Goal: Transaction & Acquisition: Purchase product/service

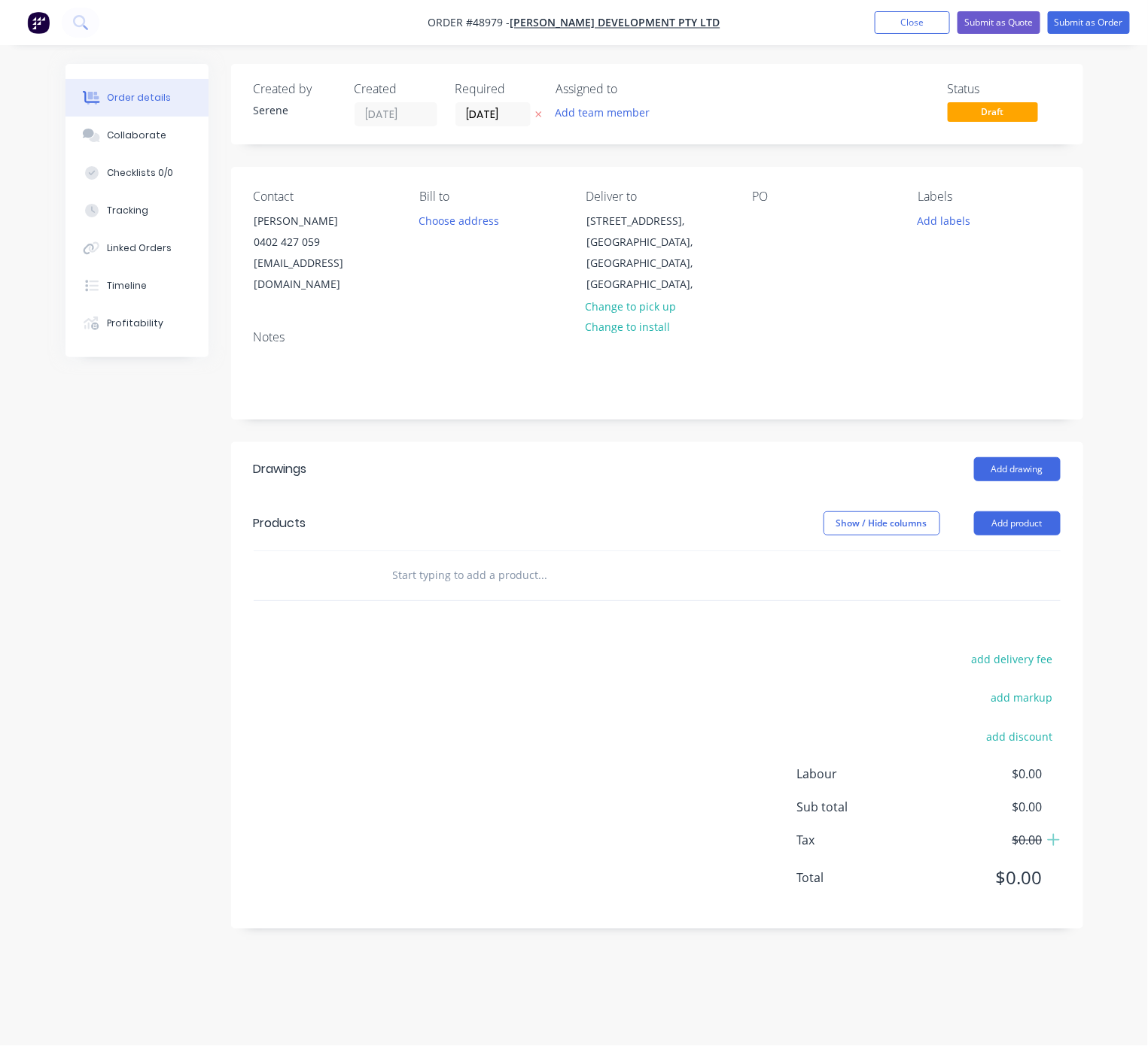
click at [564, 952] on div "Created by Serene Created [DATE] Required [DATE] Assigned to Add team member St…" at bounding box center [574, 508] width 1018 height 888
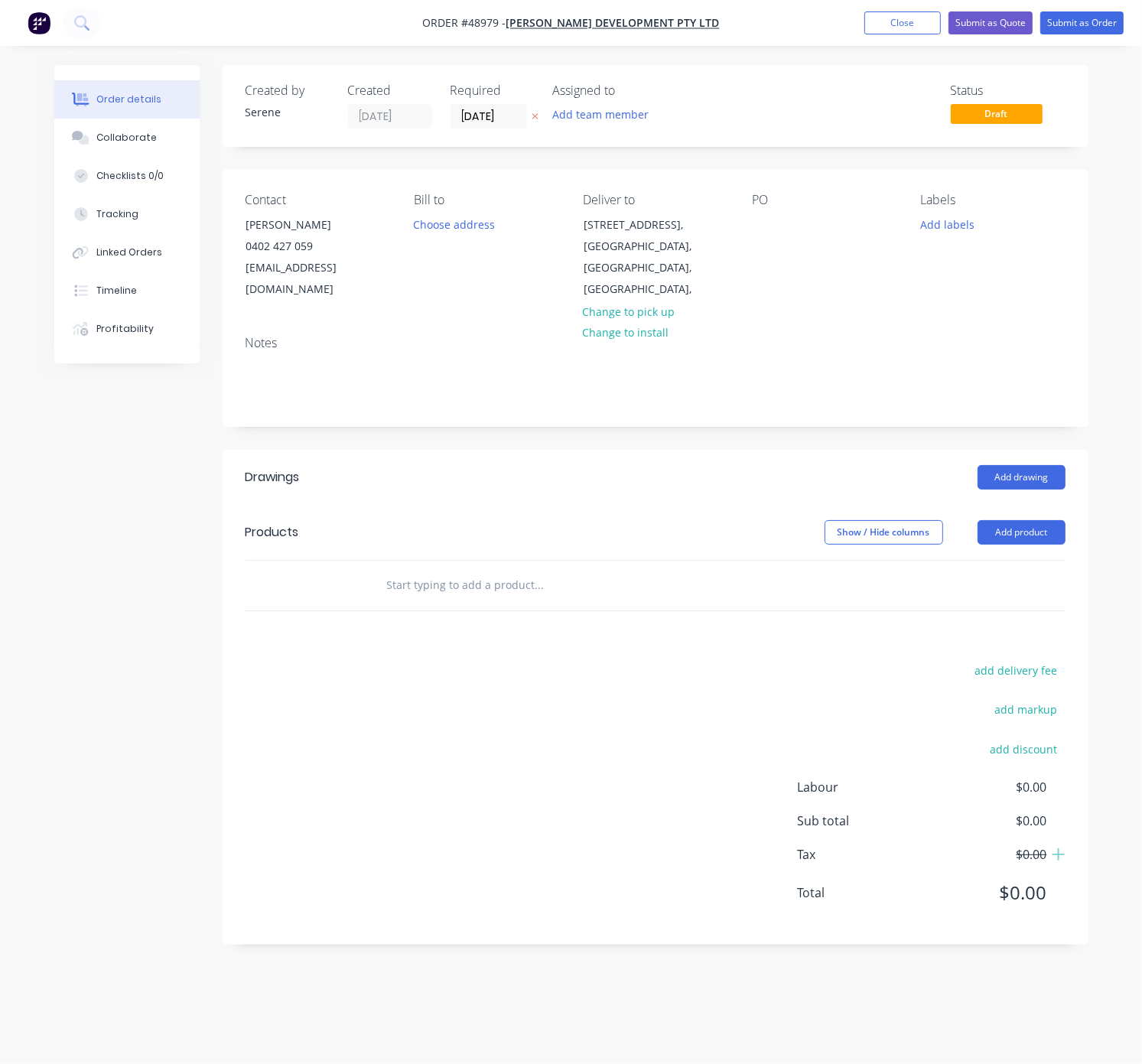
drag, startPoint x: 442, startPoint y: 520, endPoint x: 665, endPoint y: 511, distance: 223.2
click at [1038, 539] on button "Add product" at bounding box center [1022, 532] width 88 height 24
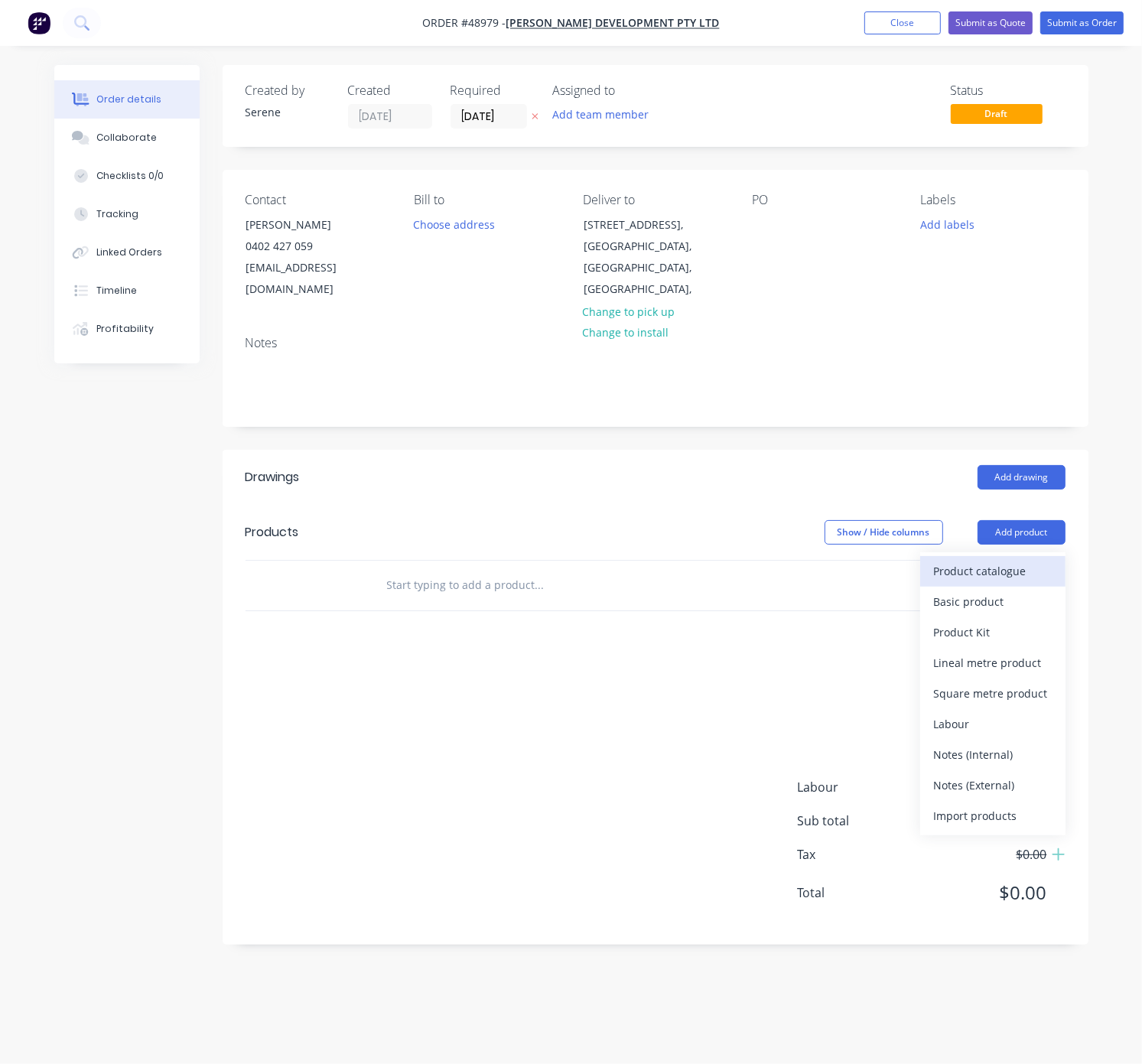
click at [1000, 581] on div "Product catalogue" at bounding box center [992, 571] width 117 height 22
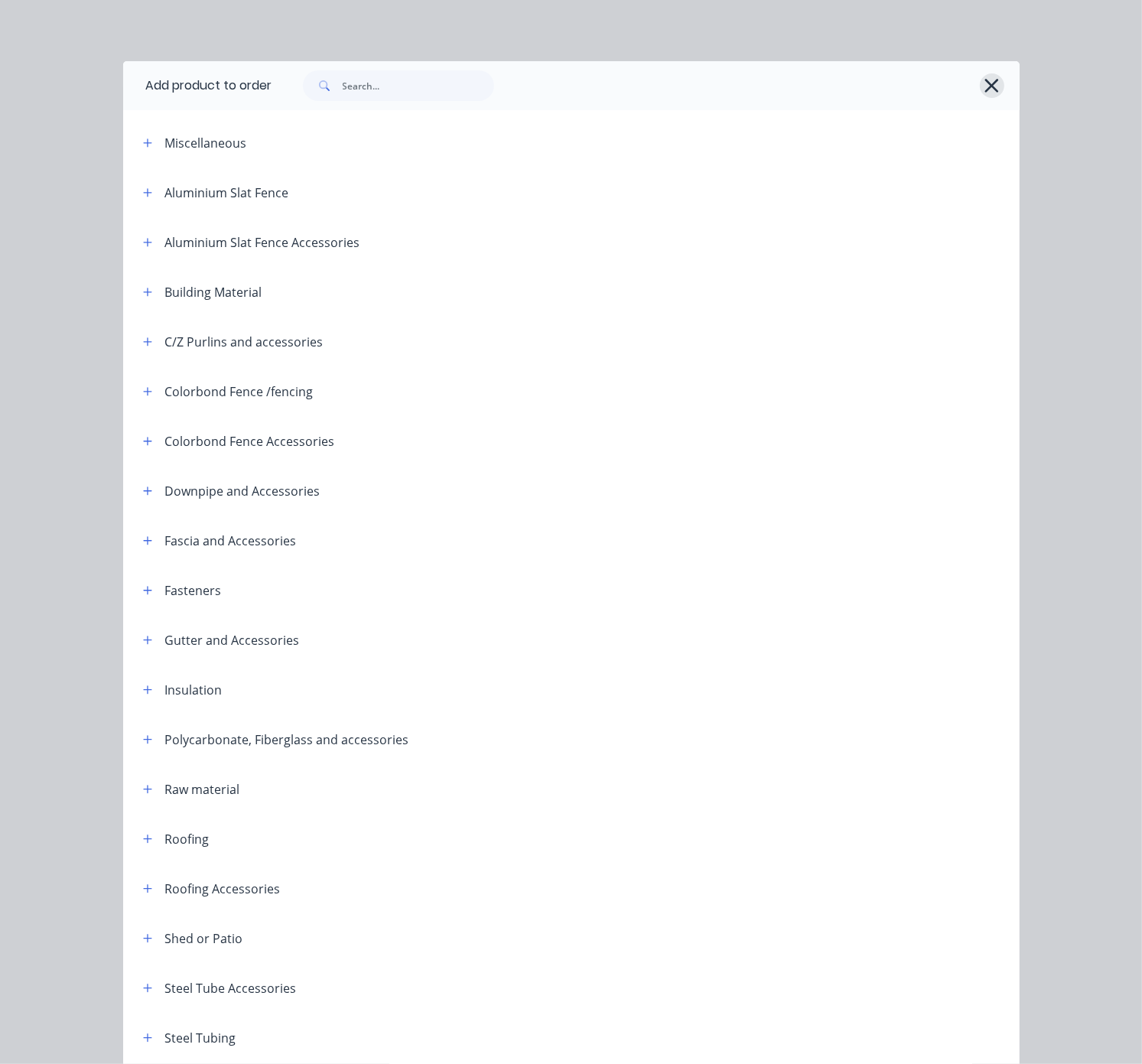
click at [991, 89] on button "button" at bounding box center [991, 85] width 24 height 24
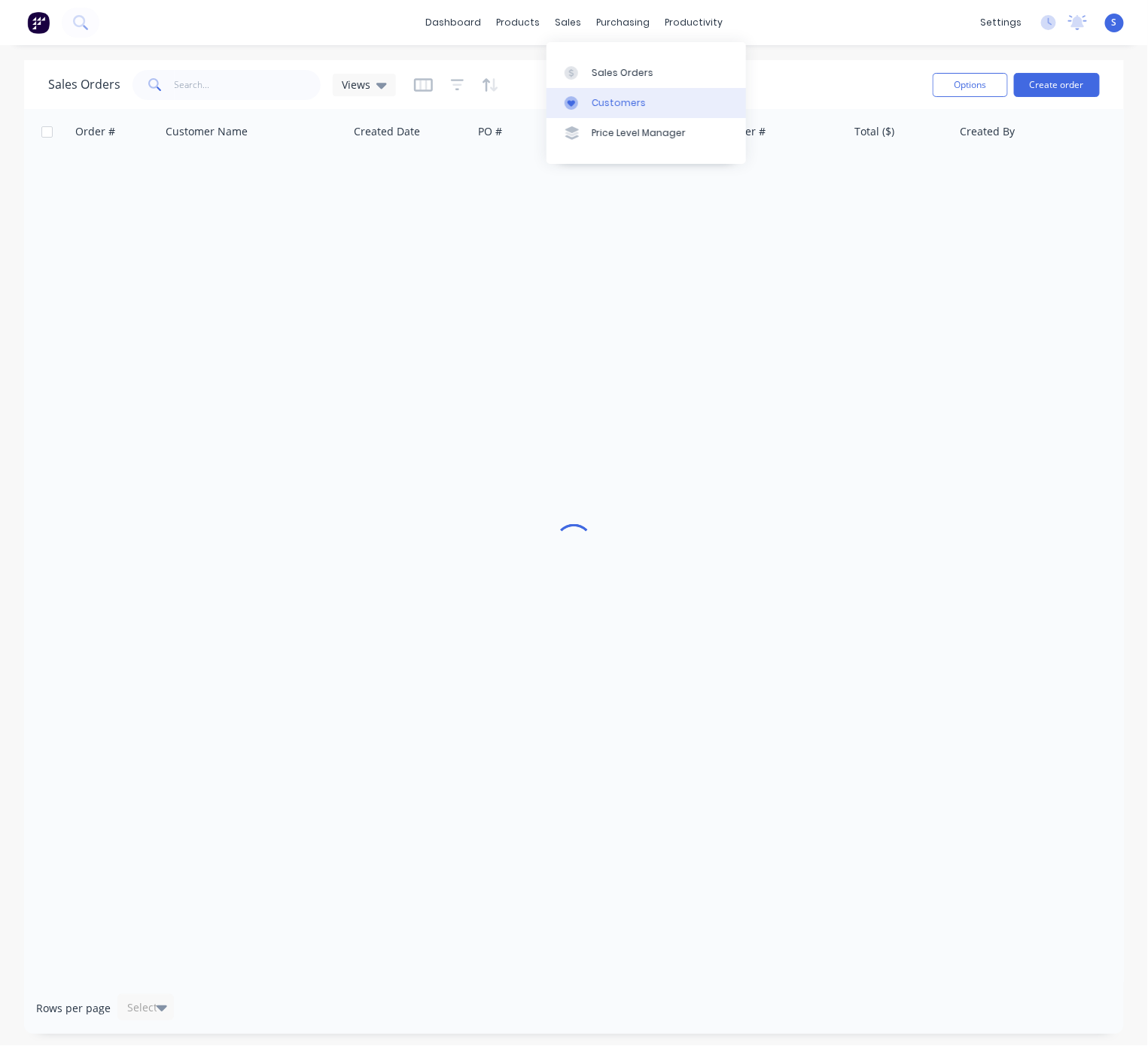
click at [629, 97] on link "Customers" at bounding box center [646, 102] width 199 height 30
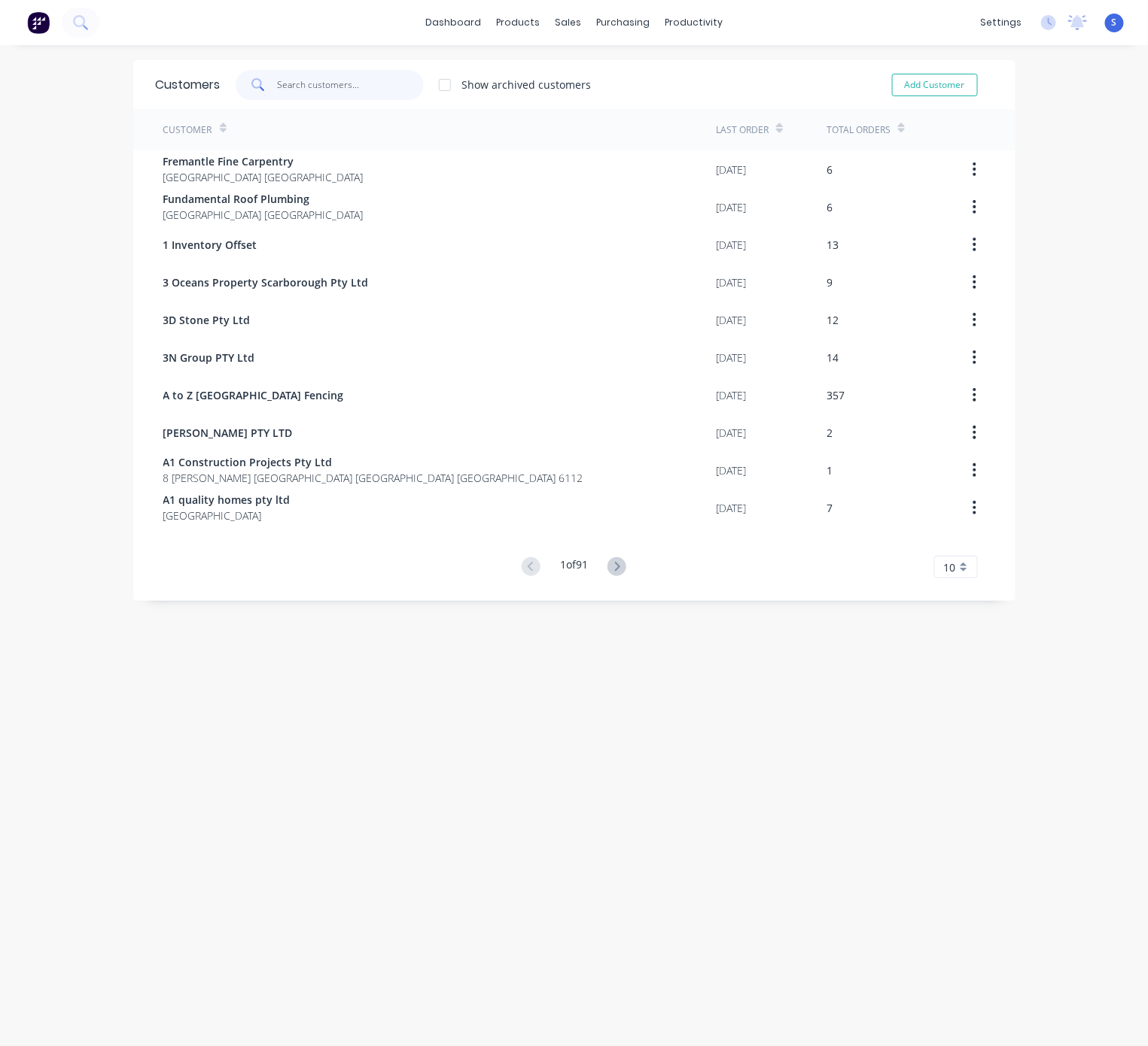
click at [291, 87] on input "text" at bounding box center [350, 84] width 147 height 30
click at [742, 134] on div "Delivery Scheduling" at bounding box center [741, 133] width 94 height 14
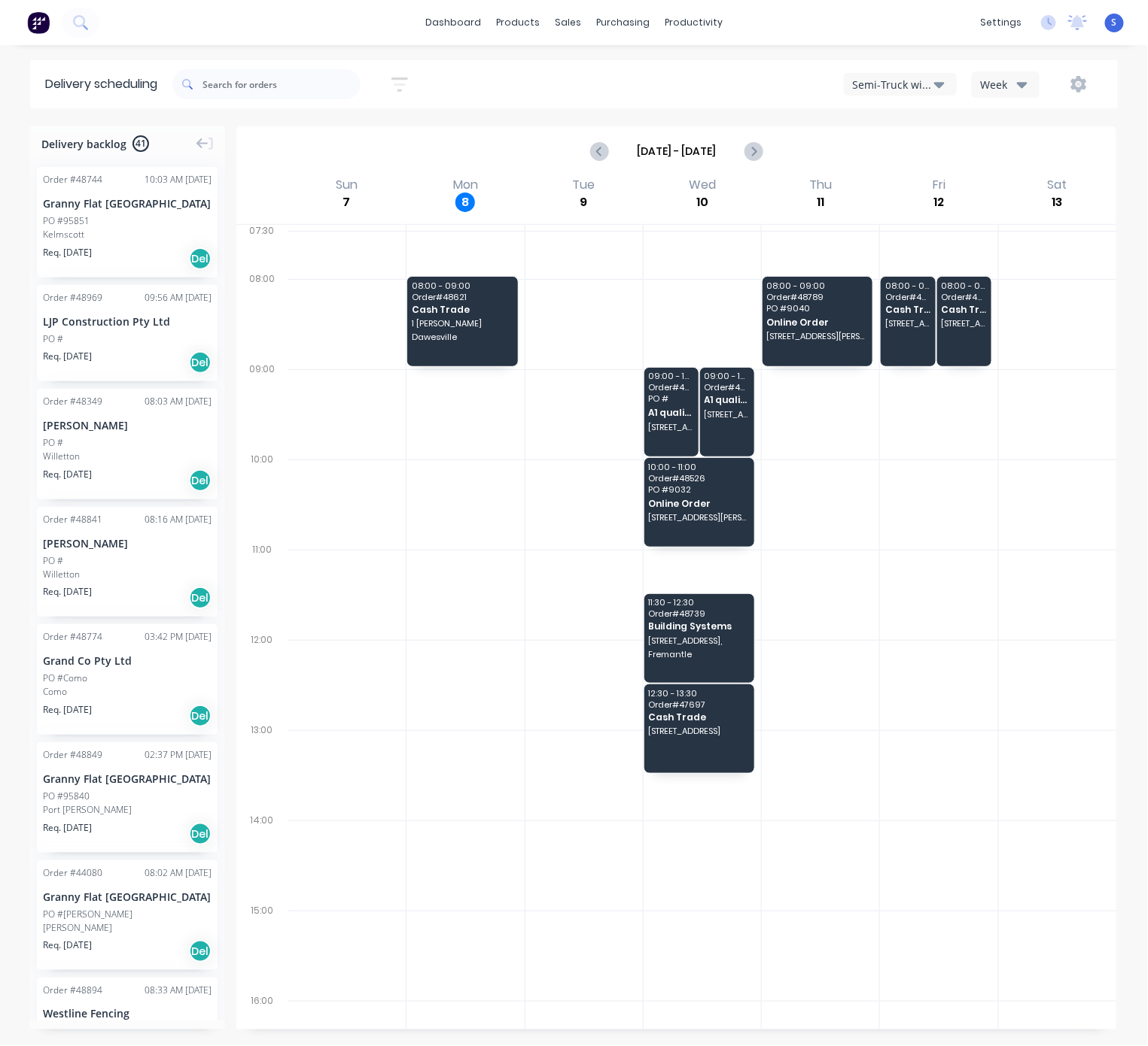
click at [870, 85] on div "Semi-Truck with Hiab" at bounding box center [893, 84] width 82 height 16
click at [884, 179] on div "Utes Delivery" at bounding box center [919, 182] width 149 height 30
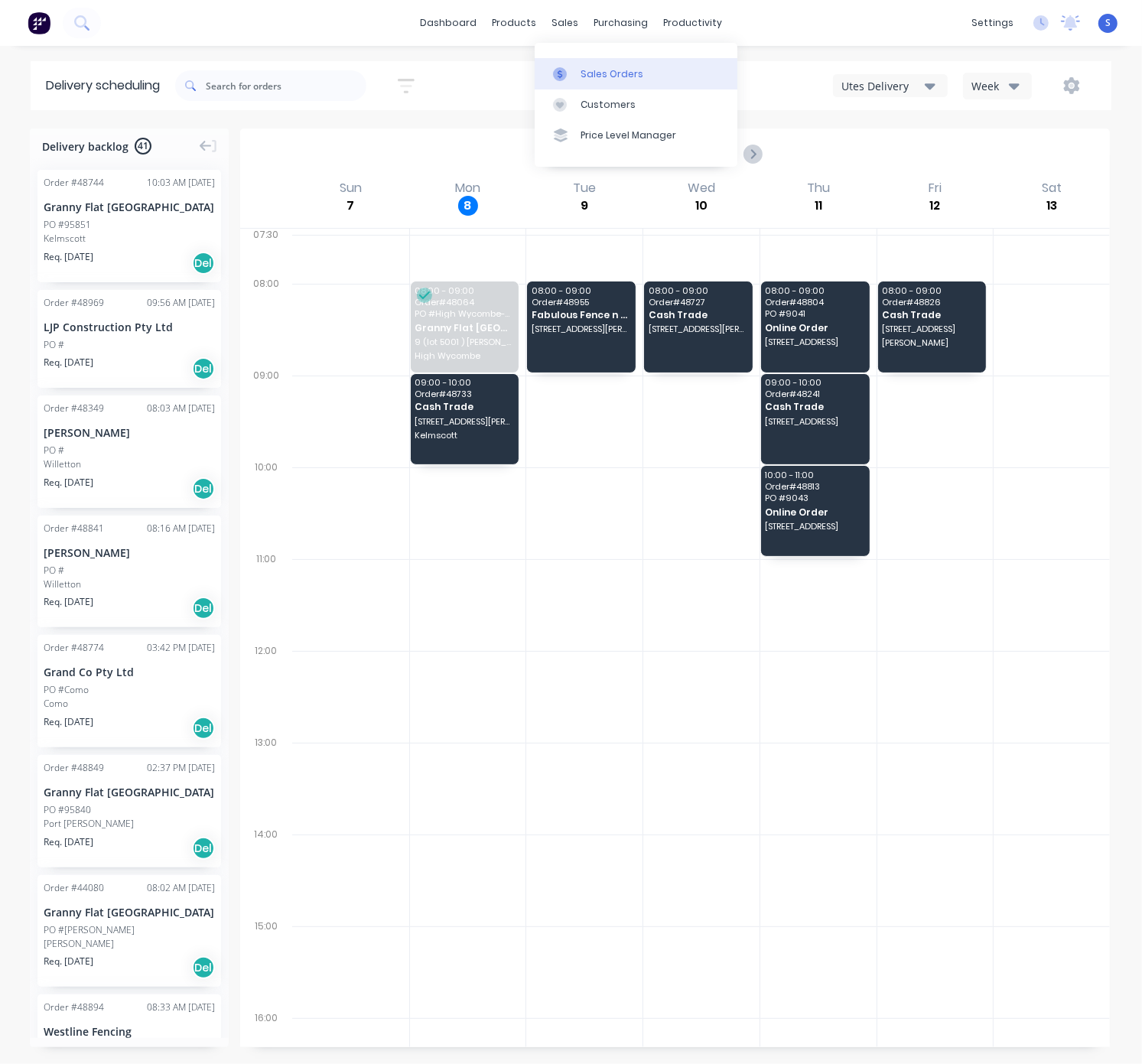
click at [623, 71] on div "Sales Orders" at bounding box center [611, 74] width 62 height 14
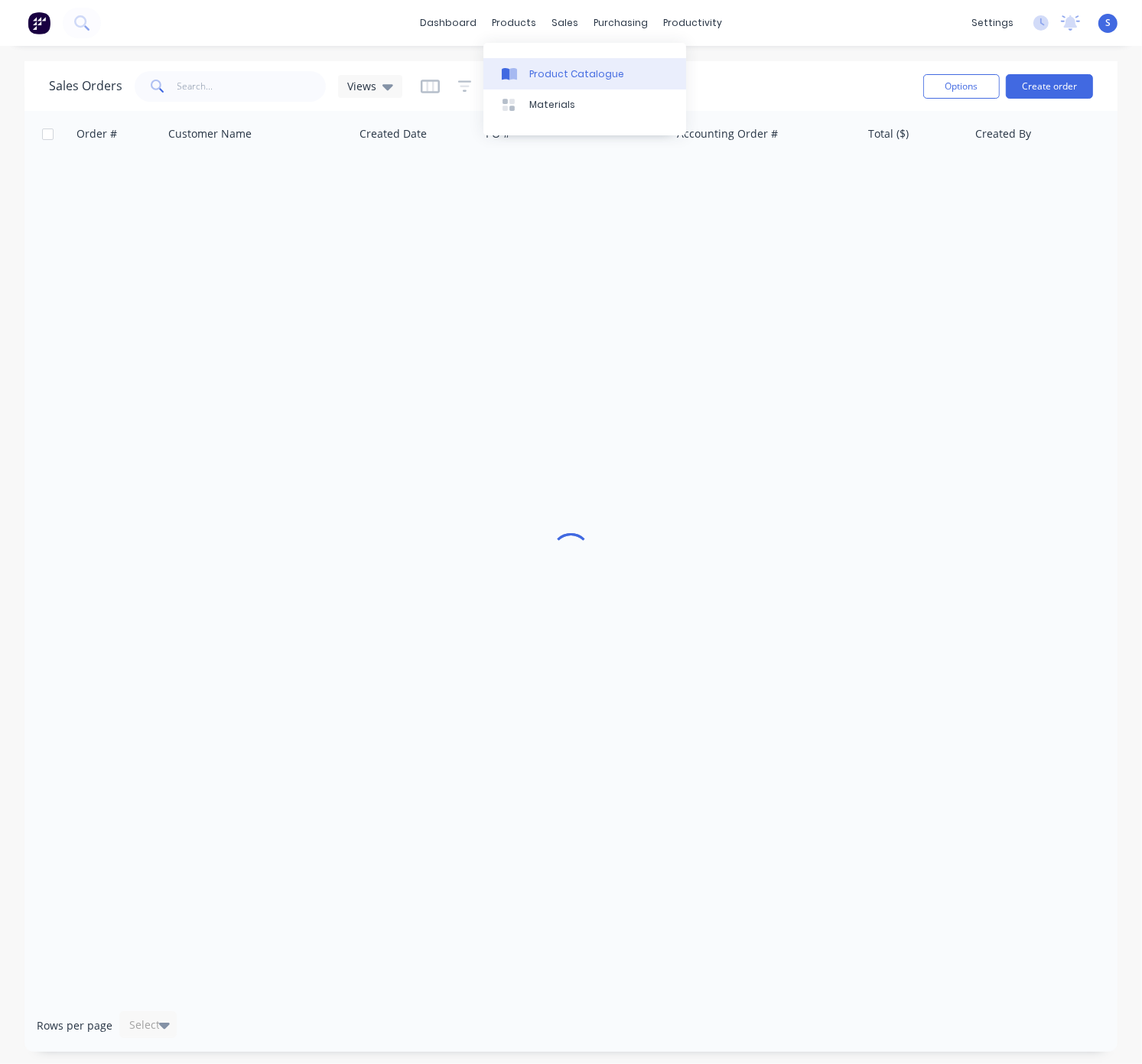
click at [538, 74] on div "Product Catalogue" at bounding box center [577, 74] width 95 height 14
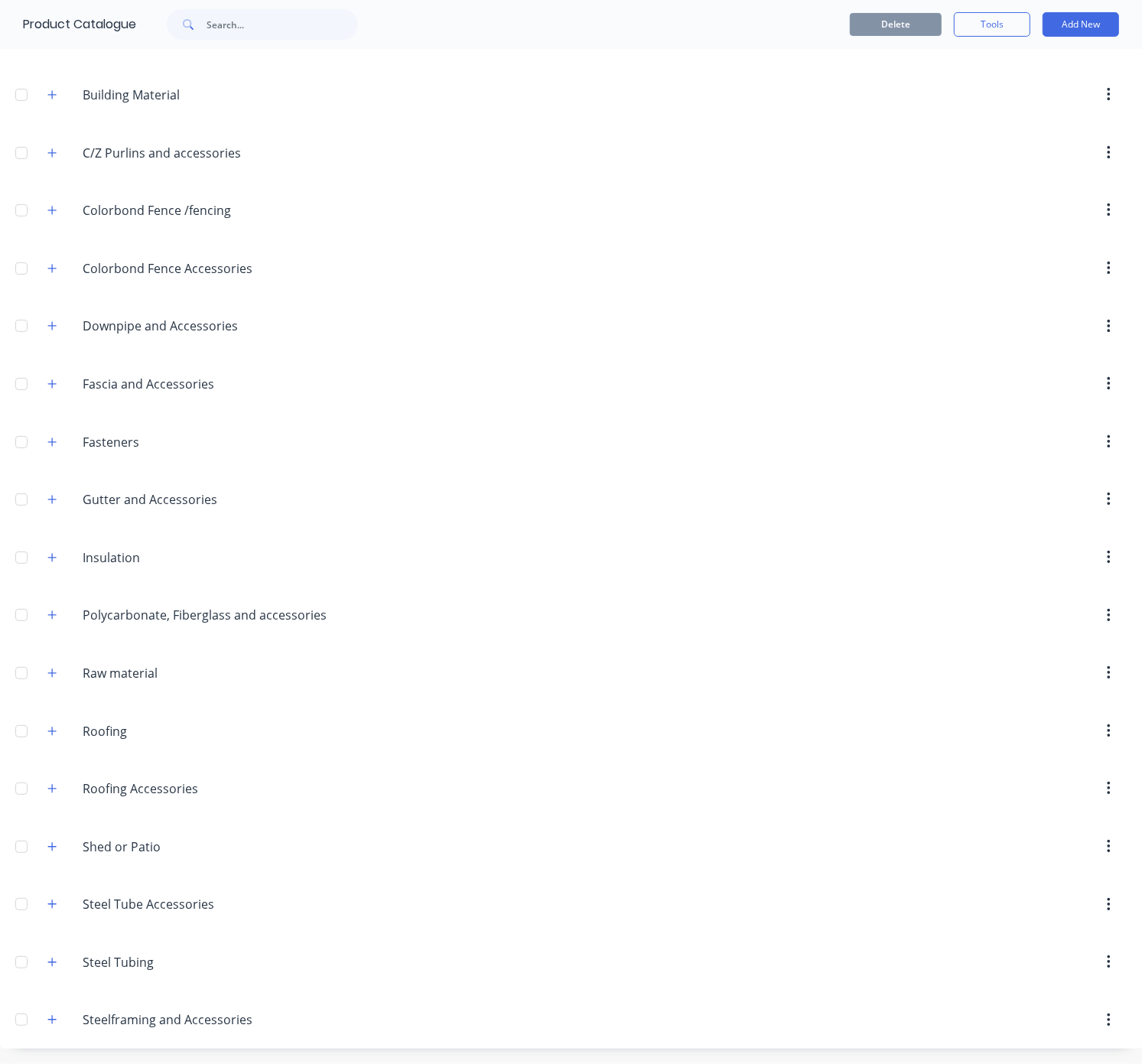
scroll to position [60, 0]
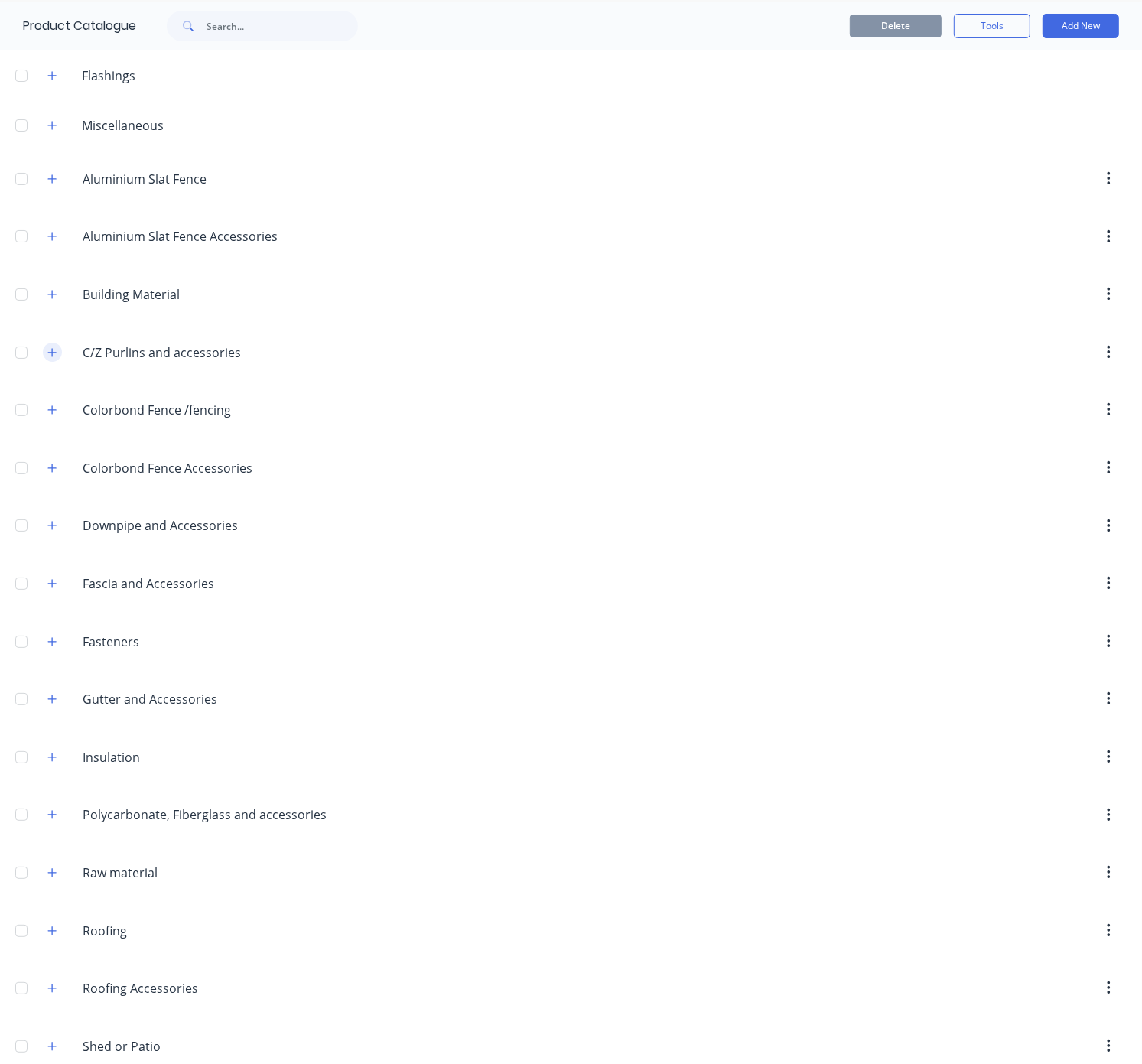
click at [55, 357] on icon "button" at bounding box center [52, 352] width 8 height 8
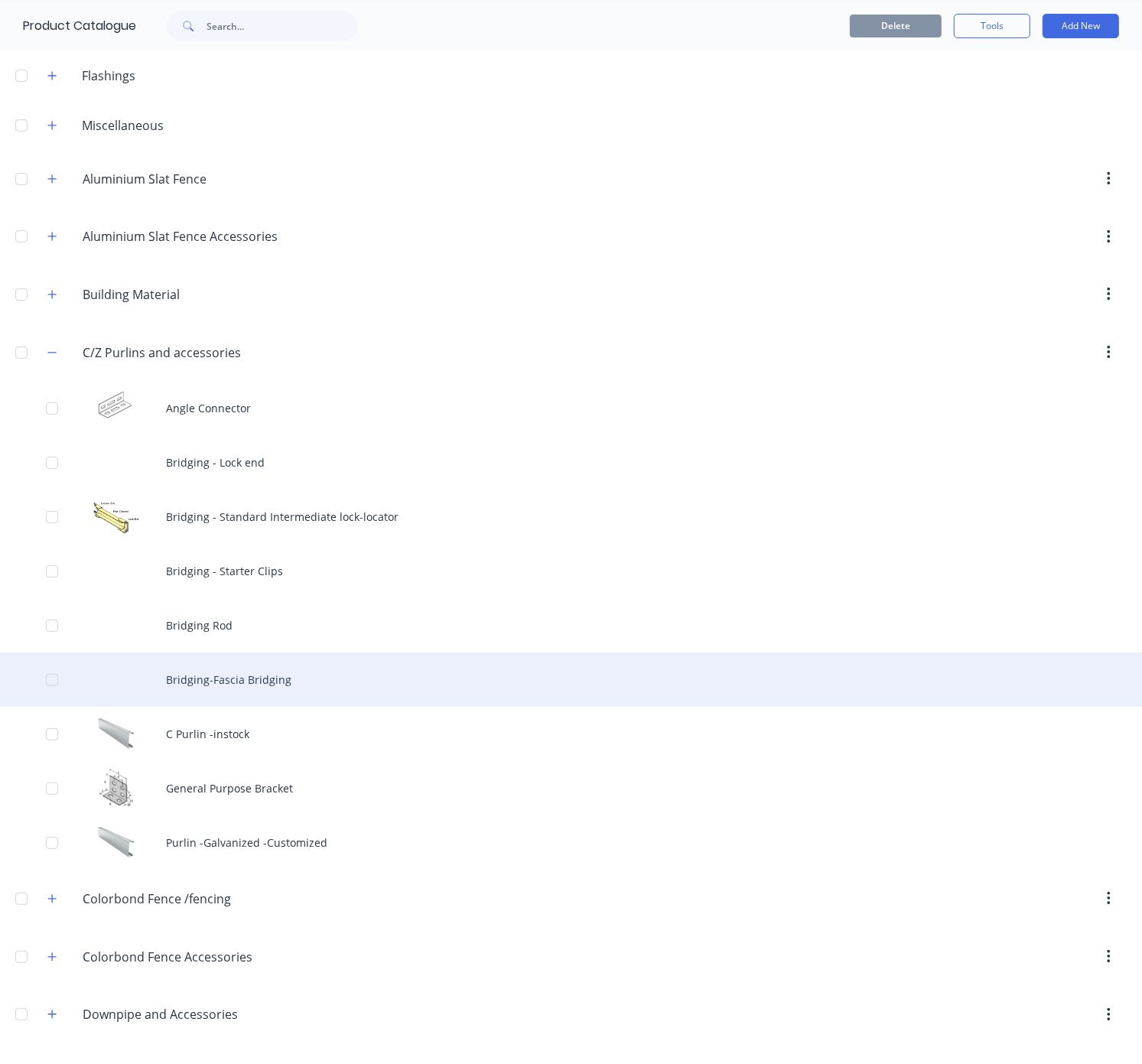
scroll to position [327, 0]
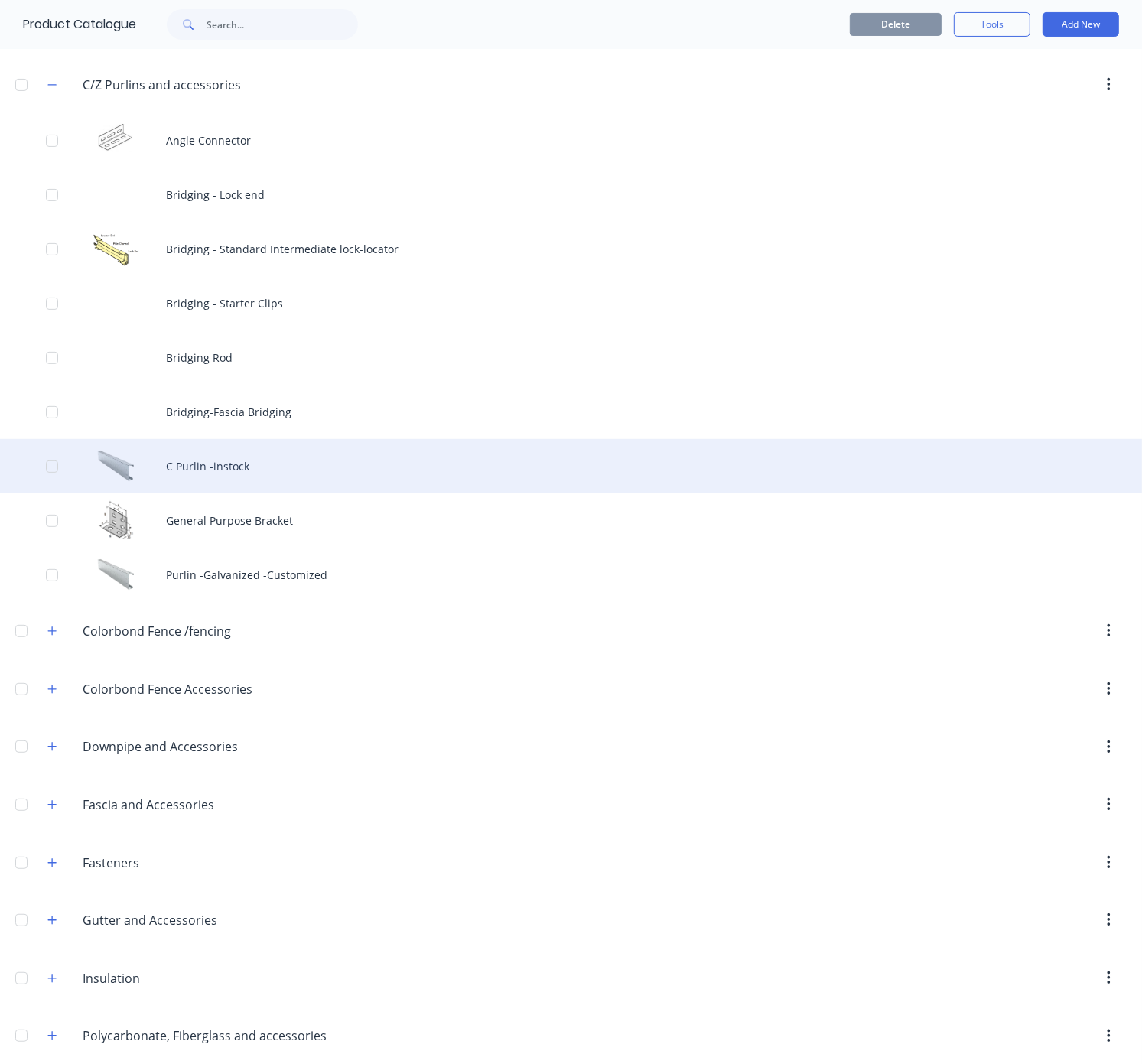
click at [263, 492] on div "C Purlin -instock" at bounding box center [571, 466] width 1142 height 54
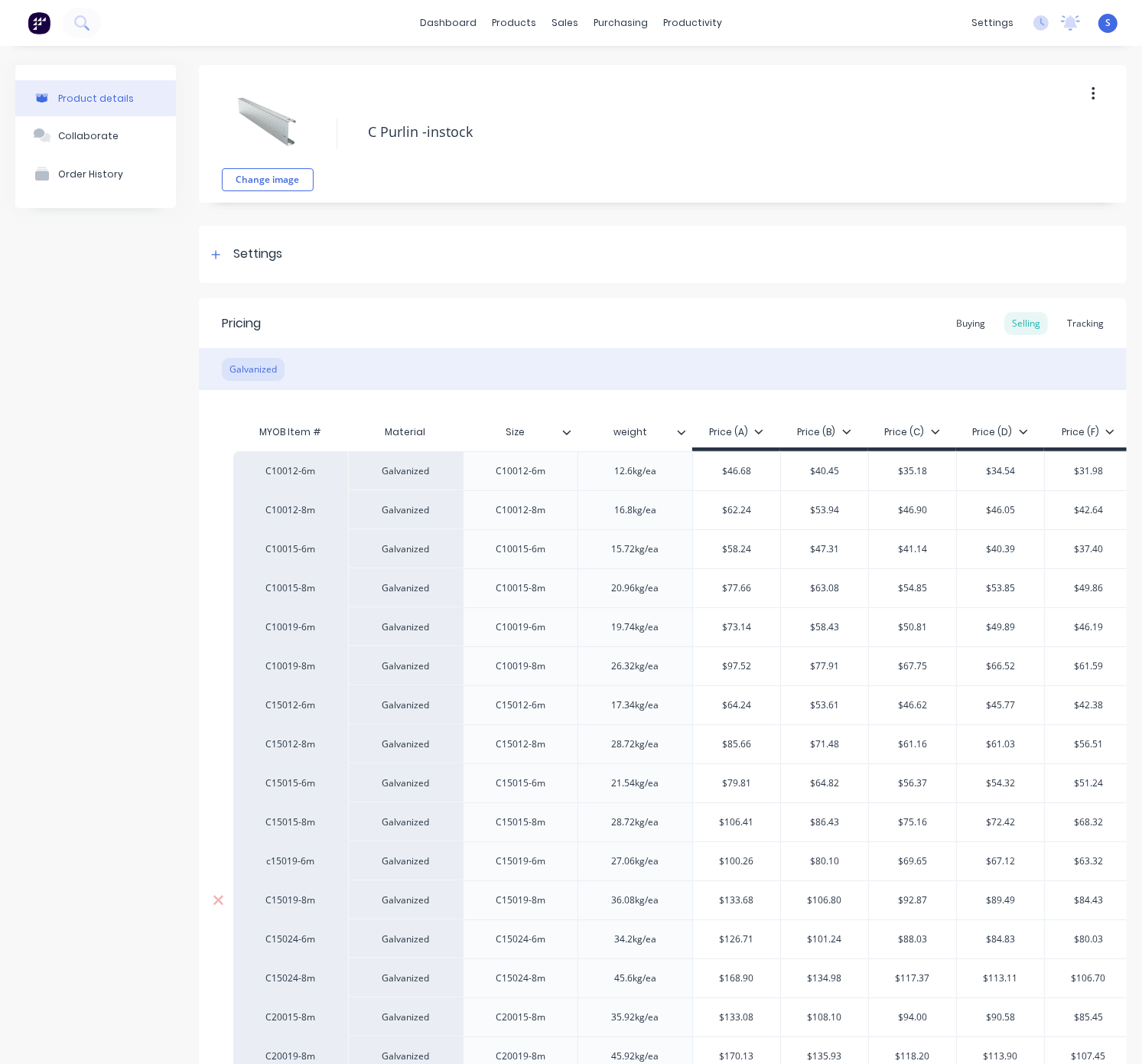
scroll to position [294, 0]
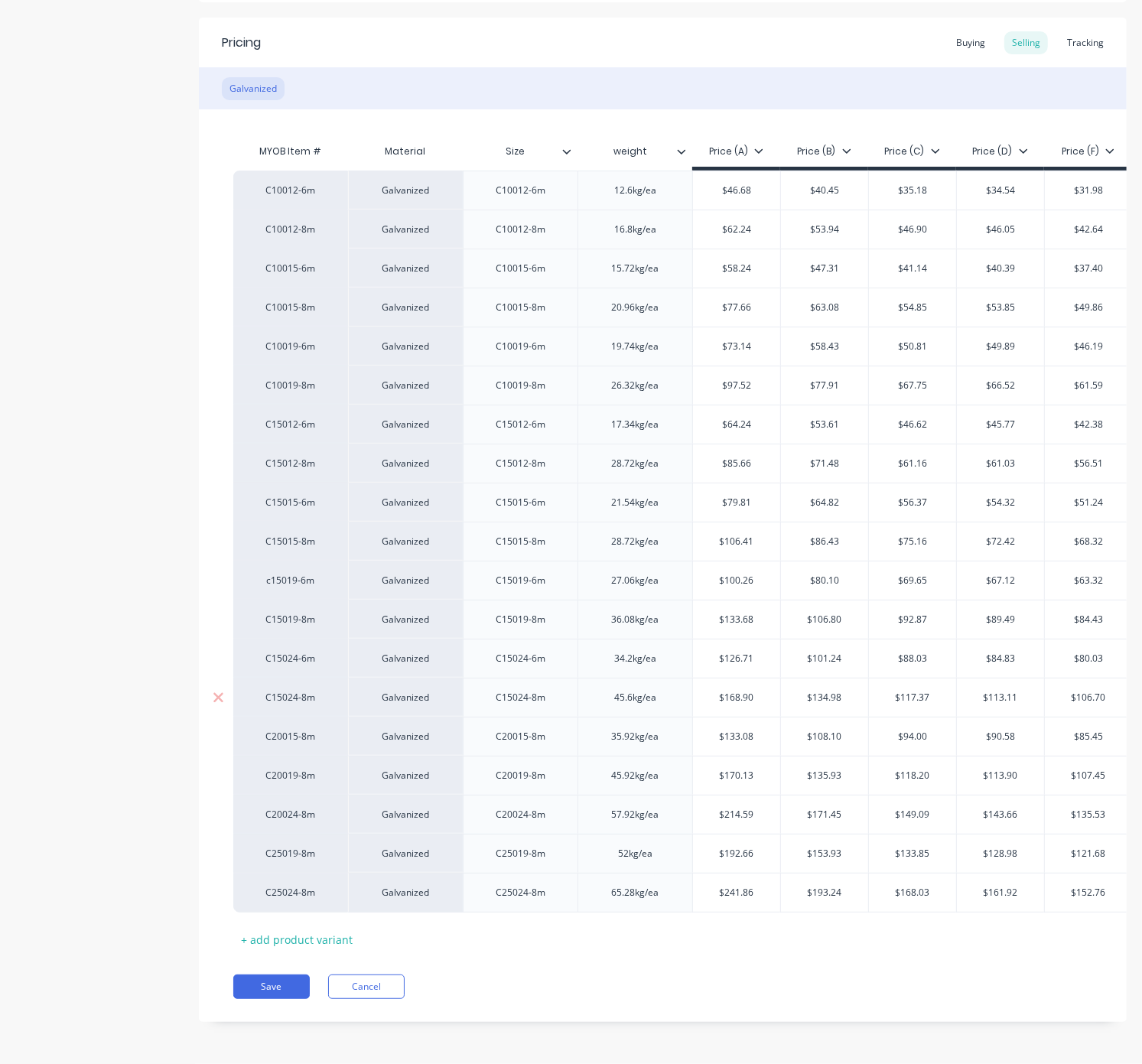
type textarea "x"
drag, startPoint x: 71, startPoint y: 172, endPoint x: 150, endPoint y: 108, distance: 101.7
click at [71, 172] on div "Product details Collaborate Order History" at bounding box center [95, 415] width 161 height 1261
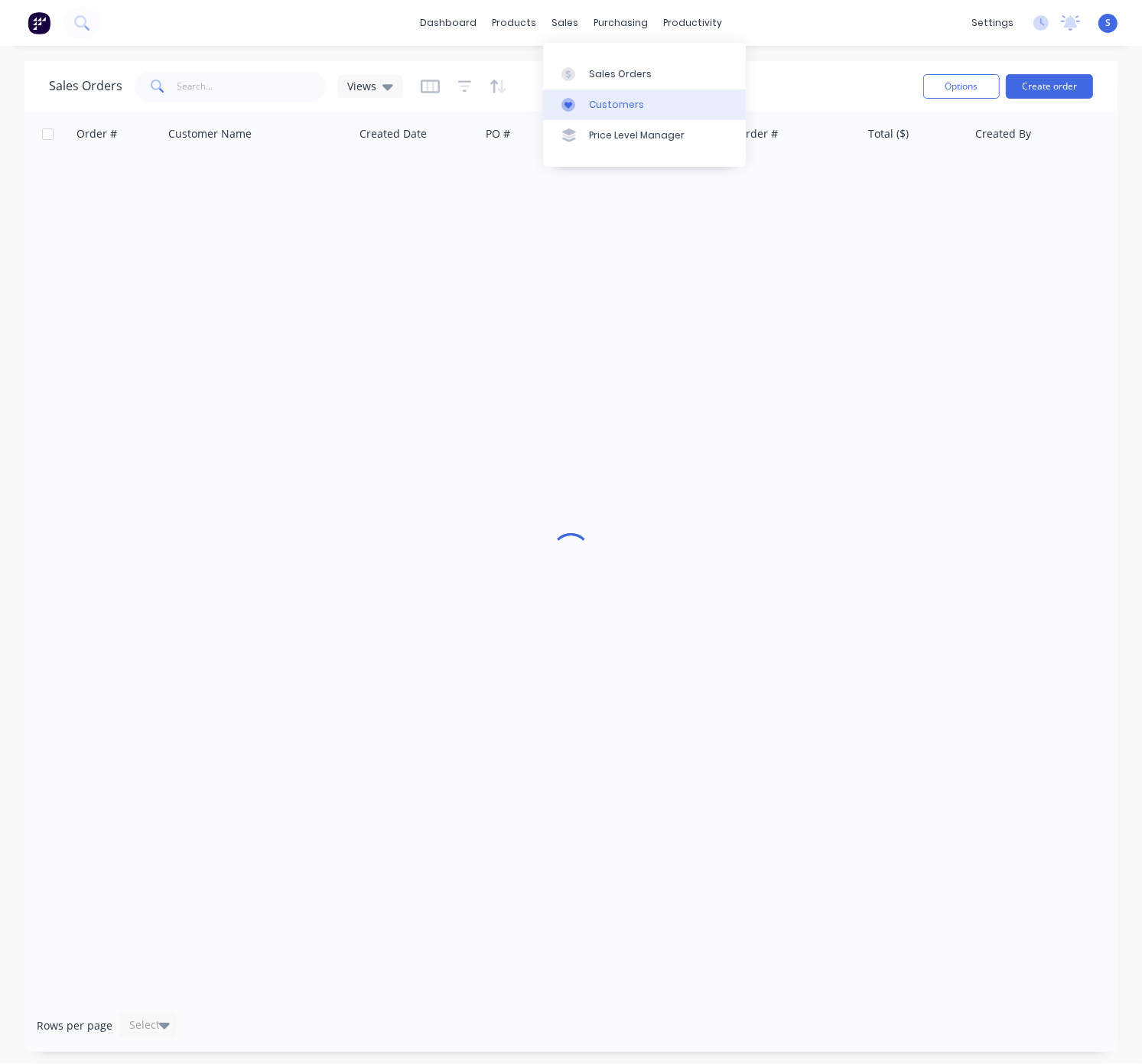
drag, startPoint x: 0, startPoint y: 0, endPoint x: 605, endPoint y: 110, distance: 614.9
click at [605, 110] on div "Customers" at bounding box center [616, 105] width 55 height 14
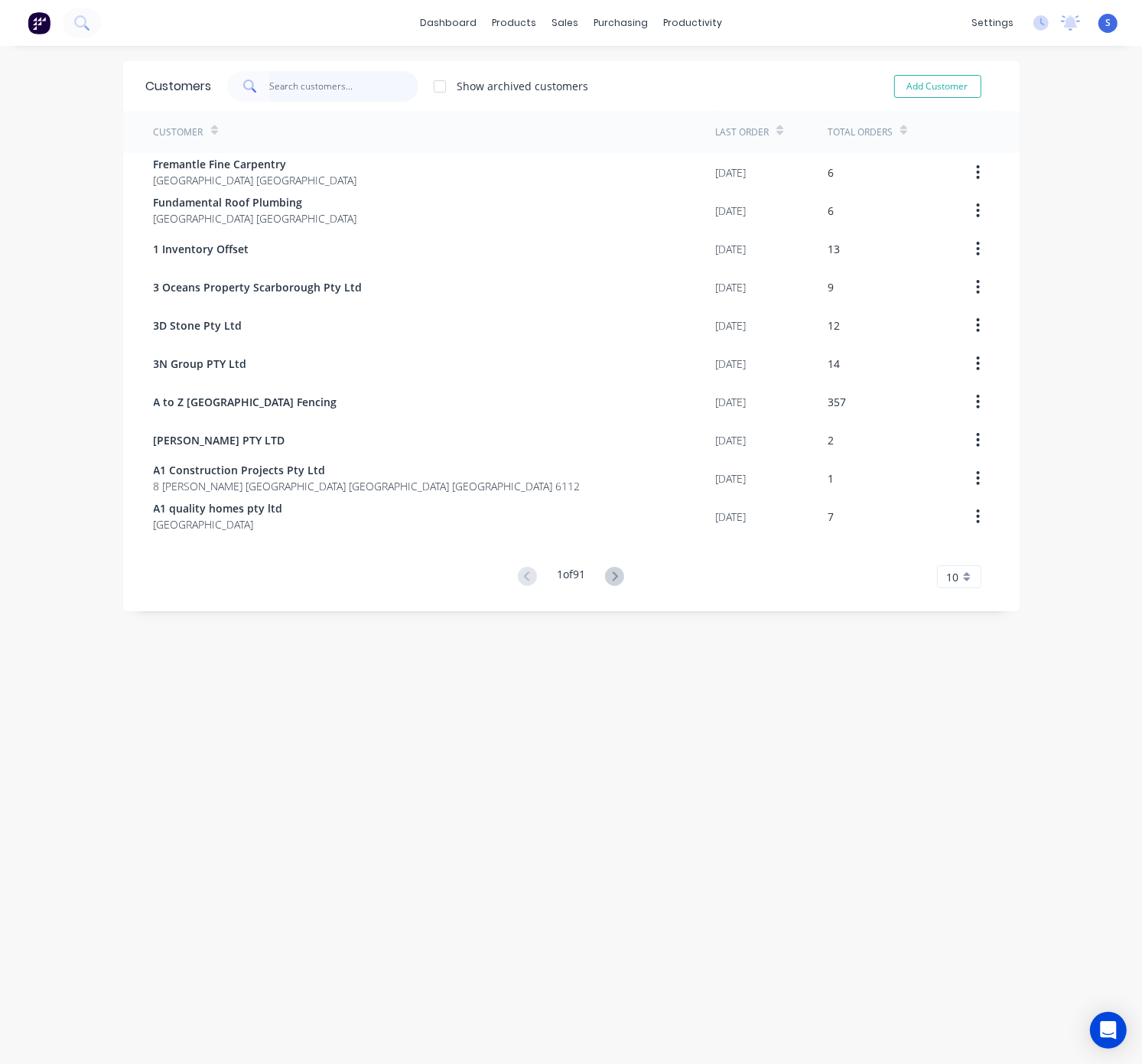
click at [289, 89] on input "text" at bounding box center [343, 86] width 149 height 31
type input "g"
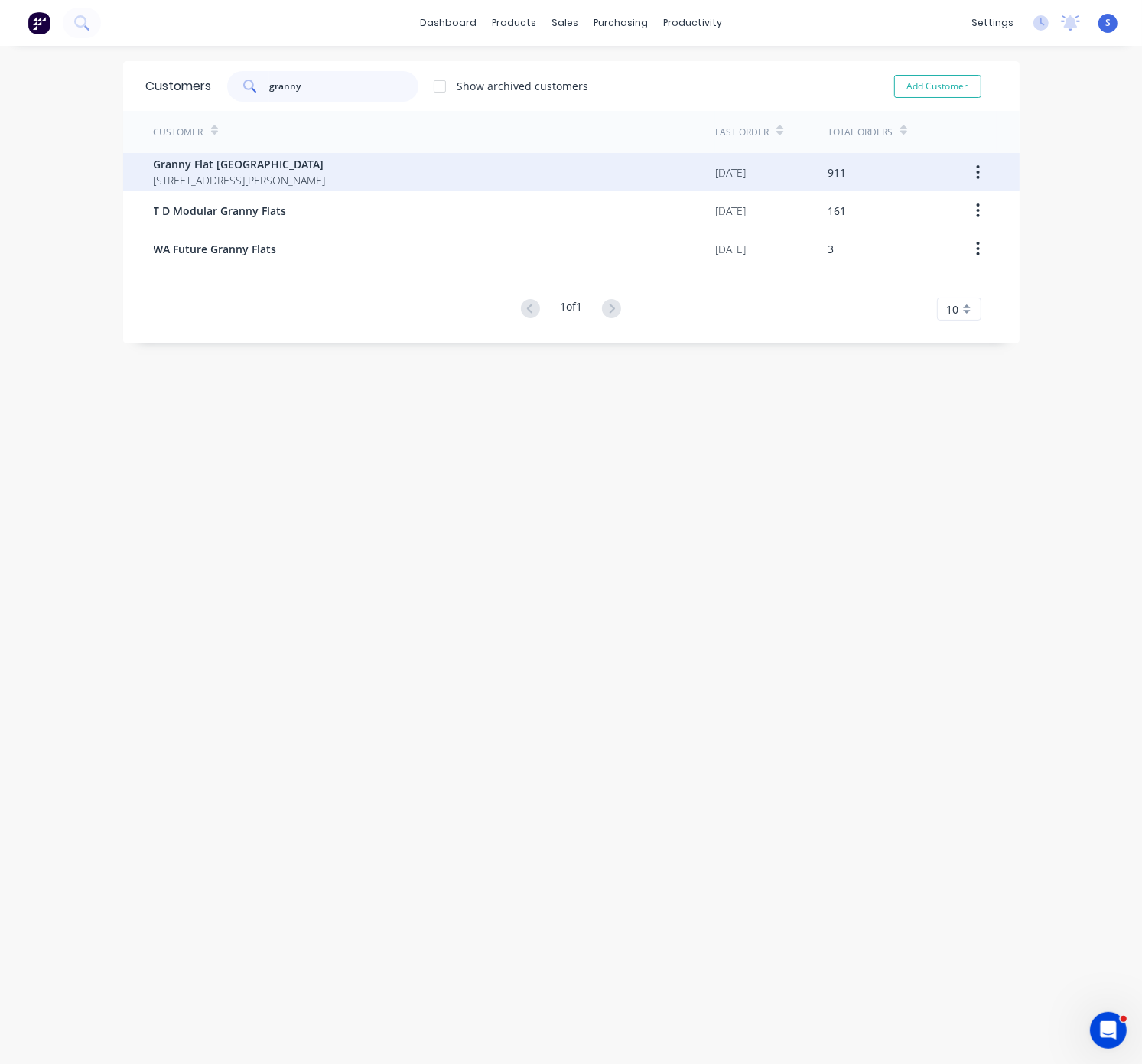
type input "granny"
click at [282, 179] on span "92 McCoy st Booragoon Western Australia Australia" at bounding box center [240, 180] width 172 height 16
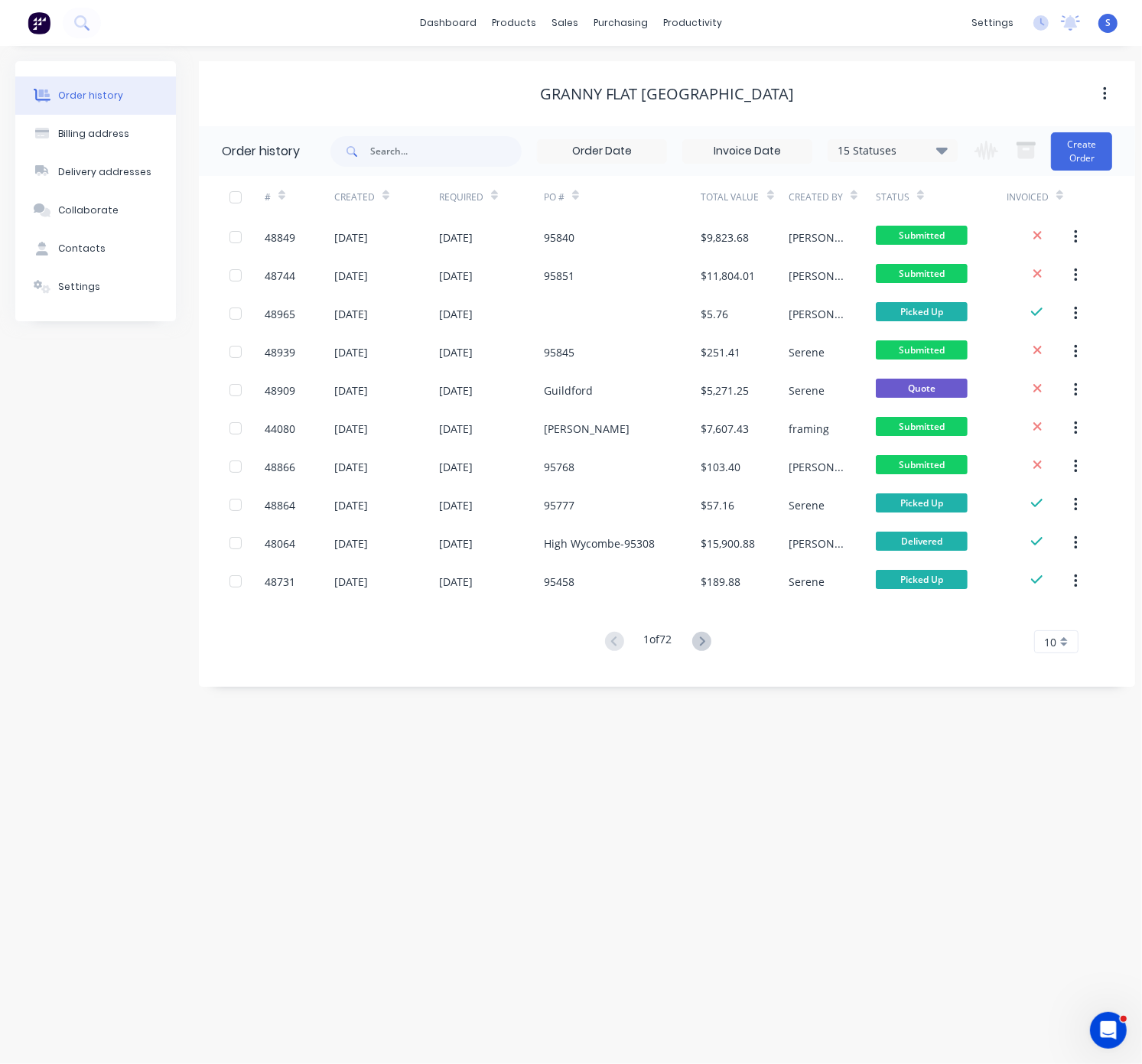
drag, startPoint x: 456, startPoint y: 101, endPoint x: 660, endPoint y: 127, distance: 205.7
drag, startPoint x: 45, startPoint y: 433, endPoint x: 25, endPoint y: 416, distance: 26.2
click at [45, 433] on div "Order history Billing address Delivery addresses Collaborate Contacts Settings" at bounding box center [95, 373] width 161 height 626
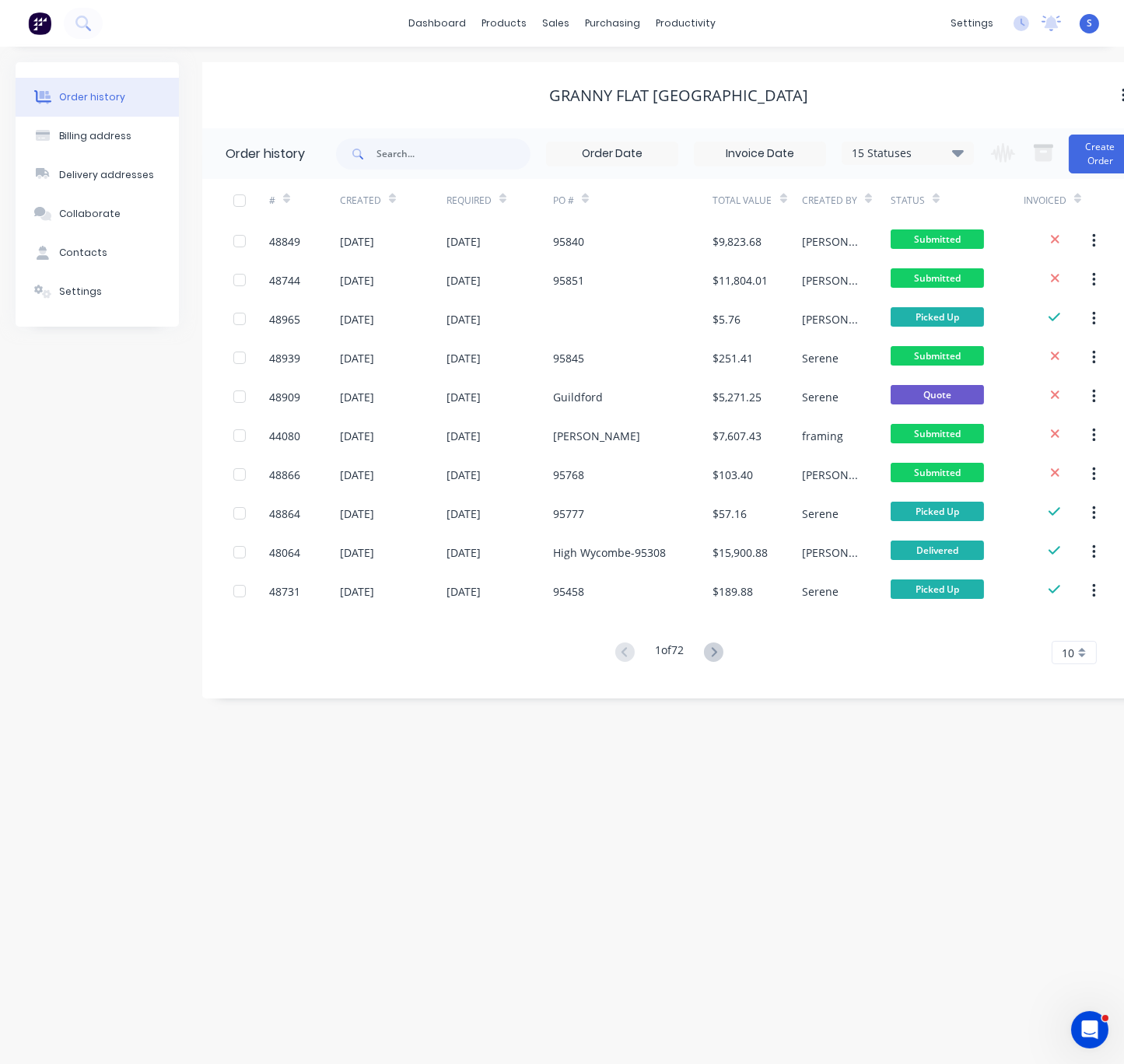
drag, startPoint x: 47, startPoint y: 429, endPoint x: 45, endPoint y: 417, distance: 12.2
click at [47, 429] on div "Order history Billing address Delivery addresses Collaborate Contacts Settings" at bounding box center [97, 380] width 163 height 636
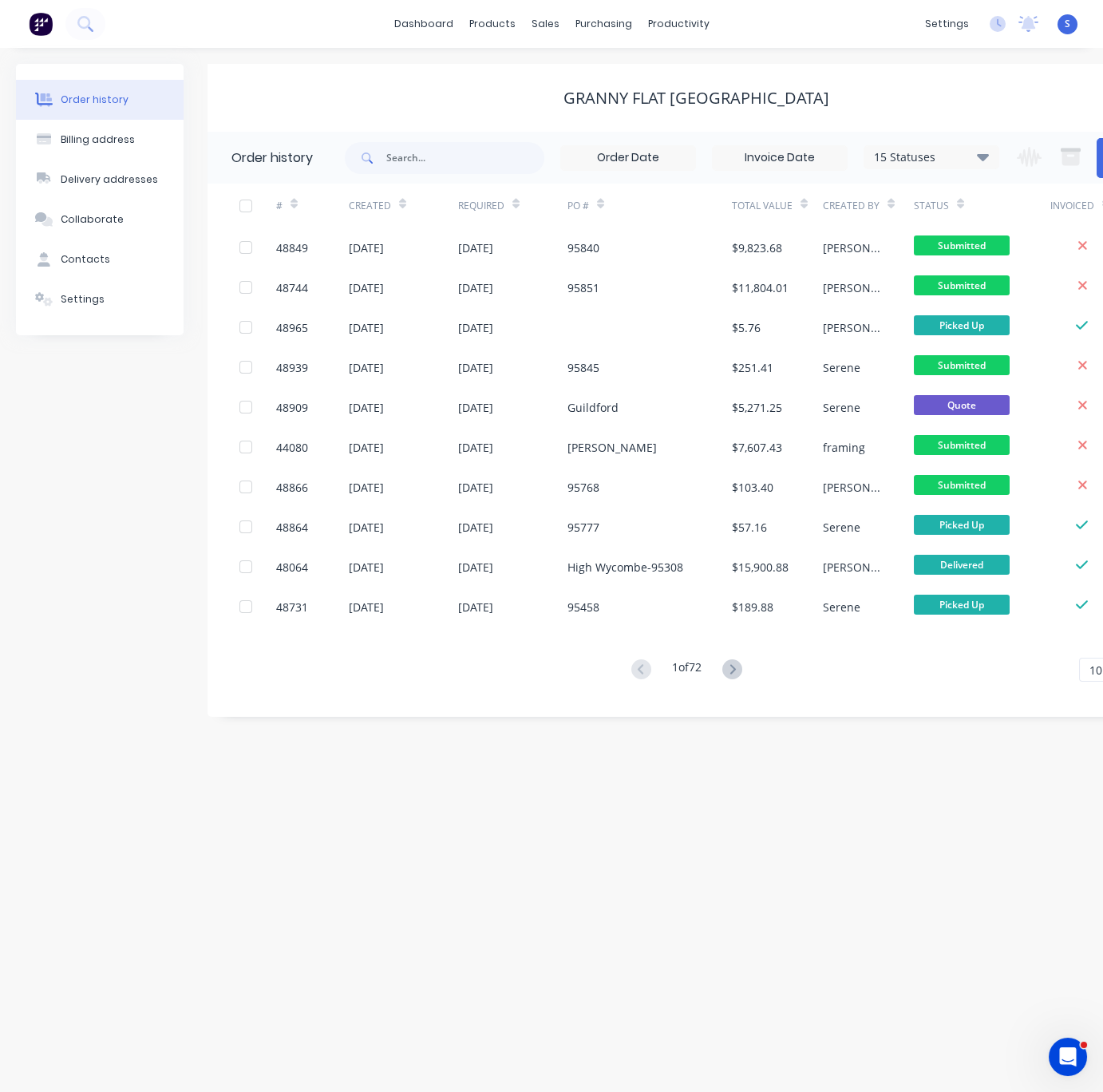
click at [68, 440] on div "Order history Billing address Delivery addresses Collaborate Contacts Settings" at bounding box center [99, 390] width 168 height 653
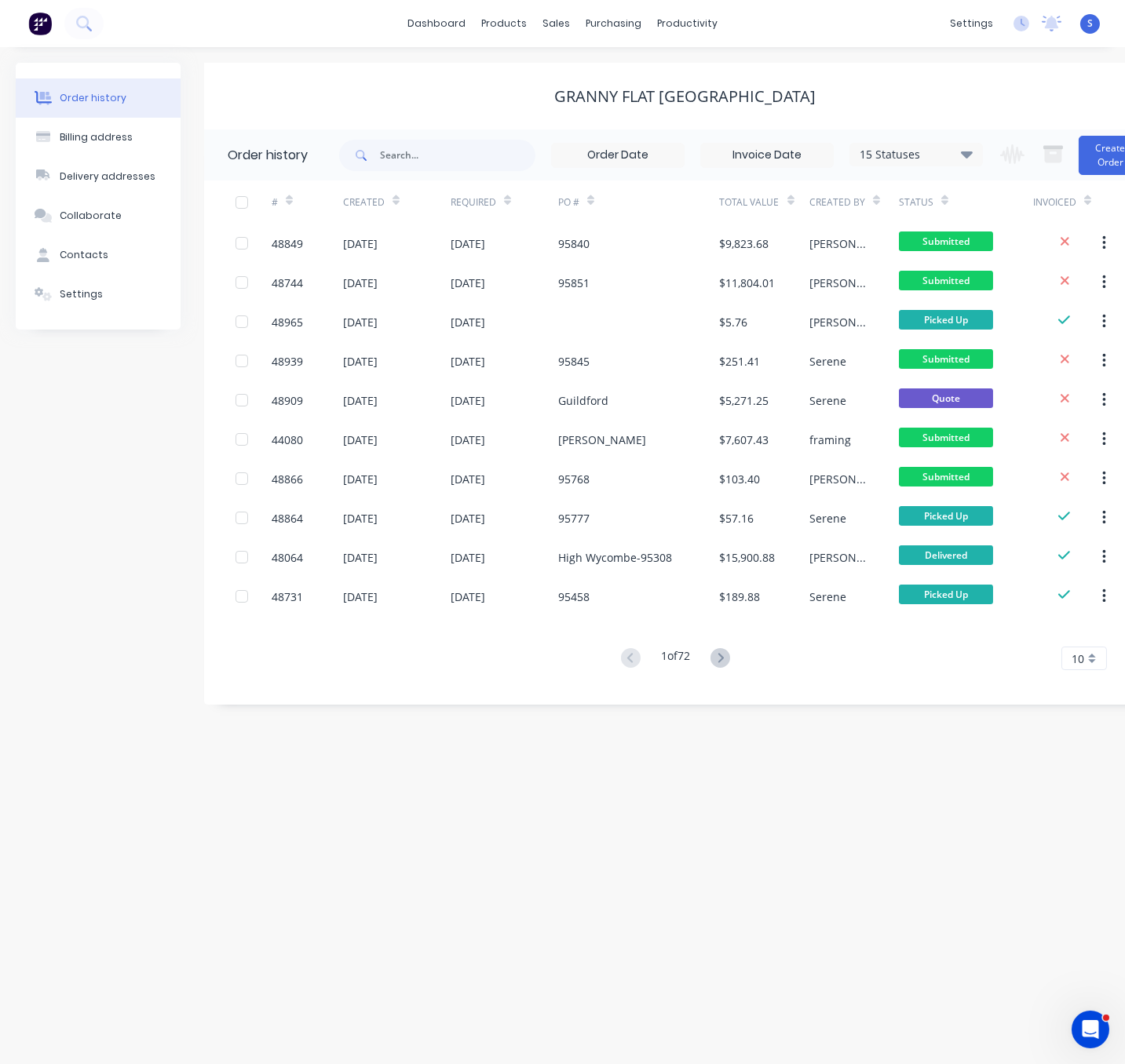
scroll to position [0, 44]
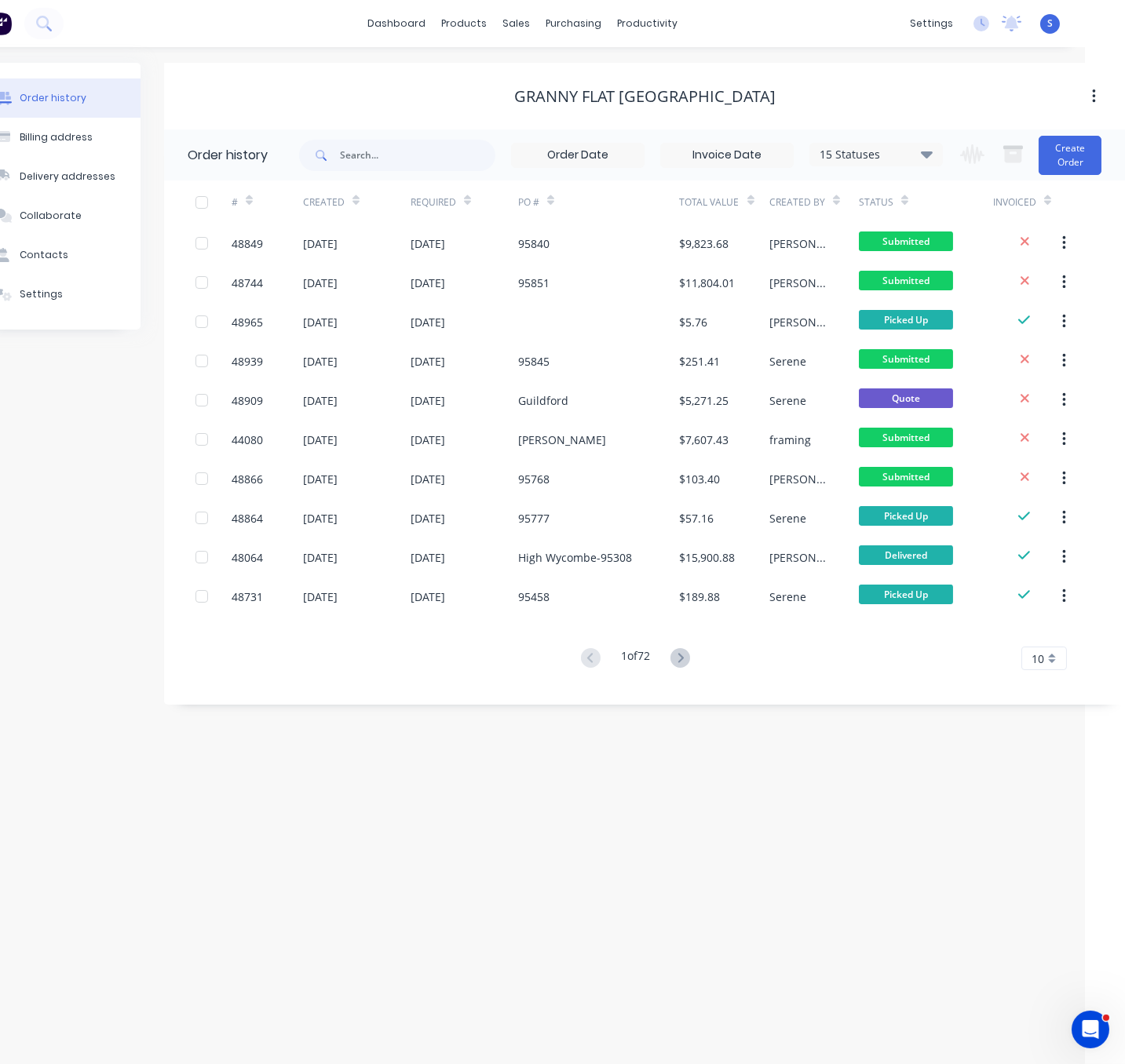
drag, startPoint x: 465, startPoint y: 826, endPoint x: 710, endPoint y: 842, distance: 245.5
drag, startPoint x: 829, startPoint y: 96, endPoint x: 901, endPoint y: 97, distance: 72.0
click at [1065, 159] on button "Create Order" at bounding box center [1069, 156] width 62 height 39
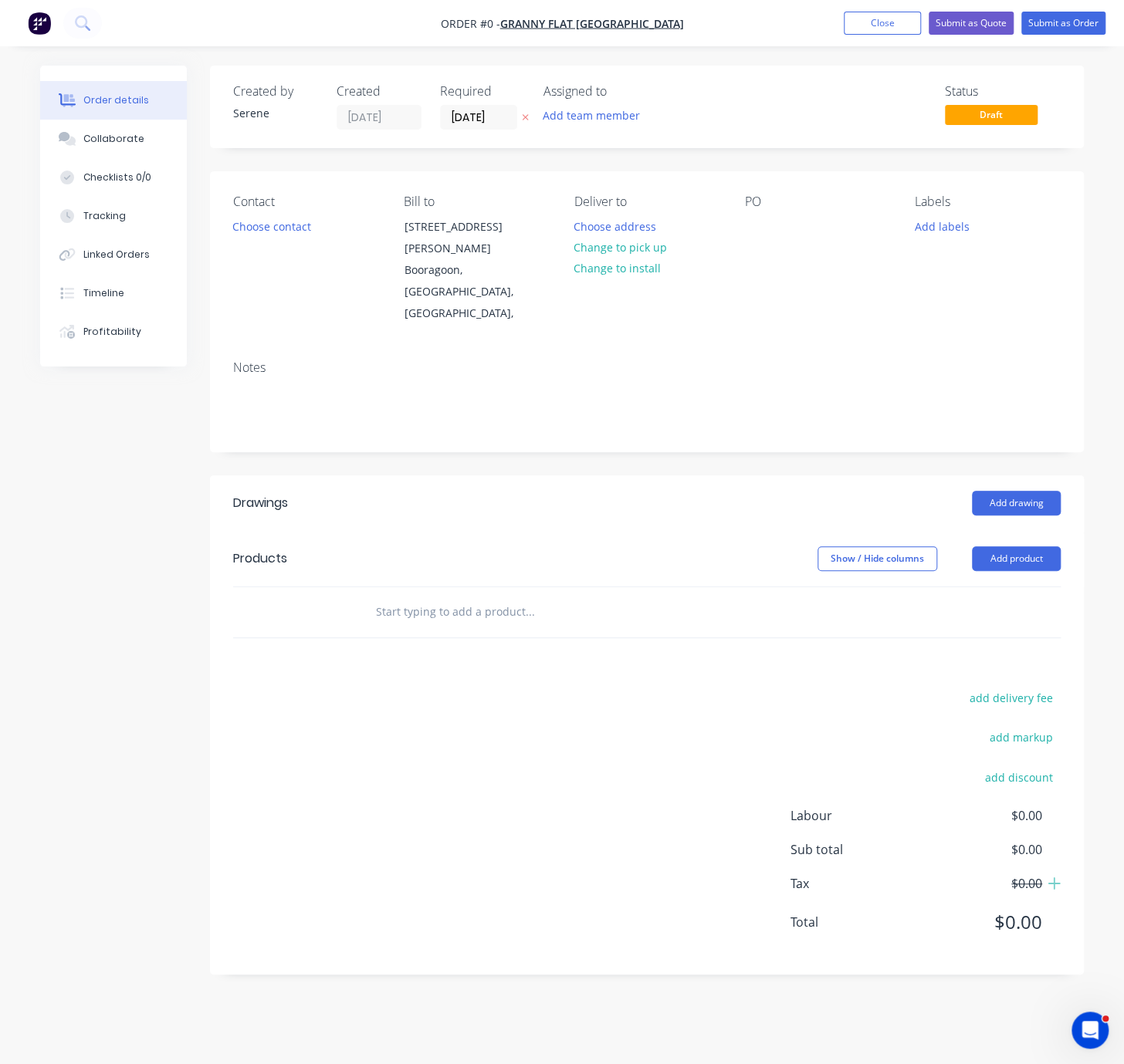
drag, startPoint x: 493, startPoint y: 466, endPoint x: 587, endPoint y: 467, distance: 94.0
drag, startPoint x: 71, startPoint y: 433, endPoint x: 99, endPoint y: 436, distance: 28.2
drag, startPoint x: 272, startPoint y: 445, endPoint x: 341, endPoint y: 445, distance: 69.0
click at [341, 445] on div "Created by Serene Created 08/09/25 Required 08/09/25 Assigned to Add team membe…" at bounding box center [647, 520] width 874 height 909
click at [124, 468] on div "Created by Serene Created 08/09/25 Required 08/09/25 Assigned to Add team membe…" at bounding box center [562, 531] width 1044 height 932
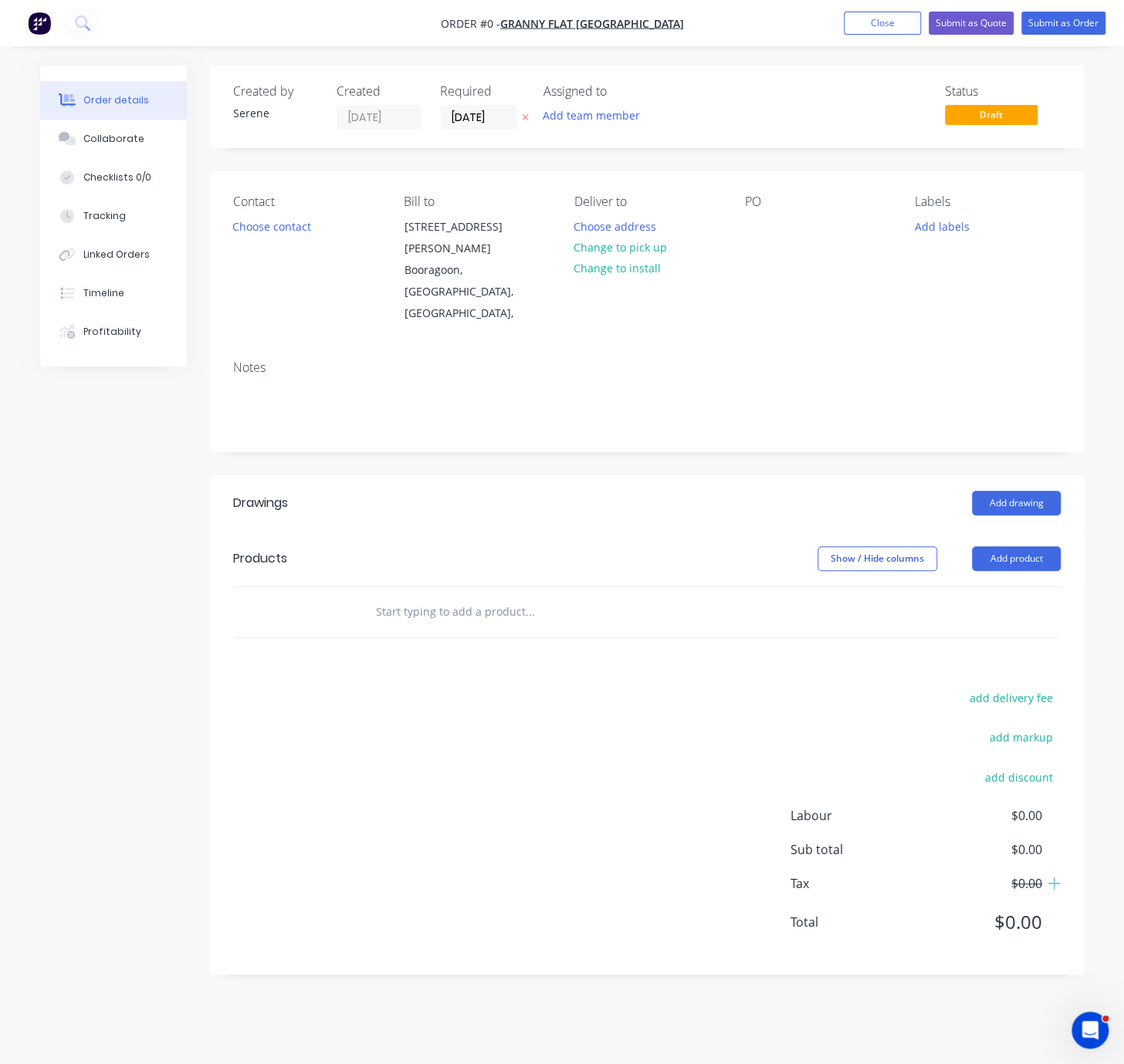
click at [0, 440] on html "Order #0 - Granny Flat WA Add product Close Submit as Quote Submit as Order Ord…" at bounding box center [562, 532] width 1124 height 1064
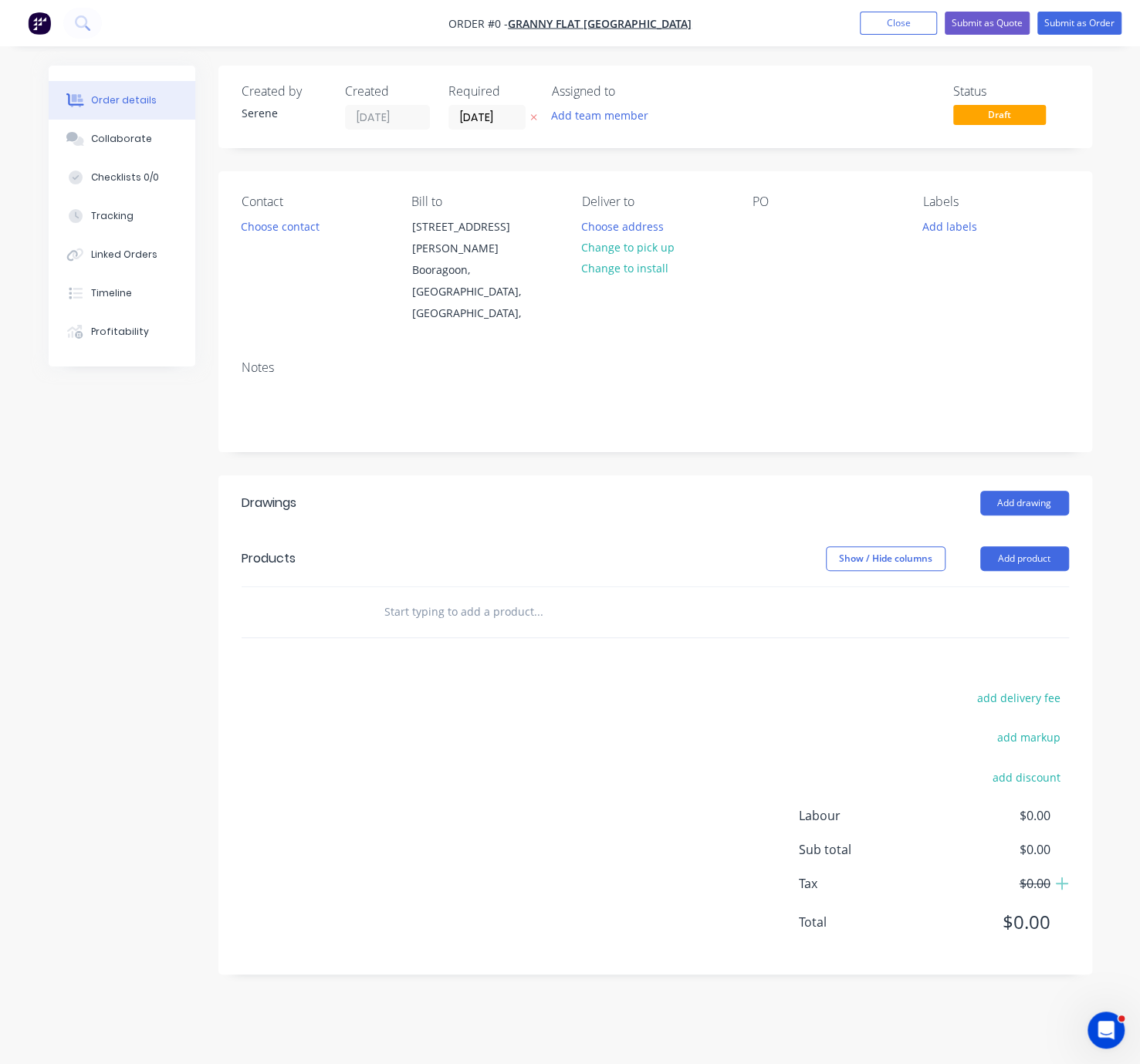
click at [68, 519] on div "Created by Serene Created 08/09/25 Required 08/09/25 Assigned to Add team membe…" at bounding box center [571, 531] width 1044 height 932
click at [303, 236] on button "Choose contact" at bounding box center [279, 225] width 95 height 21
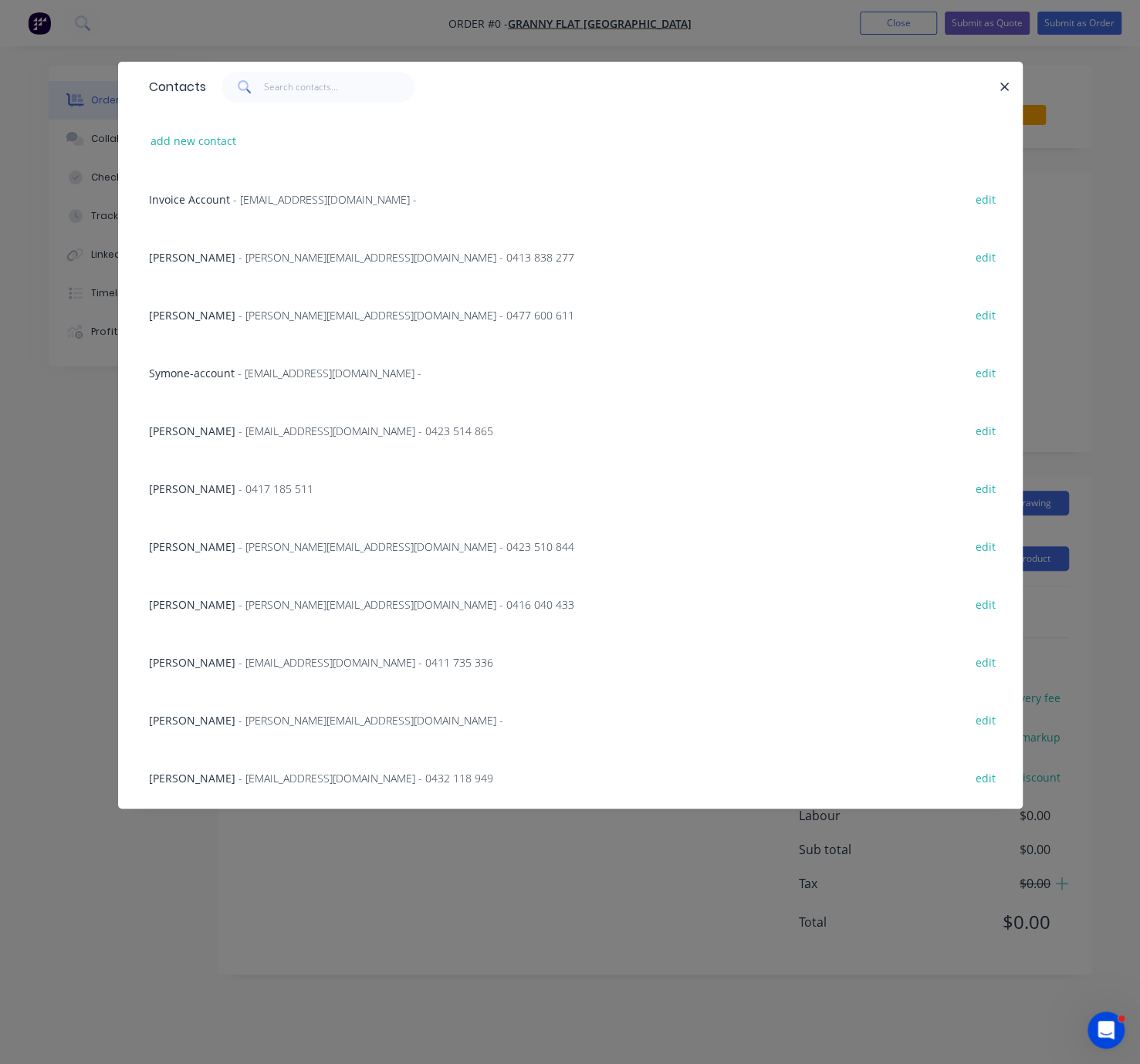
click at [315, 378] on span "- symone@grannyflatswa.com -" at bounding box center [330, 372] width 184 height 14
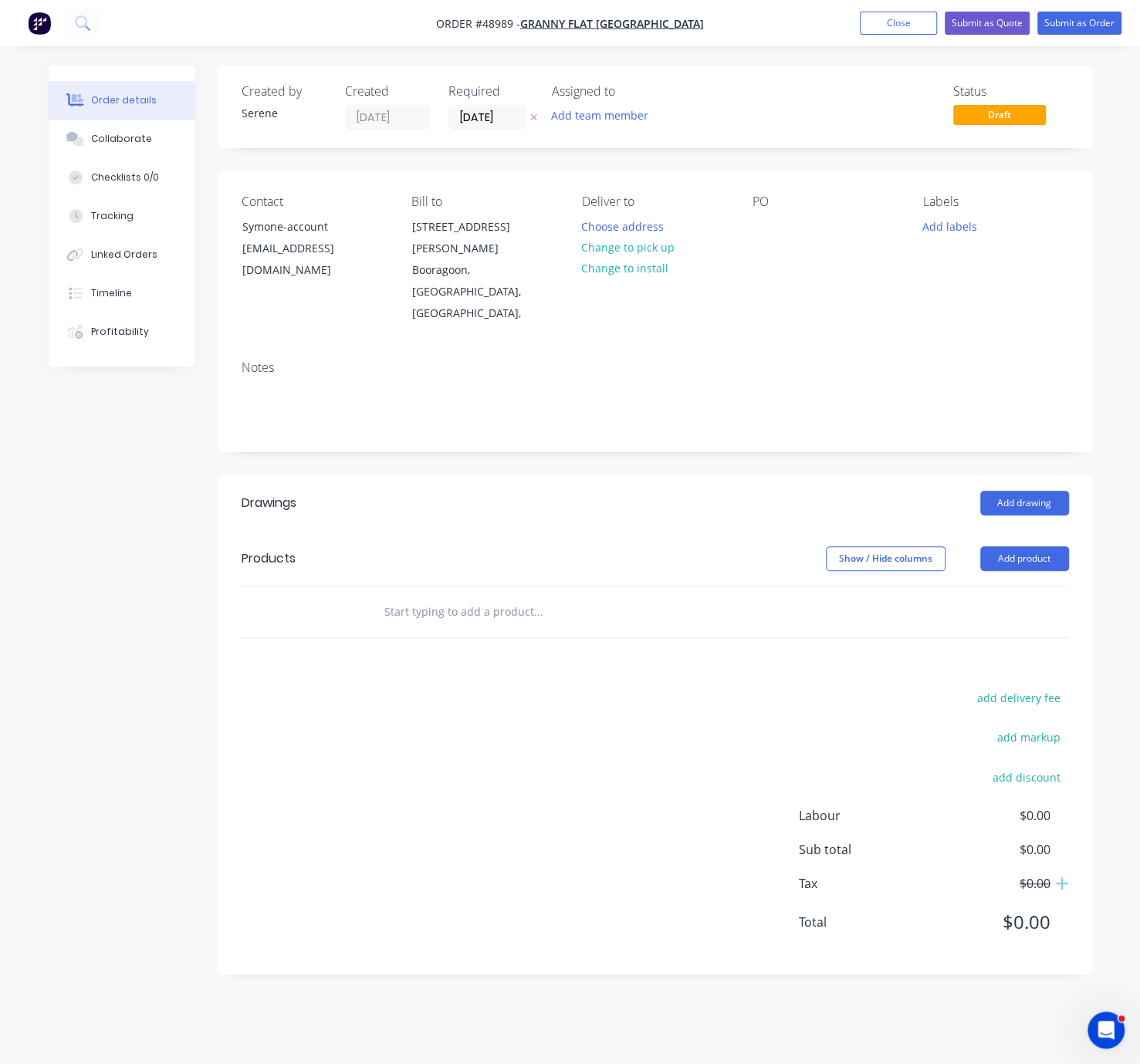
drag, startPoint x: 493, startPoint y: 496, endPoint x: 579, endPoint y: 486, distance: 86.6
click at [509, 476] on header "Drawings Add drawing" at bounding box center [656, 503] width 874 height 55
drag, startPoint x: 520, startPoint y: 457, endPoint x: 629, endPoint y: 466, distance: 109.4
click at [610, 235] on button "Choose address" at bounding box center [623, 225] width 99 height 21
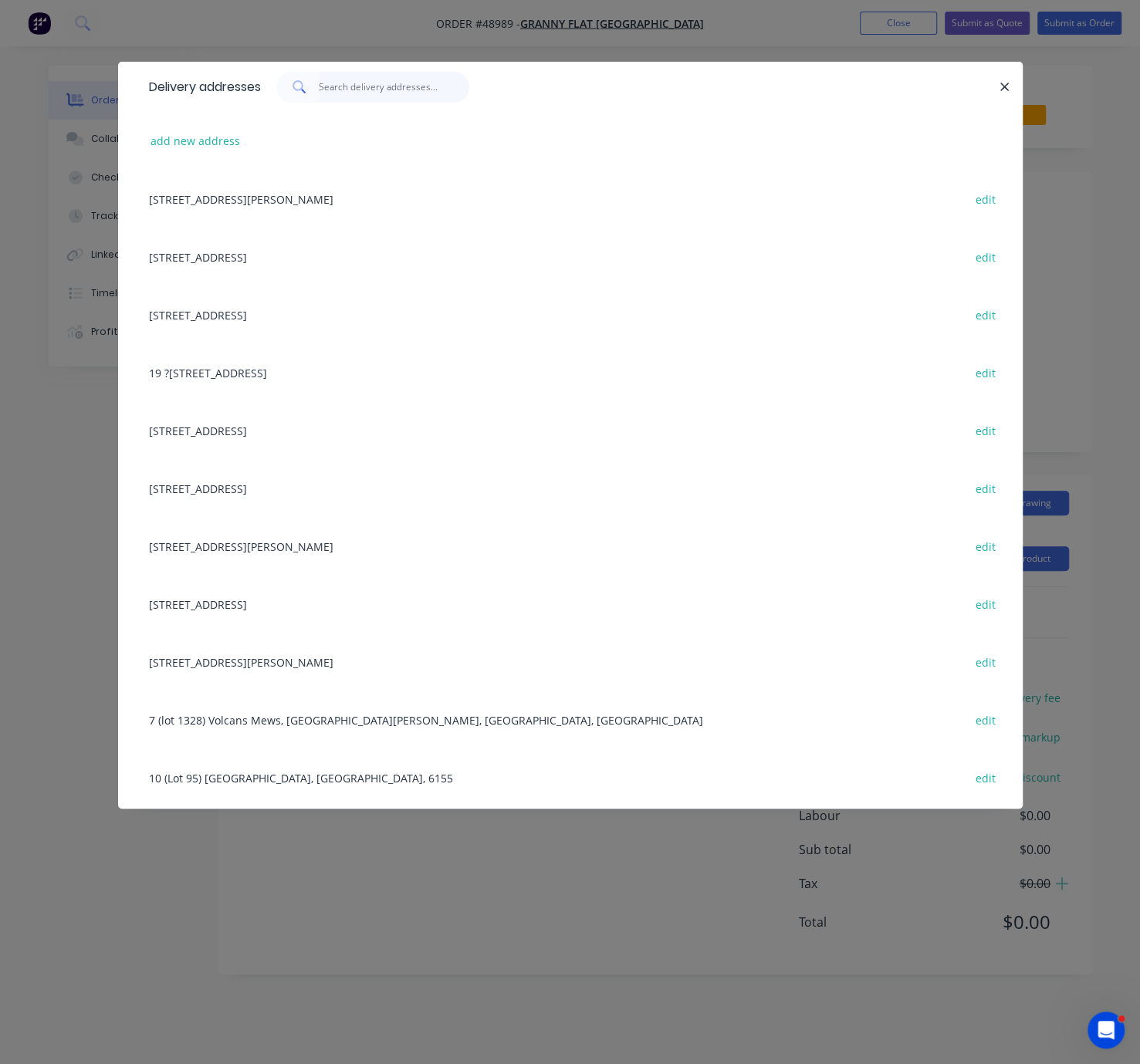
click at [367, 92] on input "text" at bounding box center [393, 87] width 150 height 31
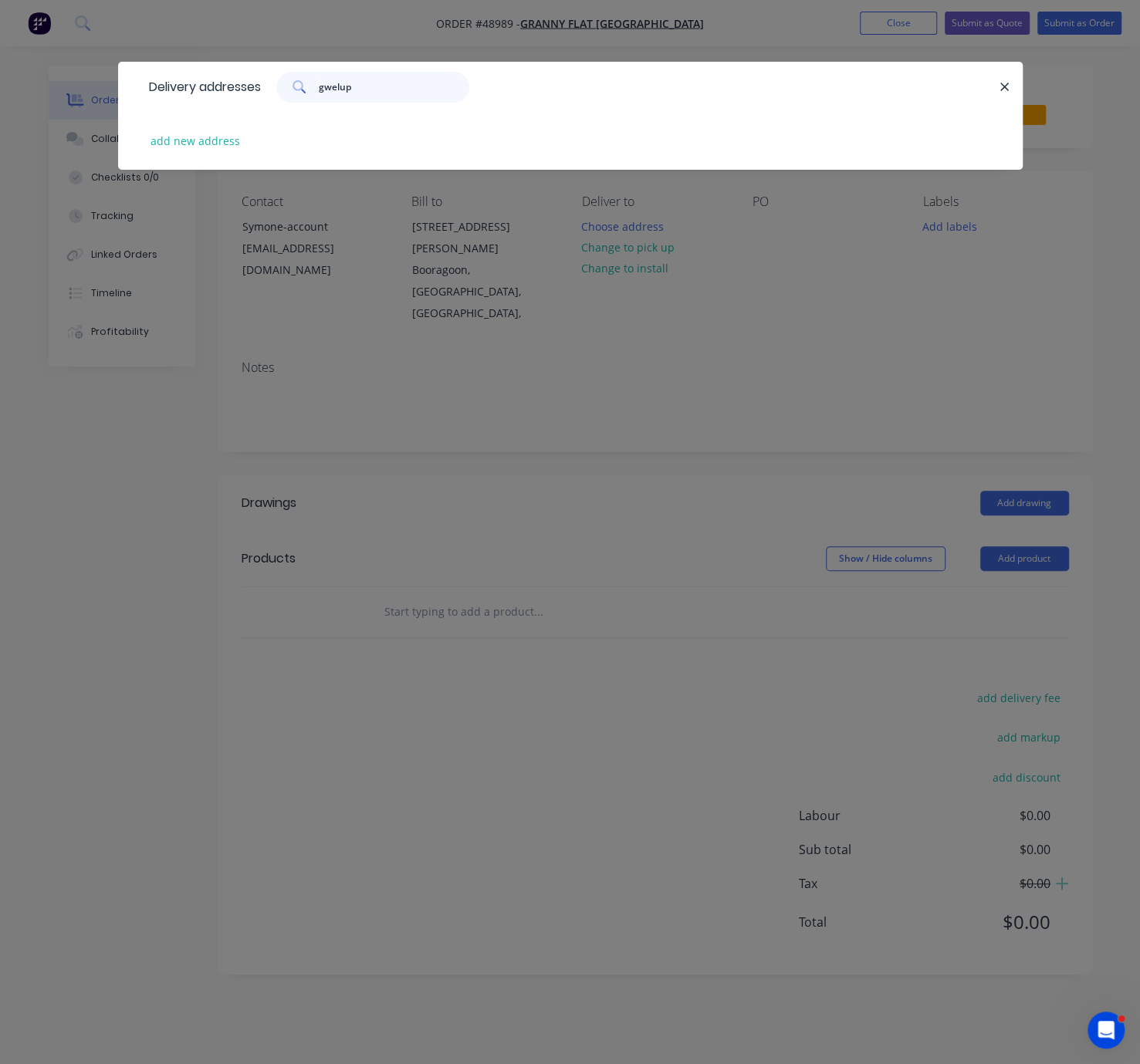
type input "gwelup"
drag, startPoint x: 372, startPoint y: 92, endPoint x: 297, endPoint y: 91, distance: 75.0
click at [297, 91] on div "gwelup" at bounding box center [373, 87] width 193 height 31
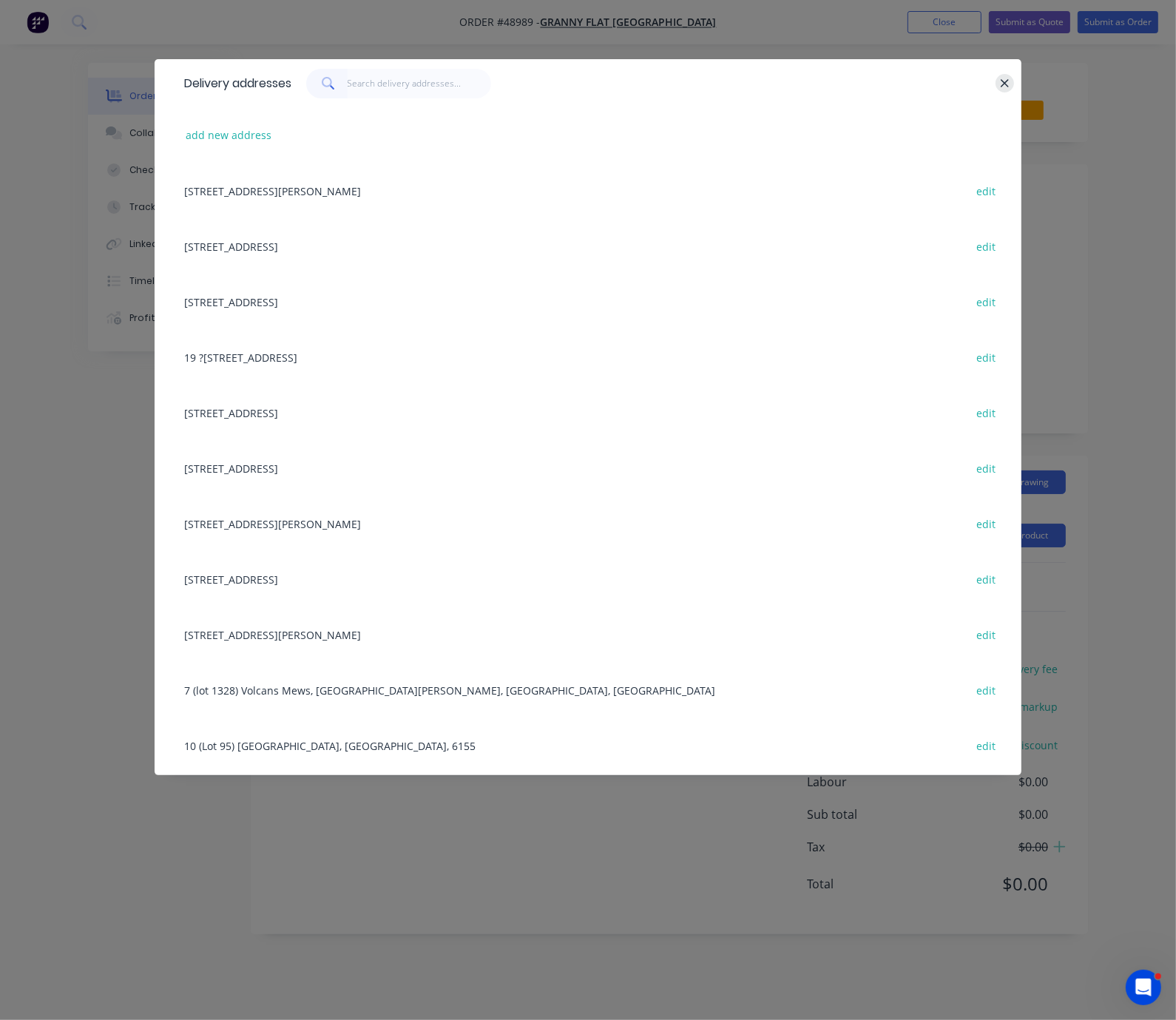
click at [1001, 87] on icon "button" at bounding box center [1005, 83] width 8 height 8
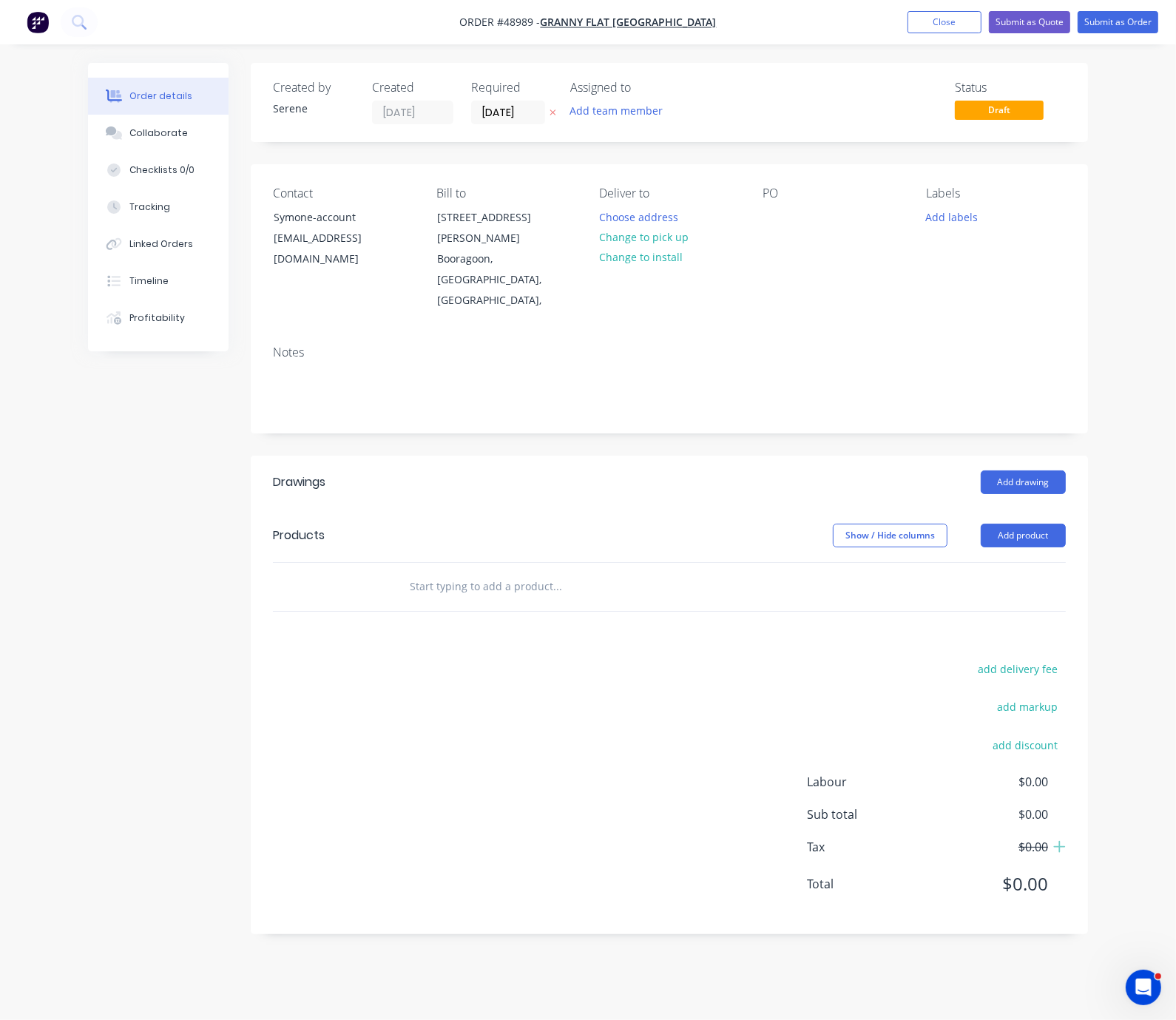
drag, startPoint x: 620, startPoint y: 536, endPoint x: 830, endPoint y: 494, distance: 214.2
click at [1017, 524] on button "Add product" at bounding box center [1024, 535] width 85 height 23
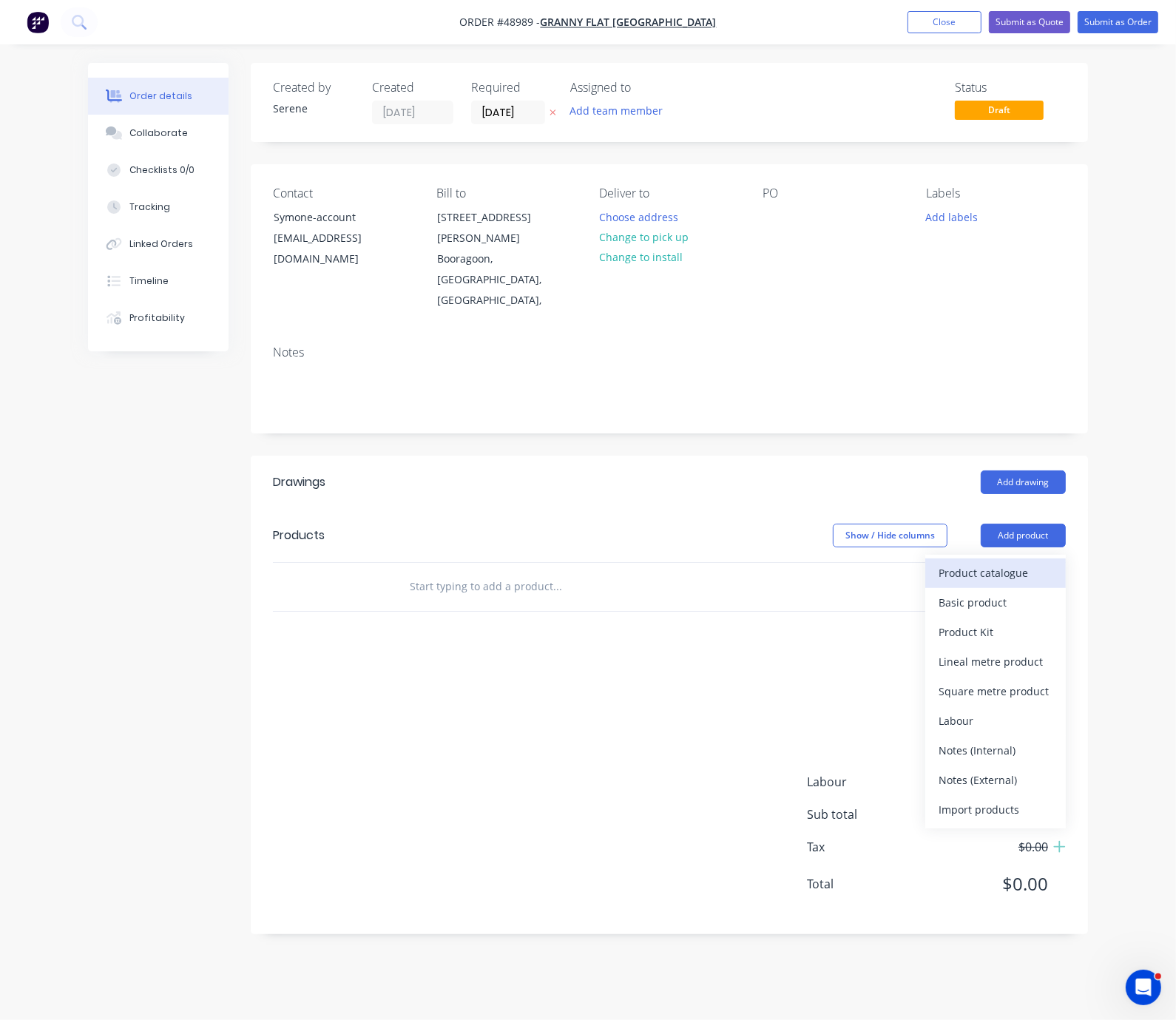
click at [983, 562] on div "Product catalogue" at bounding box center [995, 573] width 114 height 22
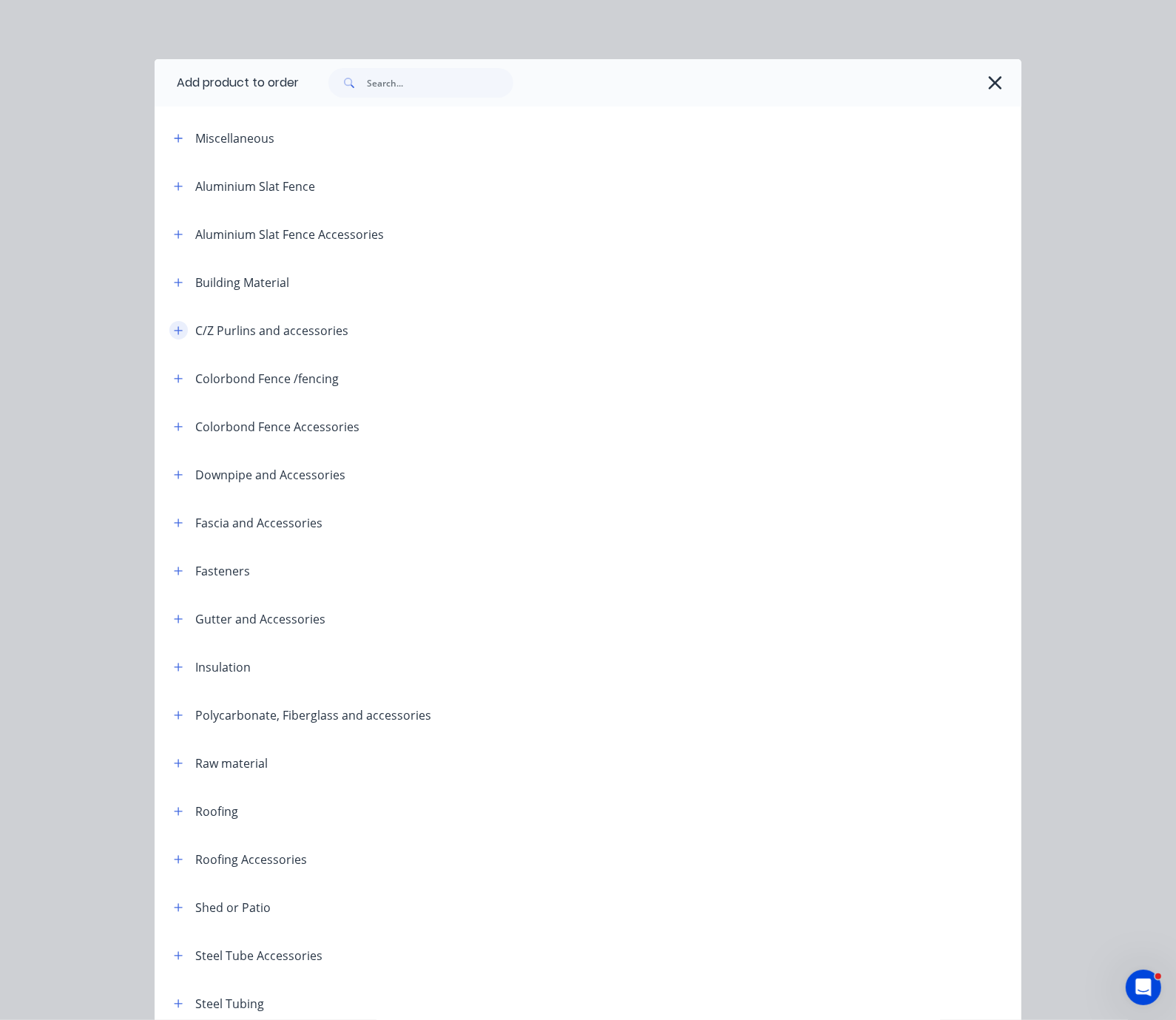
click at [175, 336] on icon "button" at bounding box center [178, 330] width 9 height 10
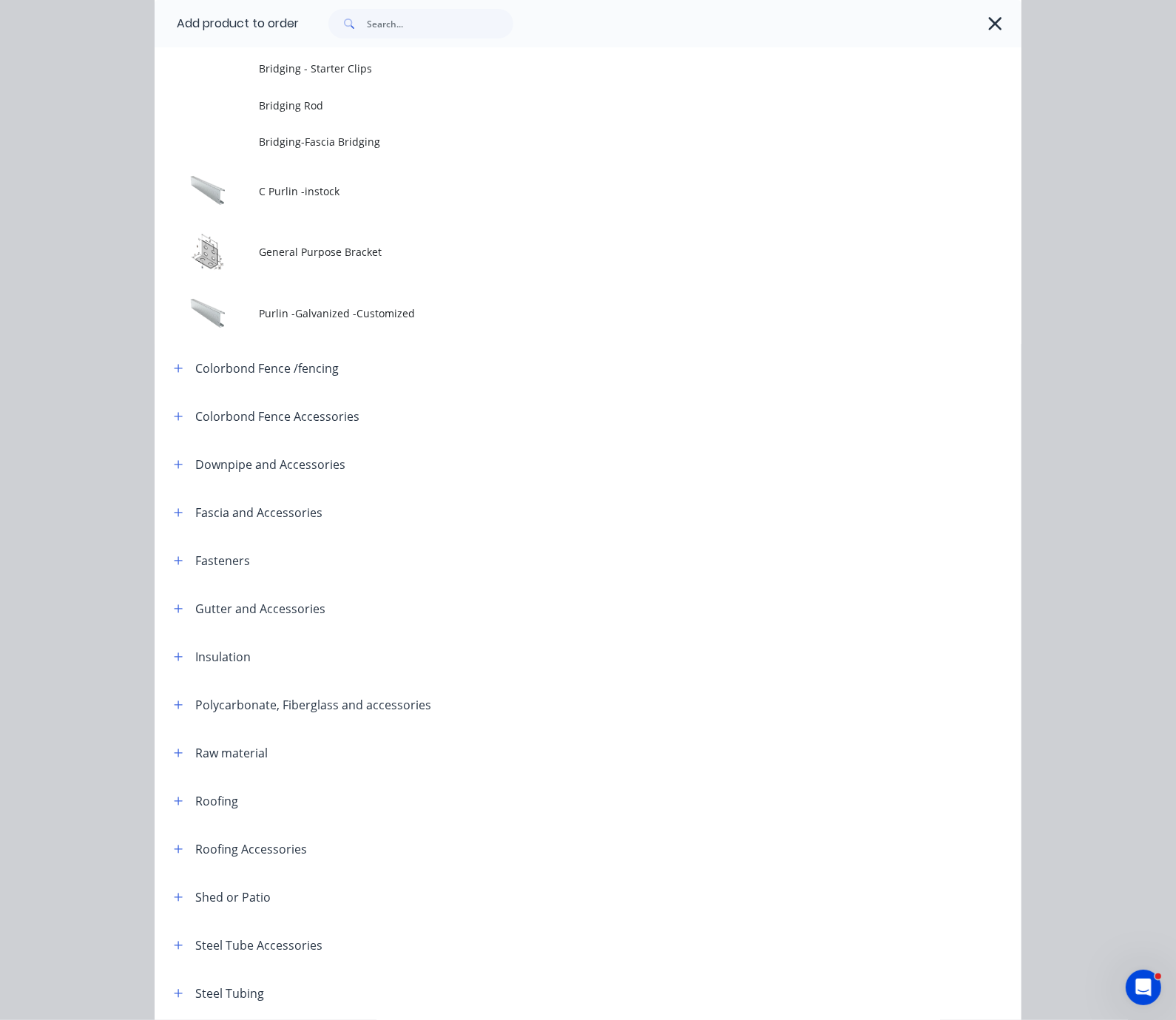
scroll to position [518, 0]
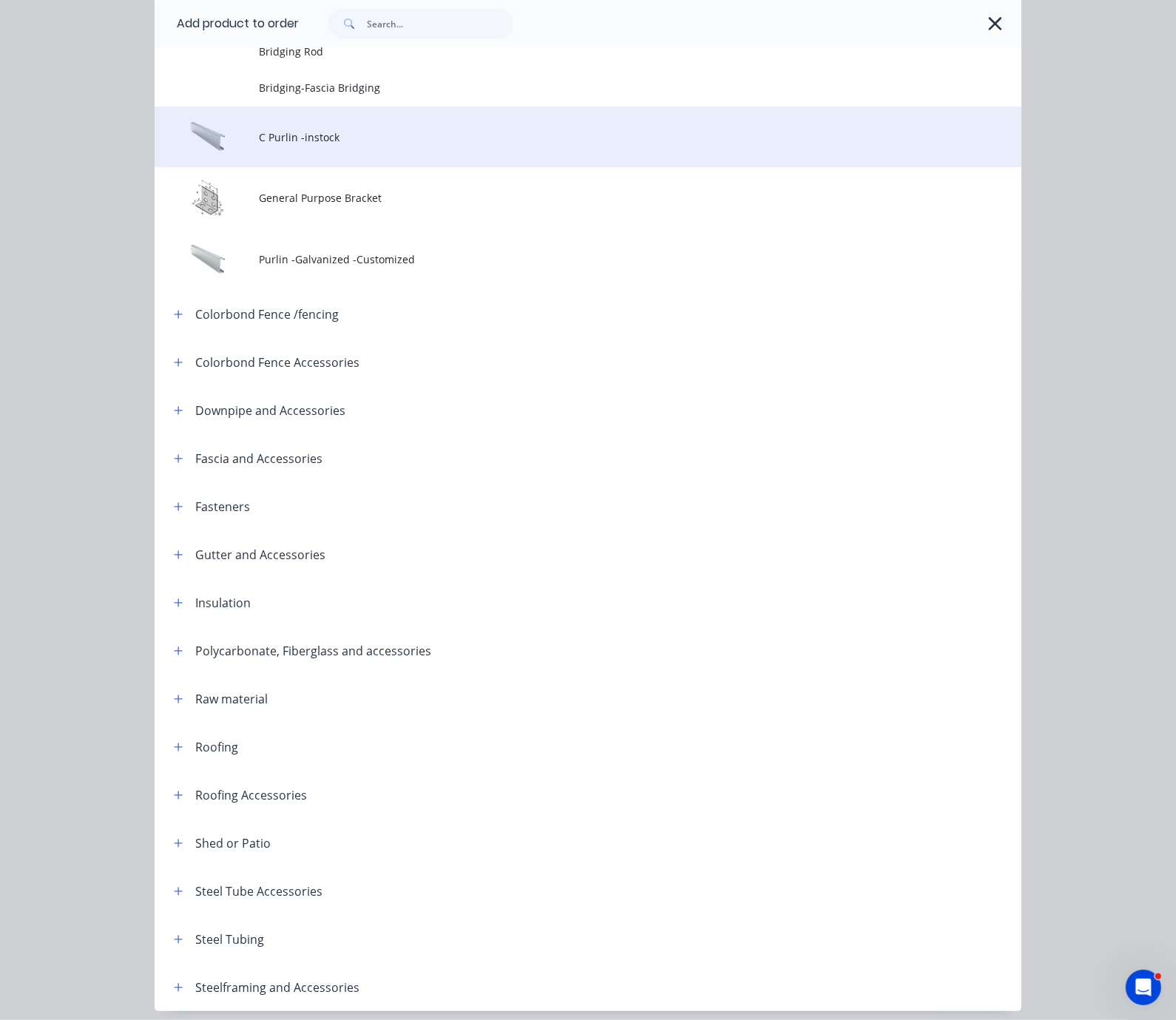
click at [349, 145] on span "C Purlin -instock" at bounding box center [564, 137] width 611 height 15
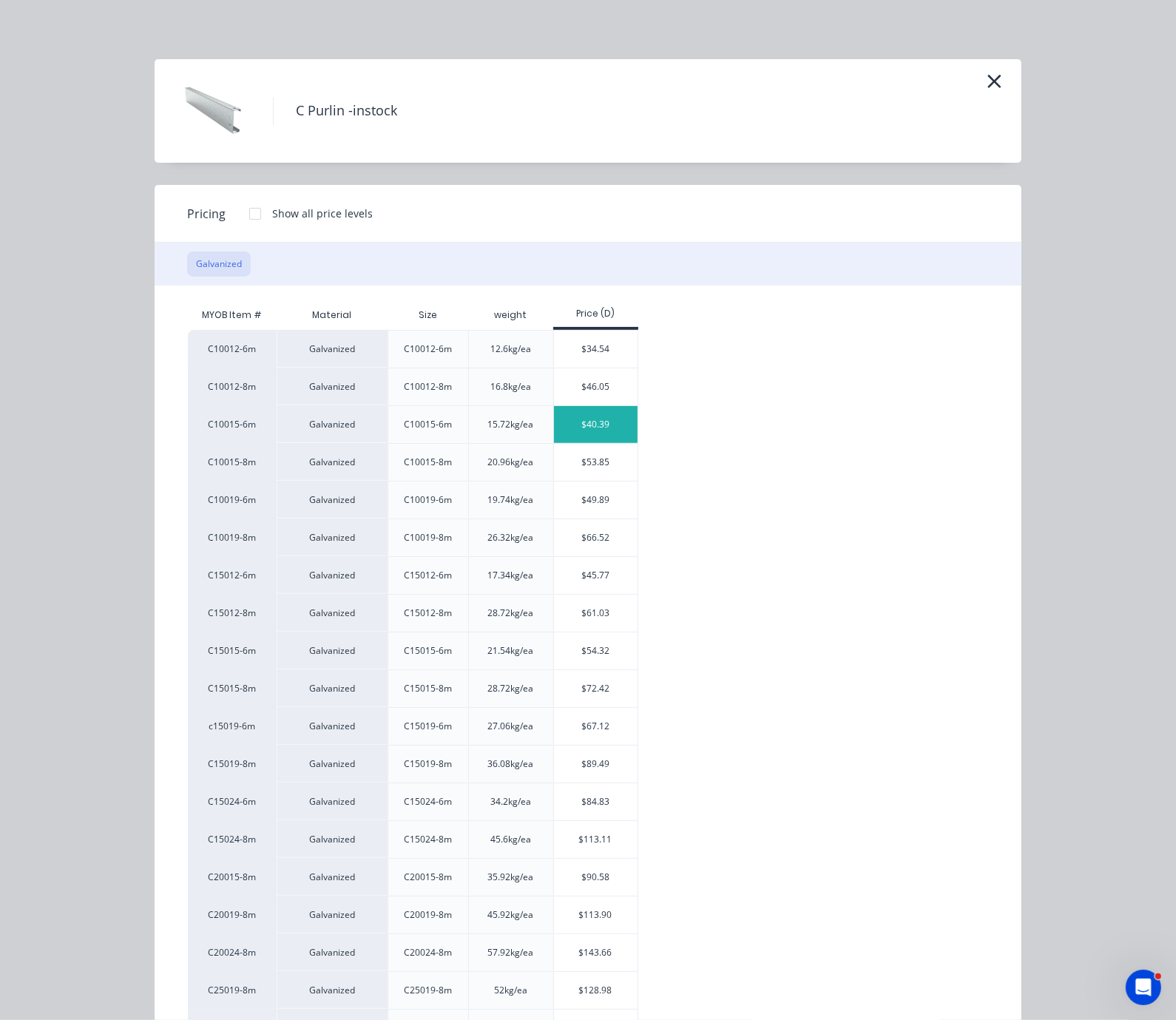
click at [602, 443] on div "$40.39" at bounding box center [596, 425] width 84 height 37
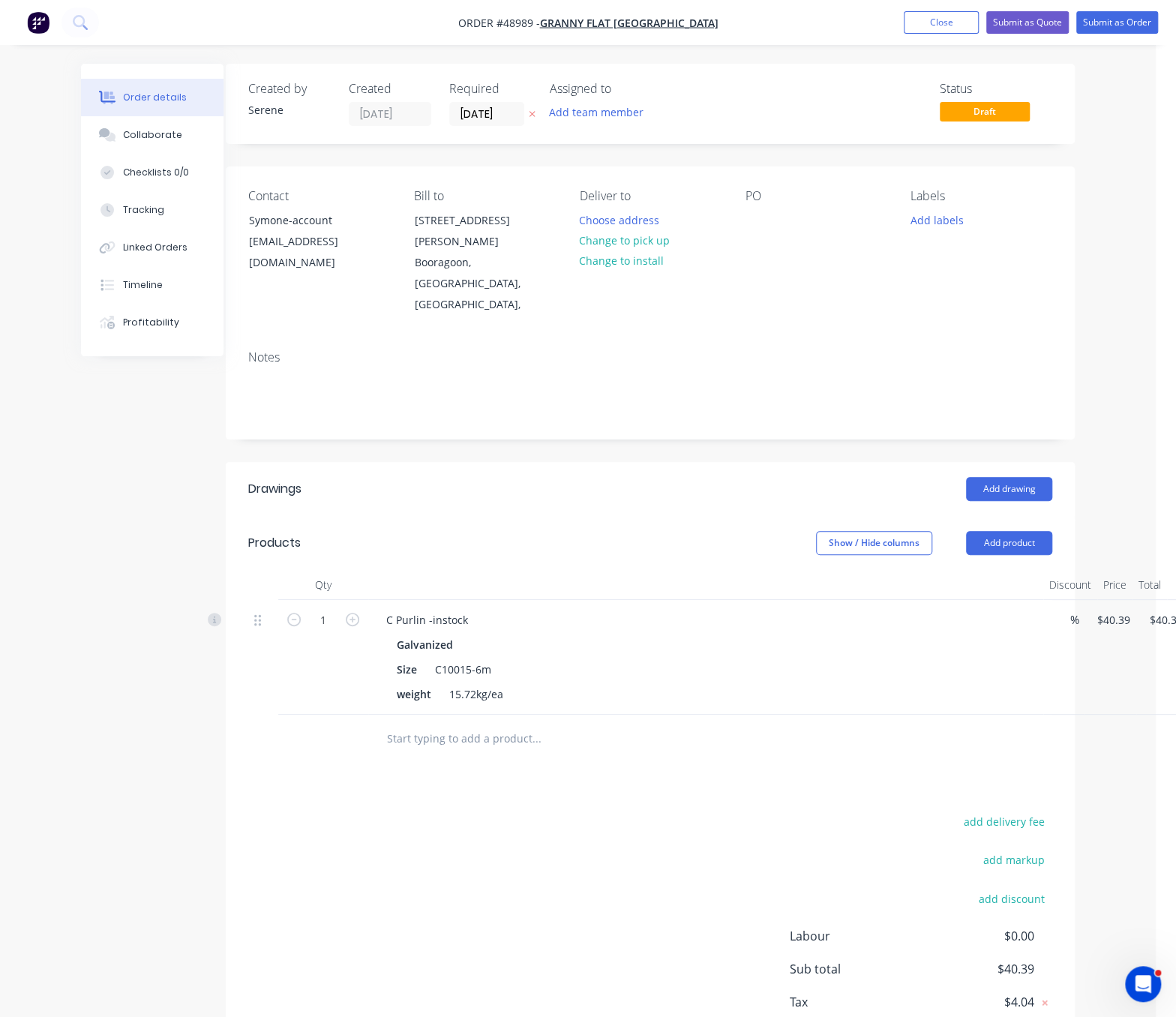
scroll to position [0, 76]
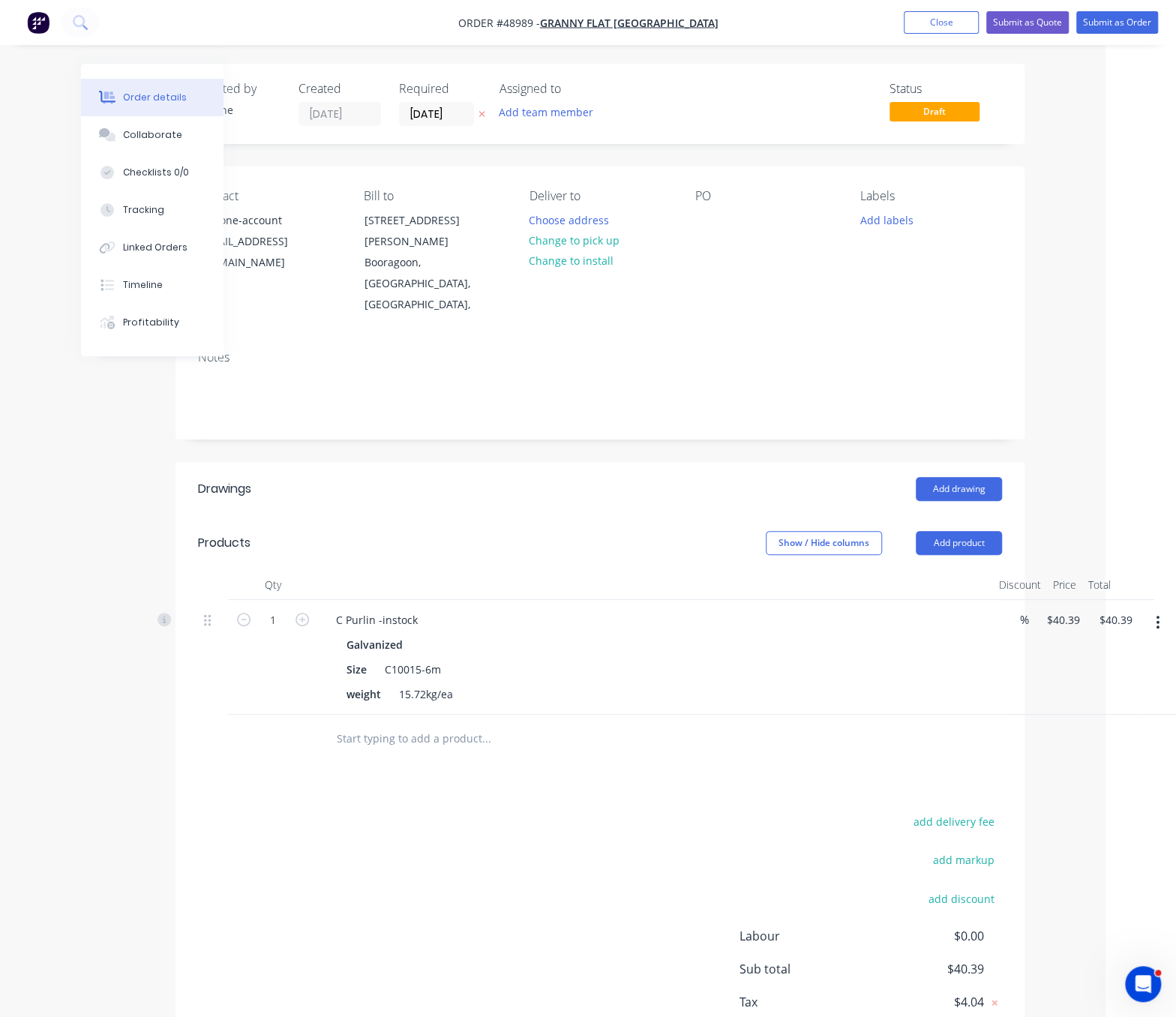
drag, startPoint x: 537, startPoint y: 533, endPoint x: 727, endPoint y: 530, distance: 190.0
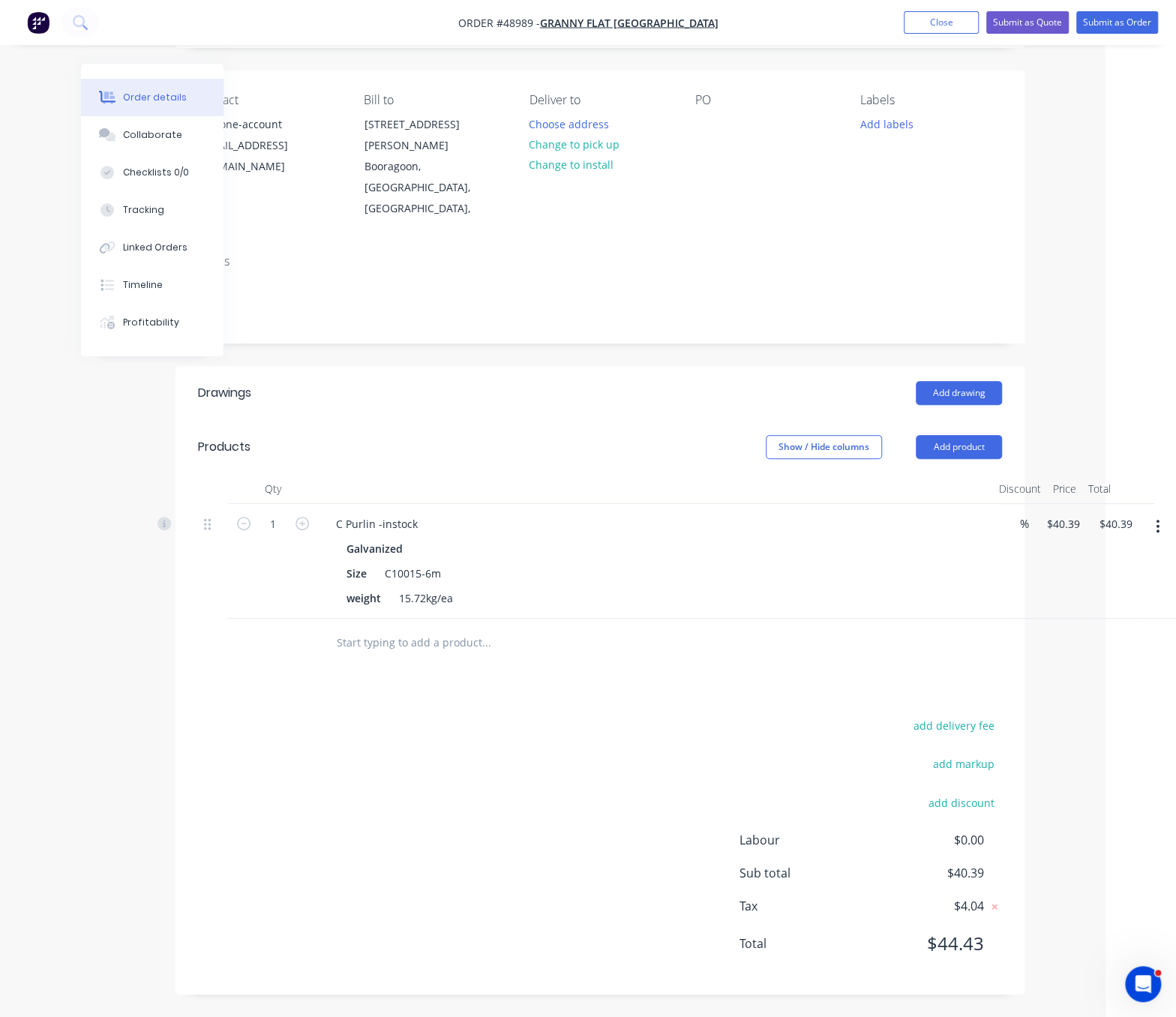
drag, startPoint x: 479, startPoint y: 741, endPoint x: 618, endPoint y: 747, distance: 139.1
click at [1119, 517] on button "button" at bounding box center [1157, 526] width 35 height 27
click at [1095, 645] on div "Delete" at bounding box center [1104, 656] width 115 height 22
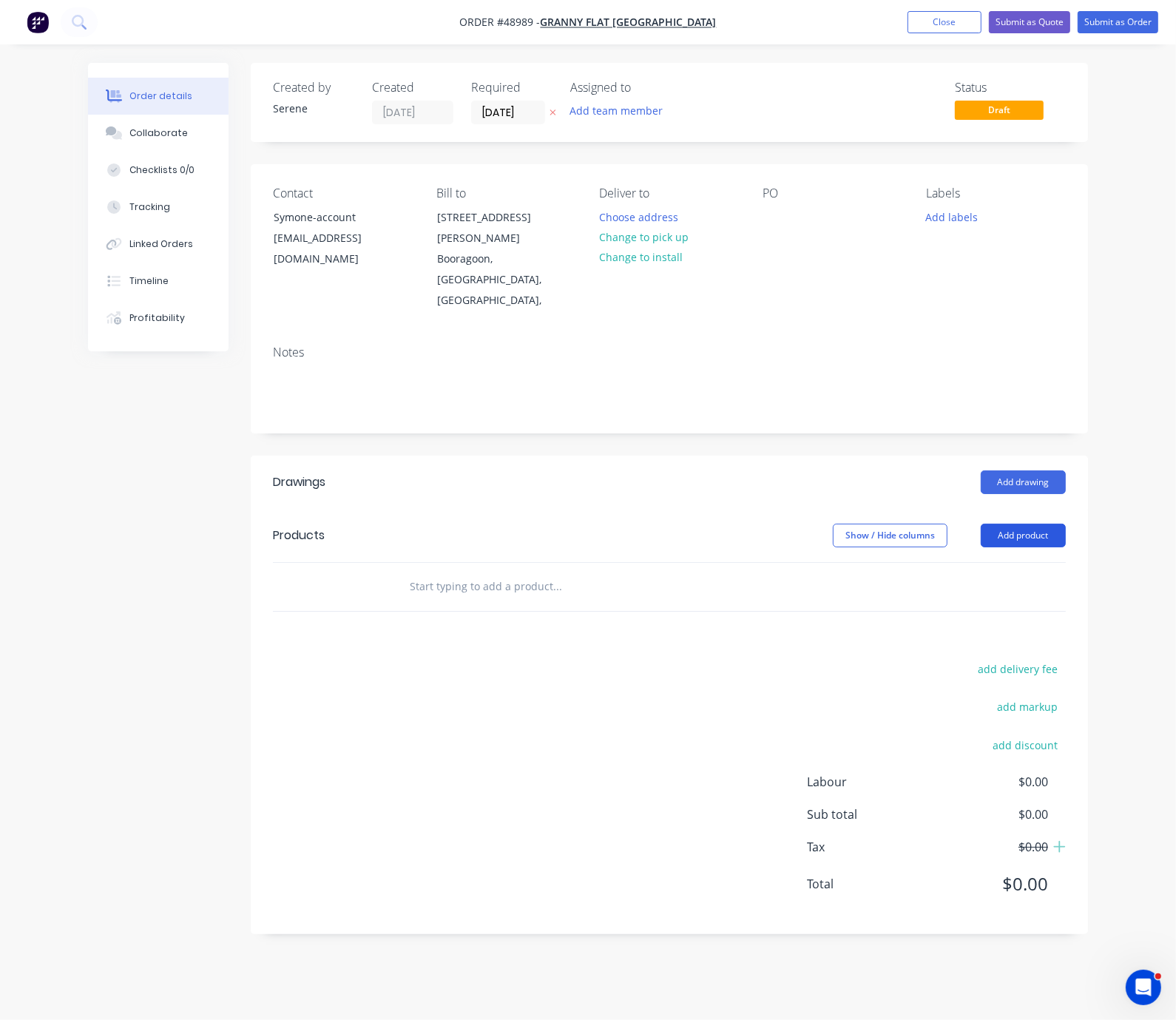
click at [1033, 524] on button "Add product" at bounding box center [1024, 535] width 85 height 23
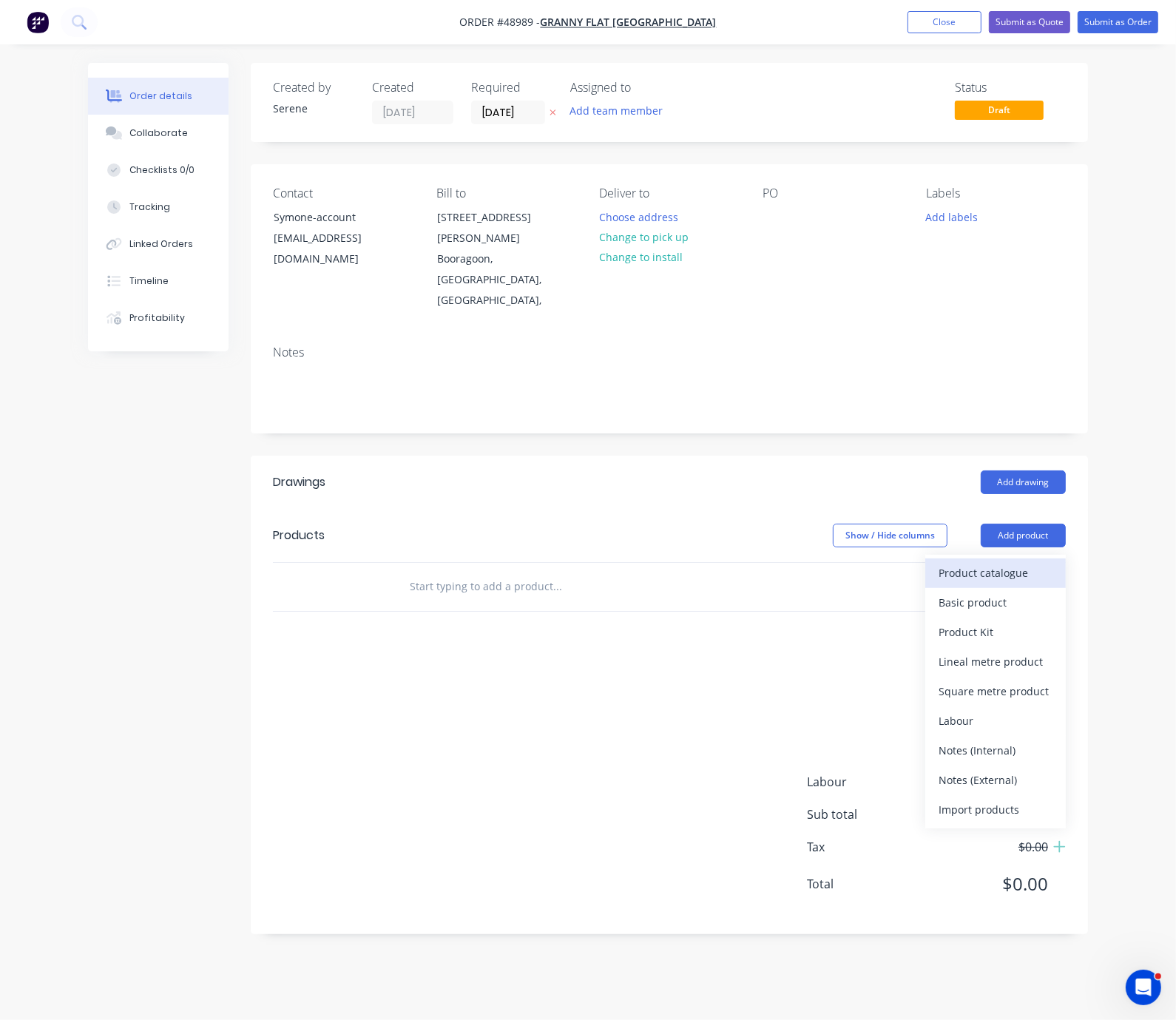
click at [990, 562] on div "Product catalogue" at bounding box center [995, 573] width 114 height 22
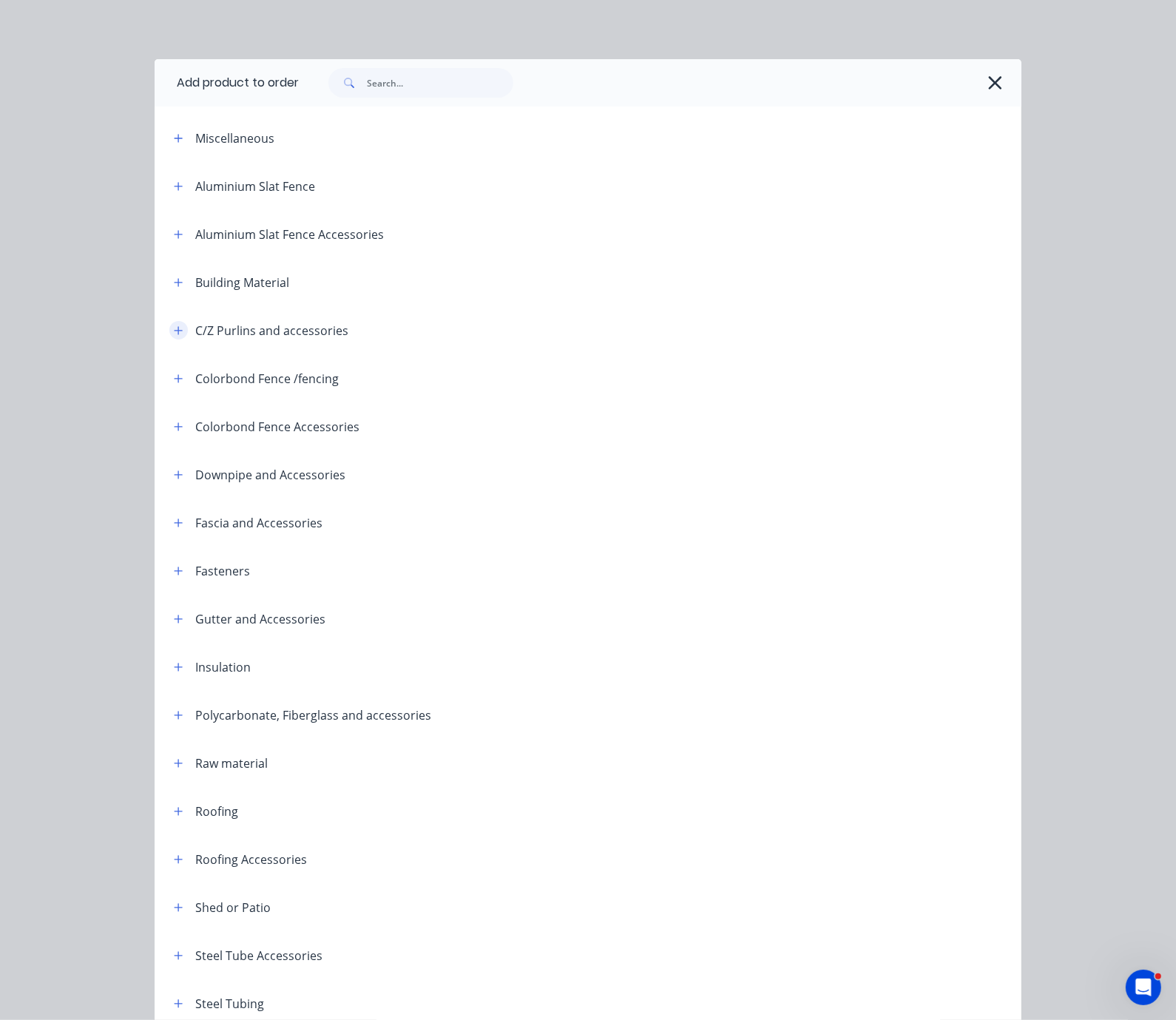
click at [175, 334] on icon "button" at bounding box center [179, 330] width 8 height 8
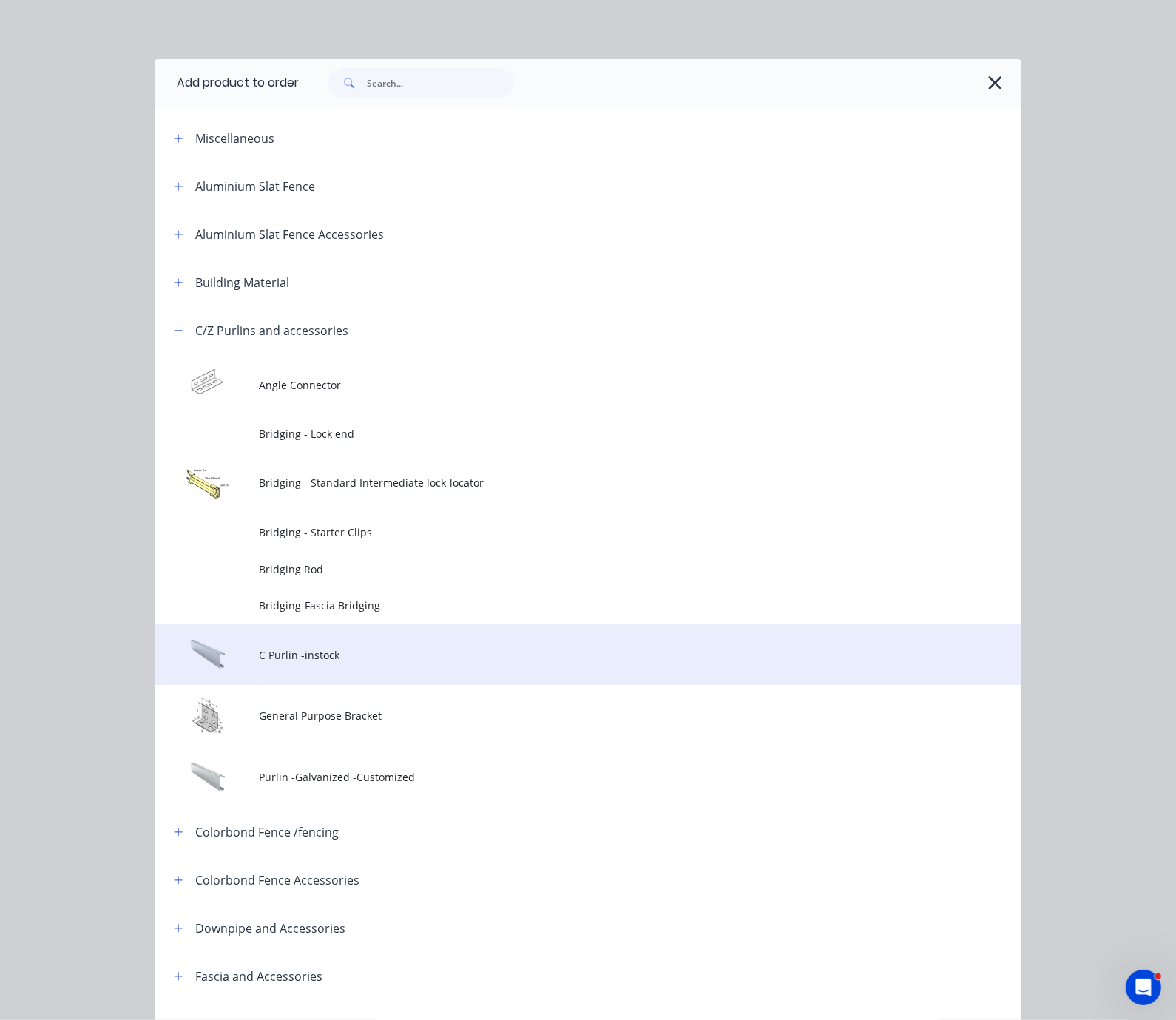
click at [342, 686] on td "C Purlin -instock" at bounding box center [640, 655] width 763 height 61
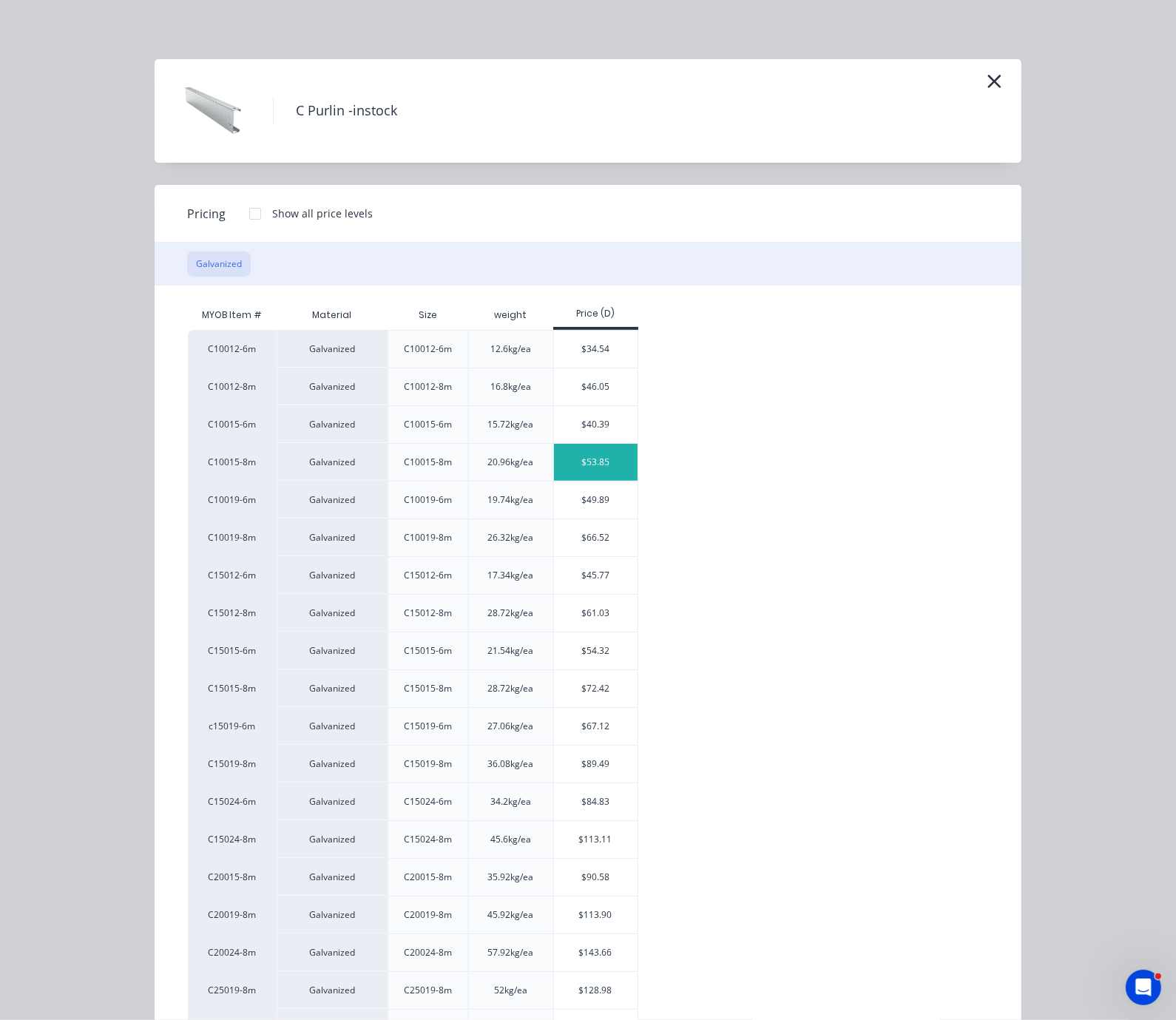
click at [598, 481] on div "$53.85" at bounding box center [596, 462] width 84 height 37
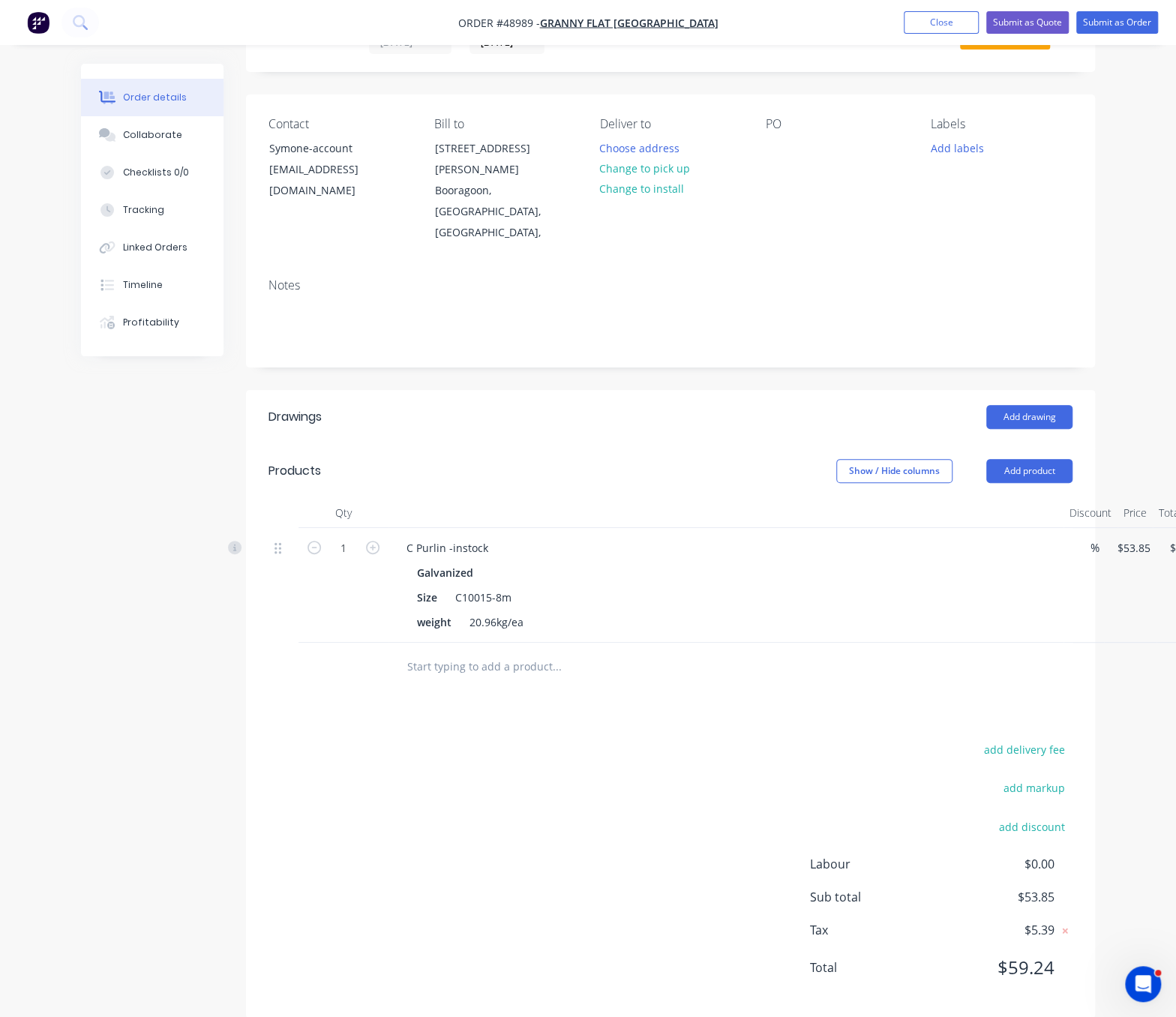
scroll to position [100, 0]
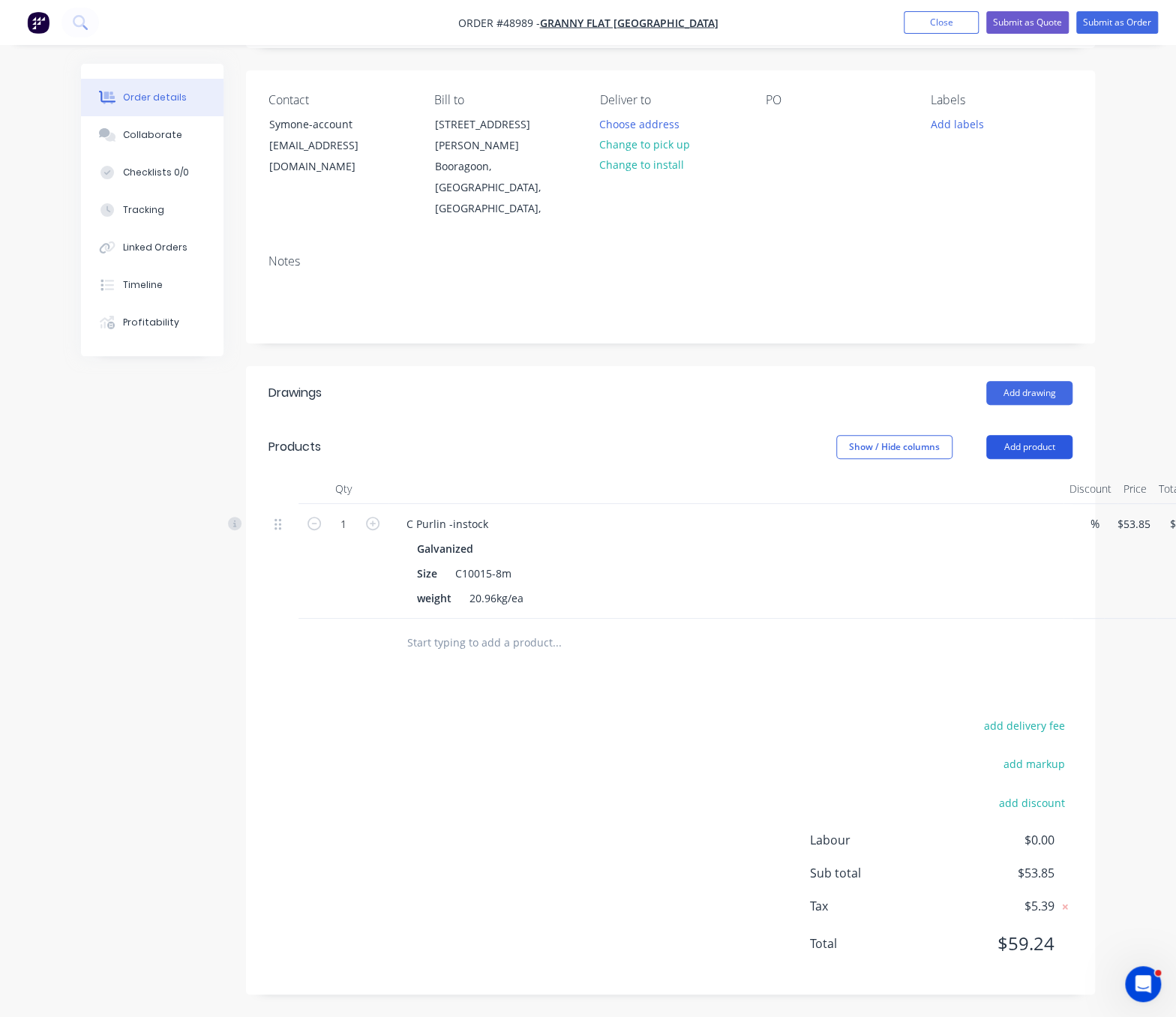
click at [1031, 435] on button "Add product" at bounding box center [1030, 447] width 87 height 24
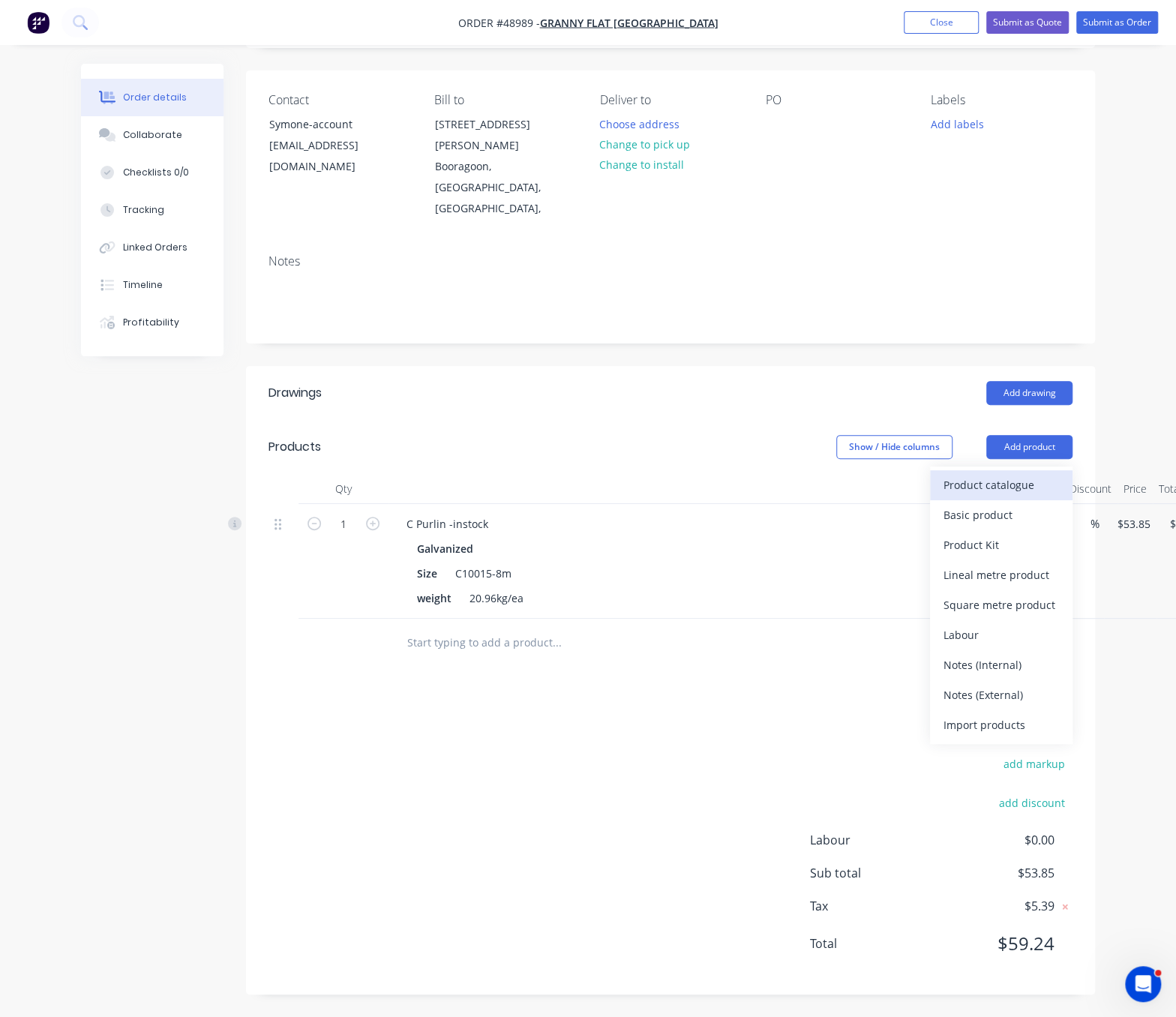
click at [1022, 474] on div "Product catalogue" at bounding box center [1000, 484] width 115 height 22
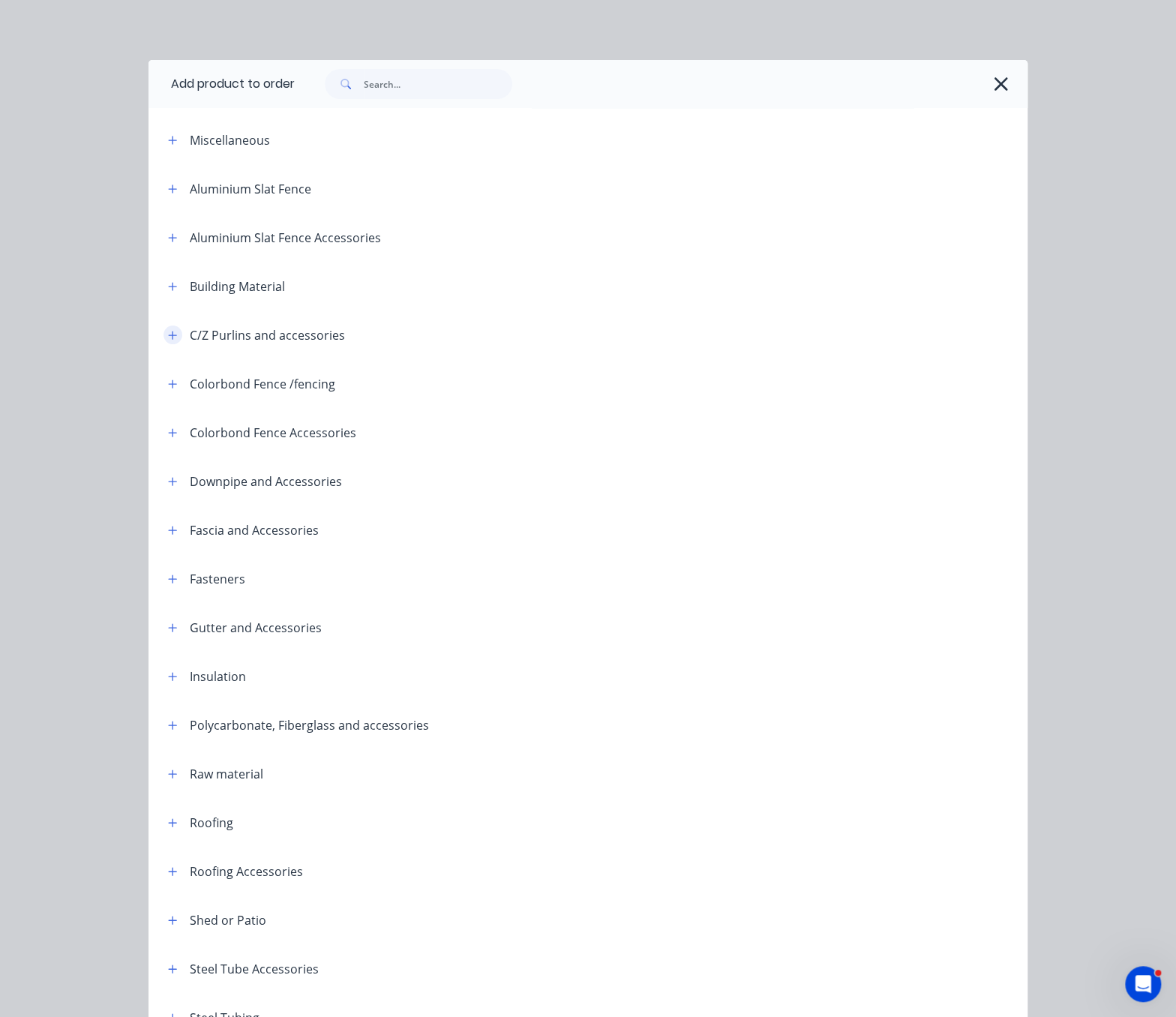
click at [168, 341] on icon "button" at bounding box center [172, 335] width 9 height 11
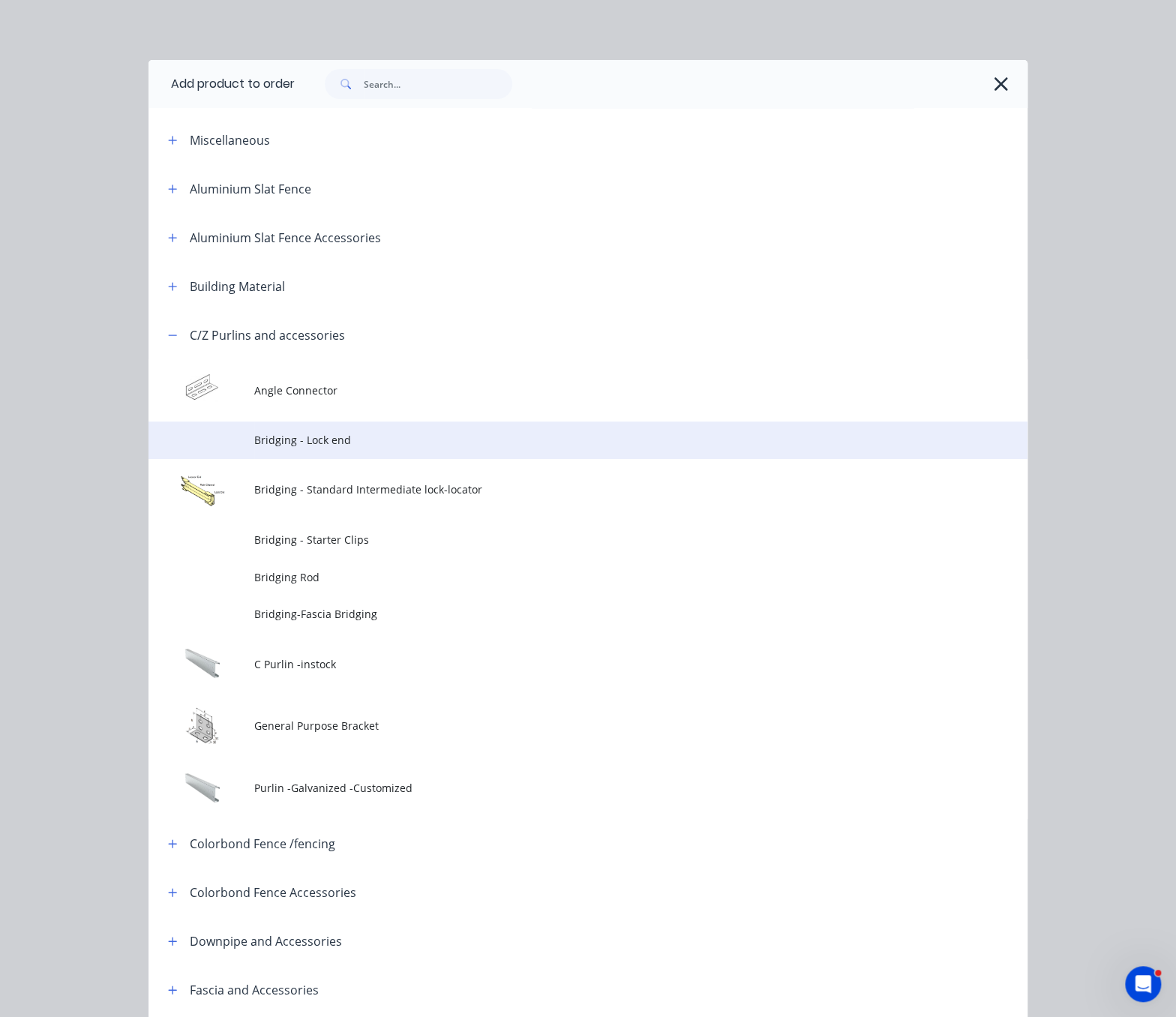
scroll to position [262, 0]
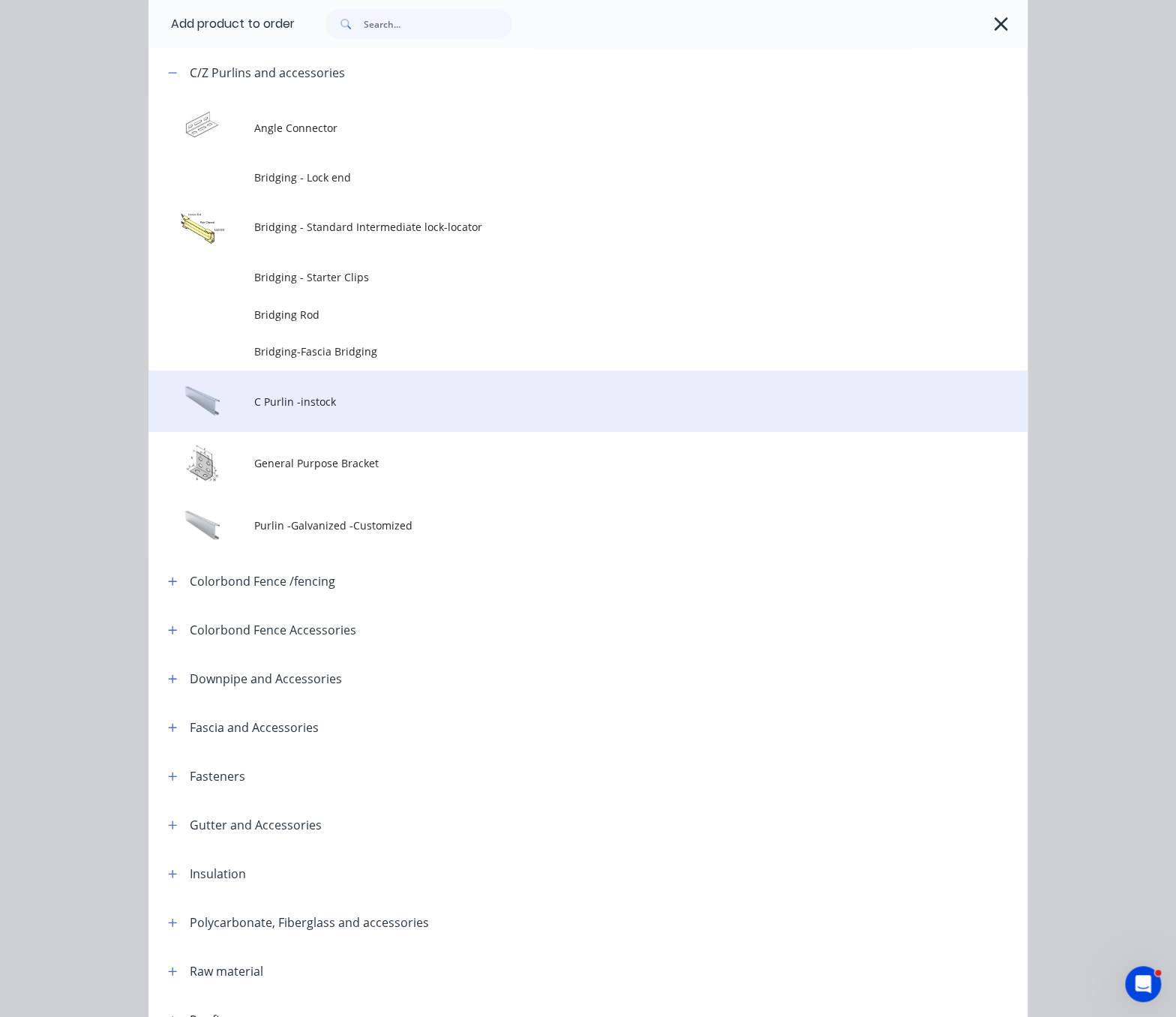
click at [365, 409] on span "C Purlin -instock" at bounding box center [564, 401] width 619 height 16
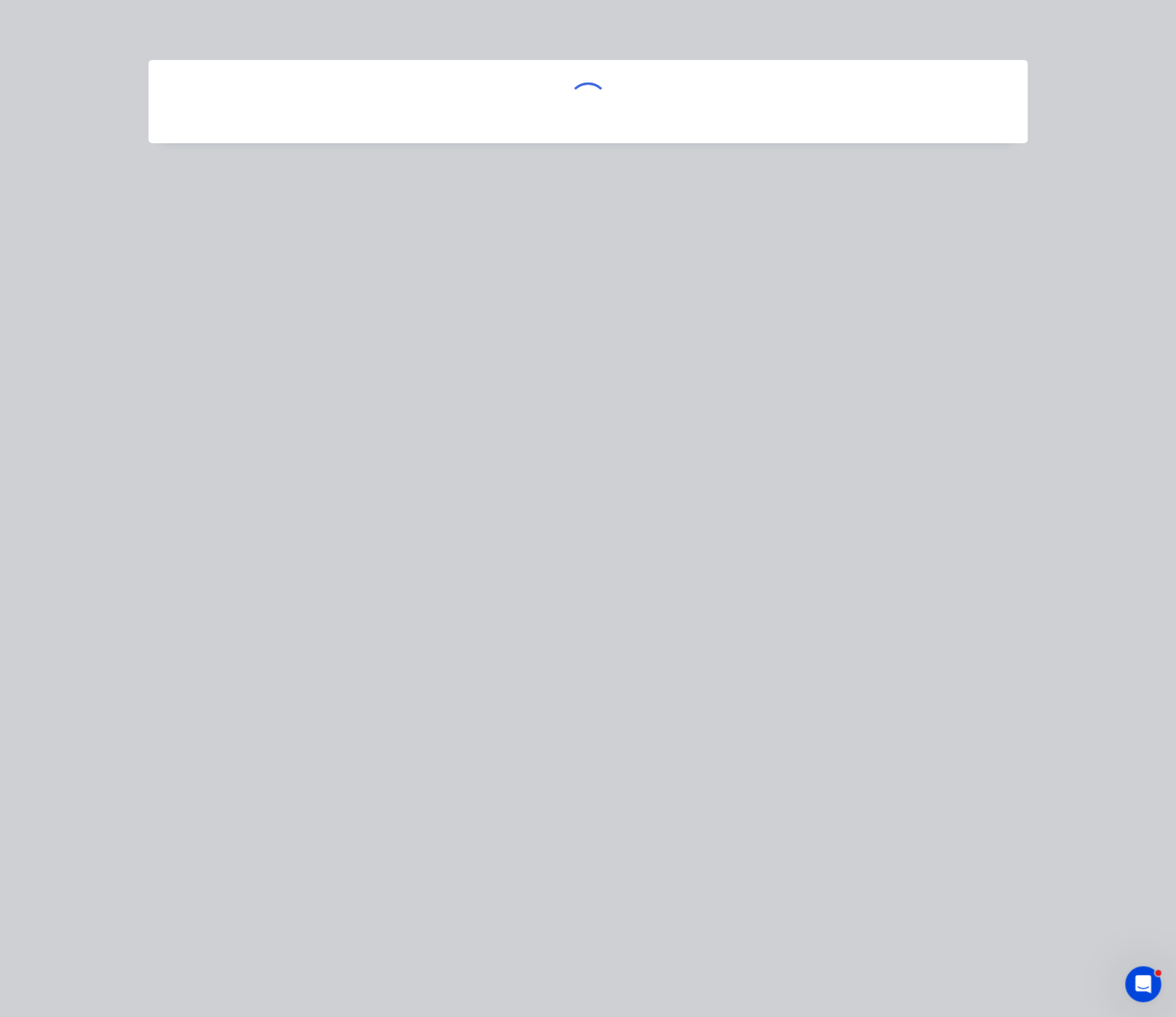
scroll to position [0, 0]
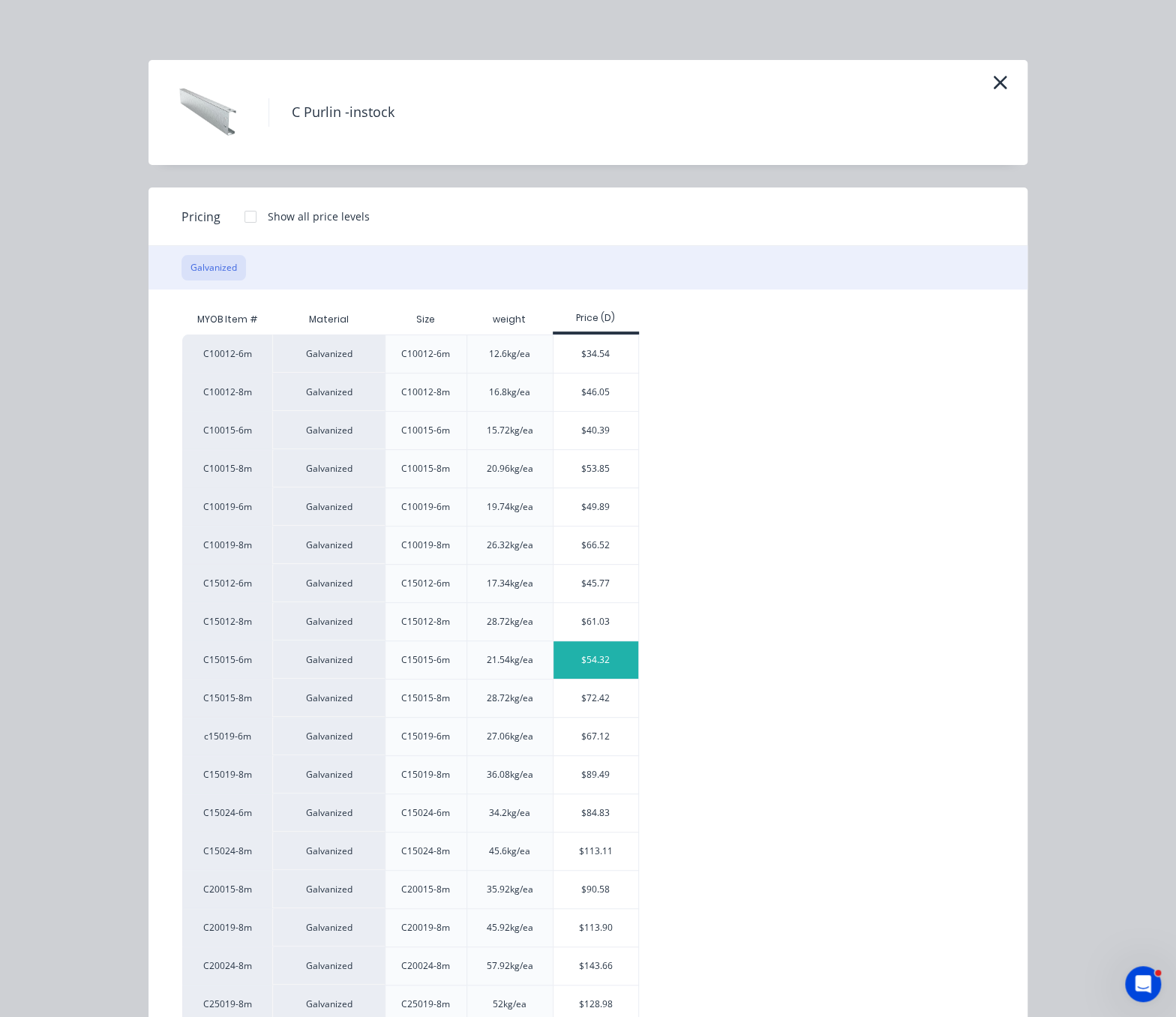
click at [601, 679] on div "$54.32" at bounding box center [596, 660] width 85 height 38
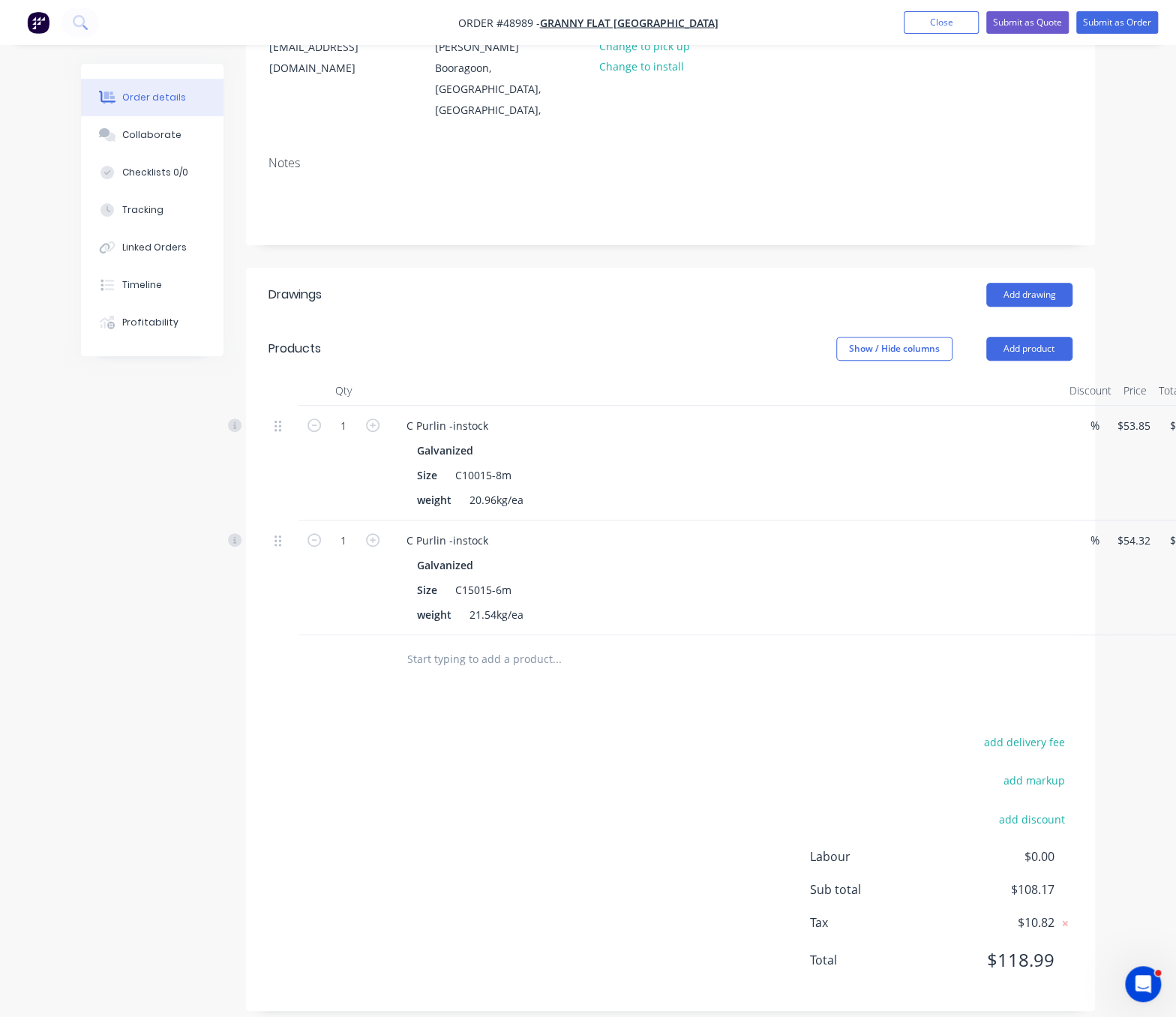
scroll to position [221, 0]
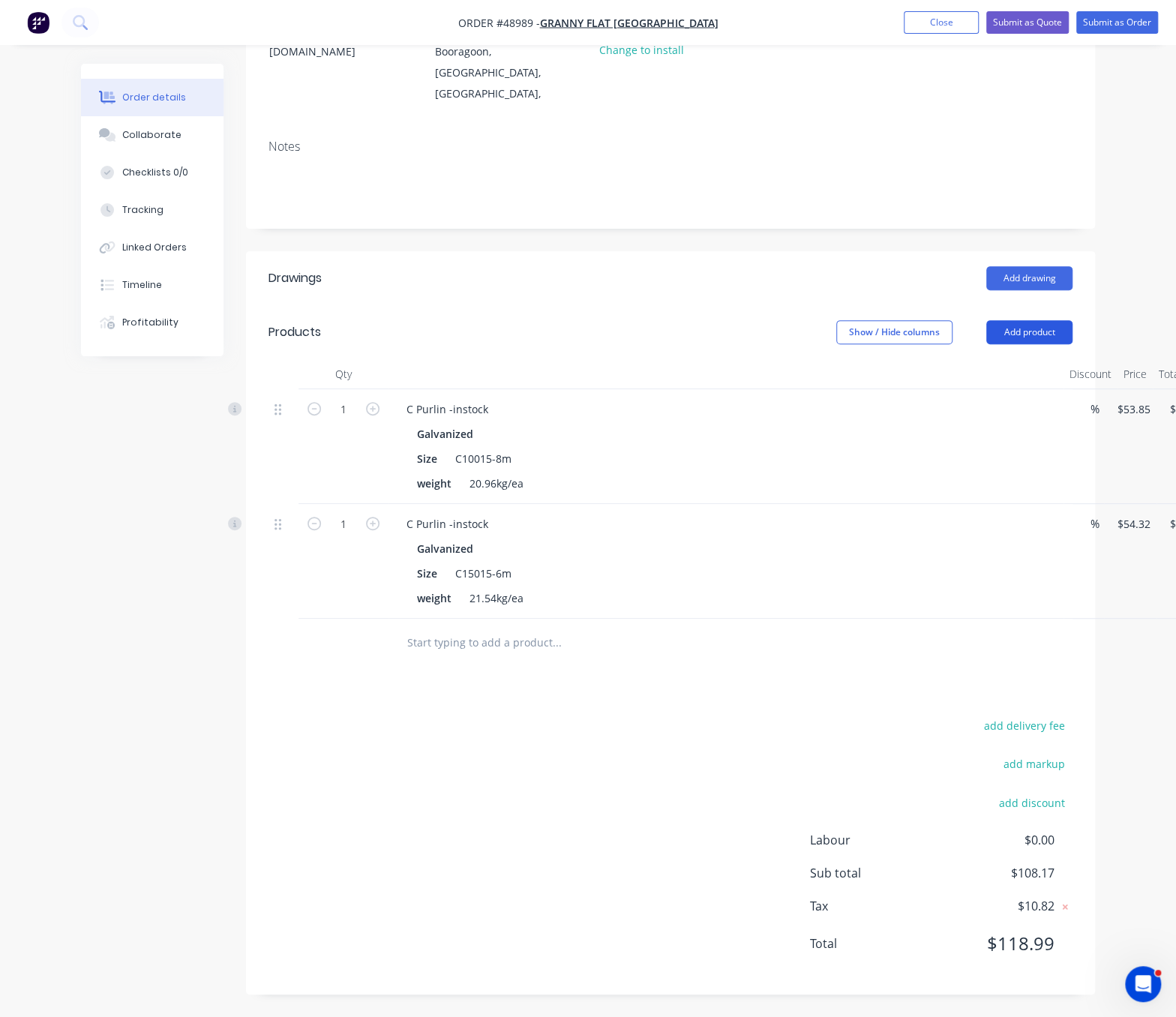
click at [1024, 320] on button "Add product" at bounding box center [1030, 332] width 87 height 24
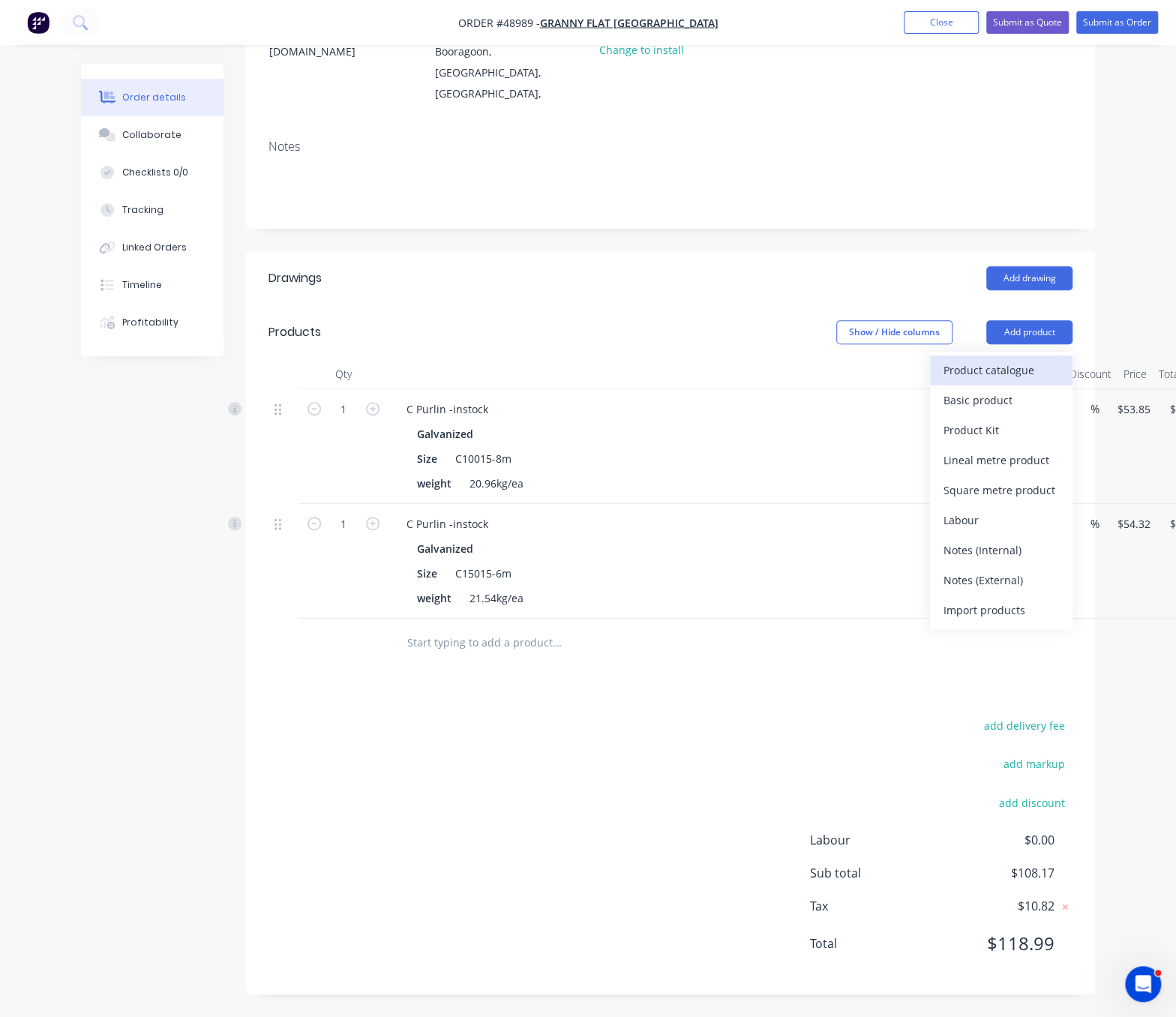
click at [1016, 359] on div "Product catalogue" at bounding box center [1000, 370] width 115 height 22
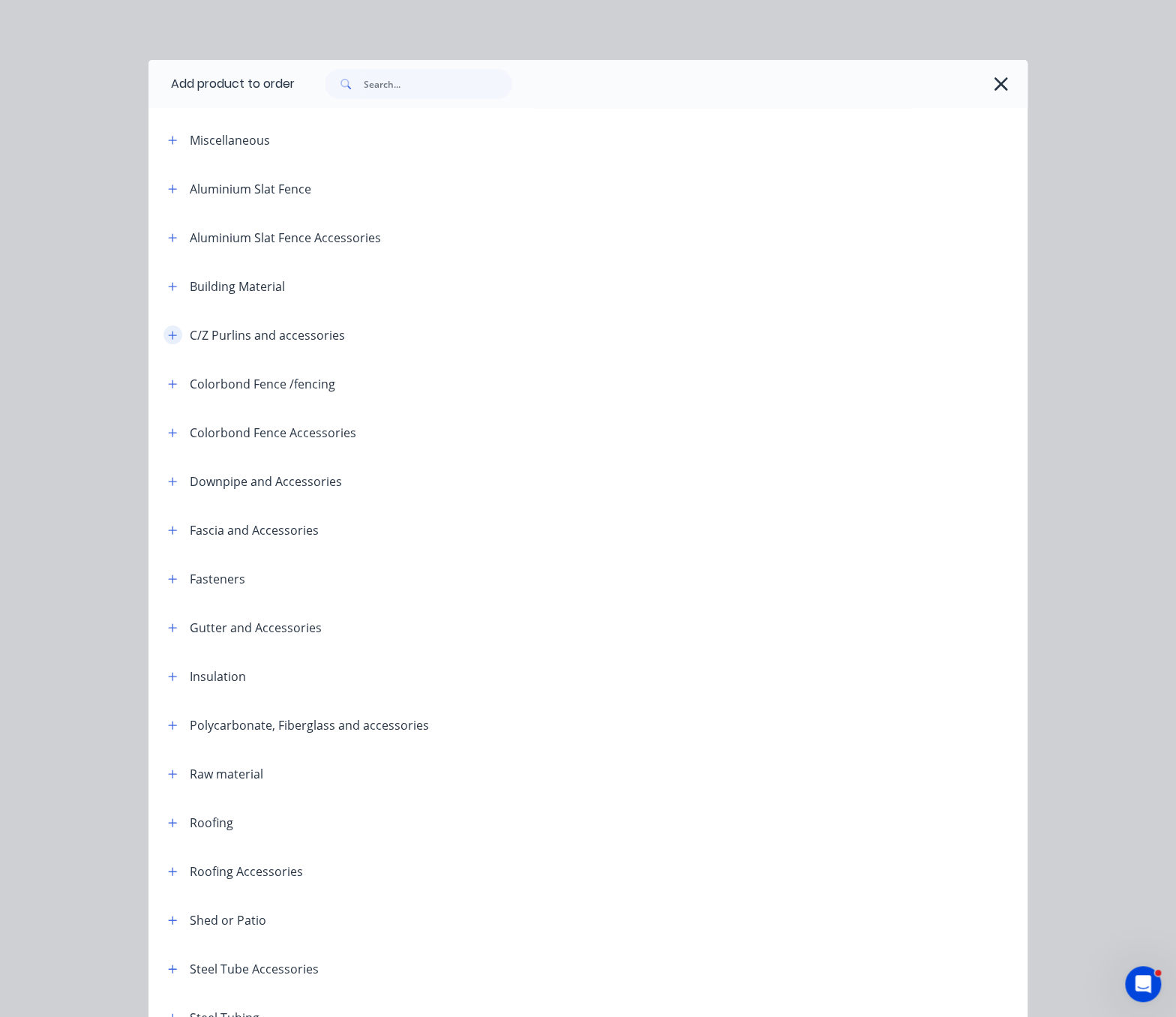
click at [168, 341] on icon "button" at bounding box center [172, 335] width 9 height 11
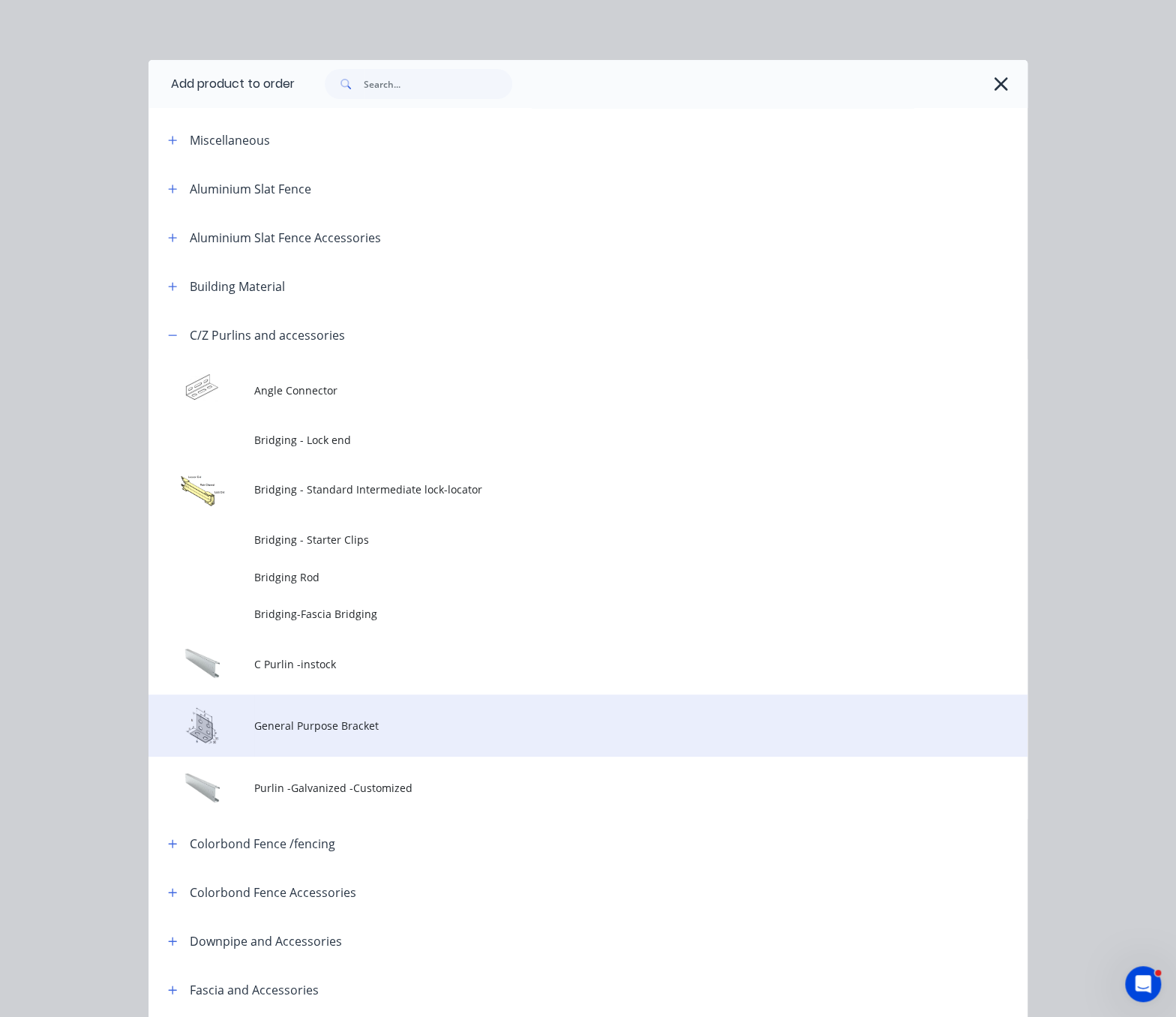
scroll to position [262, 0]
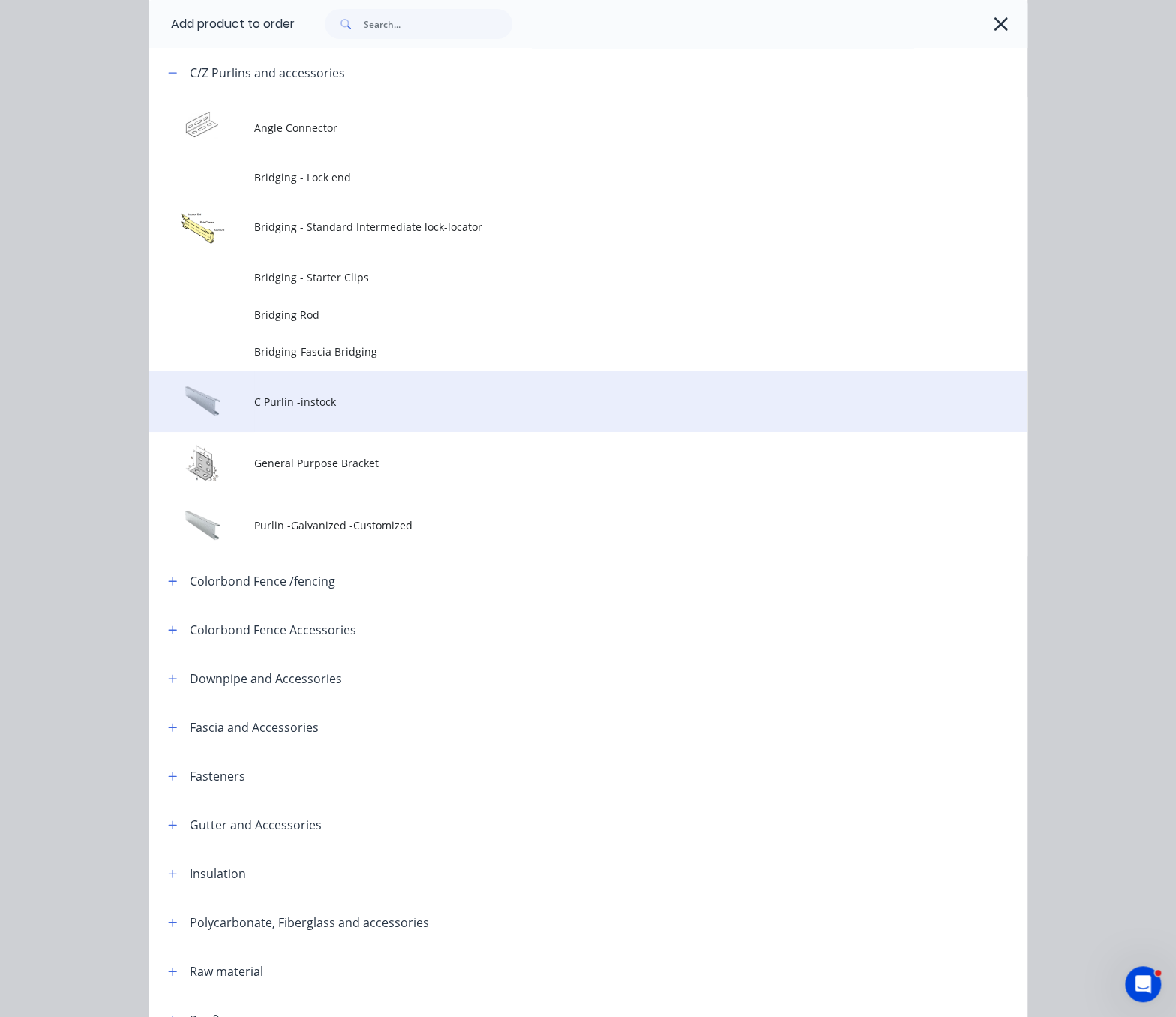
click at [339, 409] on span "C Purlin -instock" at bounding box center [564, 401] width 619 height 16
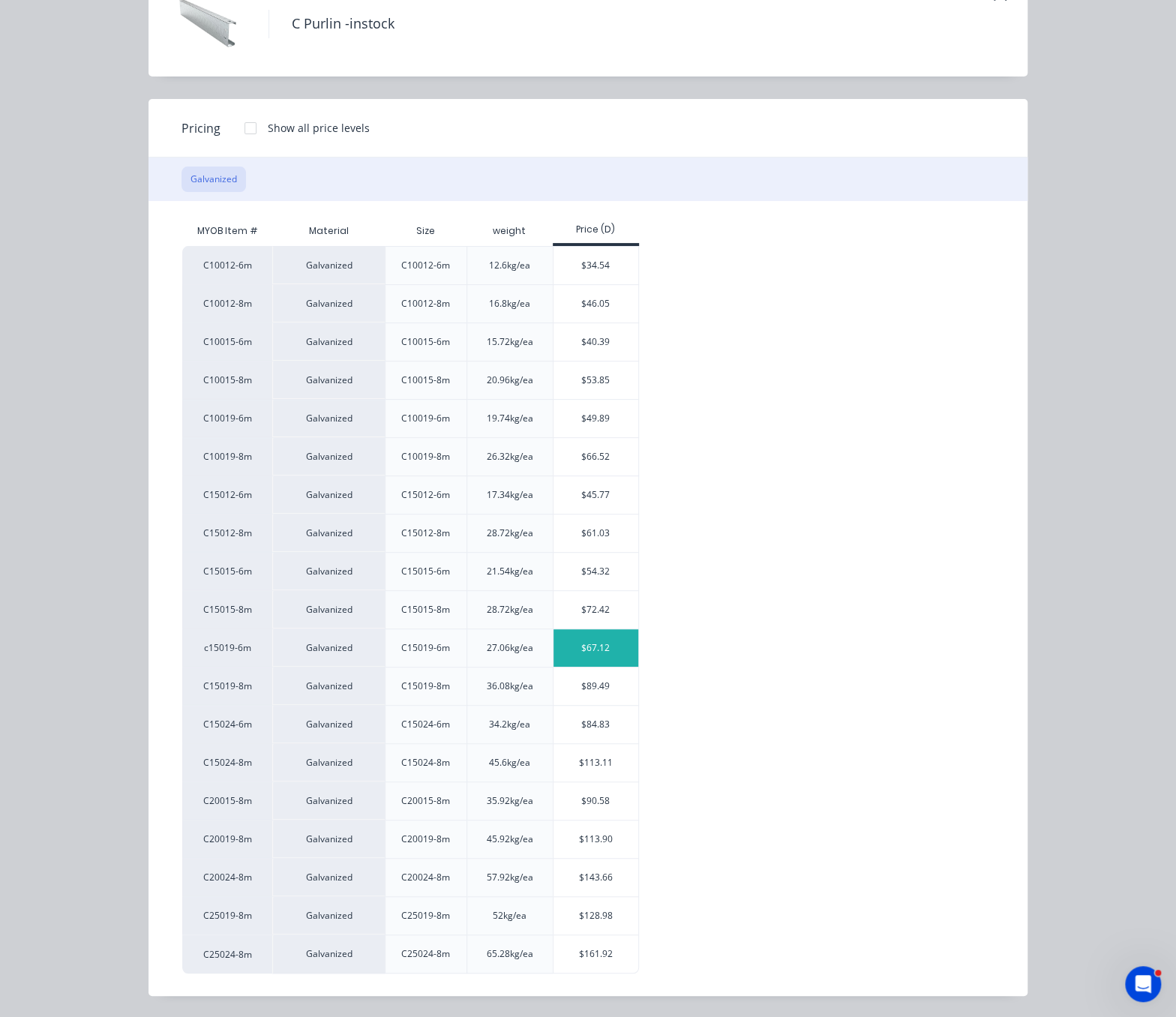
scroll to position [244, 0]
click at [594, 795] on div "$90.58" at bounding box center [596, 801] width 85 height 38
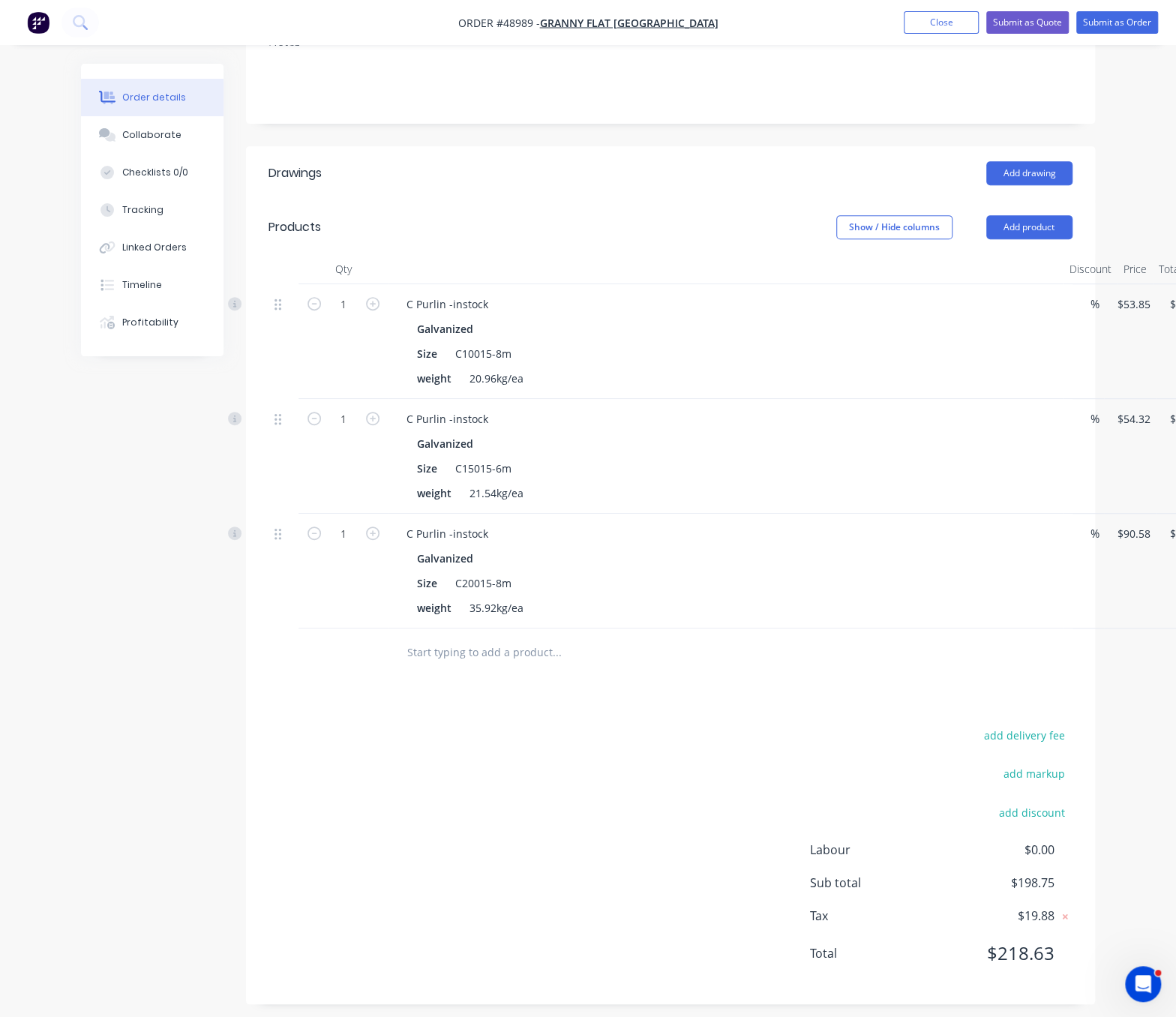
scroll to position [343, 0]
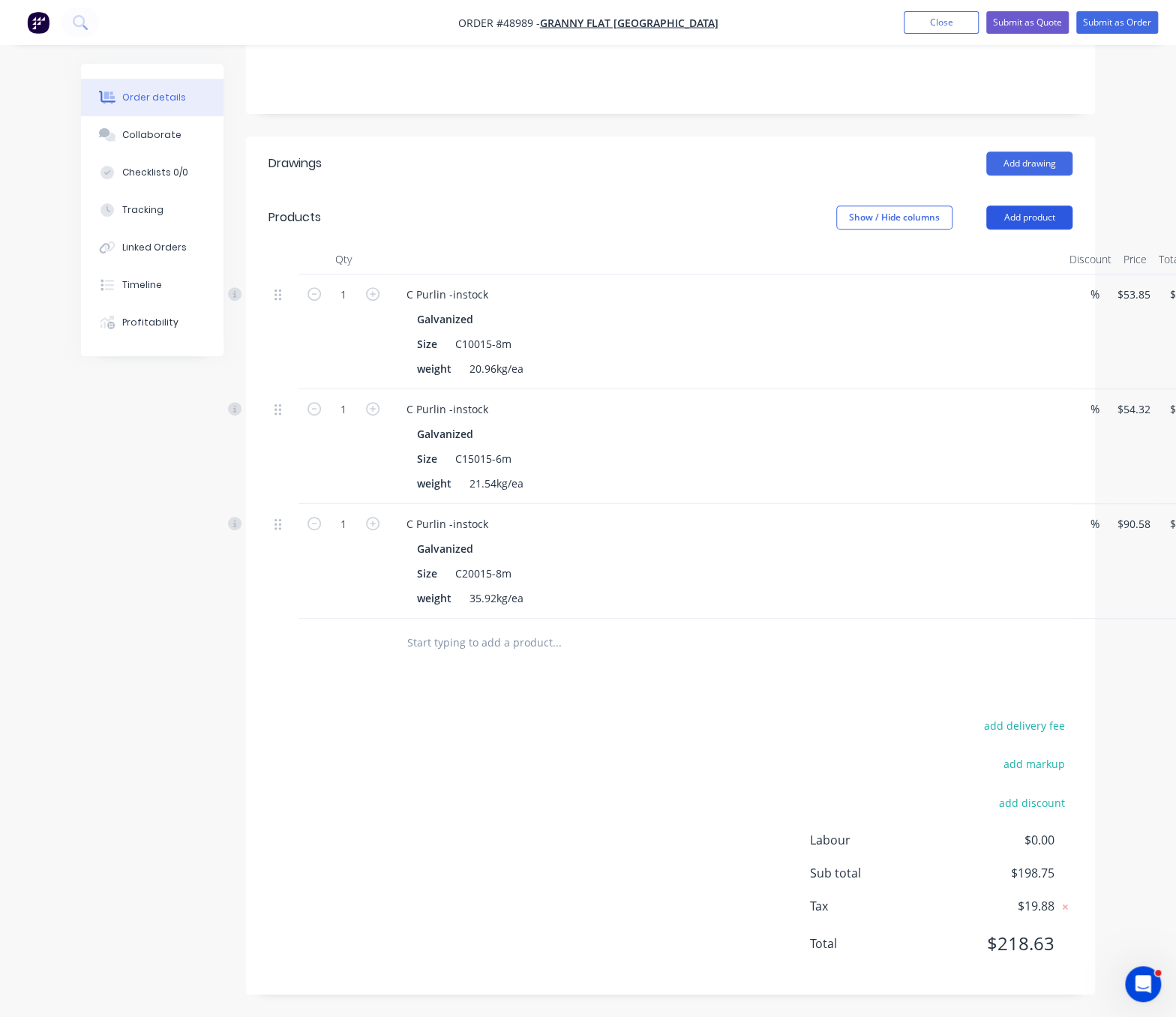
click at [1028, 206] on button "Add product" at bounding box center [1030, 217] width 87 height 24
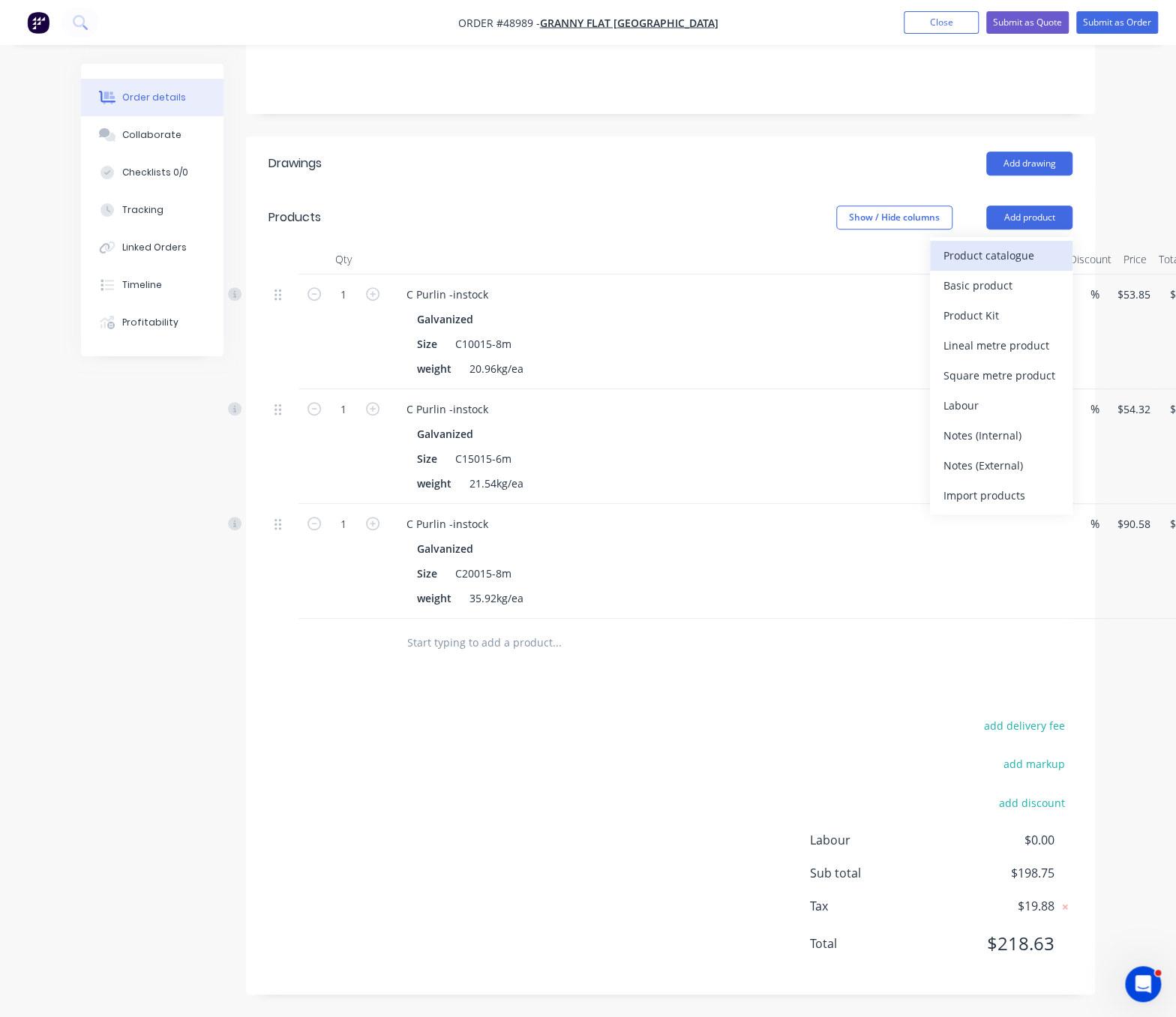
click at [1021, 244] on div "Product catalogue" at bounding box center [1000, 255] width 115 height 22
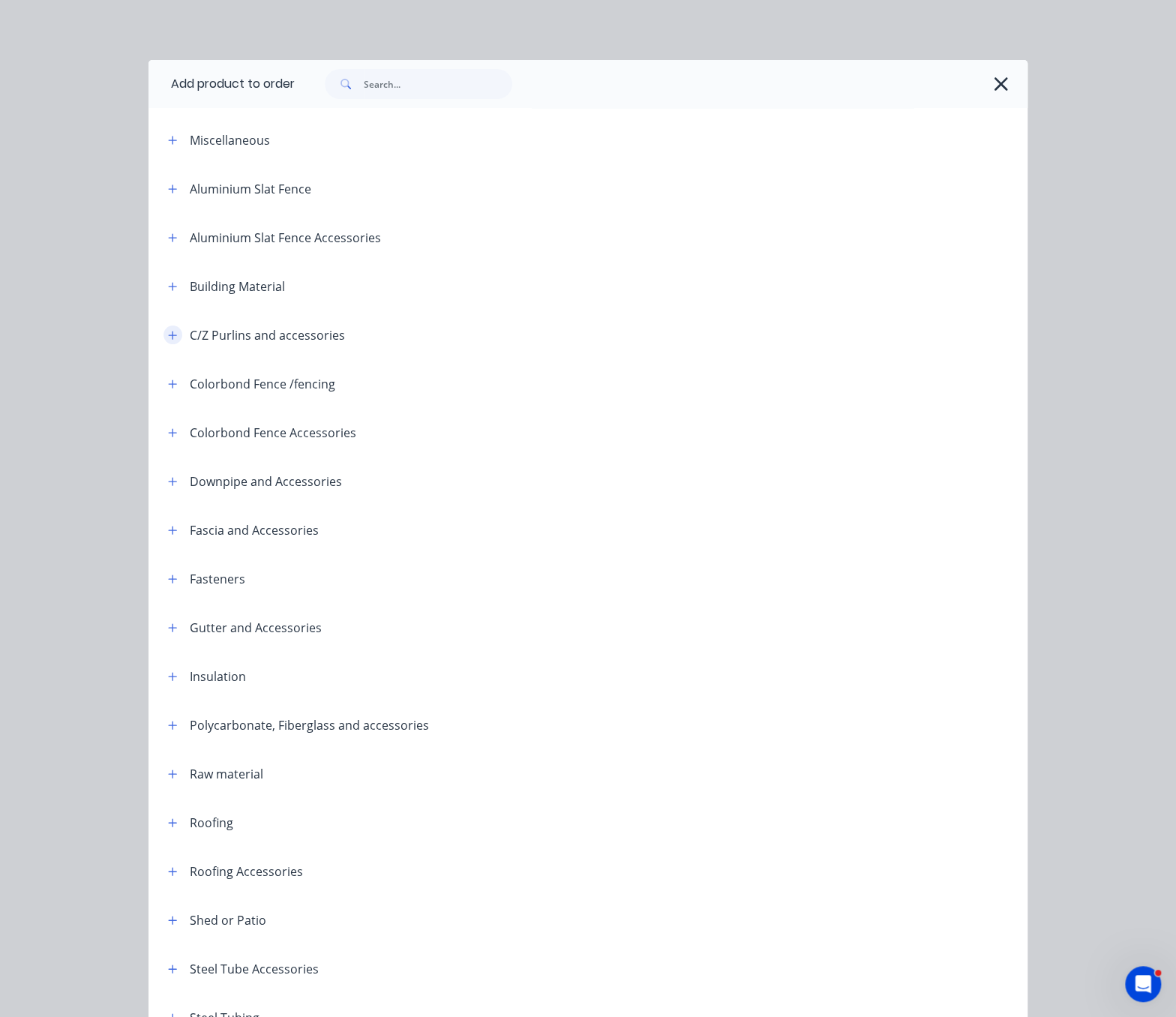
click at [168, 341] on icon "button" at bounding box center [172, 335] width 9 height 11
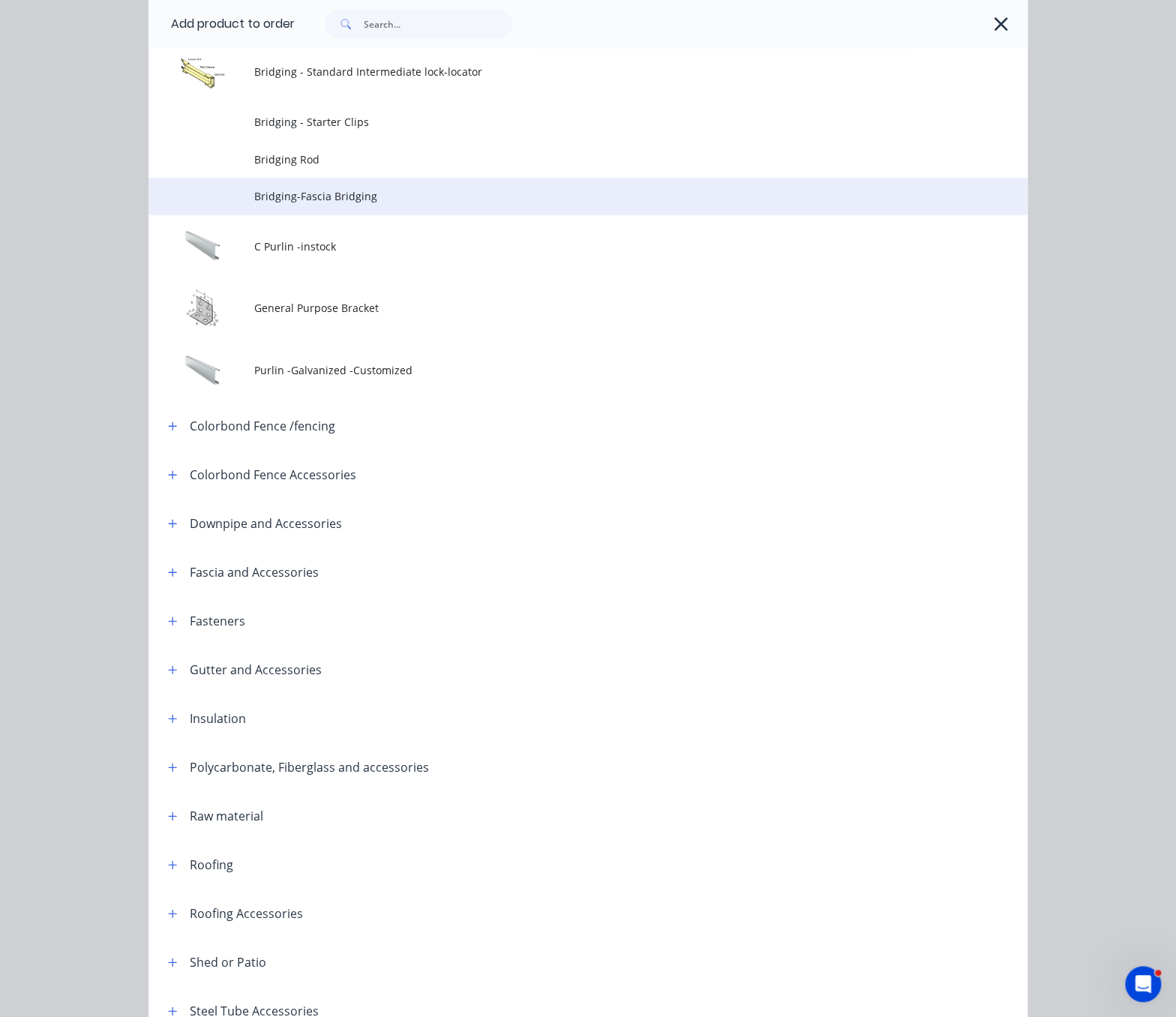
scroll to position [525, 0]
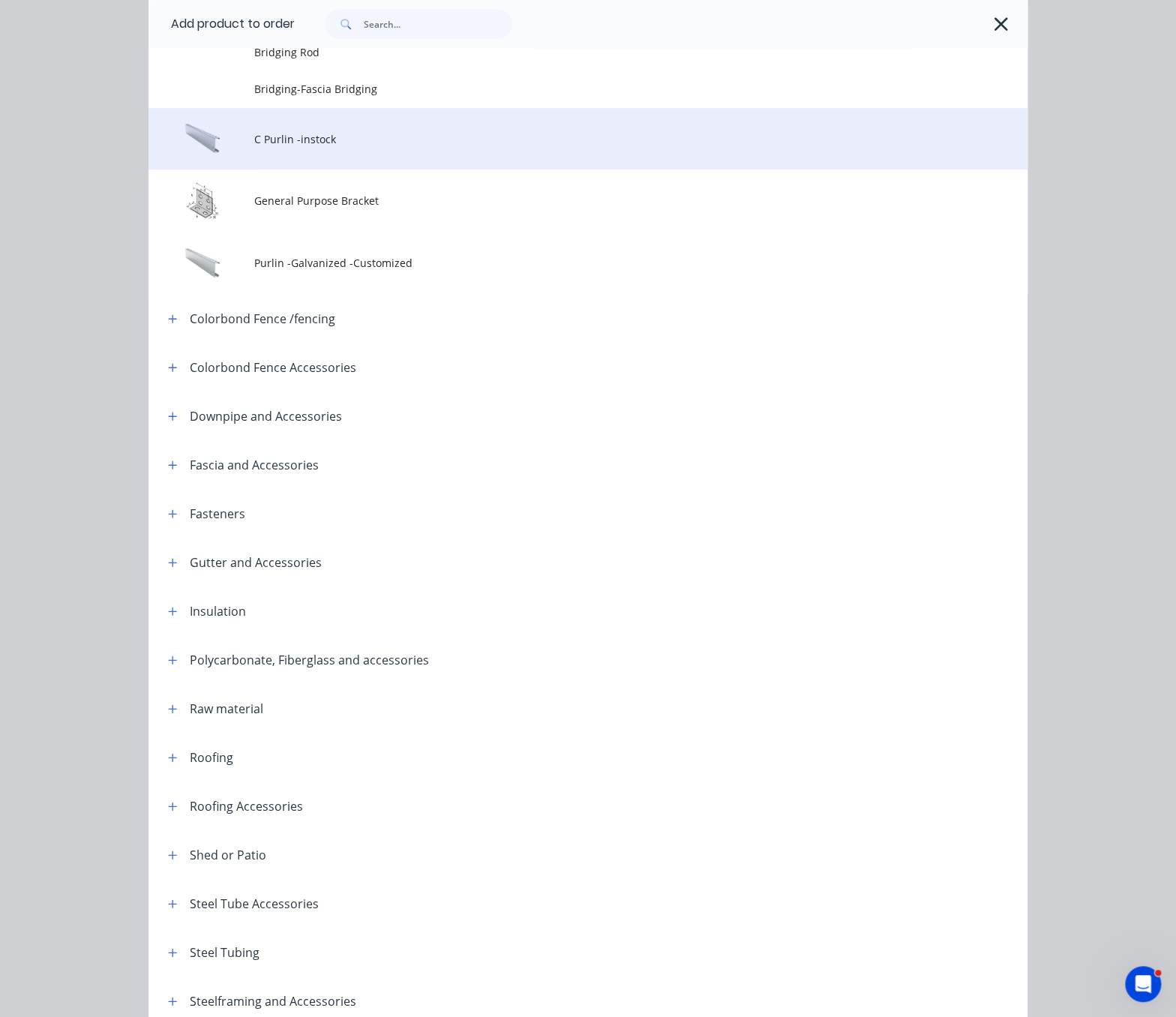
click at [341, 147] on span "C Purlin -instock" at bounding box center [564, 139] width 619 height 16
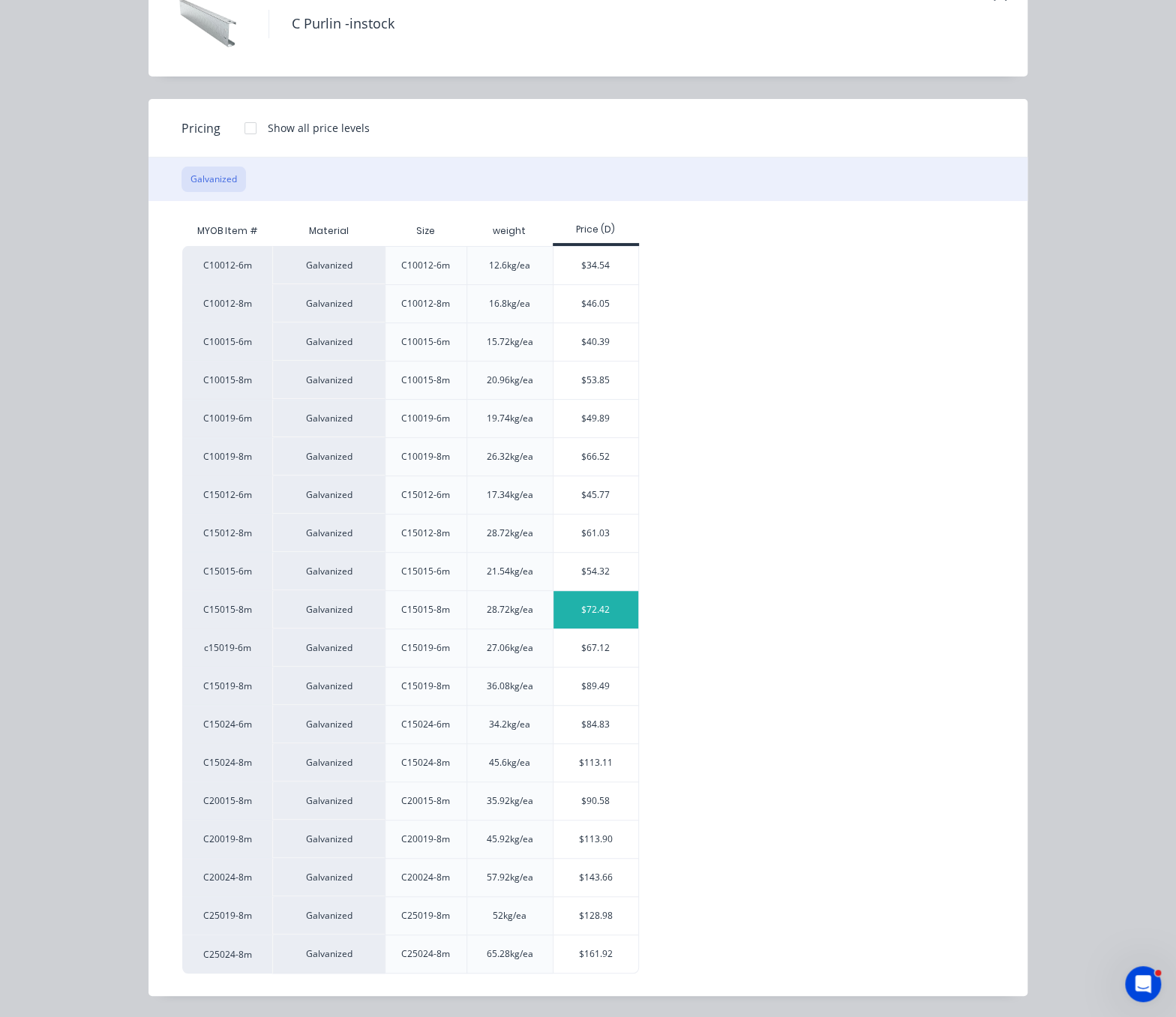
scroll to position [127, 0]
click at [608, 908] on div "$128.98" at bounding box center [596, 916] width 85 height 38
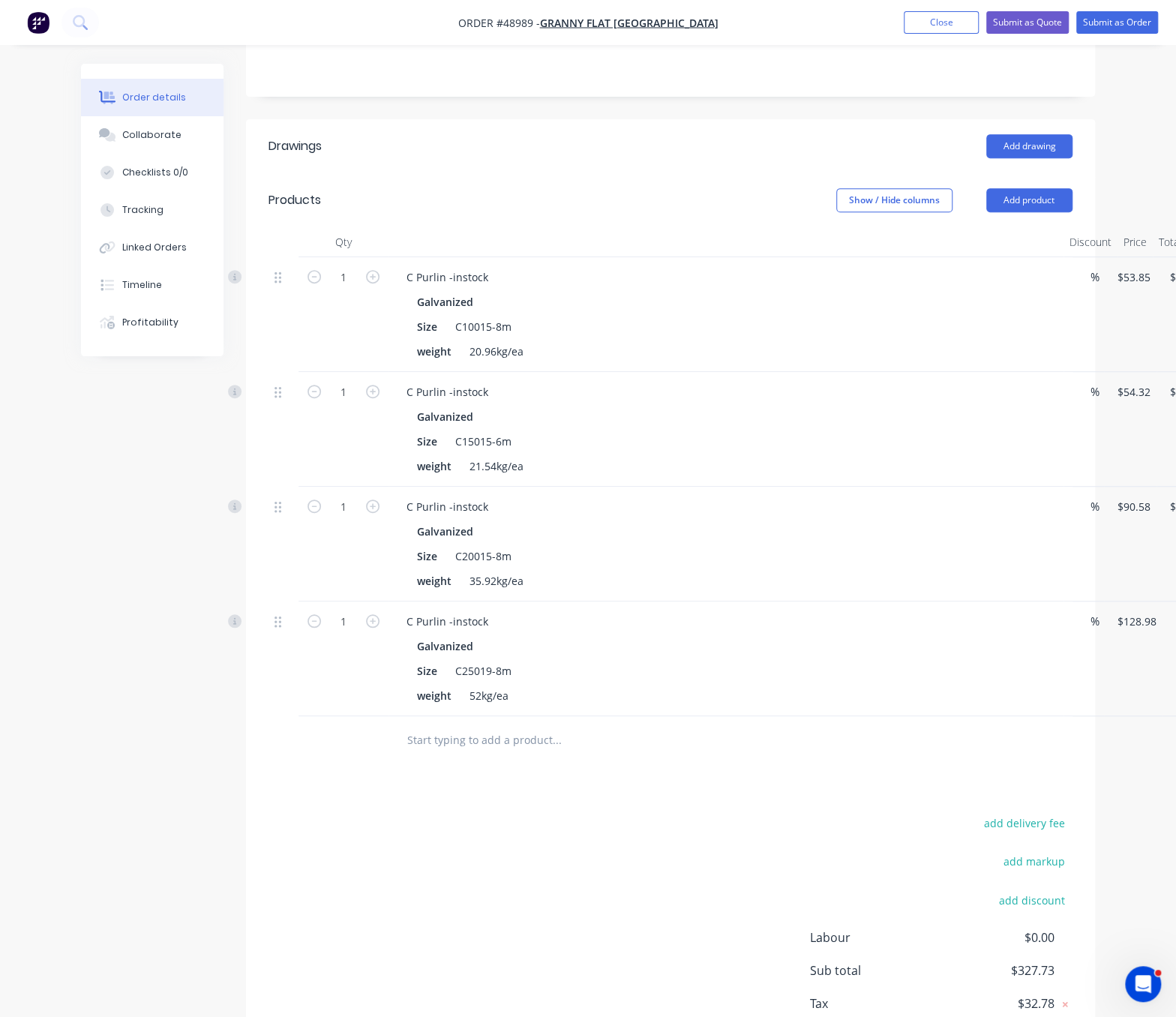
scroll to position [464, 0]
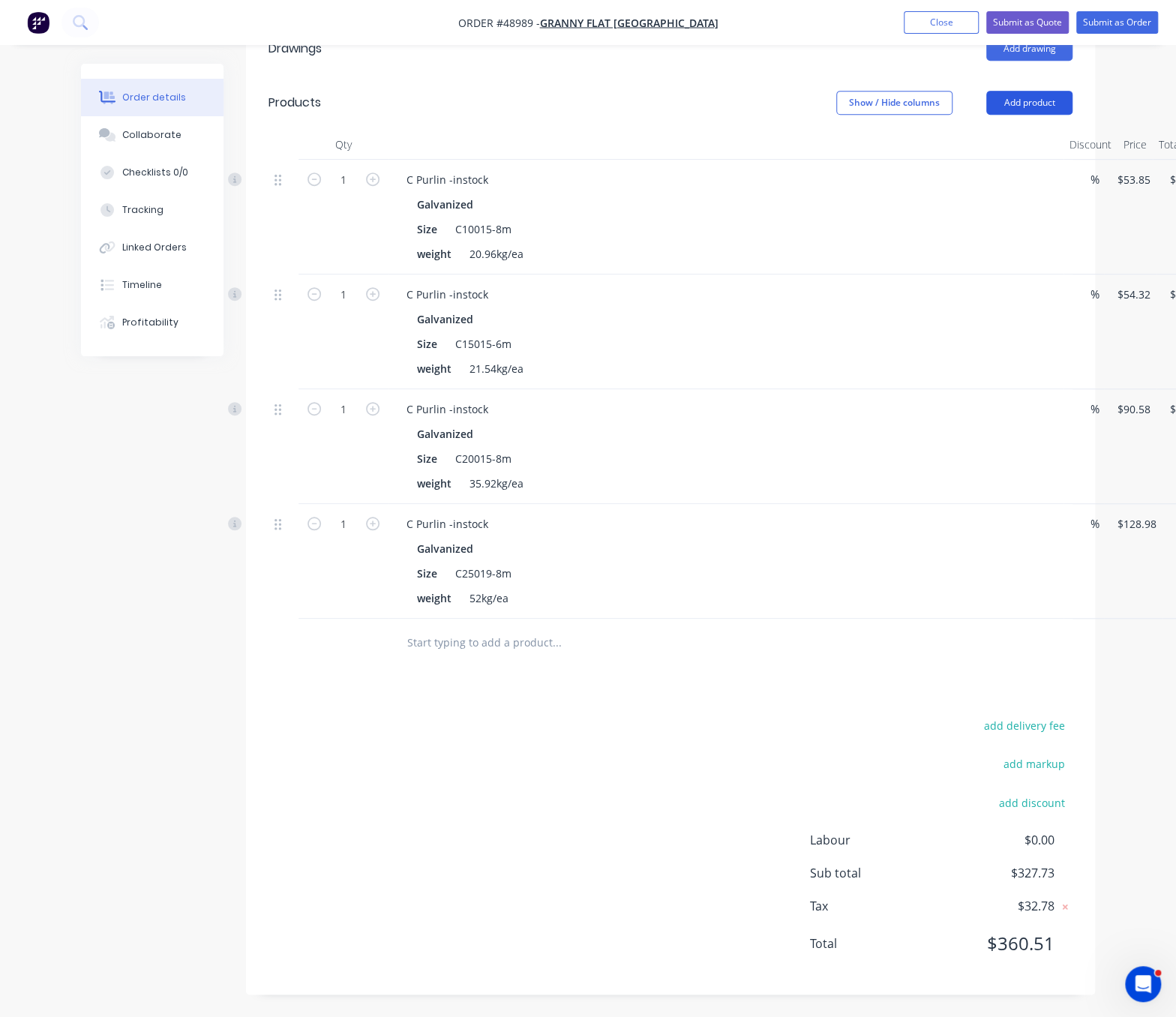
click at [1034, 91] on button "Add product" at bounding box center [1030, 102] width 87 height 24
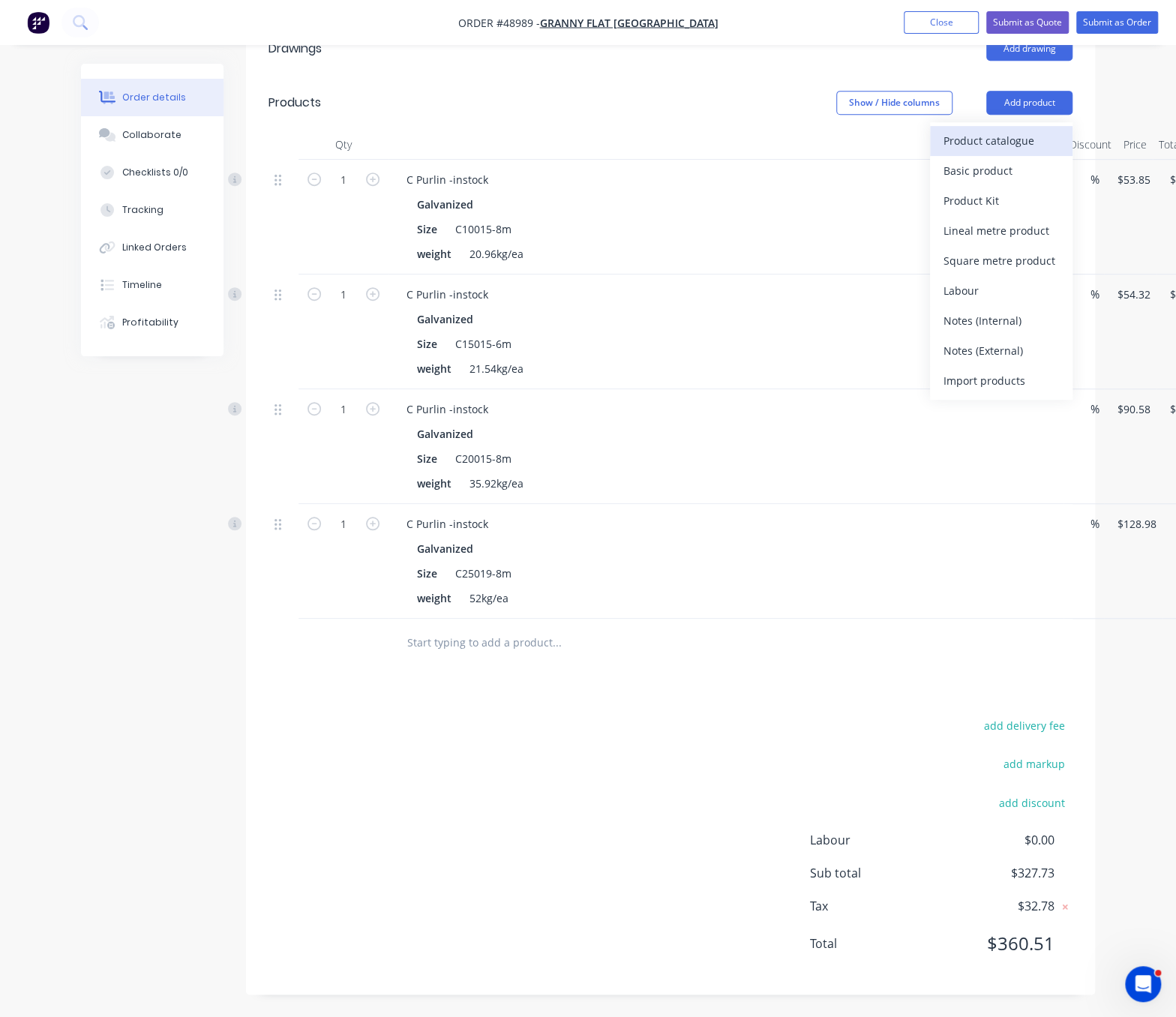
click at [1018, 130] on div "Product catalogue" at bounding box center [1000, 141] width 115 height 22
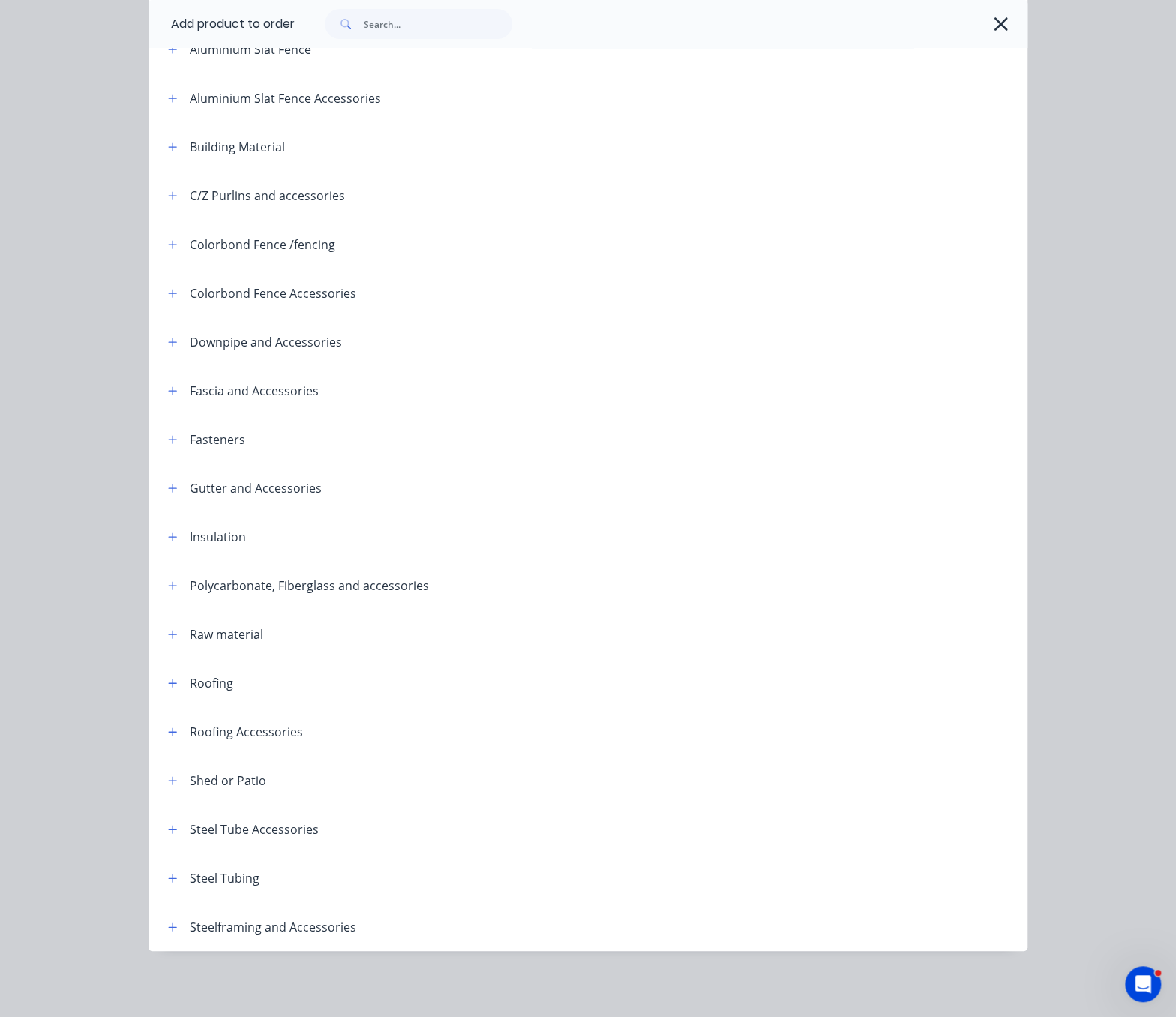
scroll to position [211, 0]
click at [169, 874] on icon "button" at bounding box center [173, 878] width 8 height 8
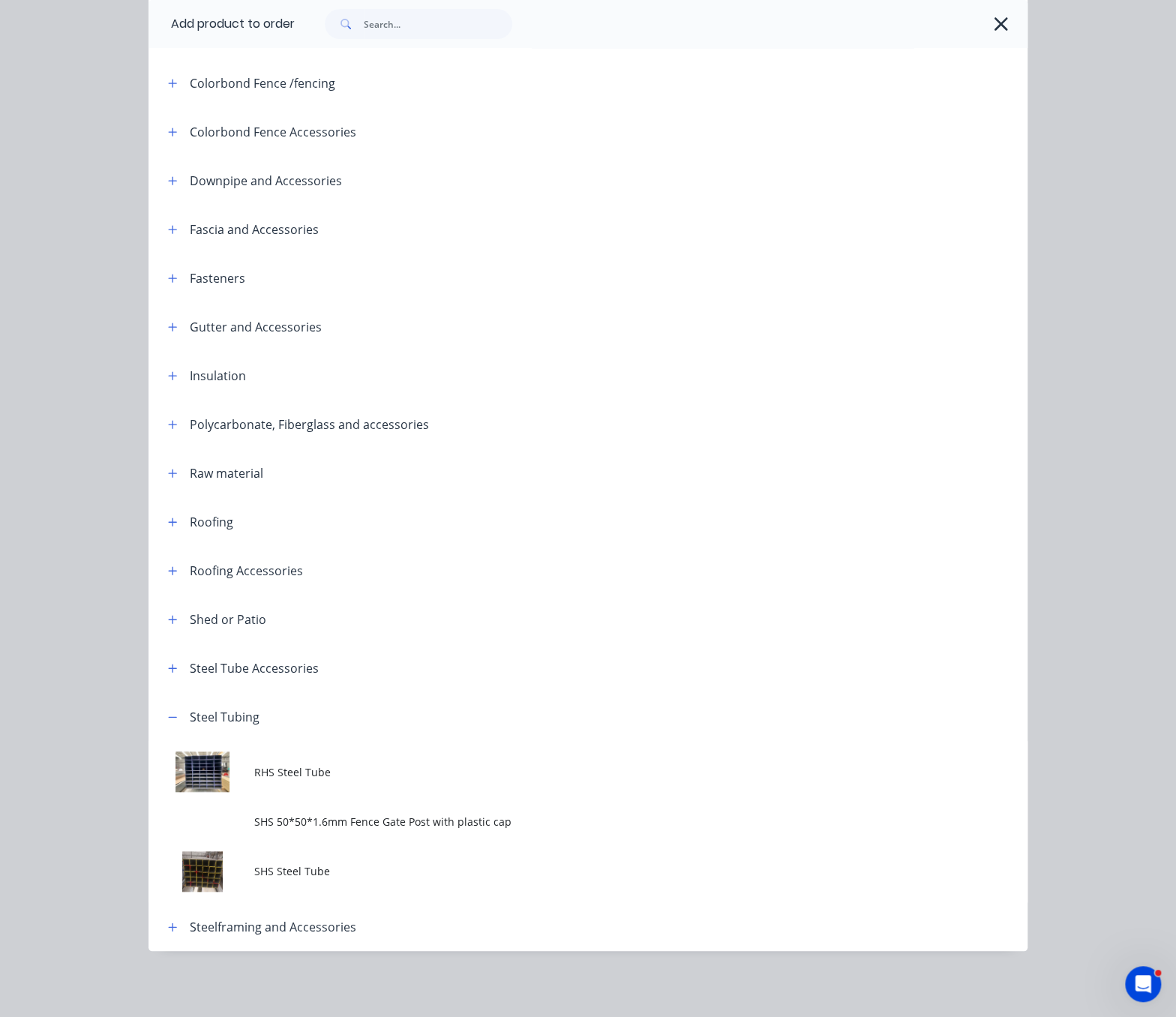
scroll to position [377, 0]
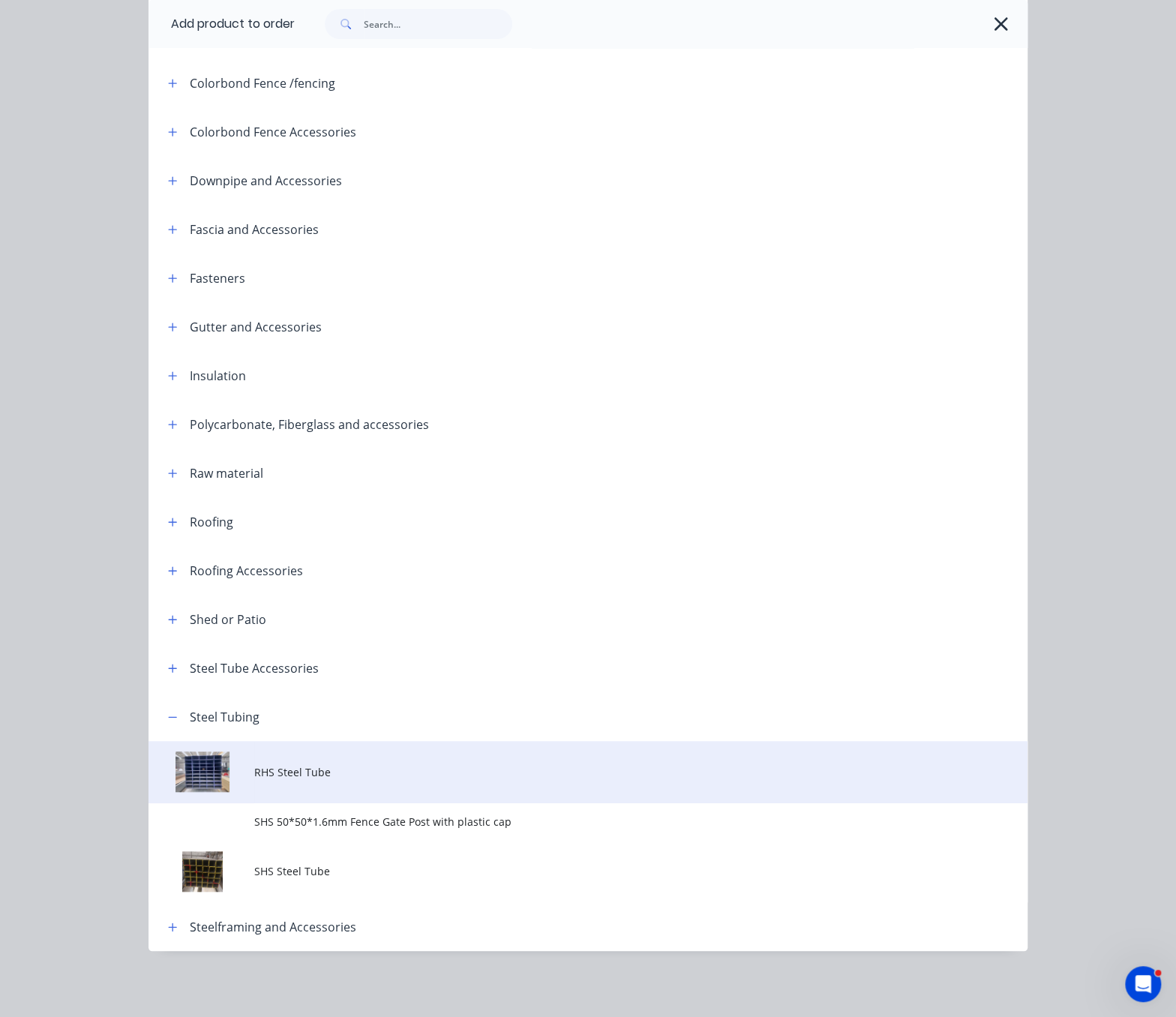
click at [358, 765] on span "RHS Steel Tube" at bounding box center [564, 772] width 619 height 16
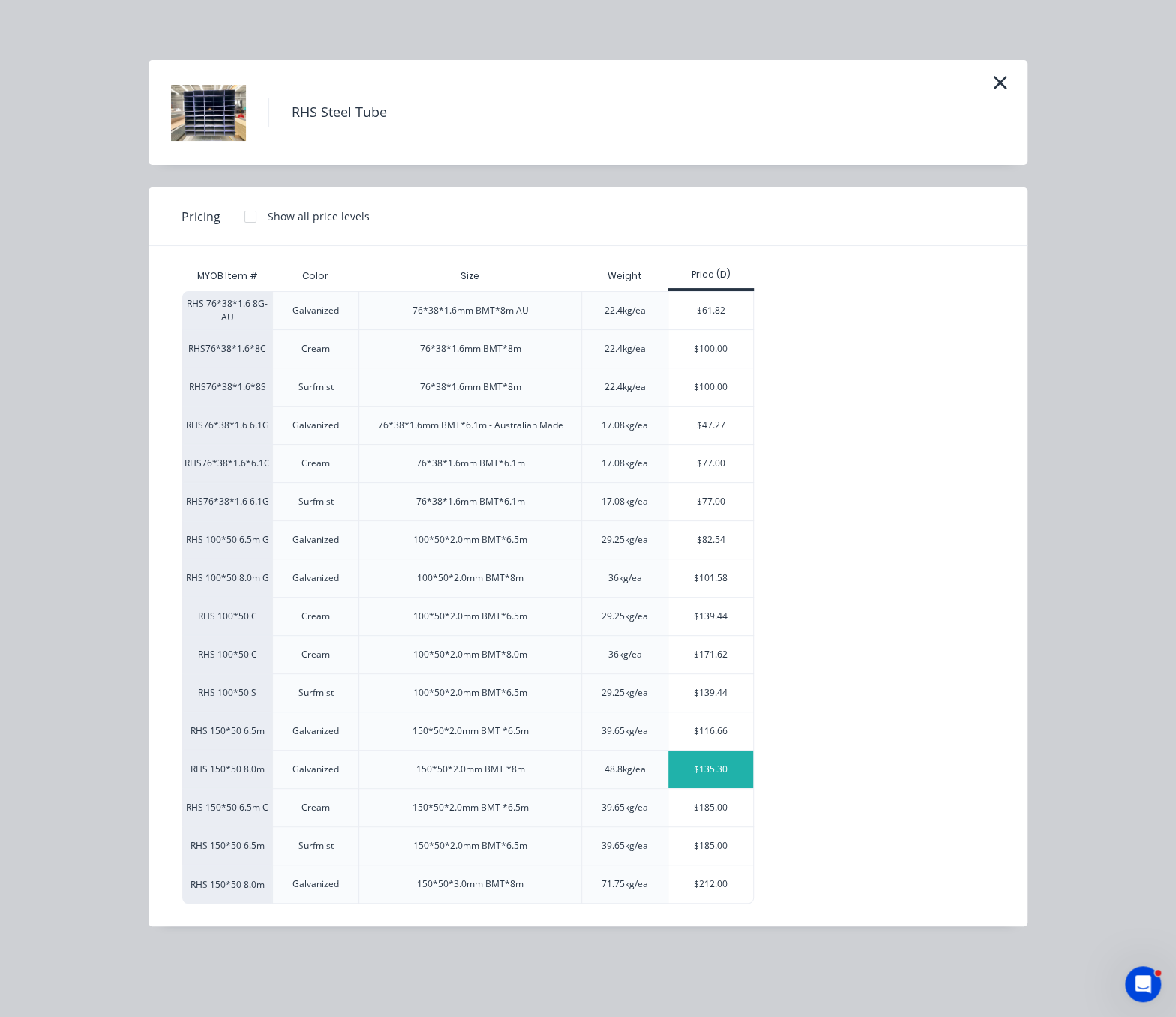
click at [710, 788] on div "$135.30" at bounding box center [710, 769] width 85 height 38
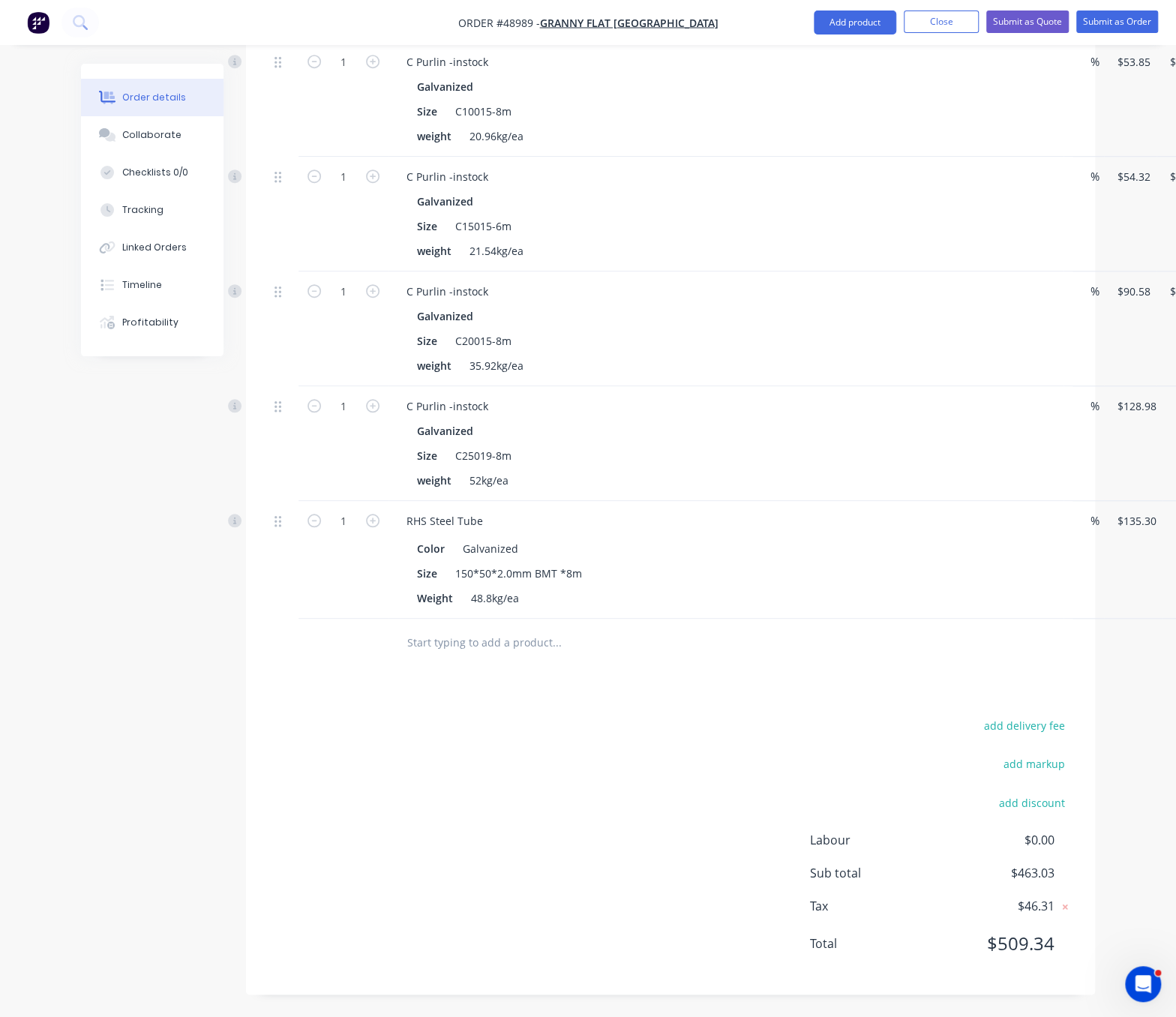
scroll to position [589, 0]
click at [1054, 717] on button "add delivery fee" at bounding box center [1024, 725] width 96 height 20
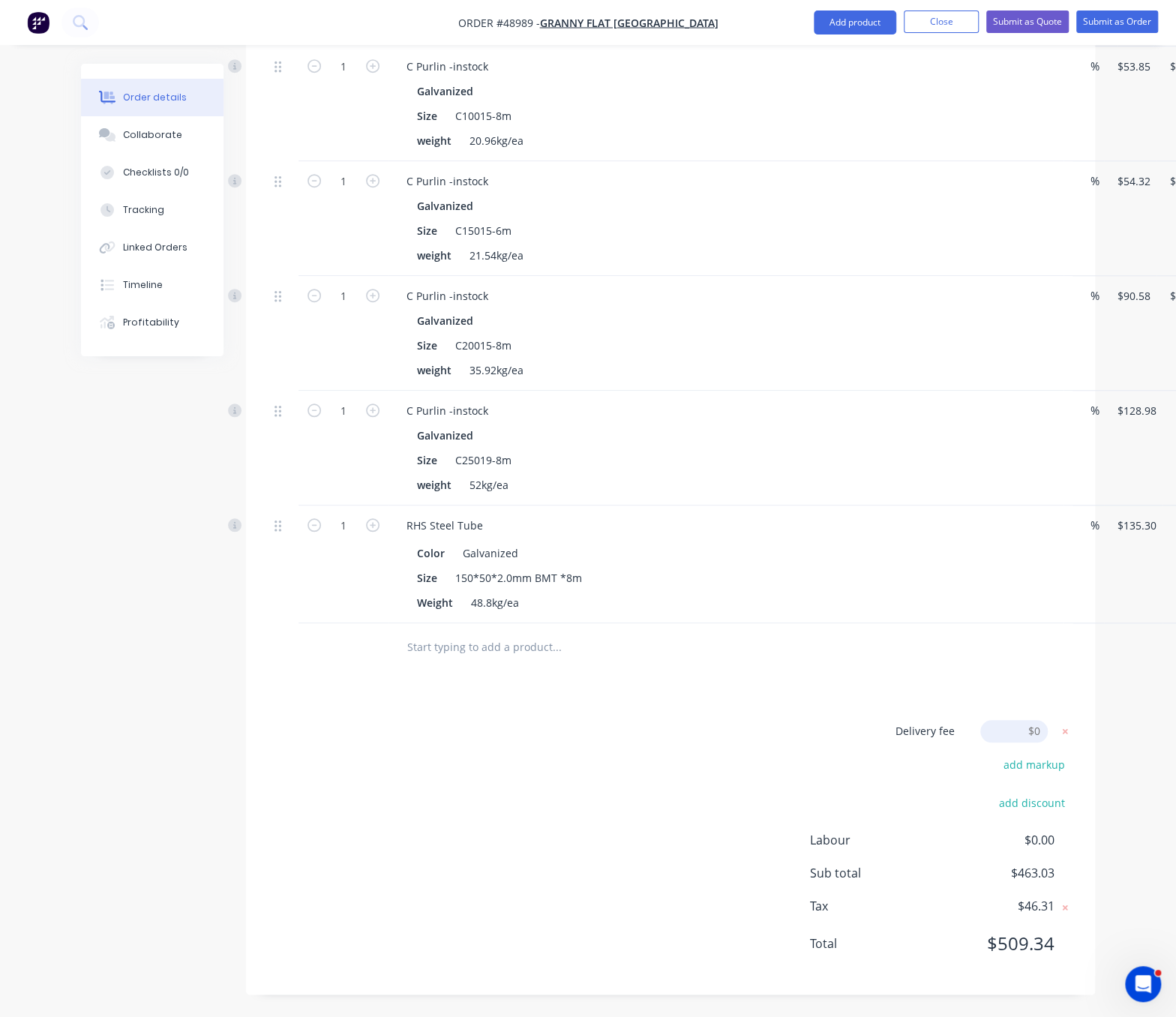
scroll to position [584, 0]
type input "85"
click input "submit" at bounding box center [0, 0] width 0 height 0
click at [537, 777] on div "Delivery fee $85.00 add markup add discount Labour $0.00 Sub total $548.03 Tax …" at bounding box center [670, 847] width 804 height 249
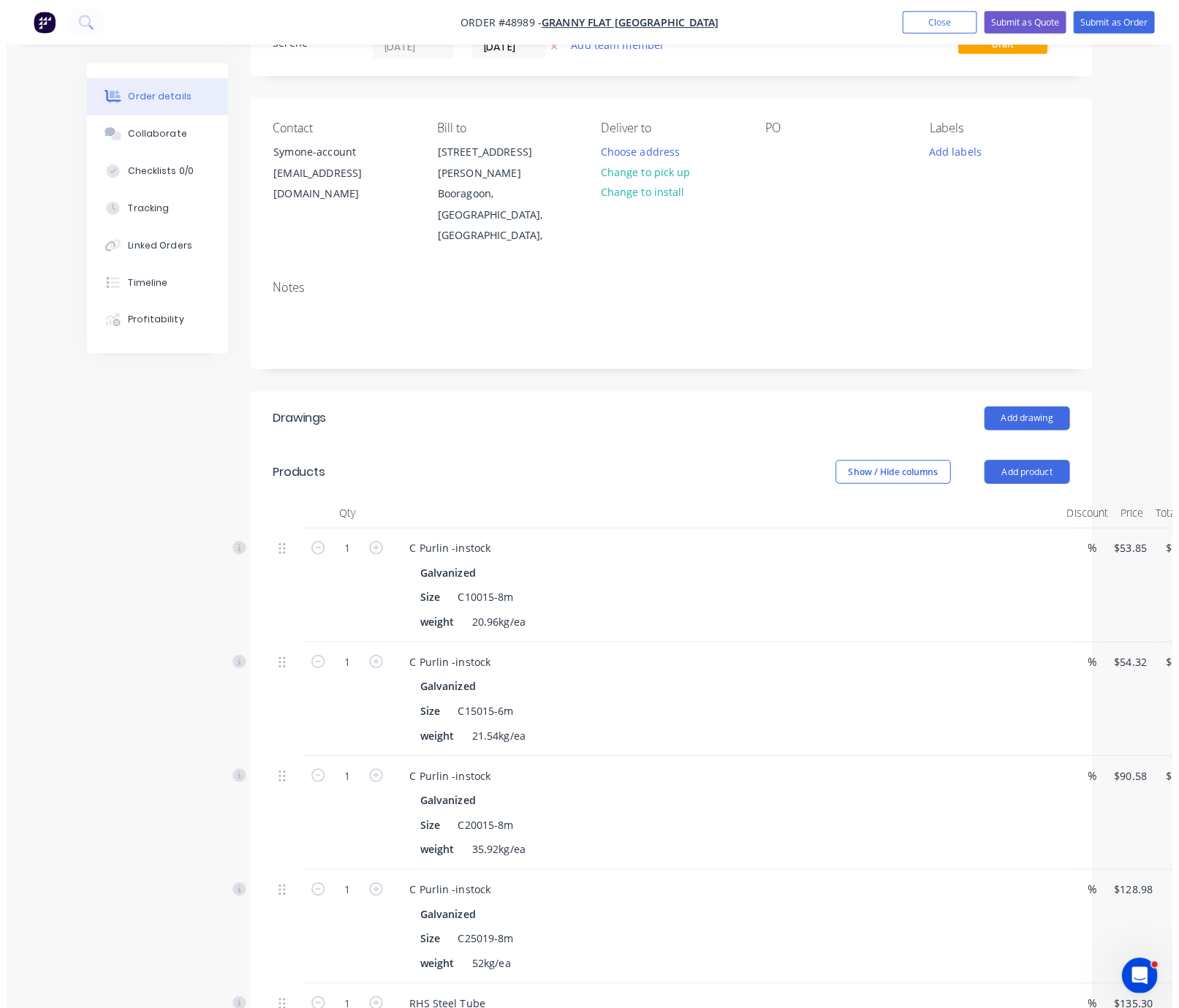
scroll to position [0, 0]
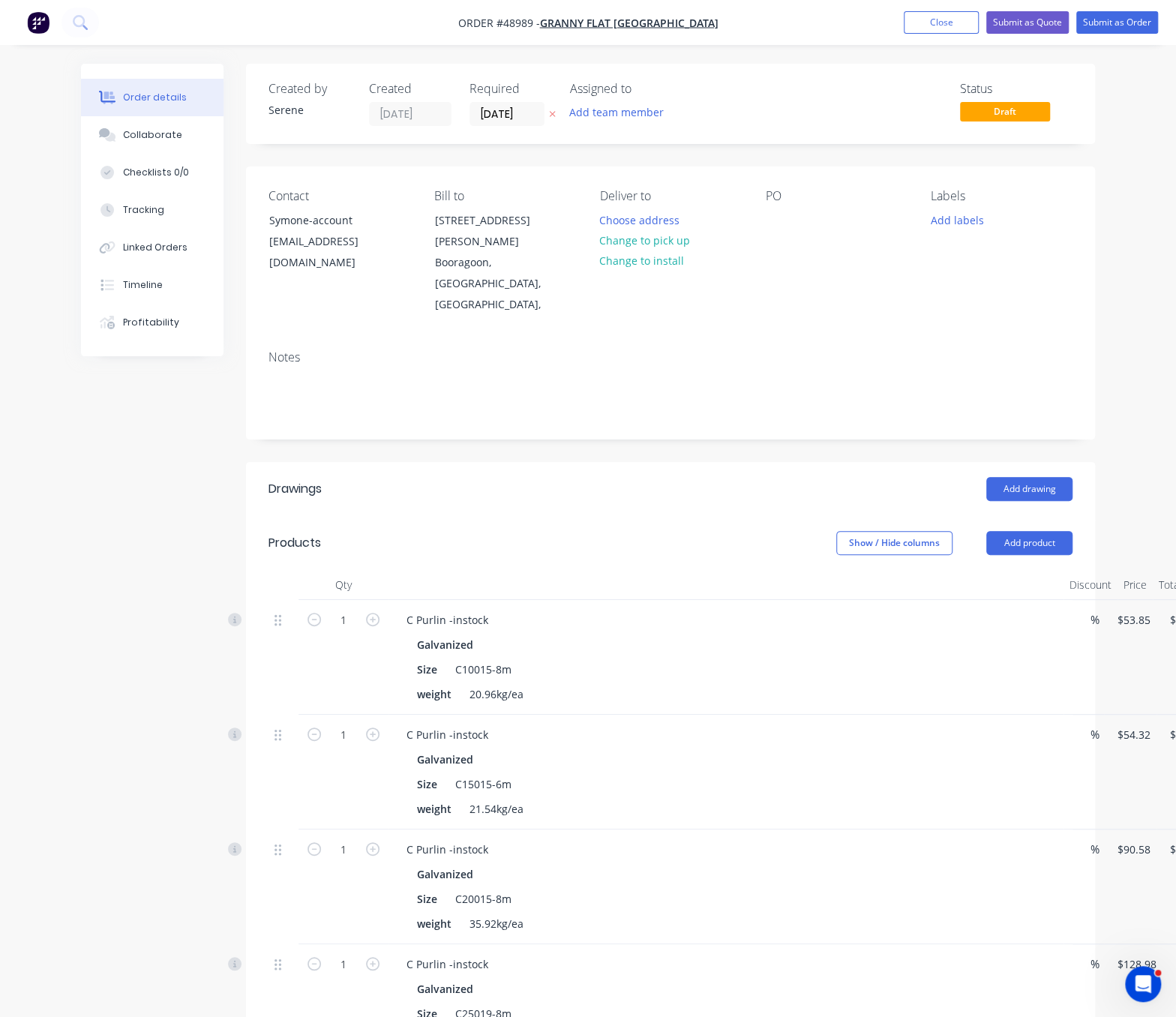
click at [593, 493] on header "Drawings Add drawing" at bounding box center [670, 489] width 849 height 54
click at [514, 115] on input "08/09/25" at bounding box center [507, 114] width 74 height 23
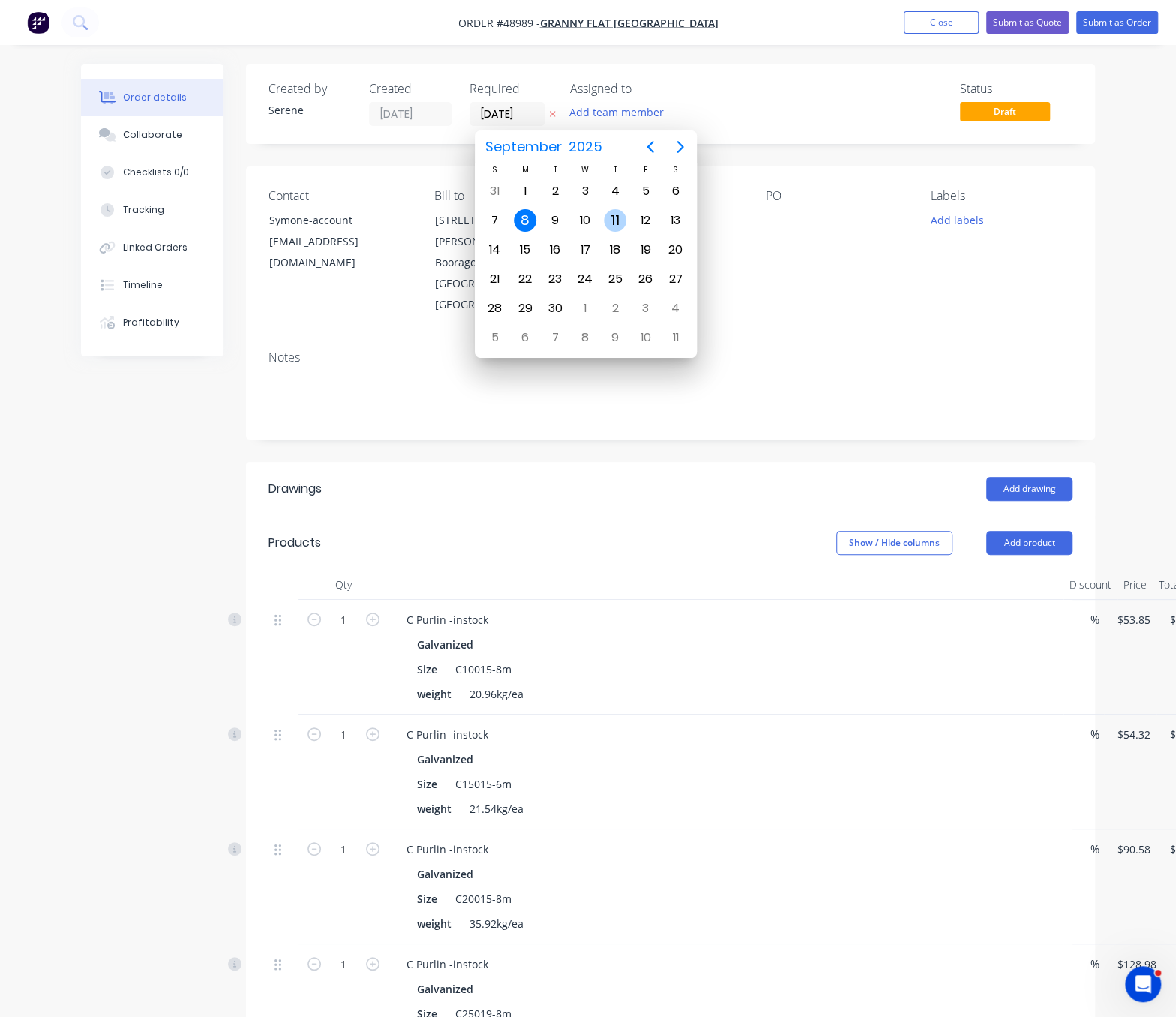
click at [621, 212] on div "11" at bounding box center [615, 221] width 23 height 23
type input "11/09/25"
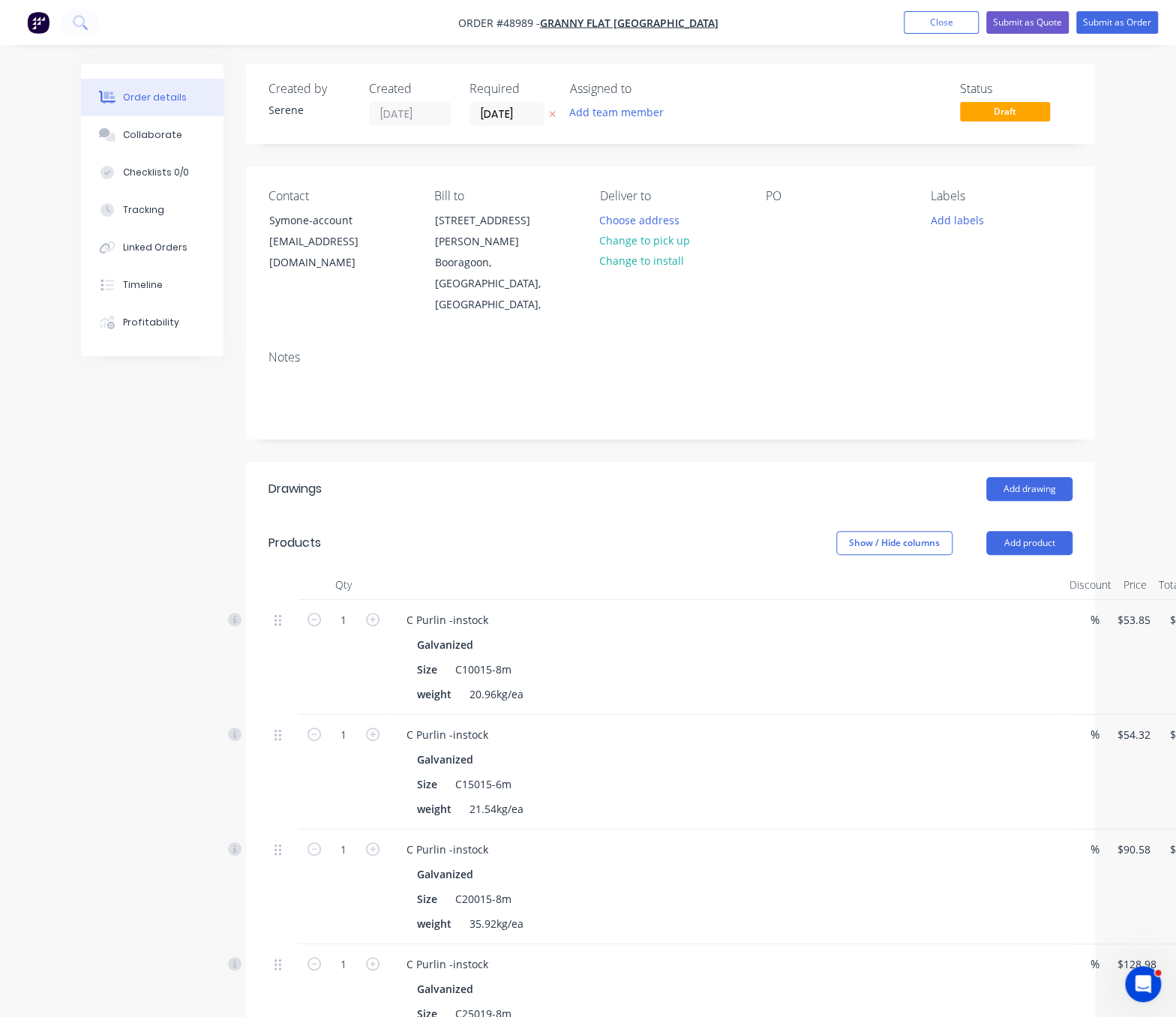
click at [671, 480] on header "Drawings Add drawing" at bounding box center [670, 489] width 849 height 54
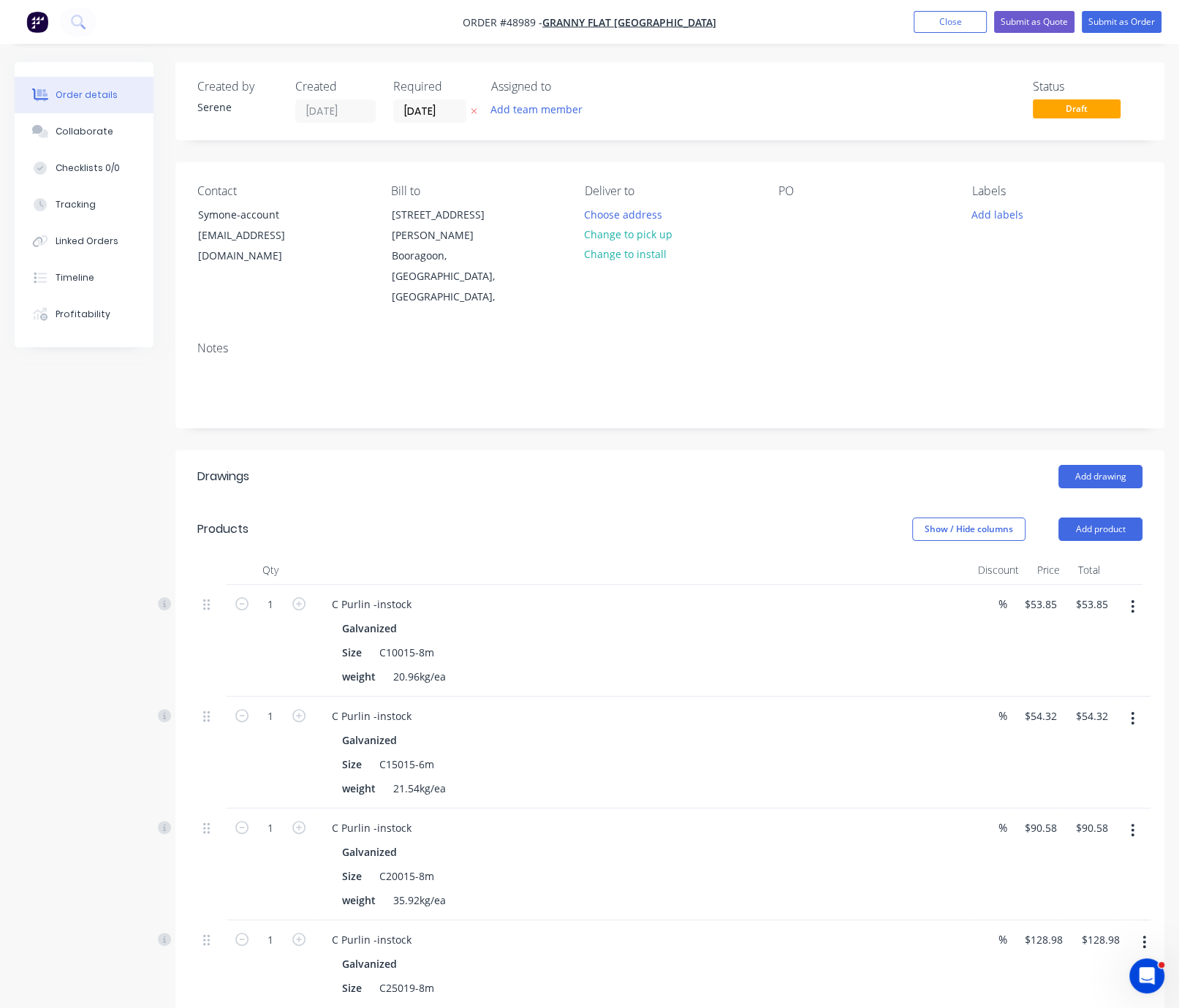
drag, startPoint x: 520, startPoint y: 479, endPoint x: 719, endPoint y: 480, distance: 199.0
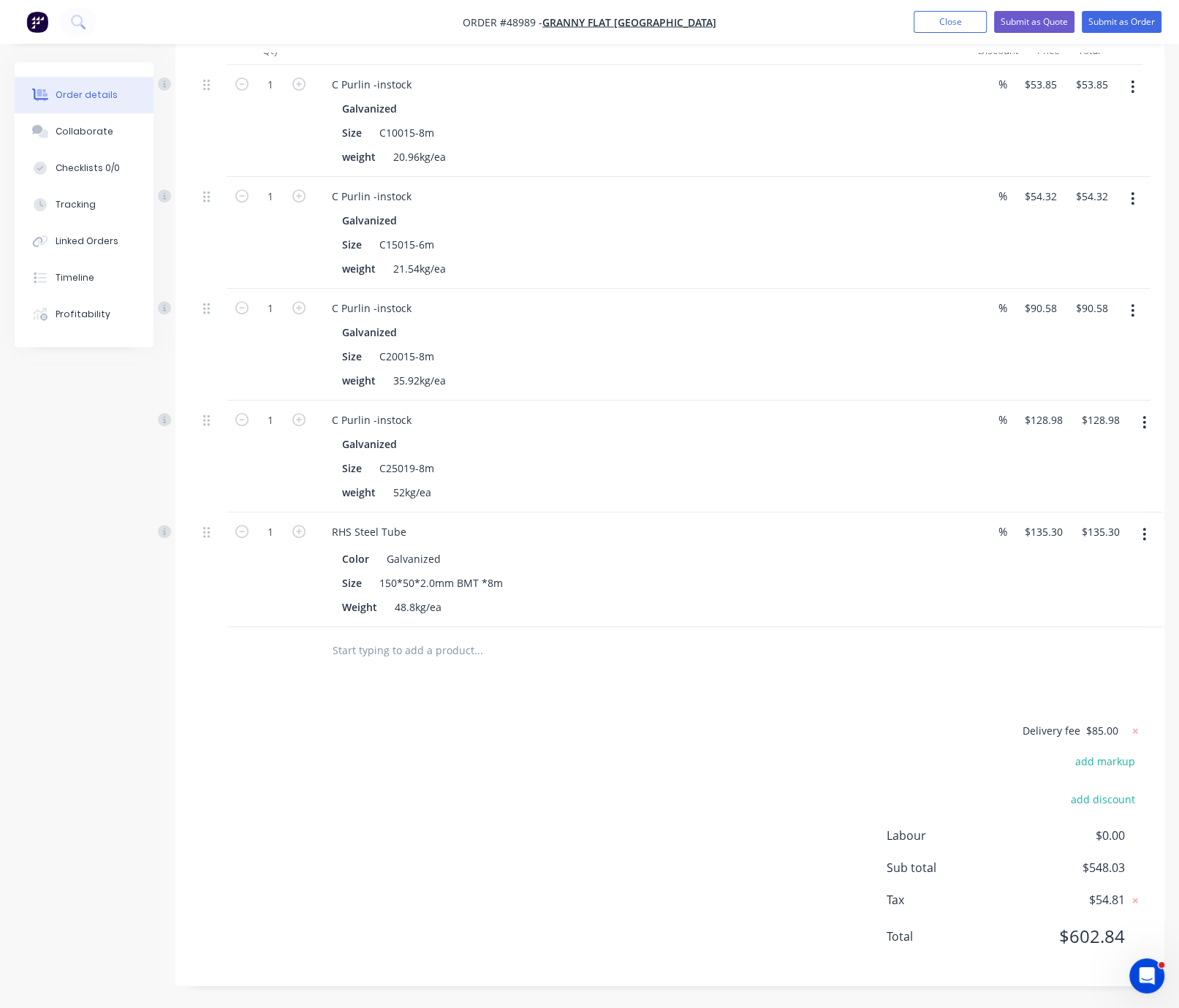
scroll to position [295, 0]
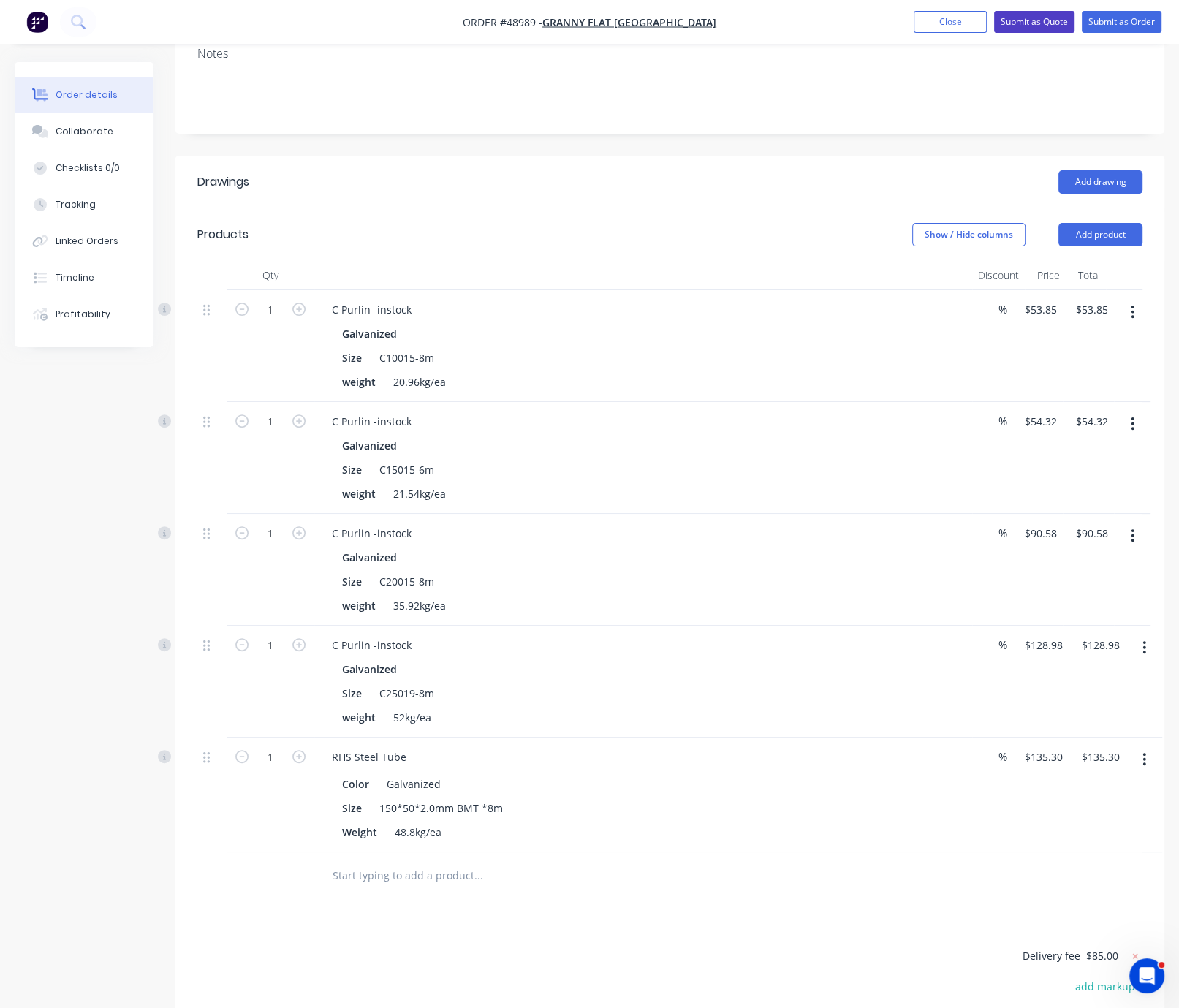
click at [1017, 21] on button "Submit as Quote" at bounding box center [1034, 22] width 80 height 22
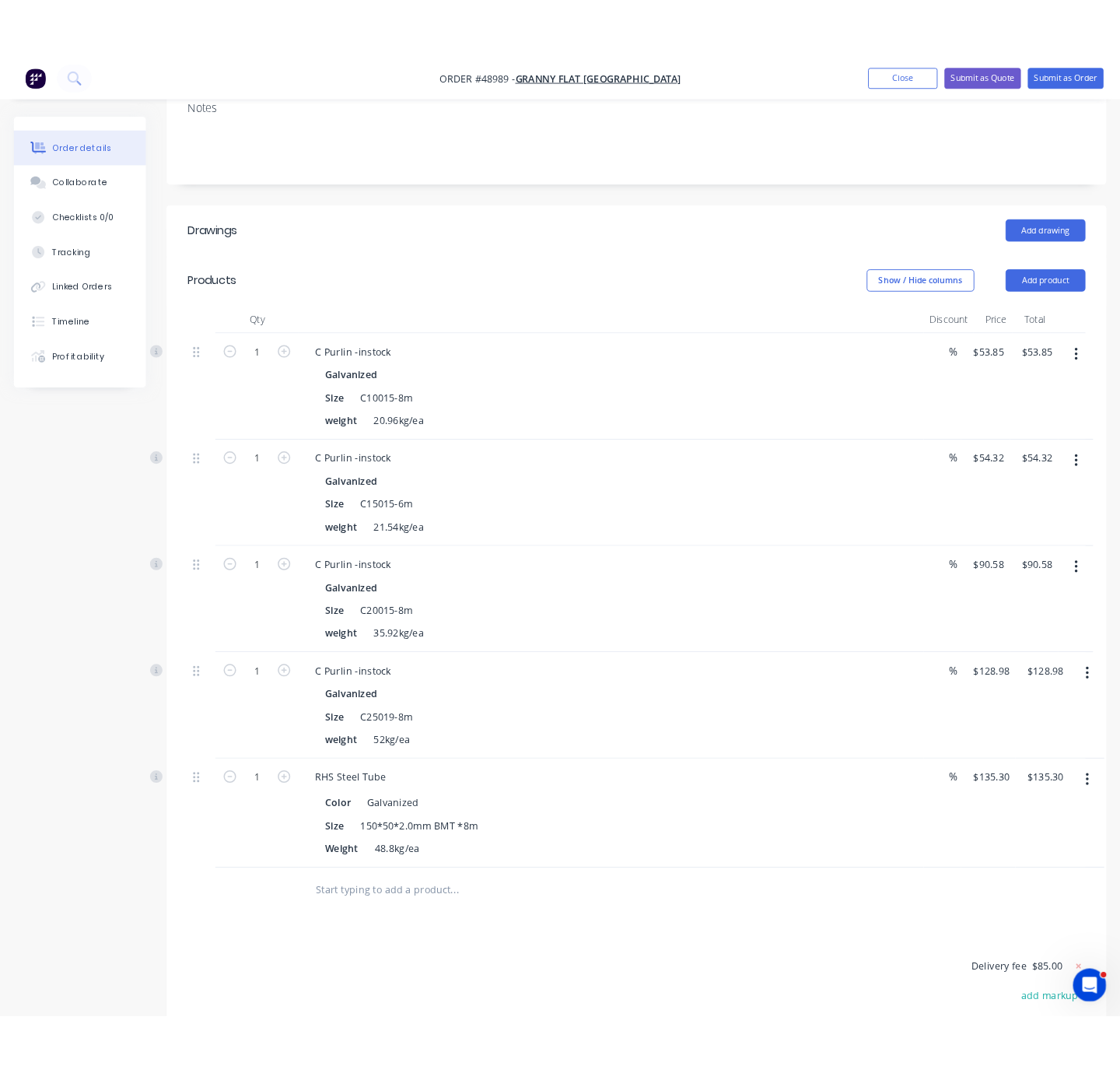
scroll to position [0, 0]
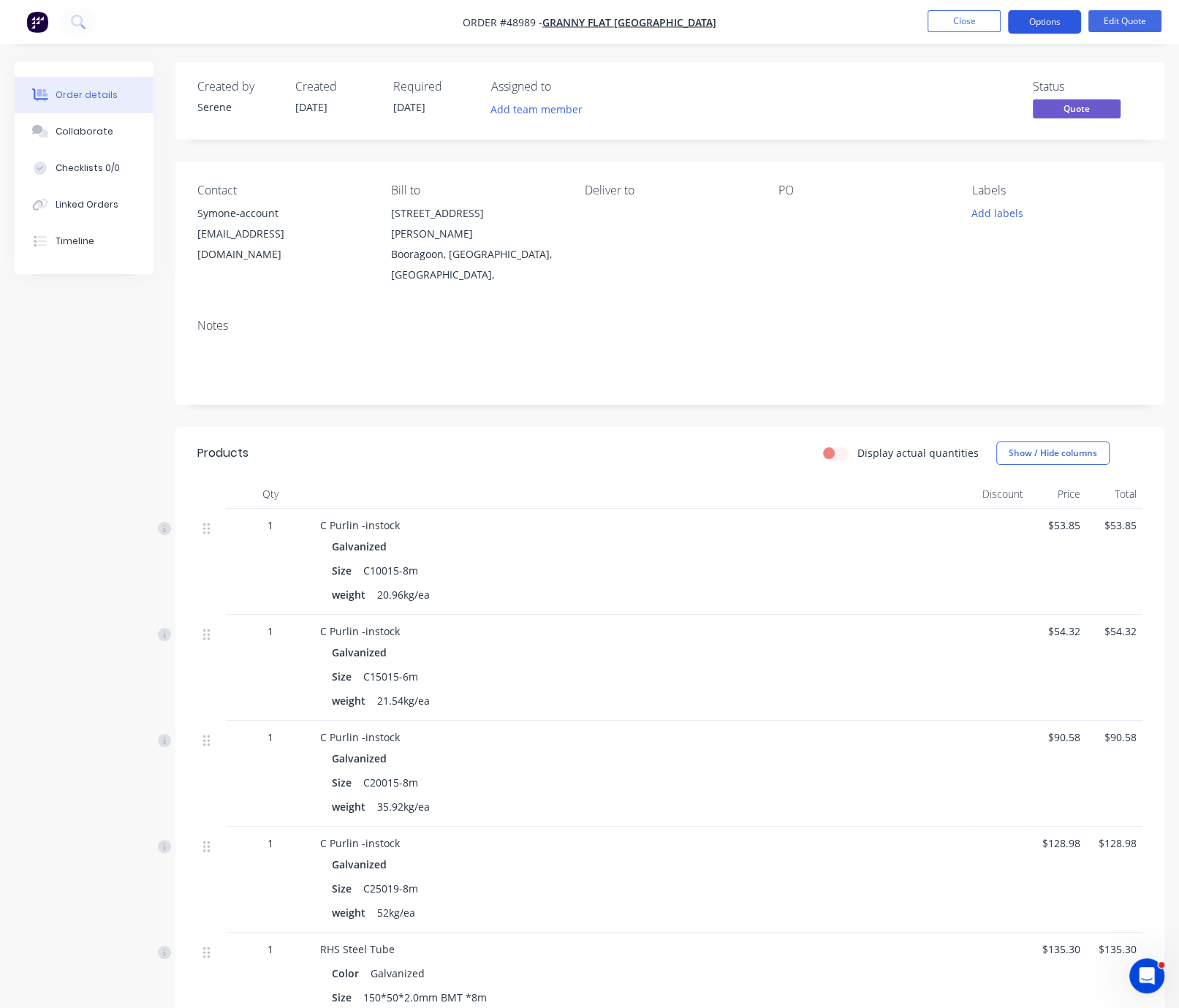
click at [1048, 22] on button "Options" at bounding box center [1044, 21] width 73 height 23
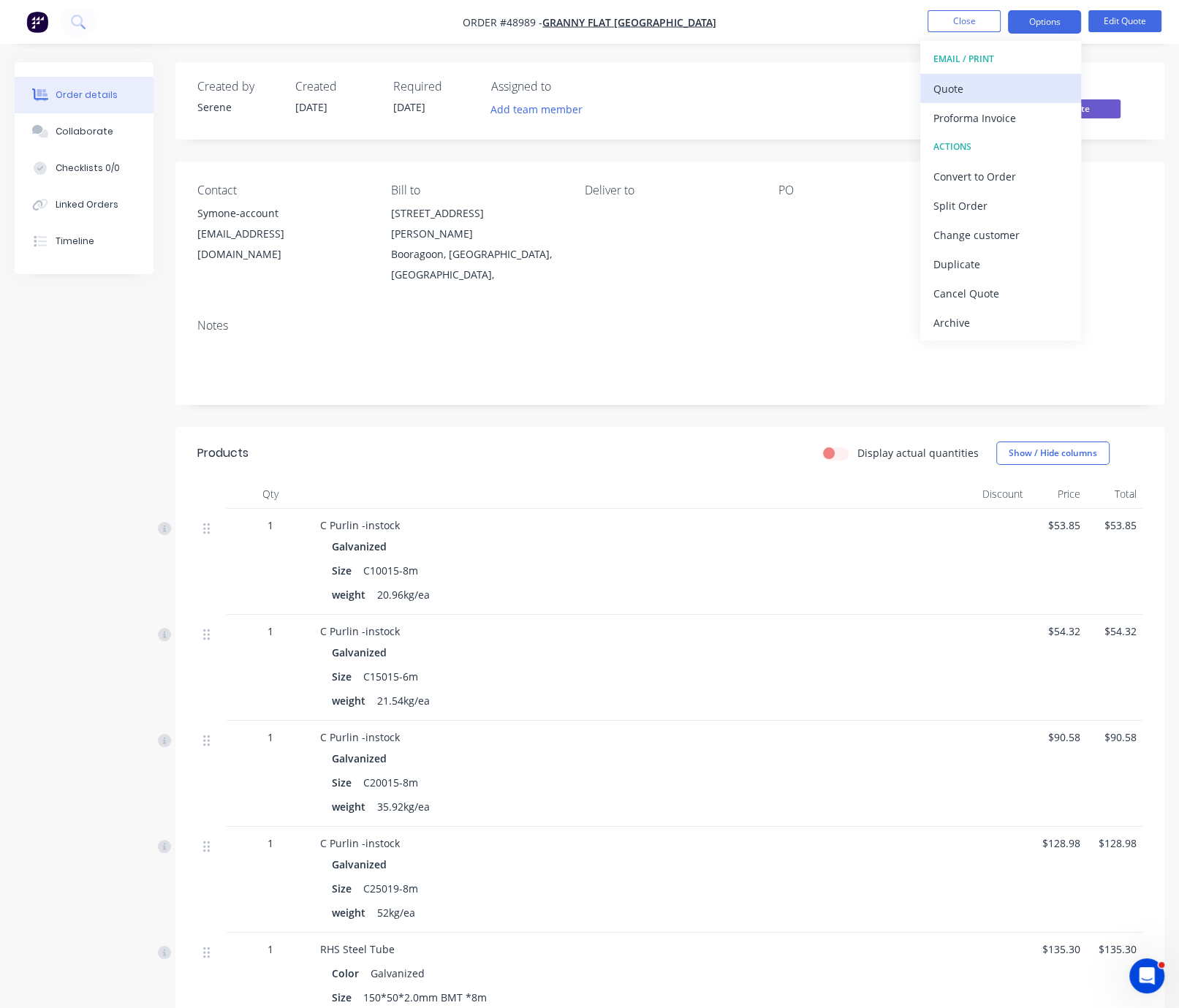
click at [963, 97] on div "Quote" at bounding box center [1001, 88] width 135 height 21
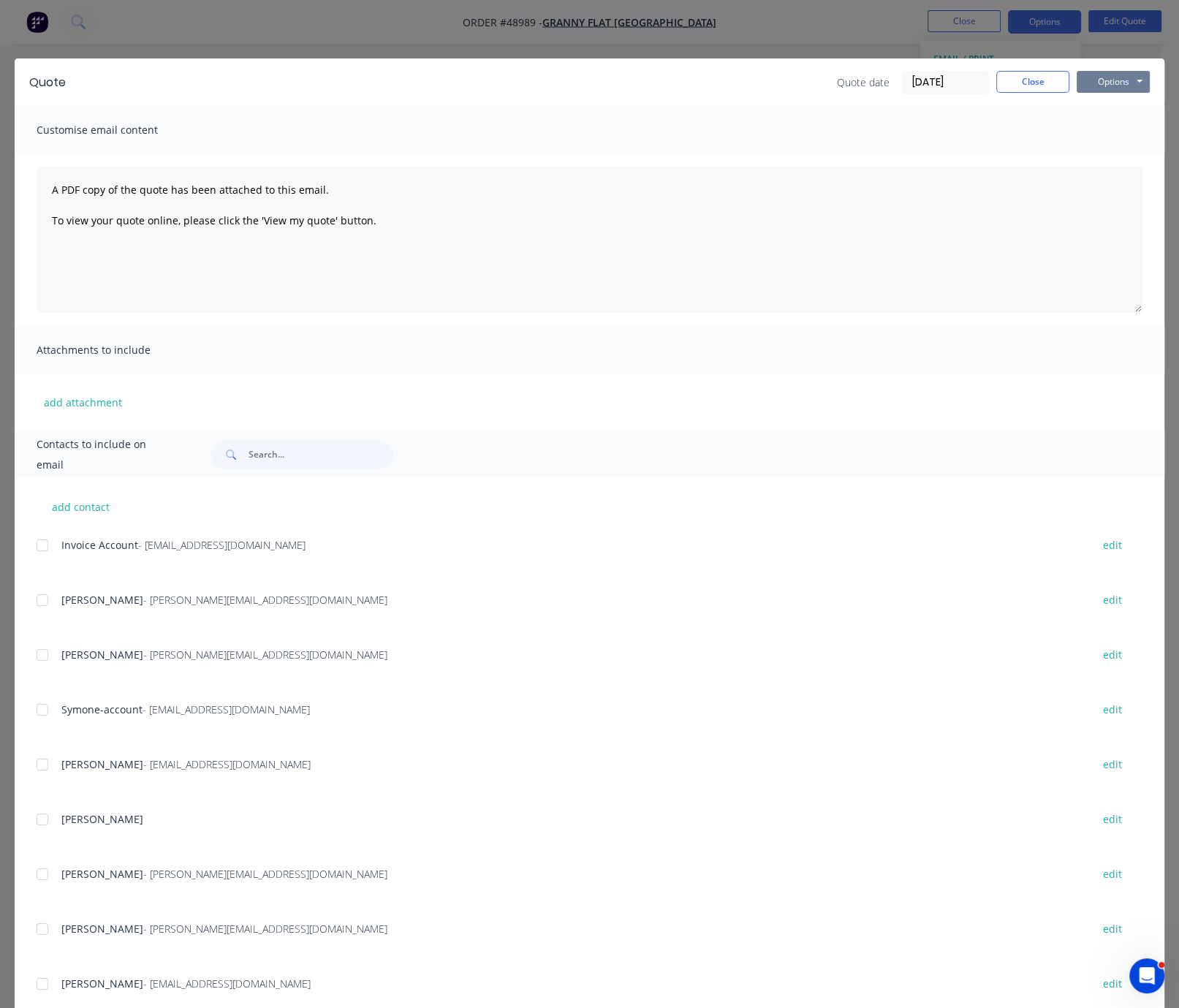
click at [1088, 85] on button "Options" at bounding box center [1114, 82] width 73 height 22
click at [1091, 140] on button "Print" at bounding box center [1124, 131] width 94 height 24
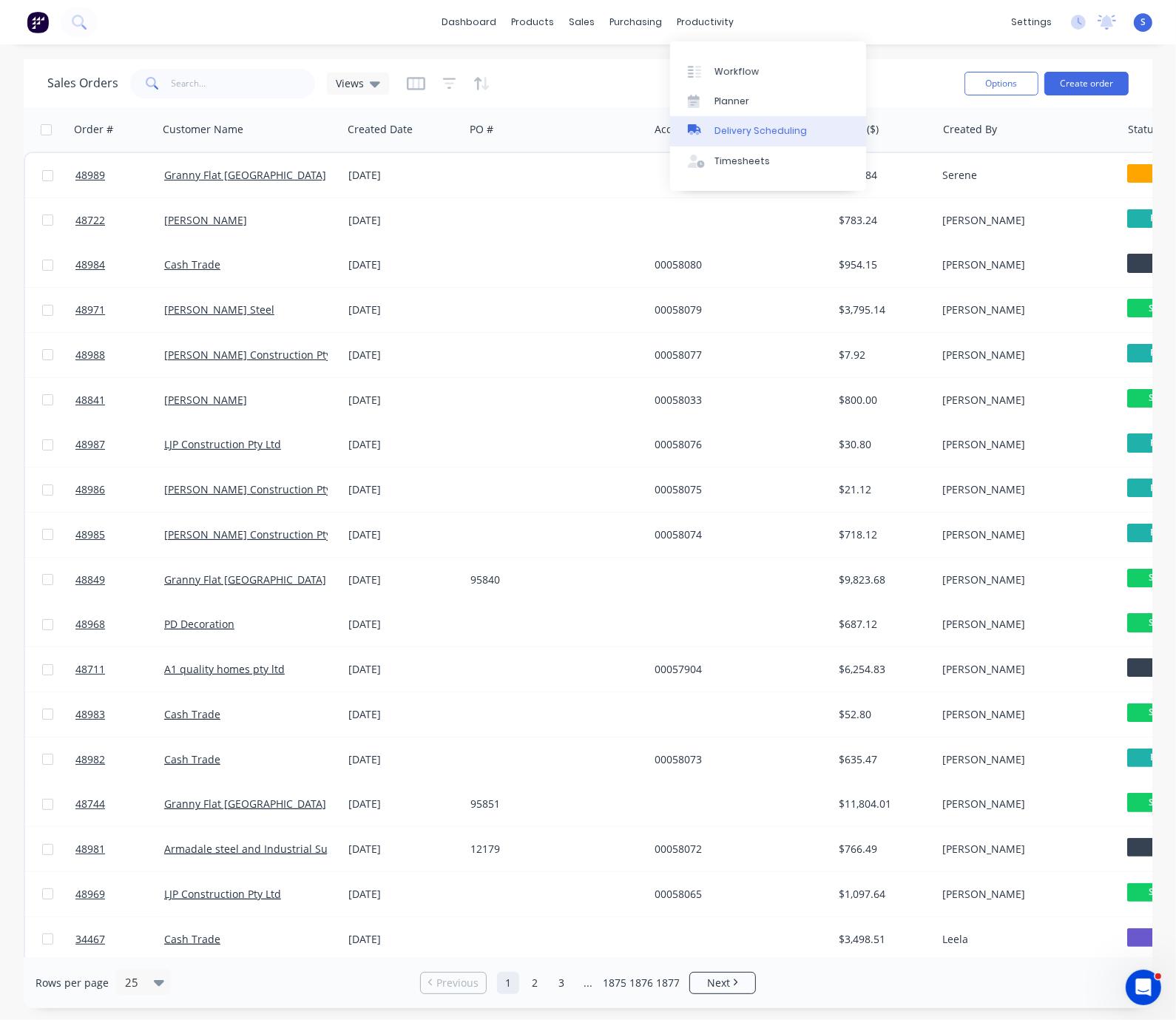
click at [786, 122] on link "Delivery Scheduling" at bounding box center [768, 131] width 196 height 30
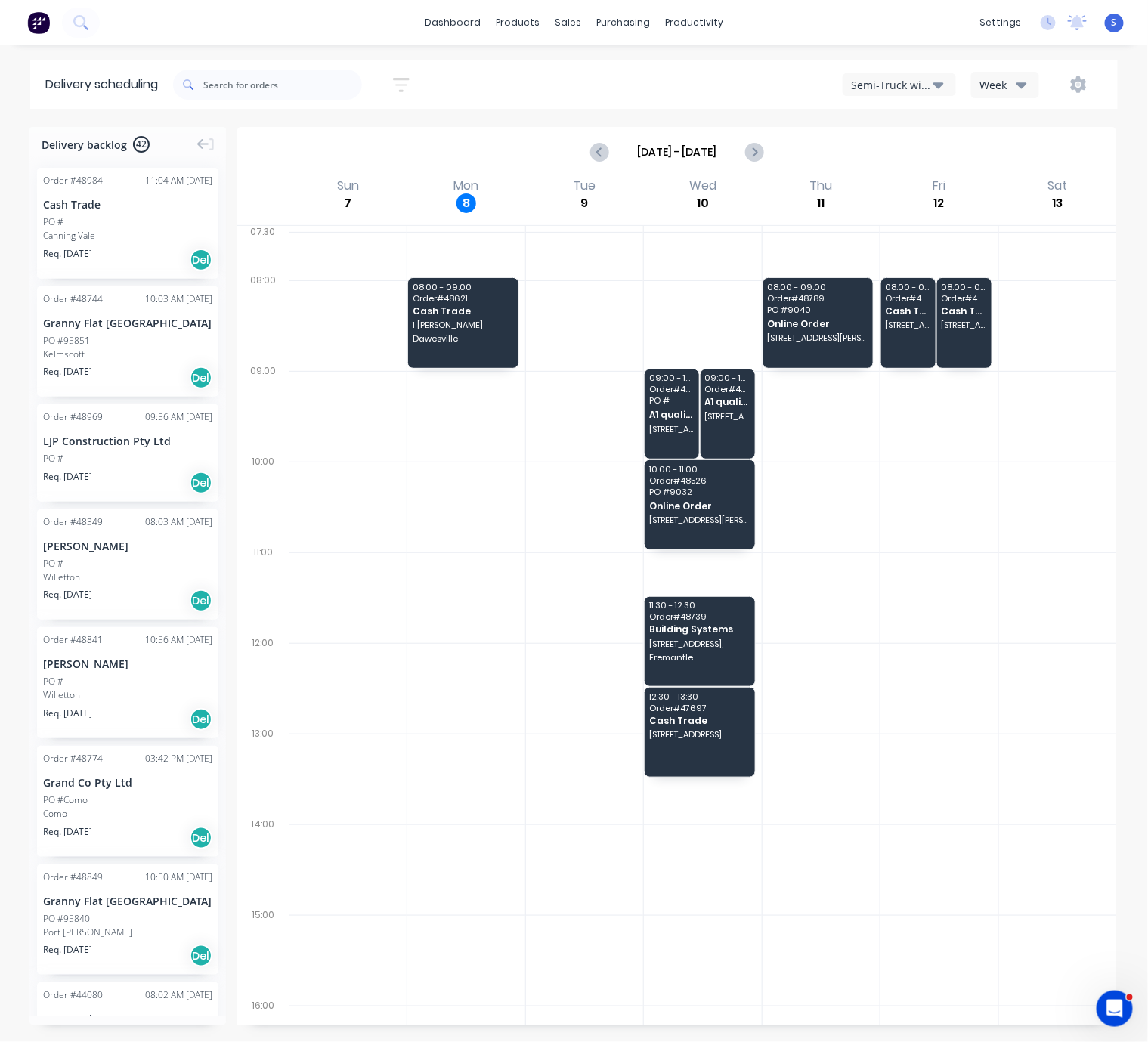
click at [904, 93] on div "Semi-Truck with Hiab" at bounding box center [892, 85] width 82 height 16
click at [909, 171] on div "Utes Delivery" at bounding box center [918, 183] width 150 height 30
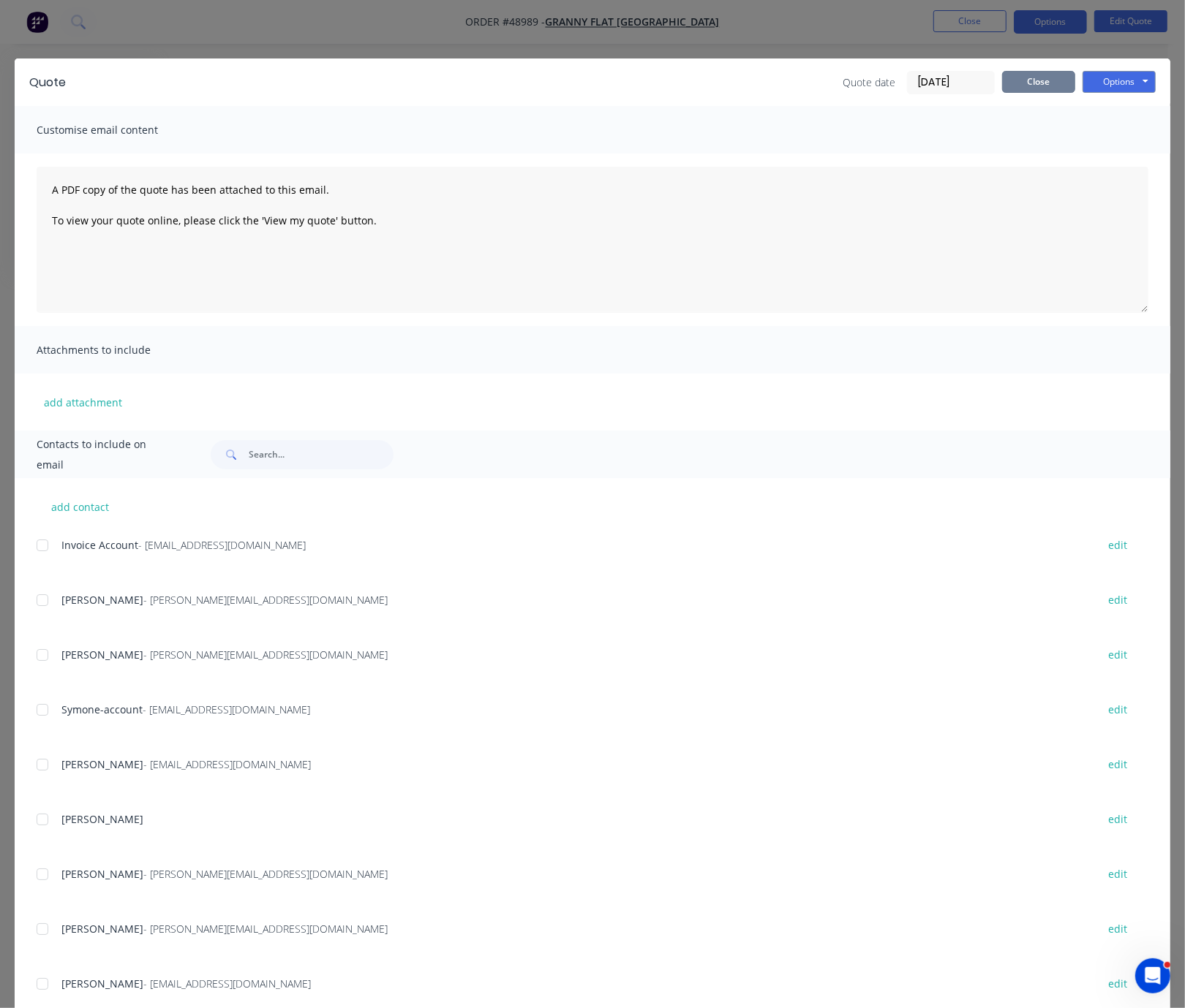
click at [1027, 88] on button "Close" at bounding box center [1038, 82] width 73 height 22
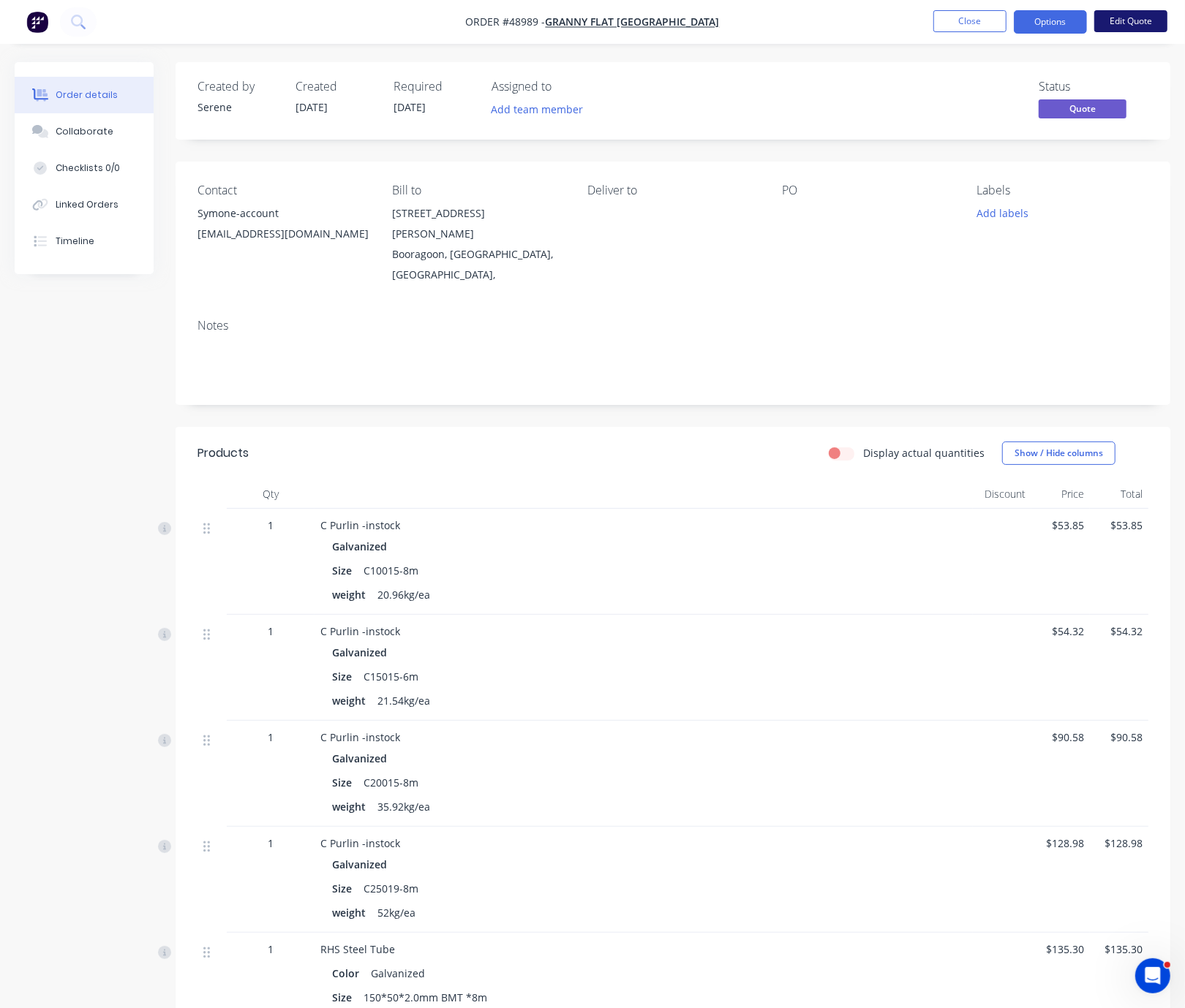
click at [1136, 17] on button "Edit Quote" at bounding box center [1131, 21] width 73 height 22
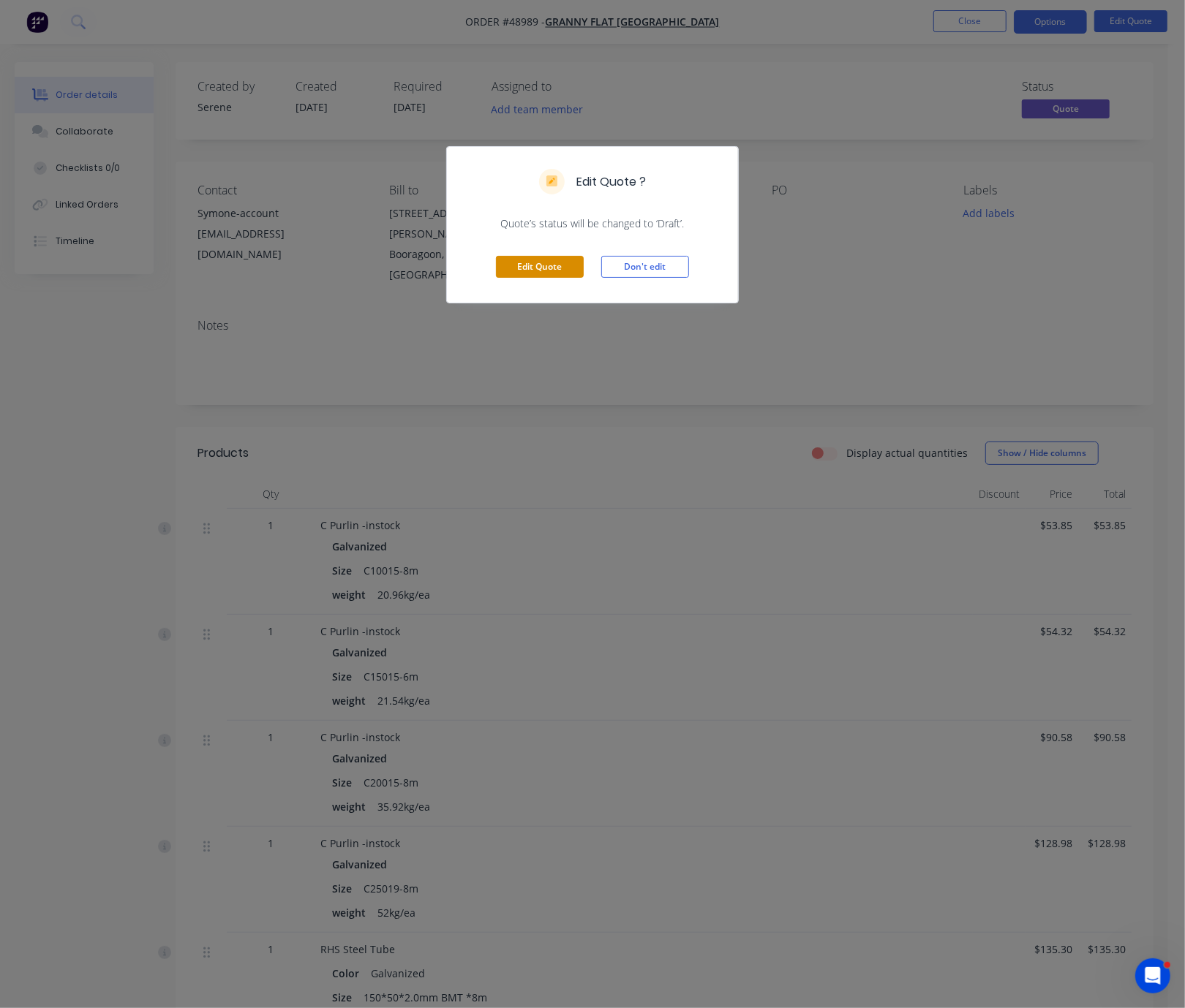
click at [507, 278] on button "Edit Quote" at bounding box center [540, 267] width 88 height 22
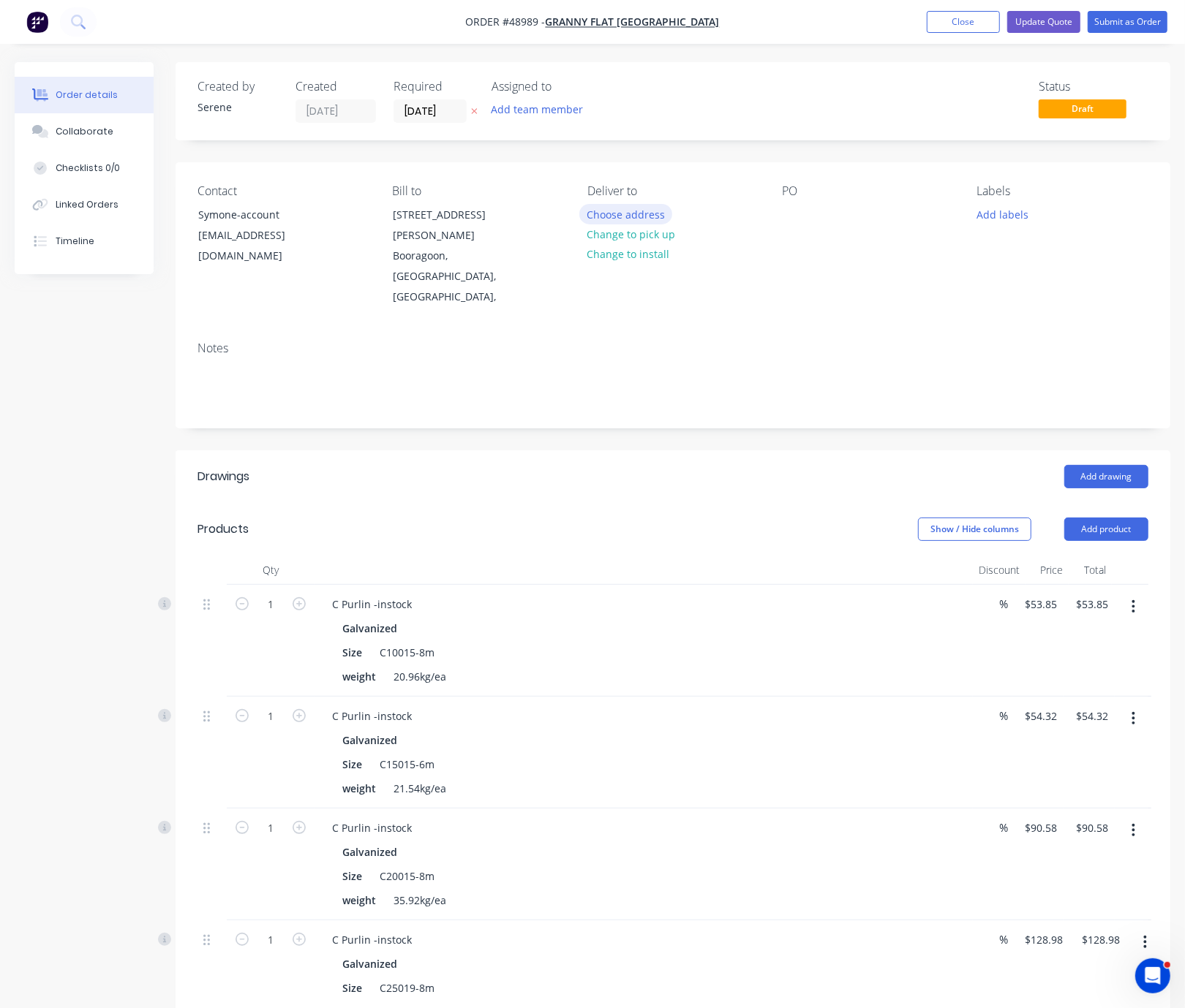
click at [620, 222] on button "Choose address" at bounding box center [626, 213] width 94 height 20
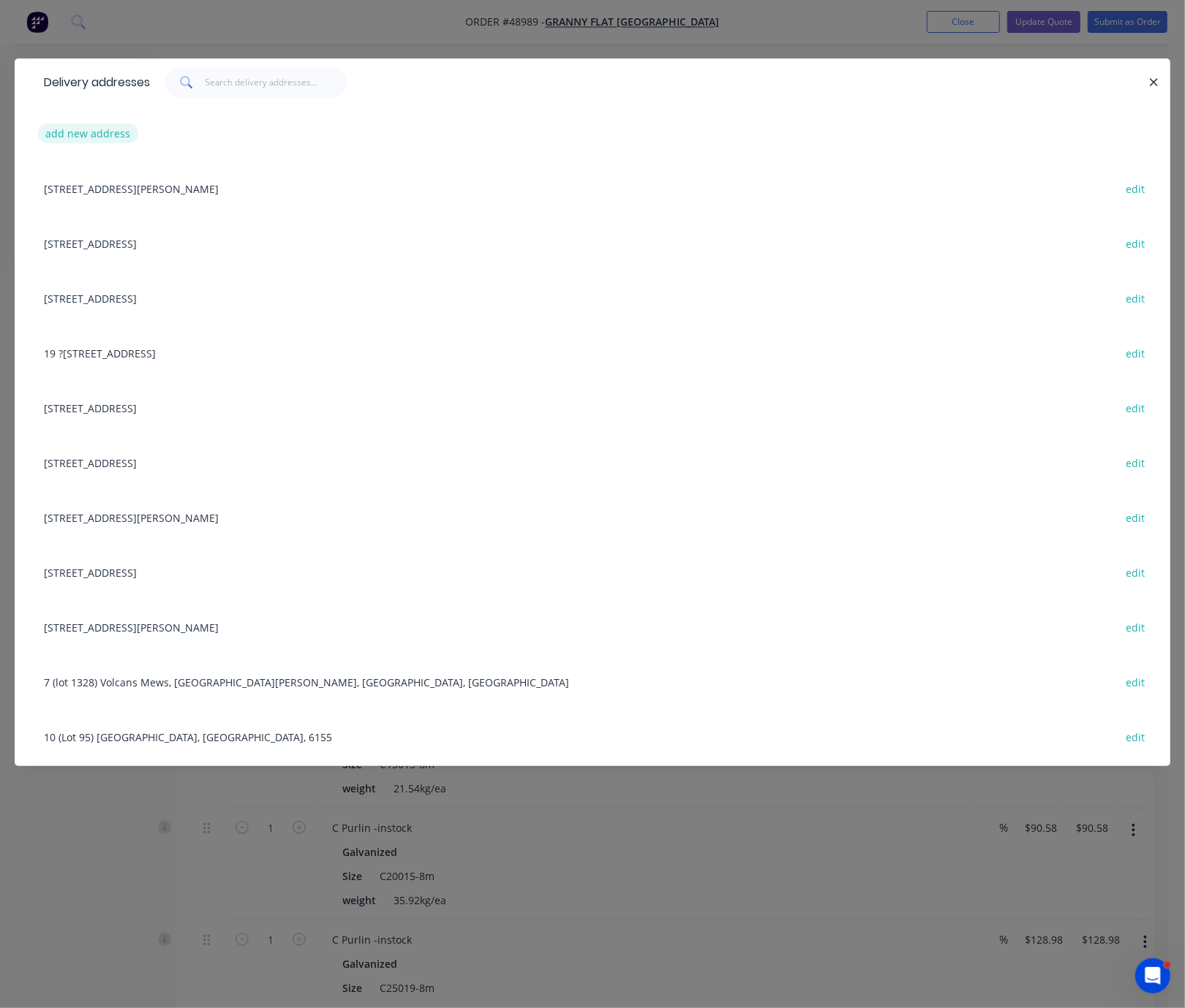
click at [101, 139] on button "add new address" at bounding box center [88, 133] width 100 height 20
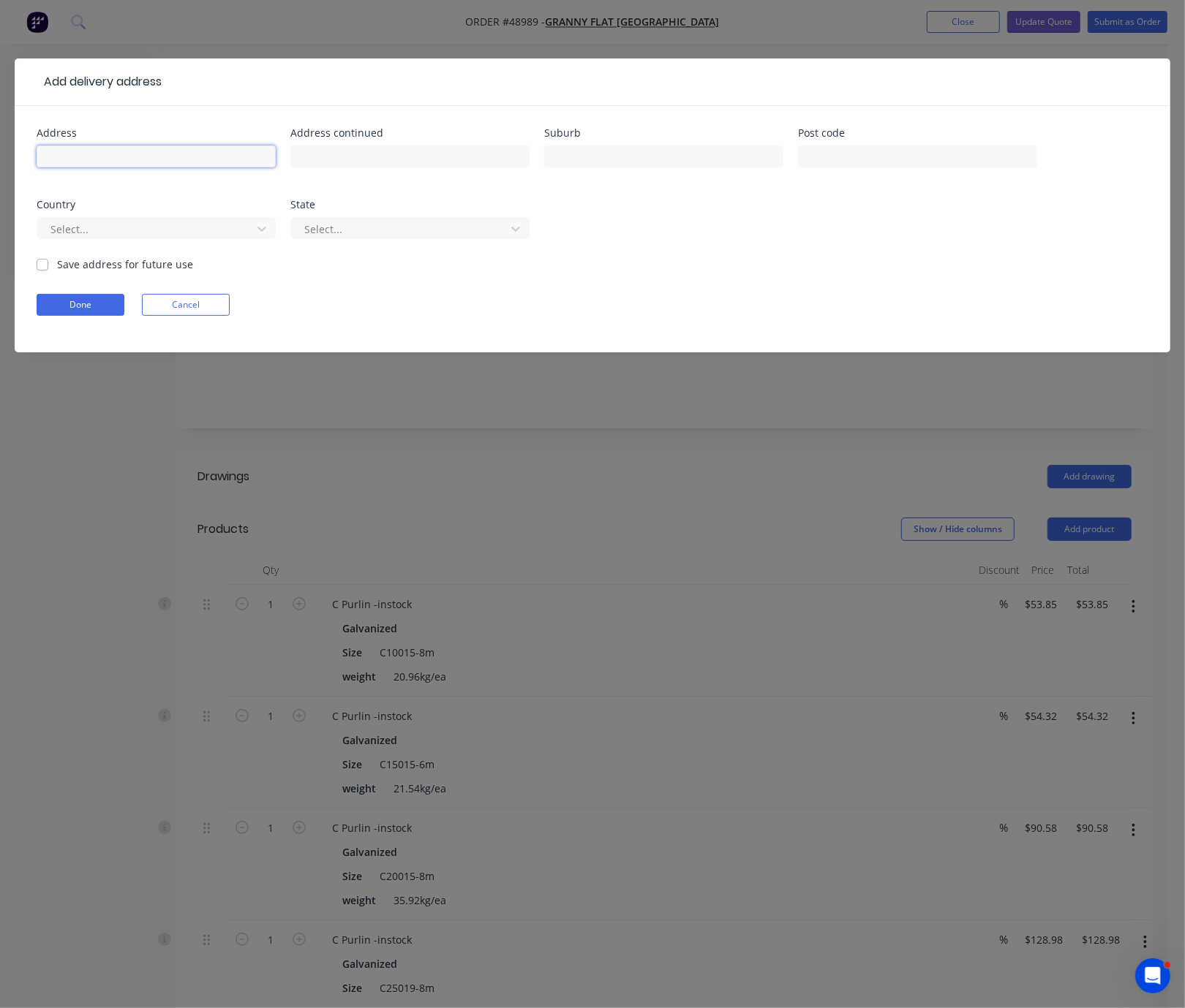
click at [111, 162] on input "text" at bounding box center [156, 157] width 239 height 22
type input "[STREET_ADDRESS][PERSON_NAME],"
type input "Gwelup"
click at [76, 252] on div "Select..." at bounding box center [156, 235] width 239 height 43
click at [84, 233] on div at bounding box center [147, 229] width 195 height 18
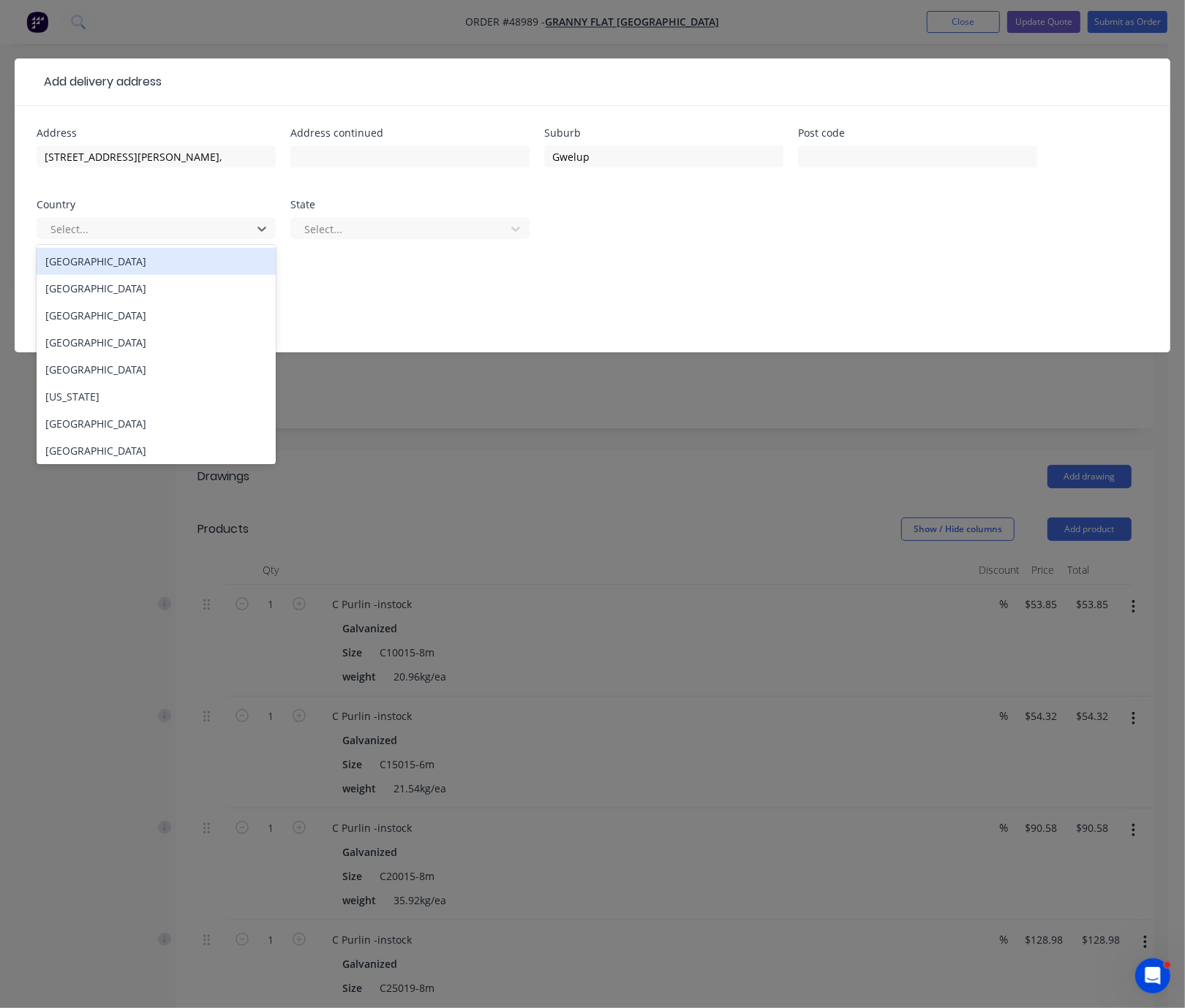
click at [84, 275] on div "Australia" at bounding box center [156, 261] width 239 height 27
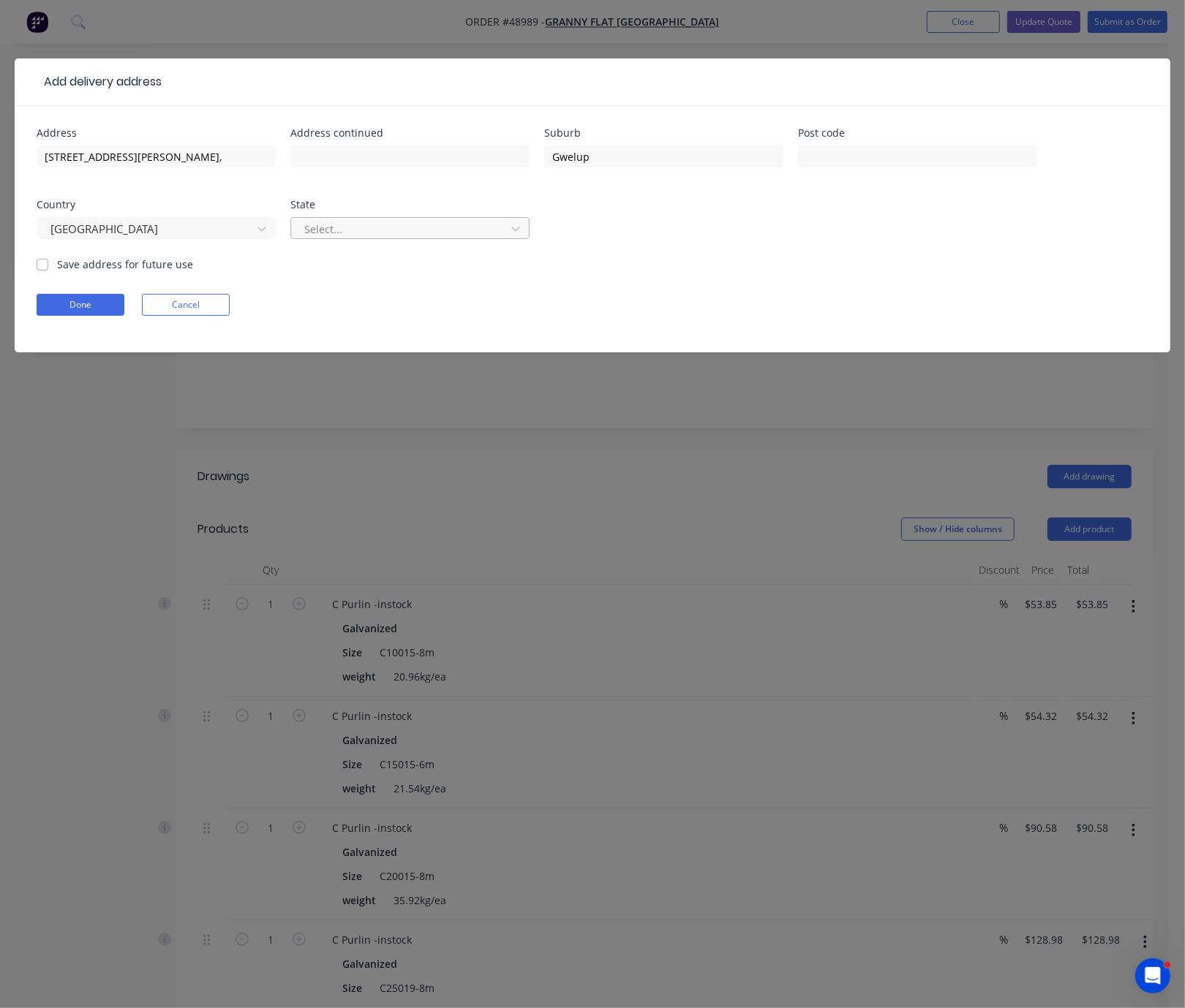
click at [354, 238] on div at bounding box center [400, 229] width 195 height 18
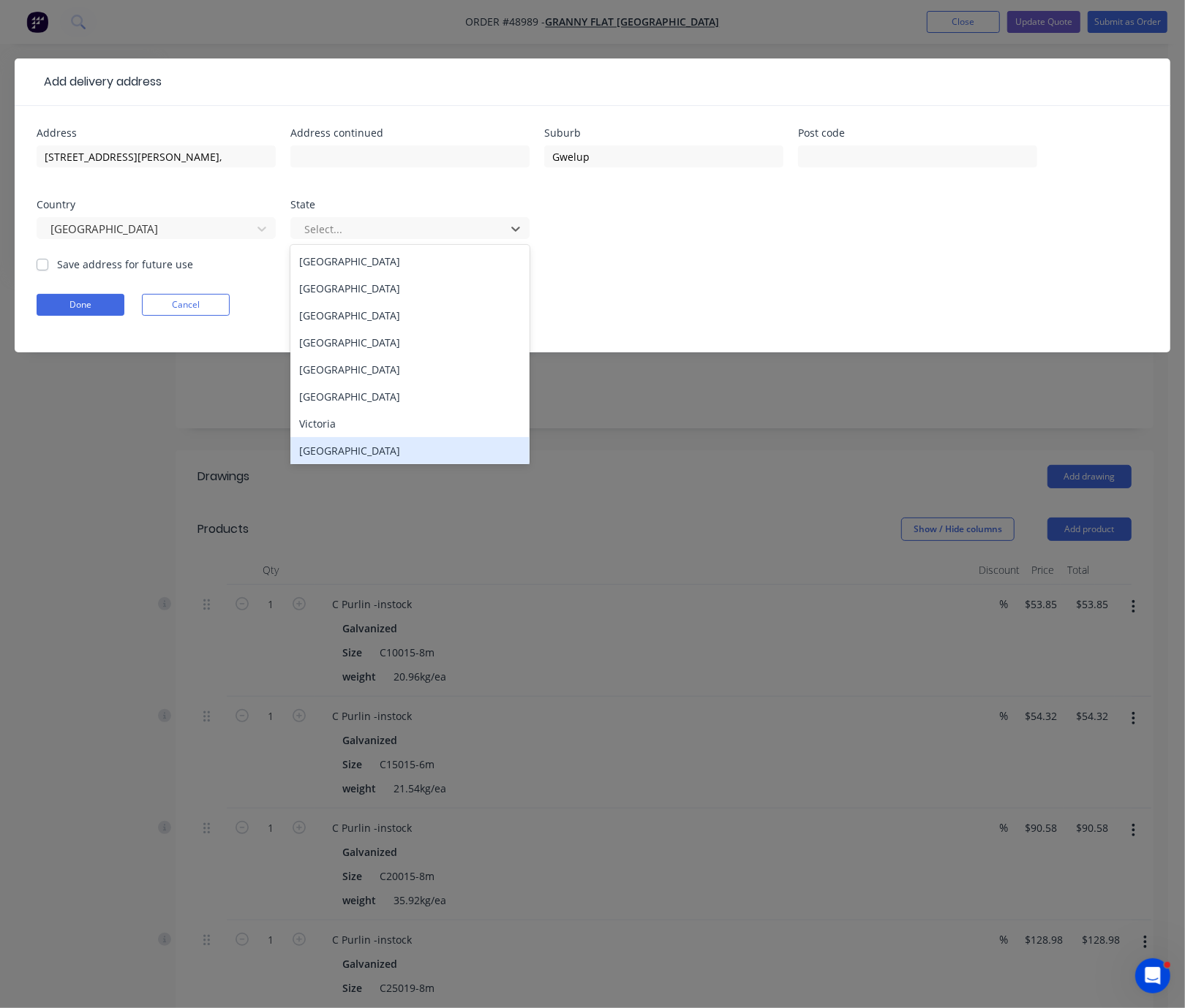
click at [336, 464] on div "Western Australia" at bounding box center [410, 451] width 239 height 27
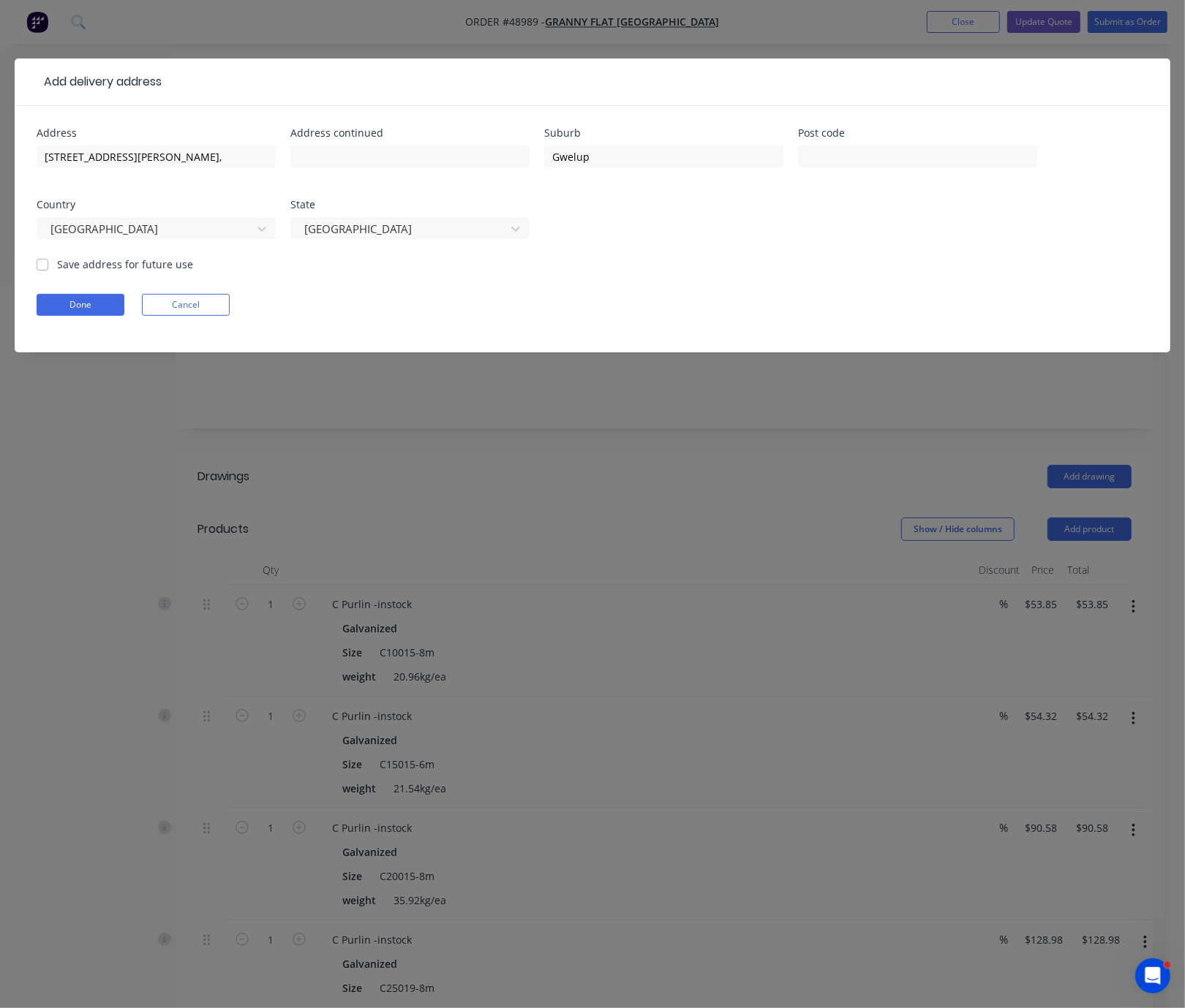
click at [57, 272] on label "Save address for future use" at bounding box center [125, 264] width 136 height 15
click at [49, 271] on input "Save address for future use" at bounding box center [42, 263] width 12 height 14
checkbox input "true"
click at [75, 316] on button "Done" at bounding box center [80, 305] width 88 height 22
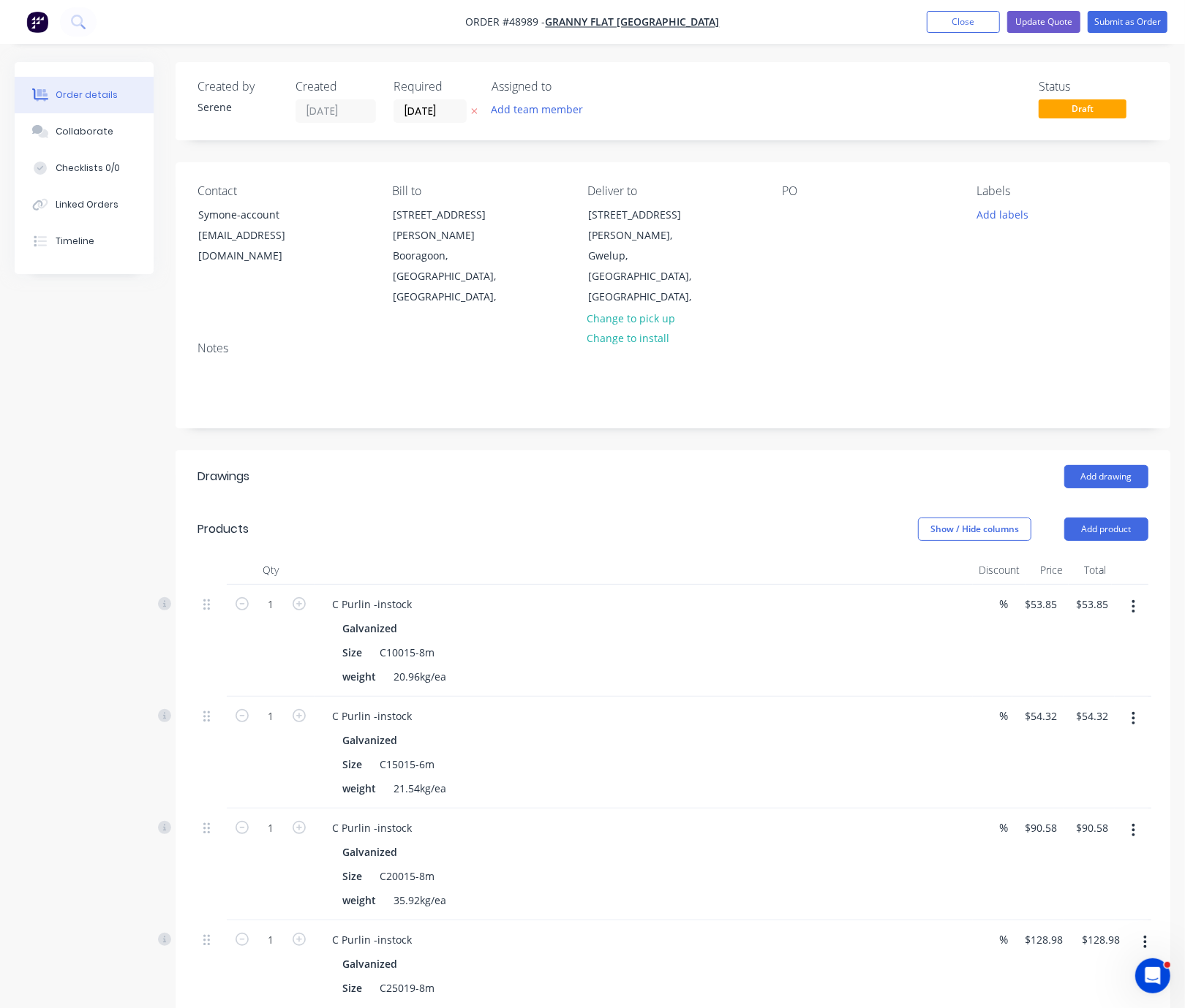
drag, startPoint x: 503, startPoint y: 473, endPoint x: 685, endPoint y: 470, distance: 182.0
click at [801, 220] on div at bounding box center [793, 214] width 23 height 21
click at [684, 524] on header "Products Show / Hide columns Add product" at bounding box center [672, 529] width 995 height 53
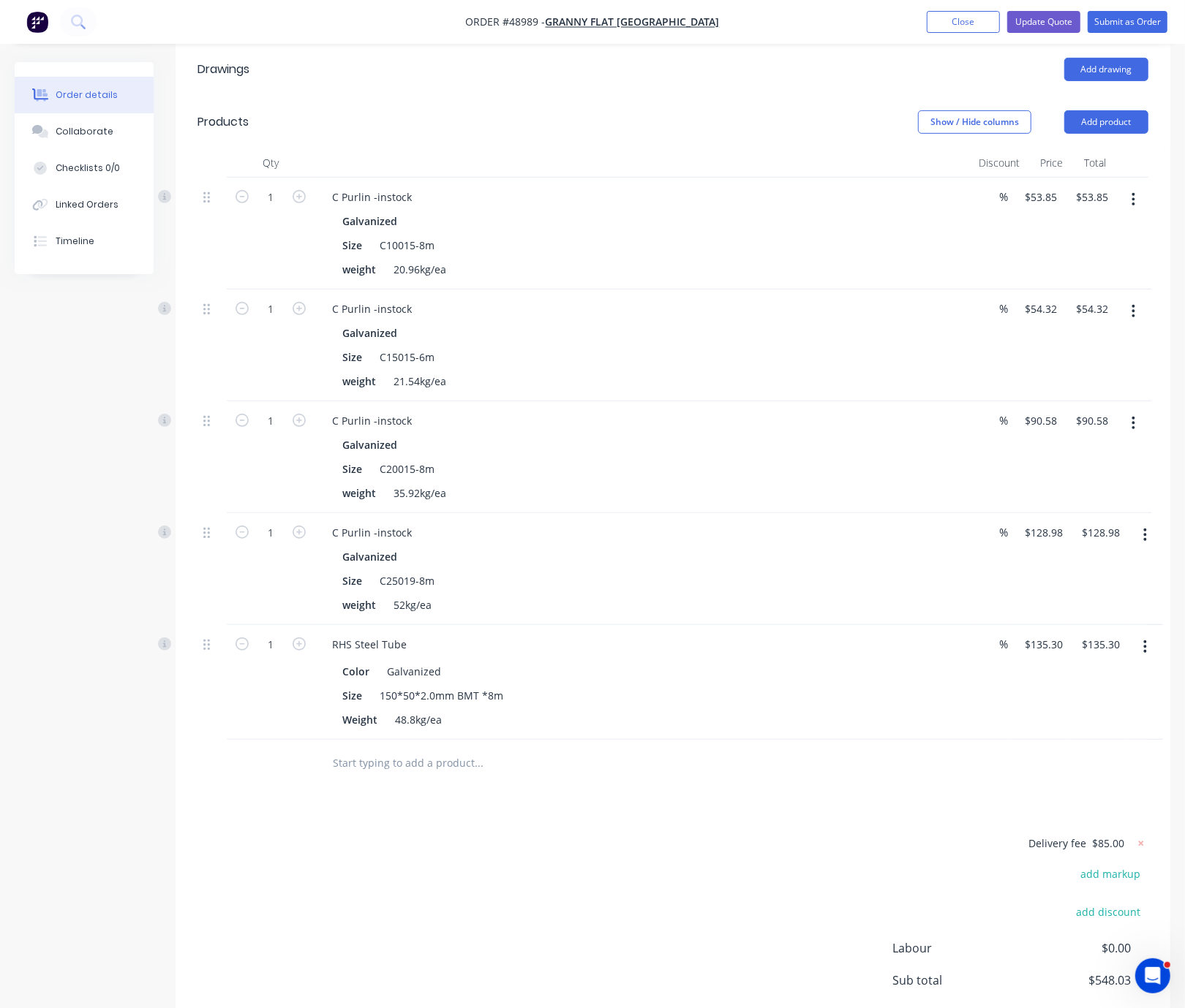
scroll to position [512, 0]
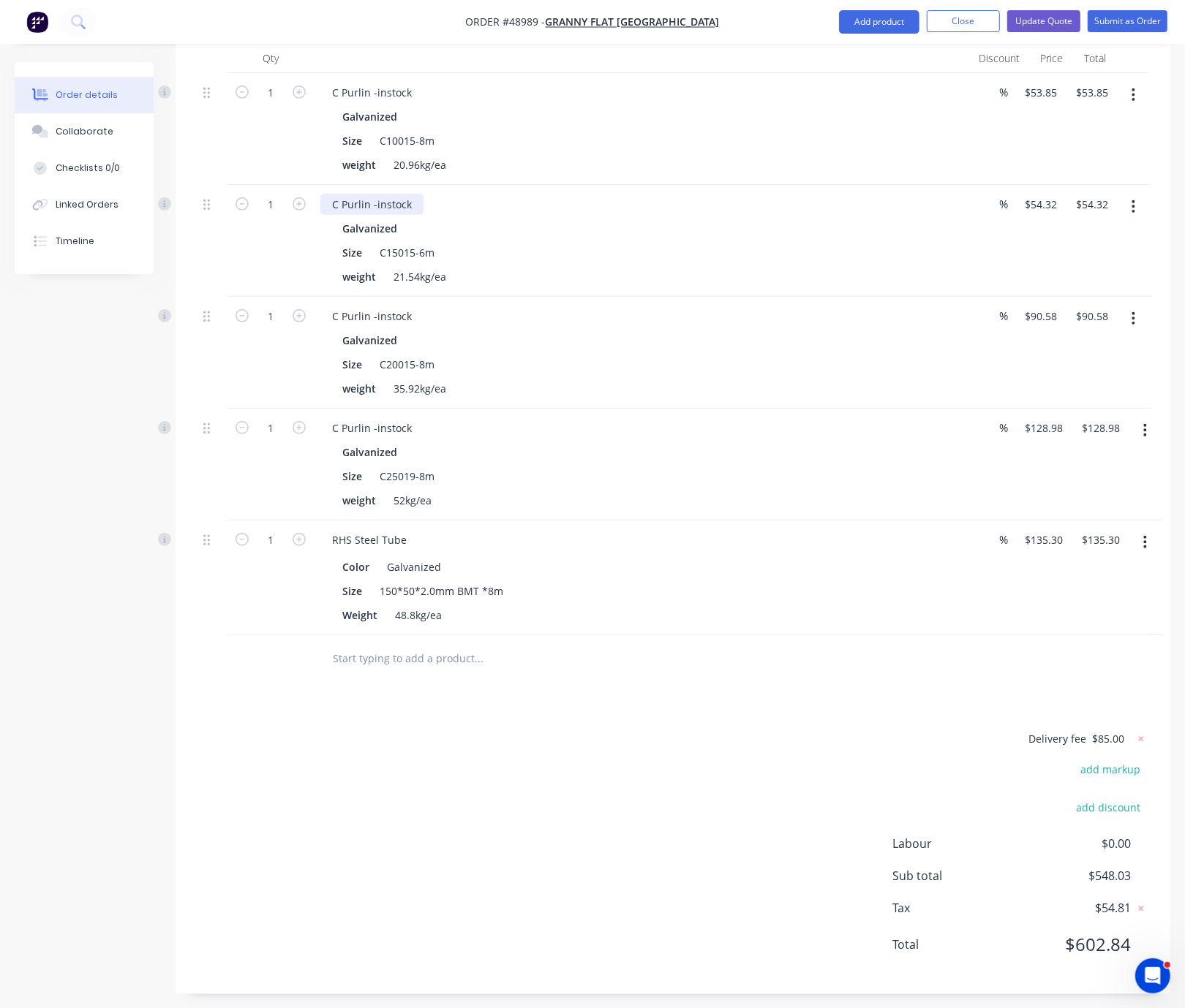
click at [420, 193] on div "C Purlin -instock" at bounding box center [371, 204] width 103 height 21
click at [424, 314] on div "C Purlin -instock" at bounding box center [371, 316] width 103 height 21
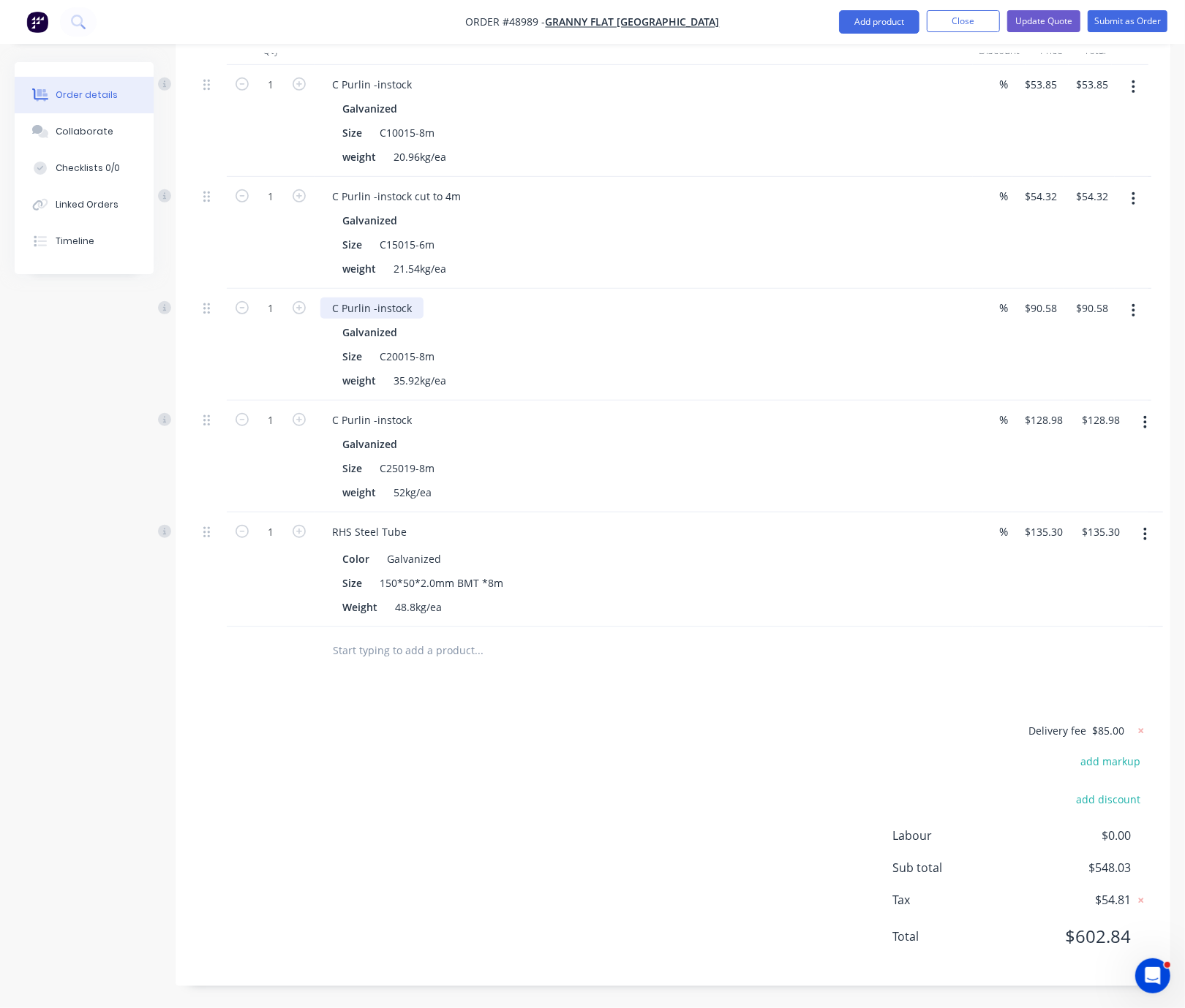
scroll to position [551, 0]
click at [417, 298] on div "C Purlin -instock" at bounding box center [371, 308] width 103 height 21
click at [420, 409] on div "C Purlin -instock" at bounding box center [371, 420] width 103 height 21
click at [421, 409] on div "C Purlin -instock" at bounding box center [371, 420] width 103 height 21
click at [565, 870] on div "Delivery fee $85.00 add markup add discount Labour $0.00 Sub total $548.03 Tax …" at bounding box center [673, 842] width 951 height 243
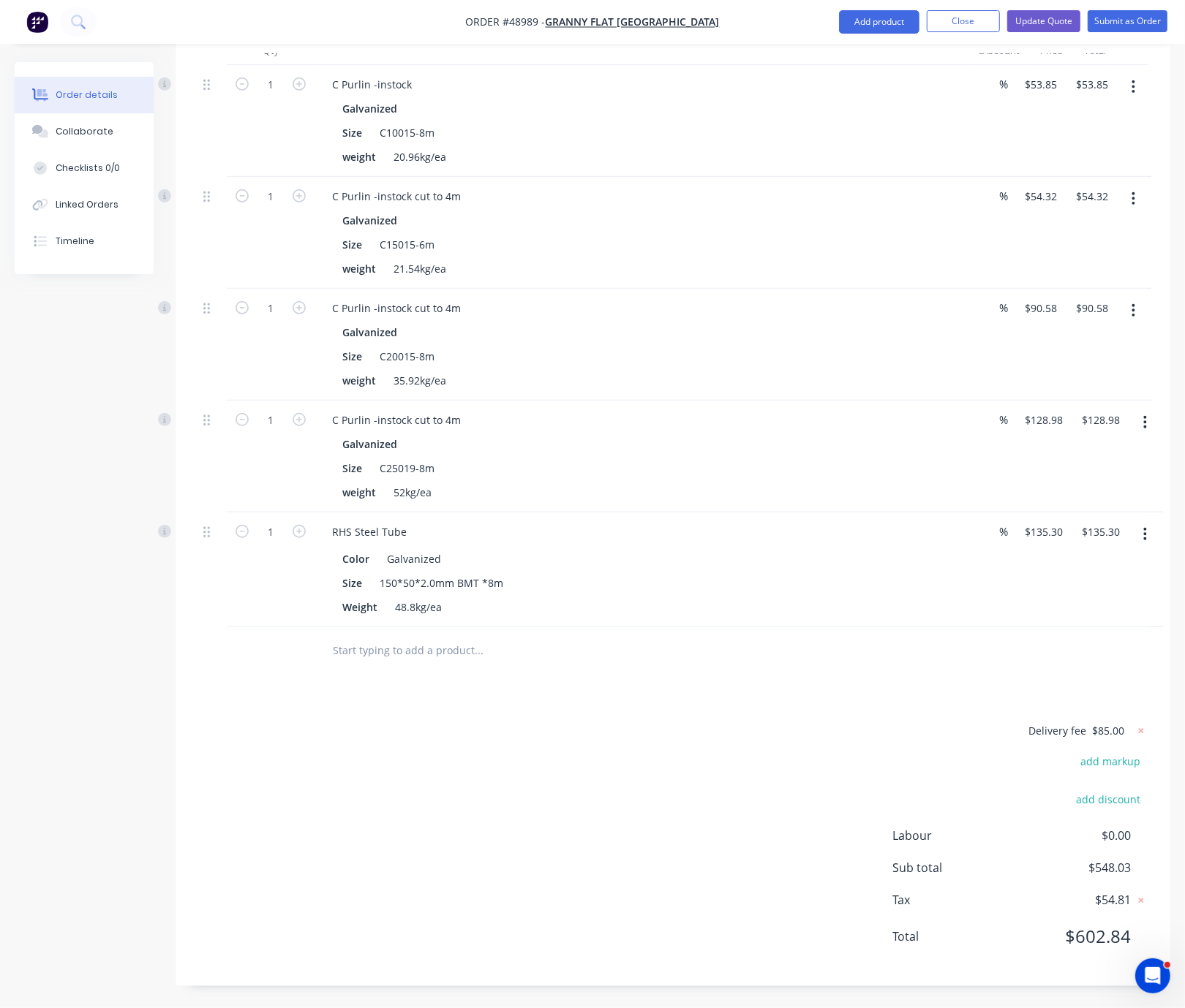
drag, startPoint x: 449, startPoint y: 767, endPoint x: 636, endPoint y: 759, distance: 187.2
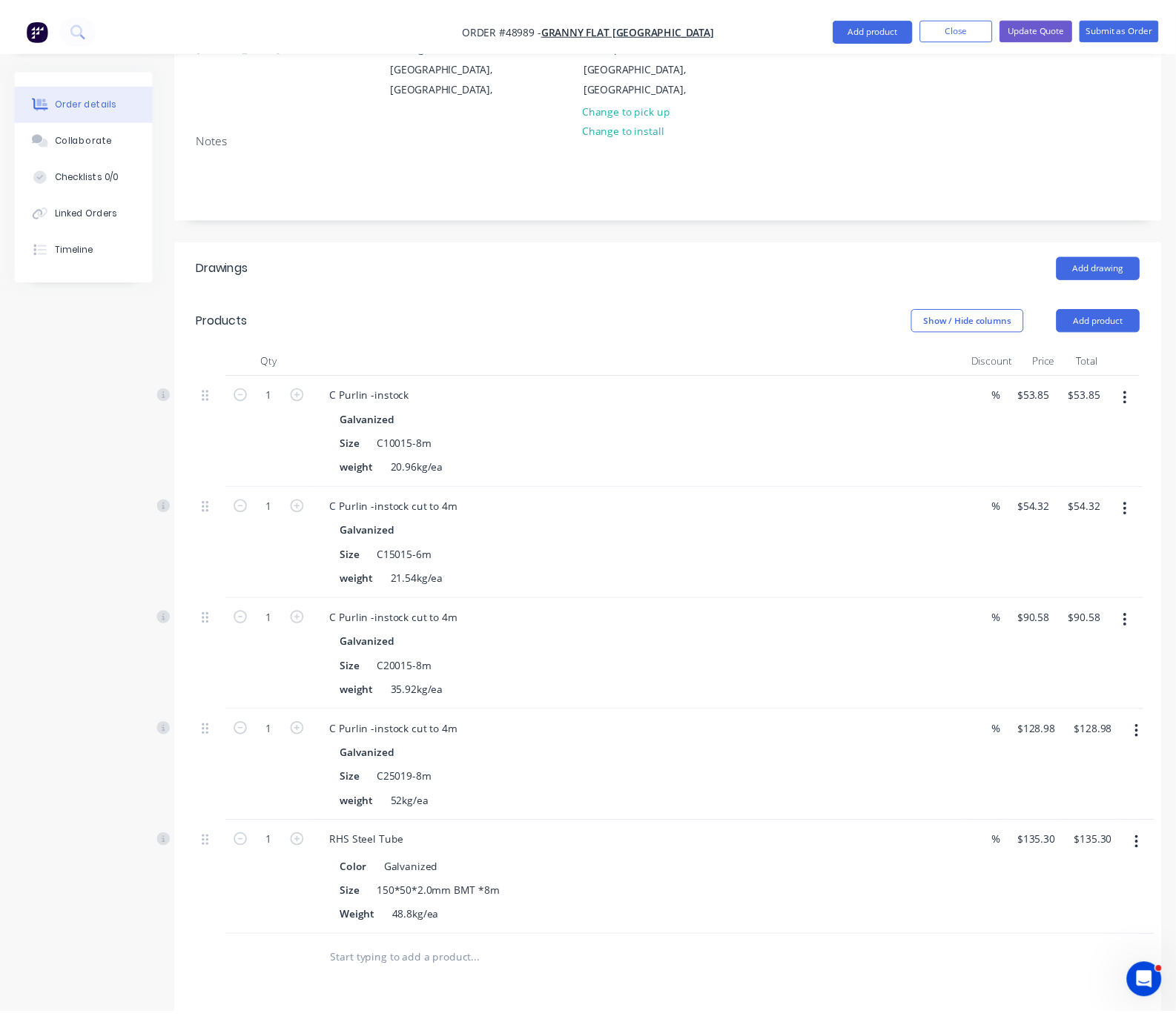
scroll to position [0, 0]
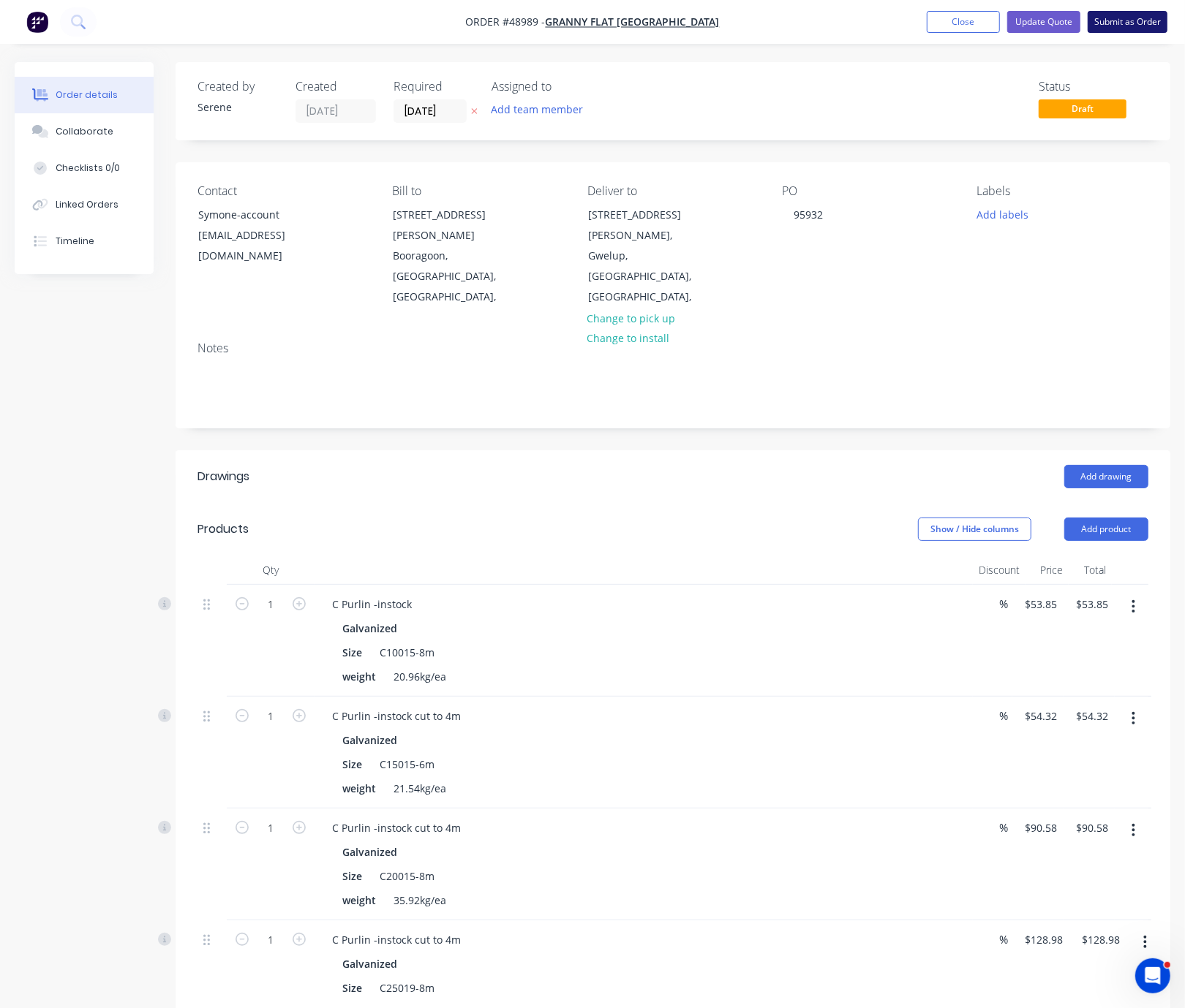
click at [1113, 31] on button "Submit as Order" at bounding box center [1128, 22] width 80 height 22
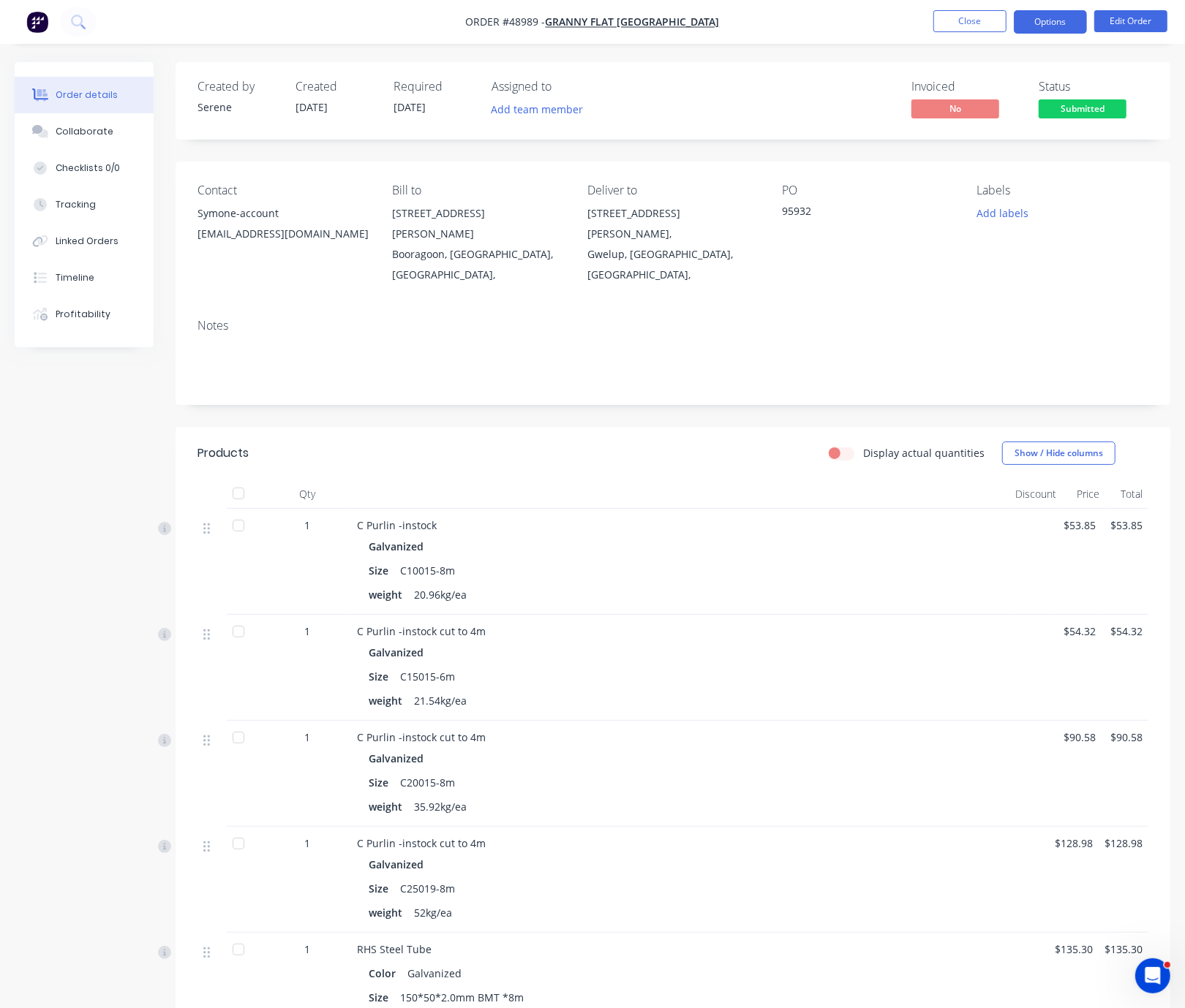
click at [1040, 25] on button "Options" at bounding box center [1050, 21] width 73 height 23
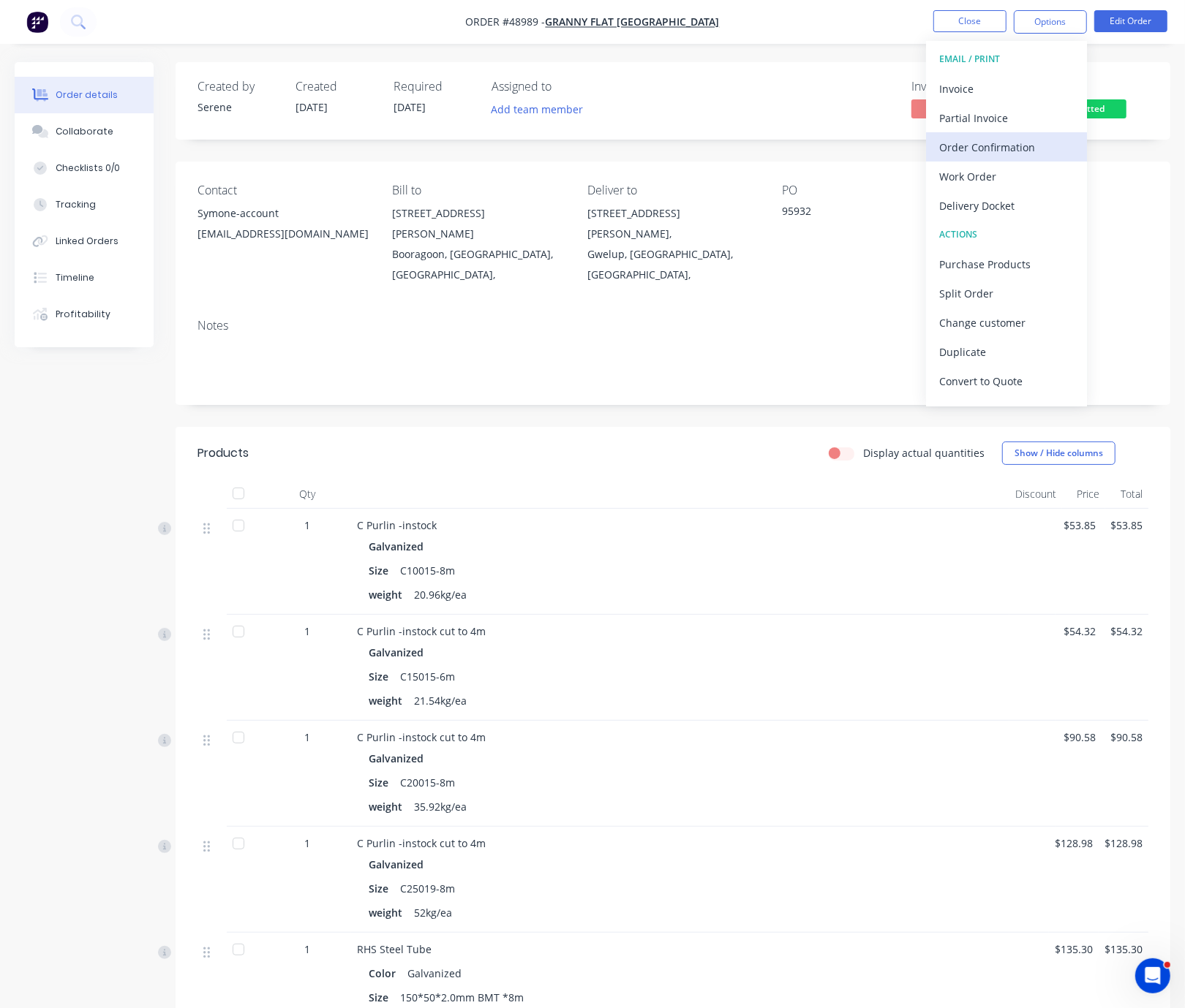
click at [999, 140] on div "Order Confirmation" at bounding box center [1006, 147] width 135 height 21
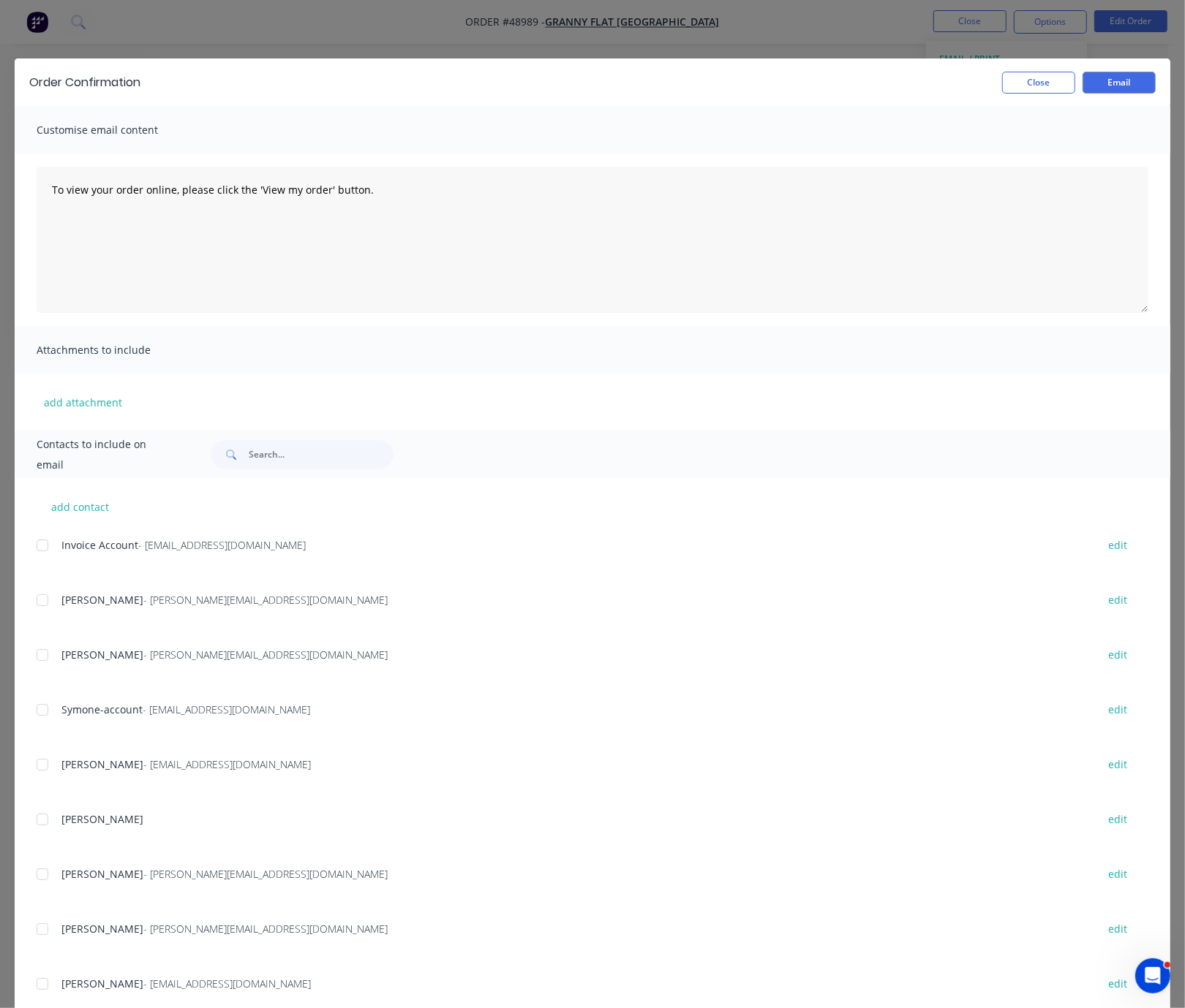
click at [45, 721] on div at bounding box center [42, 709] width 29 height 29
click at [1112, 85] on button "Email" at bounding box center [1119, 83] width 73 height 22
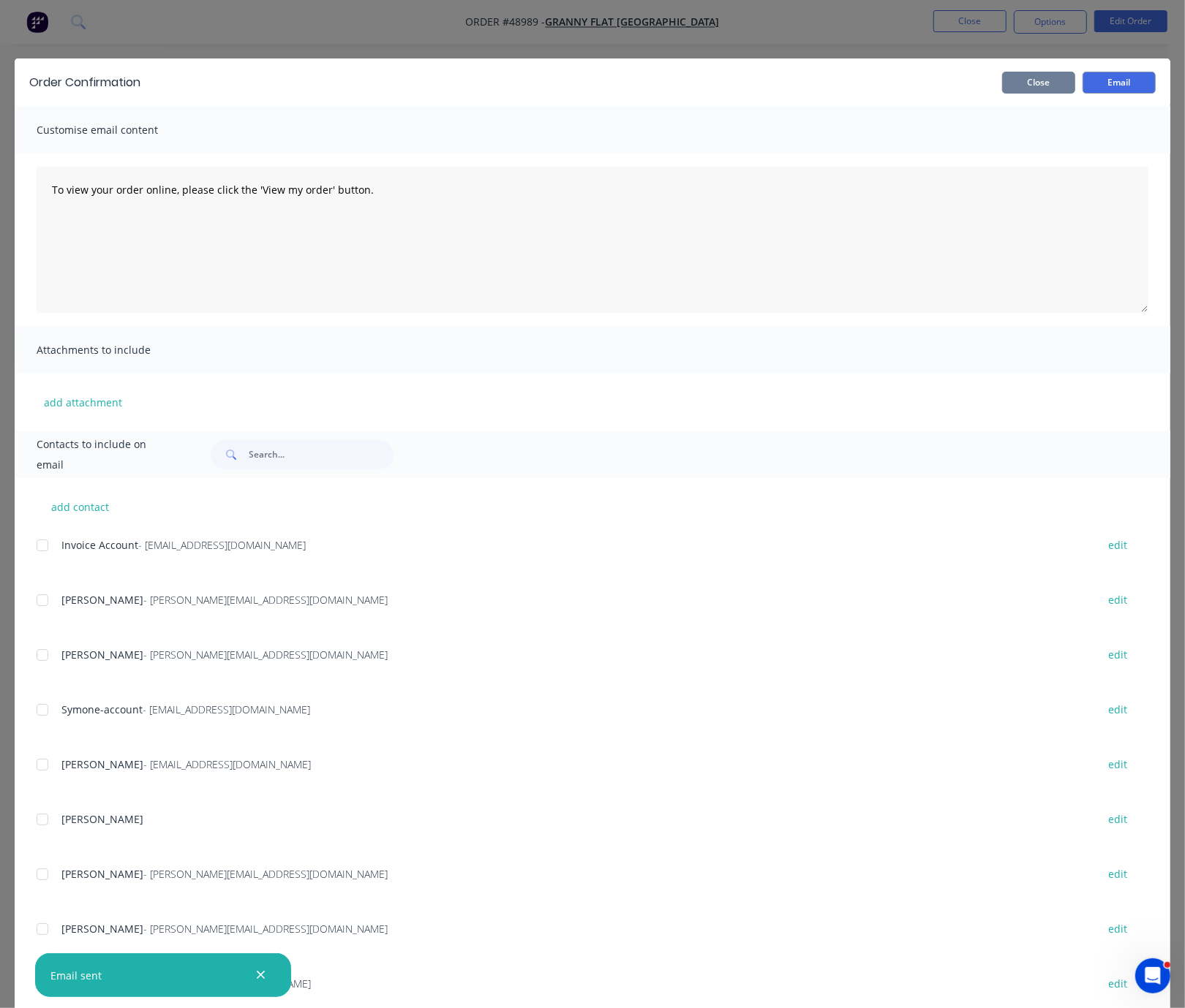
click at [1032, 83] on button "Close" at bounding box center [1038, 83] width 73 height 22
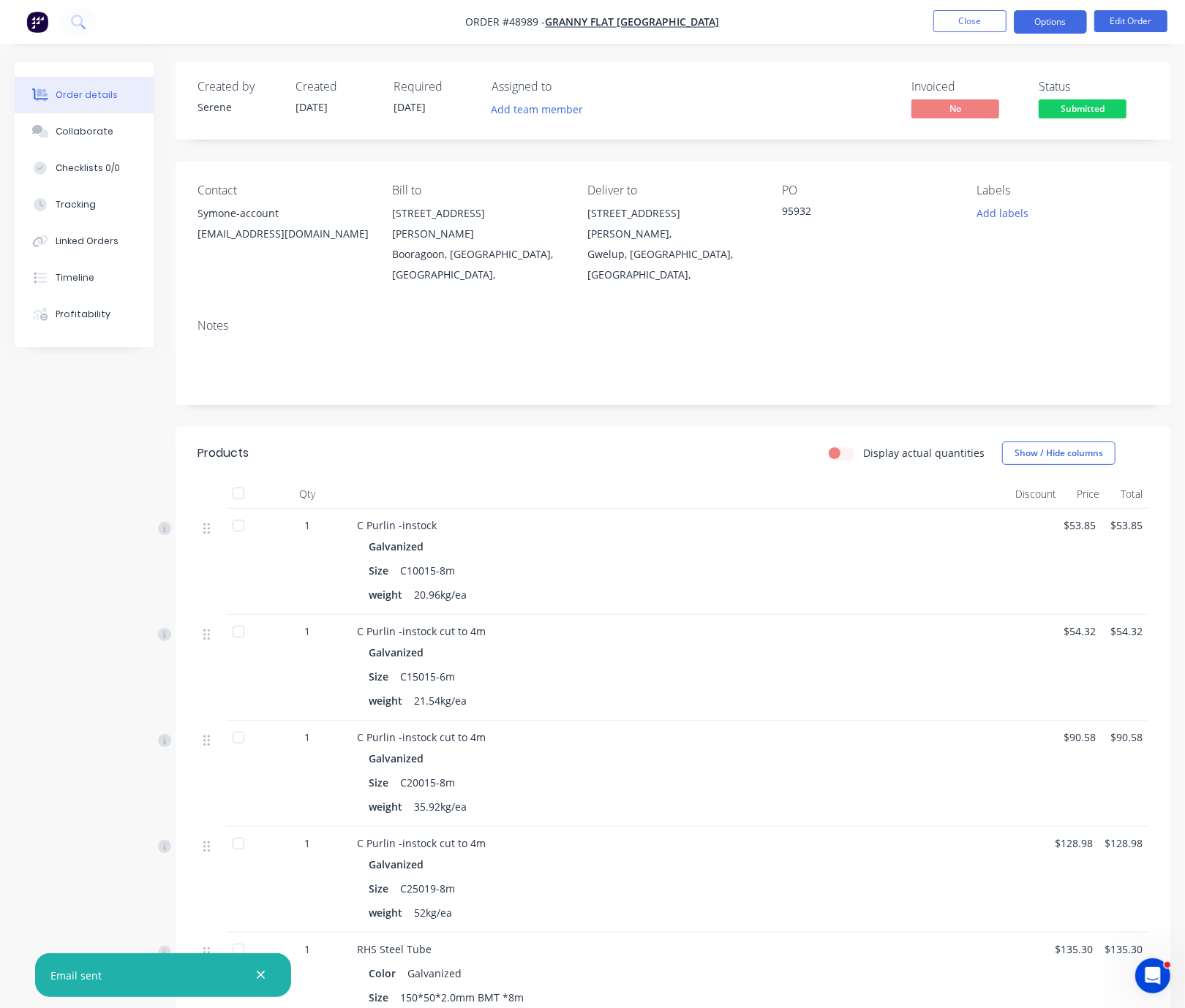
click at [1044, 25] on button "Options" at bounding box center [1050, 21] width 73 height 23
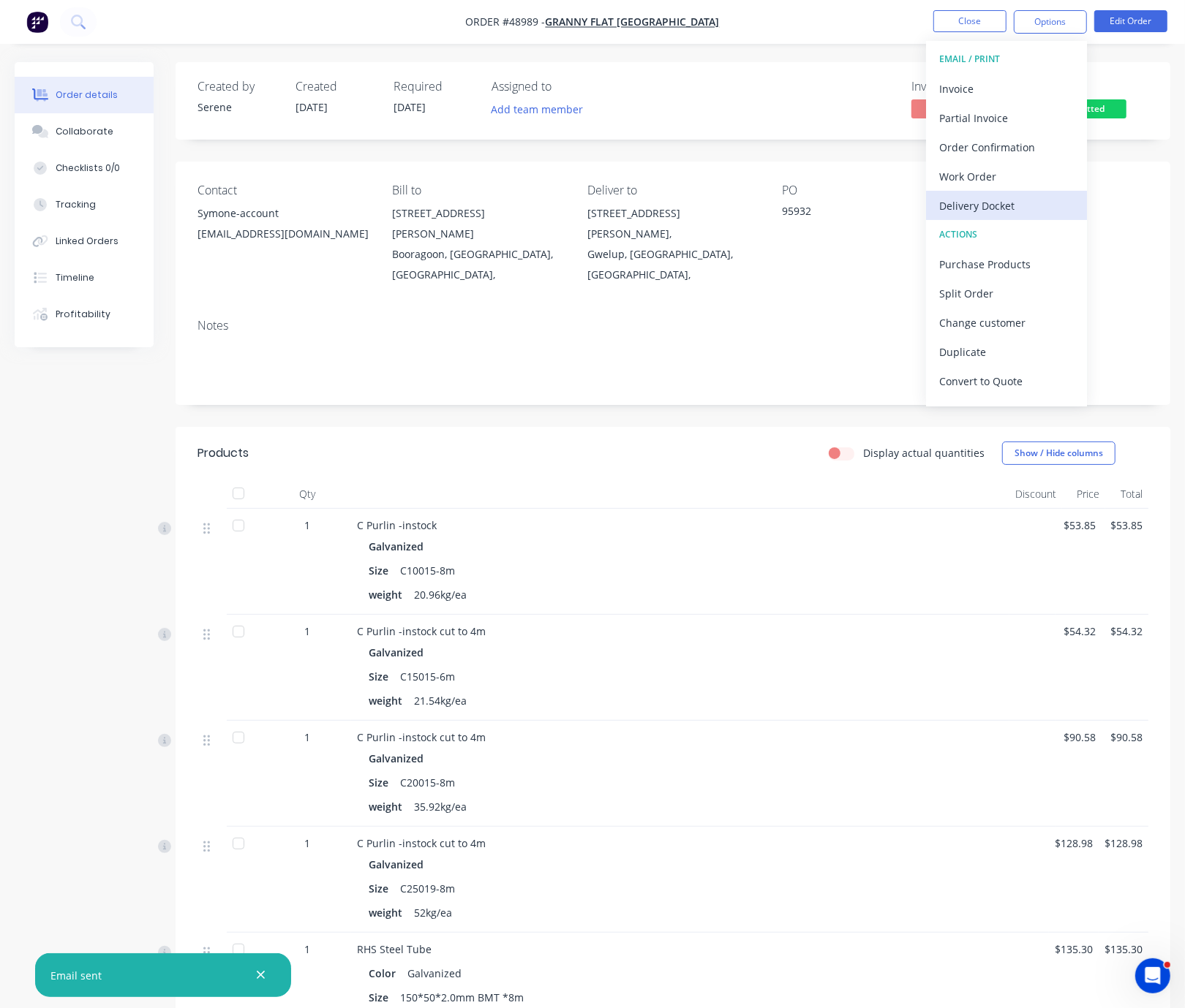
click at [980, 204] on div "Delivery Docket" at bounding box center [1006, 205] width 135 height 21
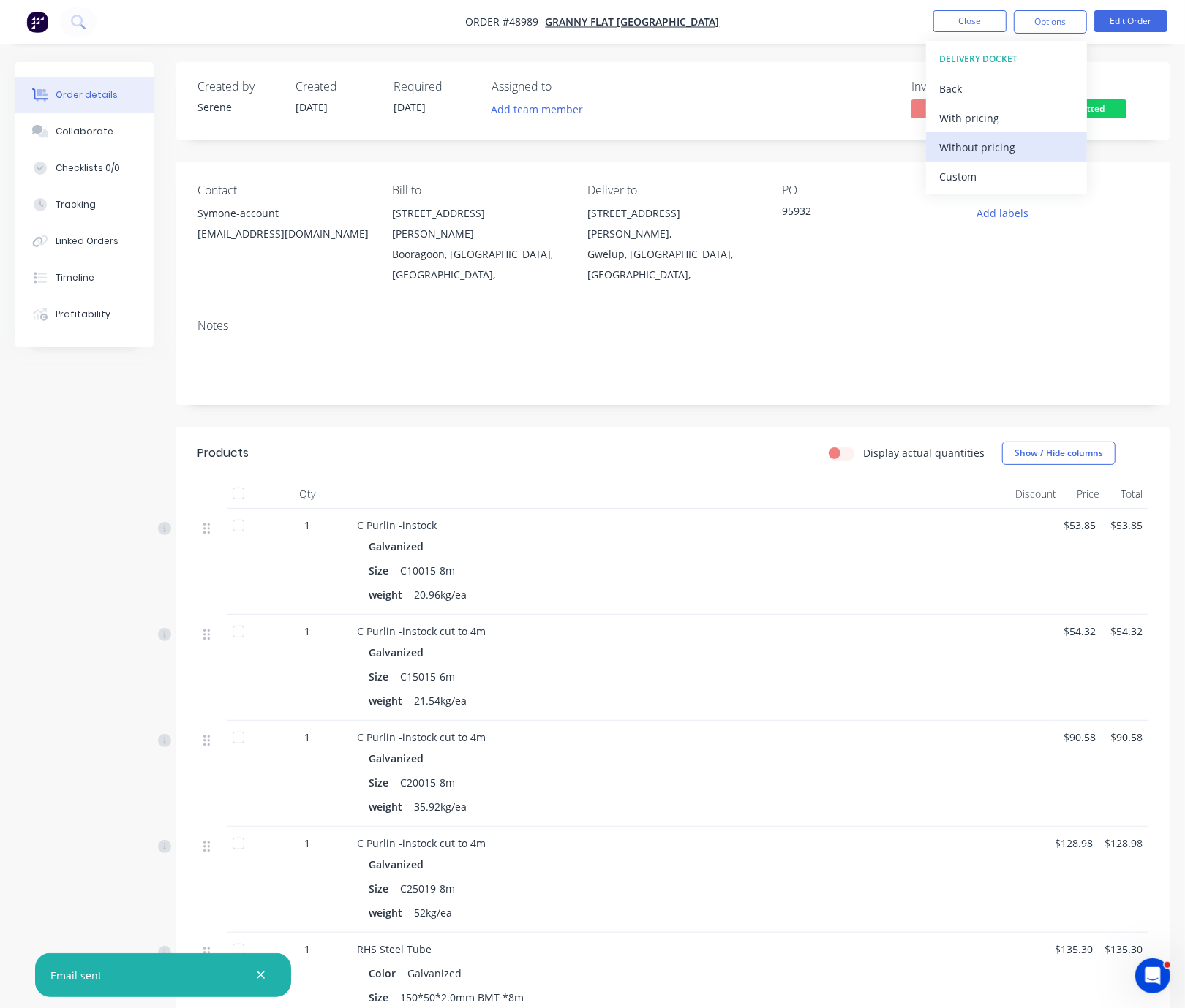
click at [988, 144] on div "Without pricing" at bounding box center [1006, 147] width 135 height 21
click at [645, 475] on header "Products Display actual quantities Show / Hide columns" at bounding box center [672, 453] width 995 height 53
drag, startPoint x: 714, startPoint y: 159, endPoint x: 971, endPoint y: 112, distance: 261.3
click at [983, 25] on button "Close" at bounding box center [970, 21] width 73 height 22
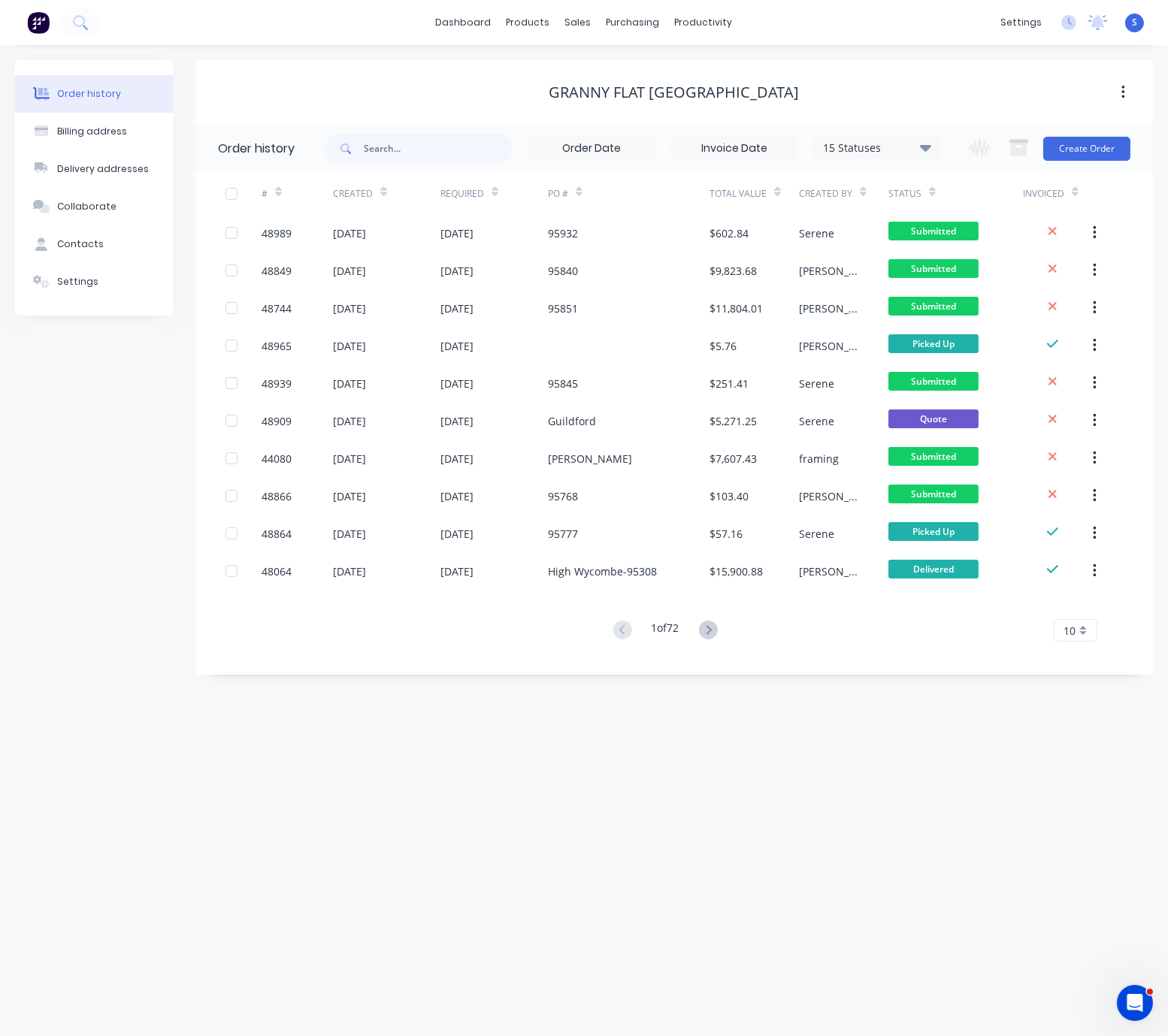
click at [83, 467] on div "Order history Billing address Delivery addresses Collaborate Contacts Settings" at bounding box center [93, 367] width 158 height 615
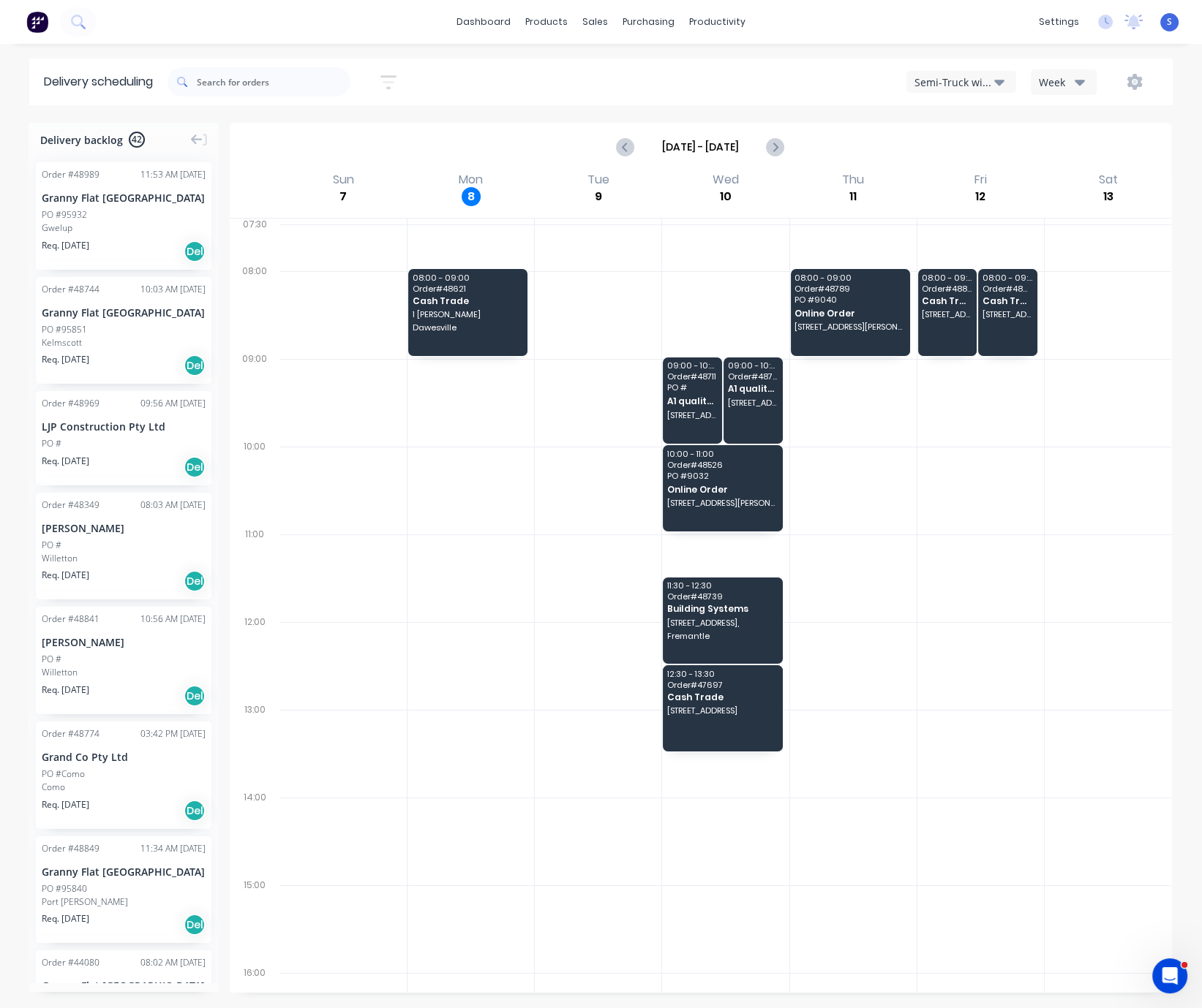
click at [934, 82] on div "Semi-Truck with Hiab" at bounding box center [954, 82] width 80 height 15
click at [937, 175] on div "Utes Delivery" at bounding box center [980, 177] width 145 height 29
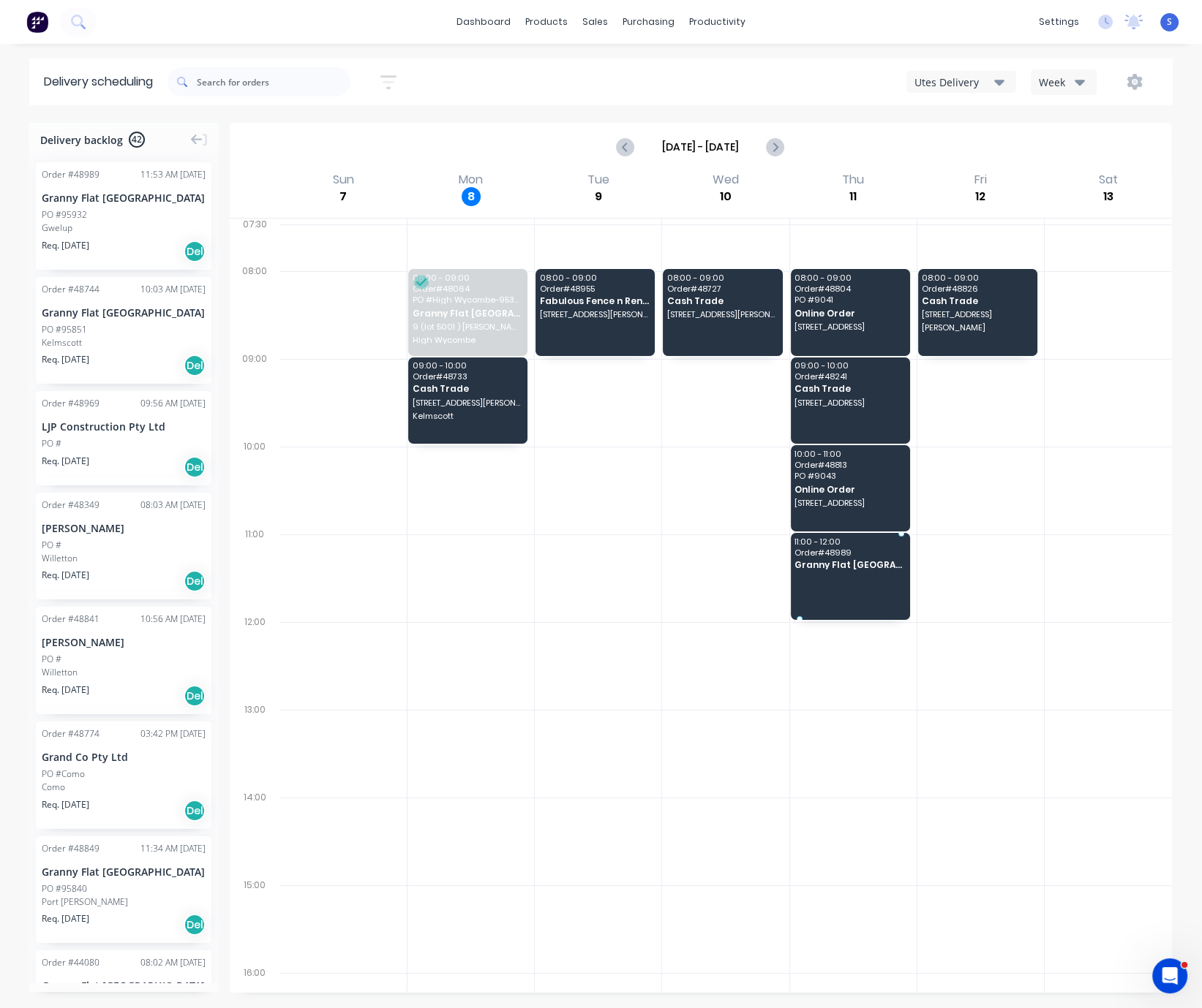
drag, startPoint x: 76, startPoint y: 210, endPoint x: 856, endPoint y: 582, distance: 864.2
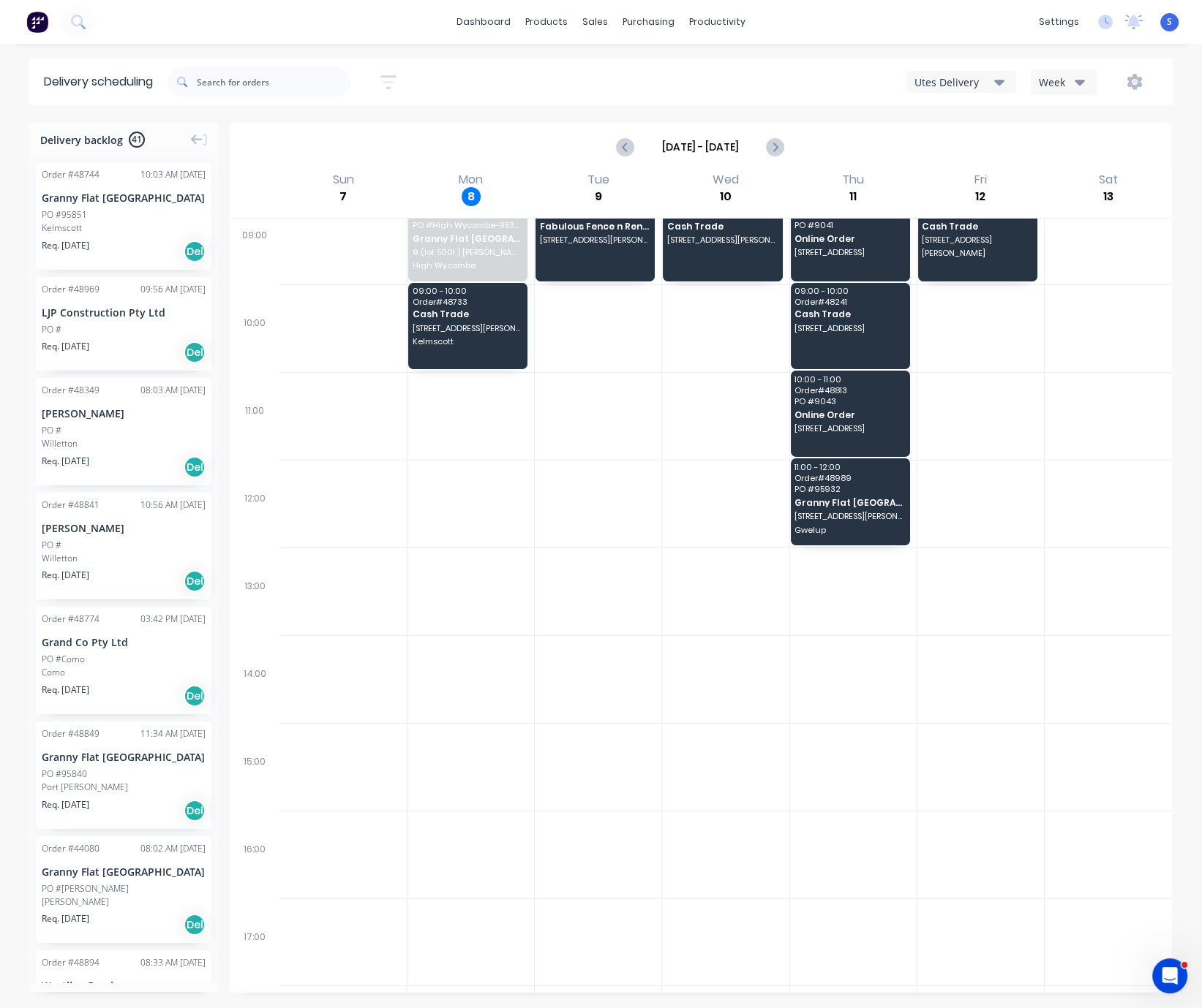
scroll to position [123, 0]
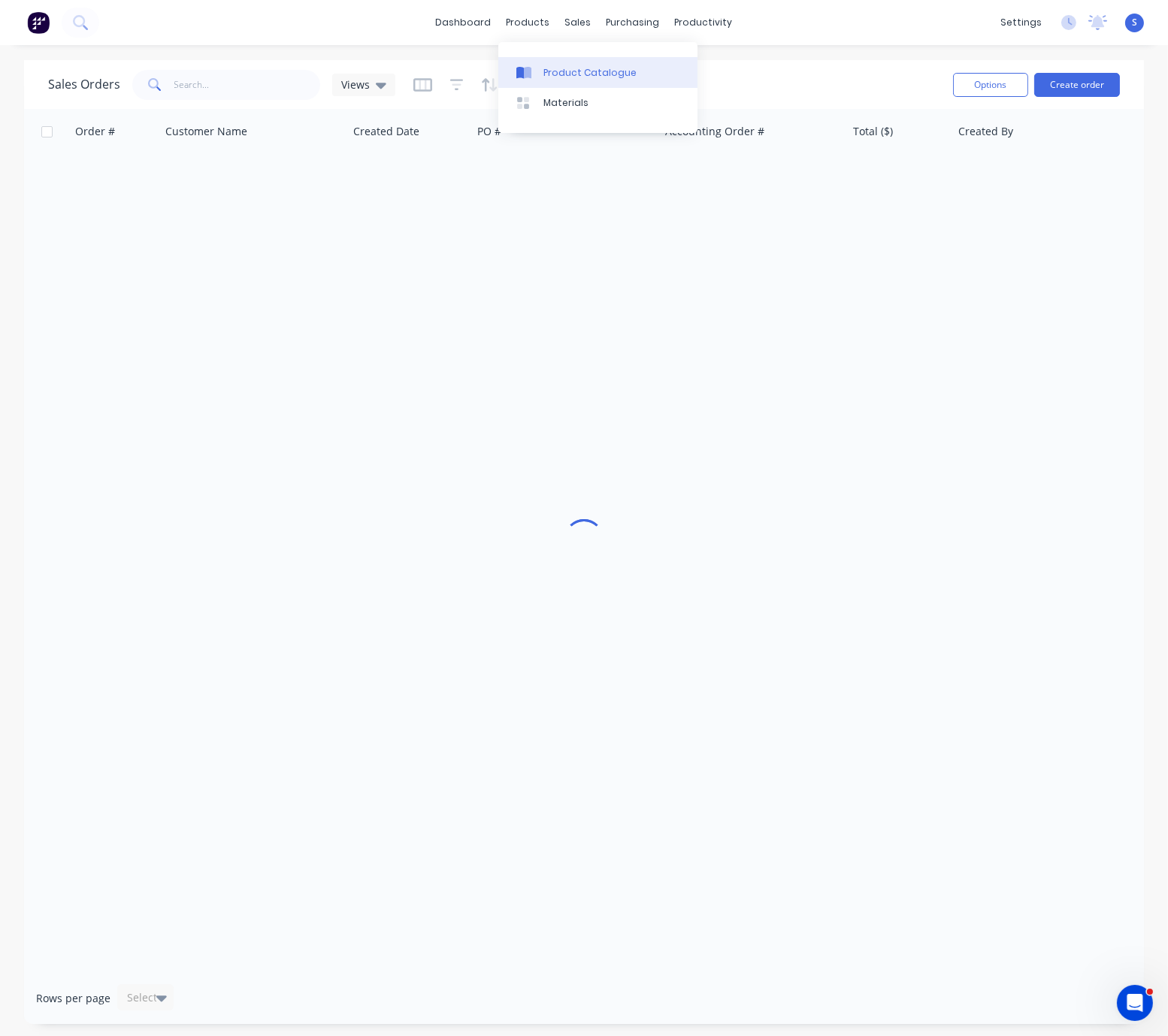
click at [572, 71] on div "Product Catalogue" at bounding box center [590, 73] width 93 height 14
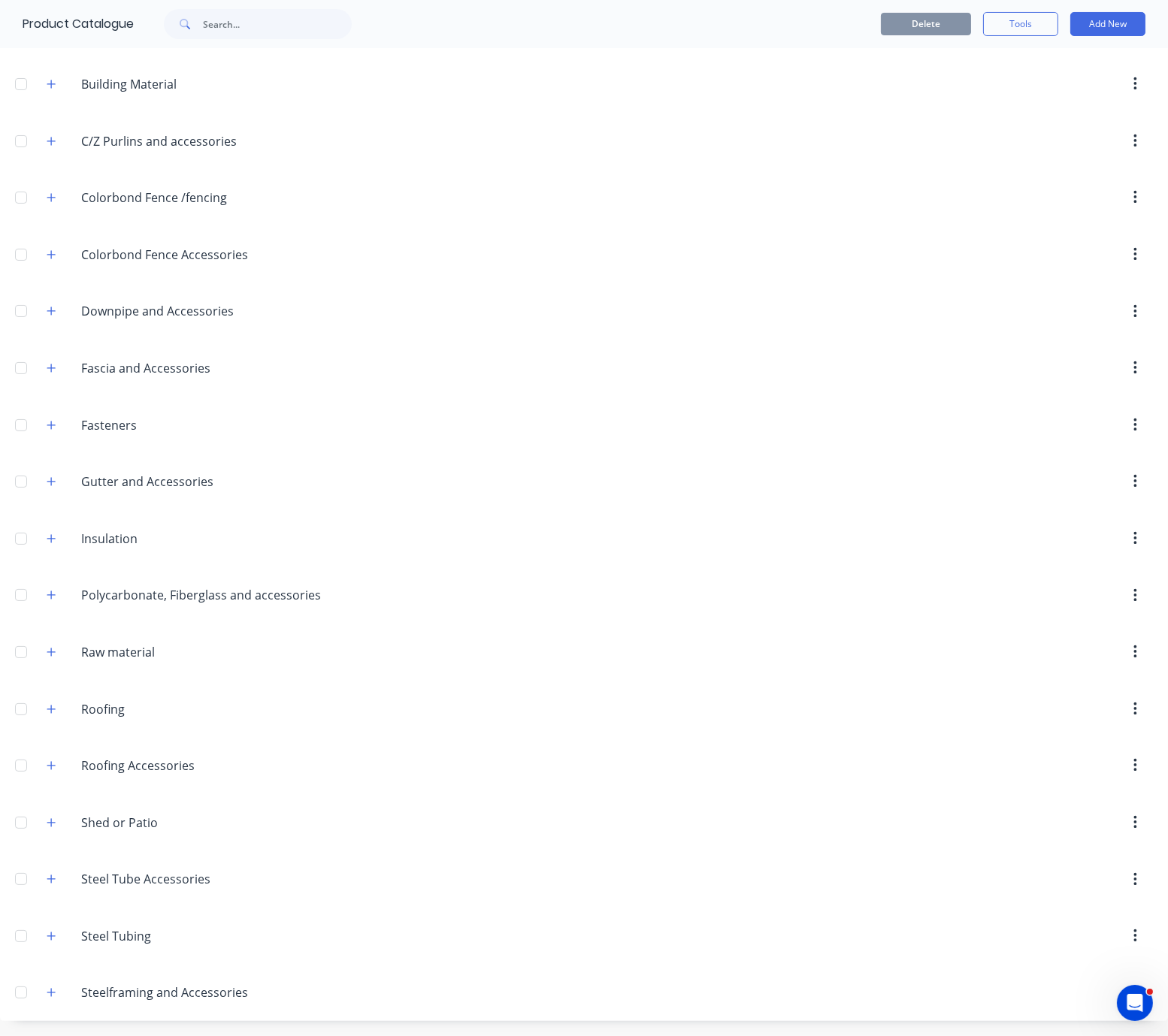
scroll to position [331, 0]
click at [42, 937] on div "Steel.Tubing Steel Tubing" at bounding box center [152, 936] width 236 height 27
click at [52, 933] on icon "button" at bounding box center [51, 936] width 9 height 11
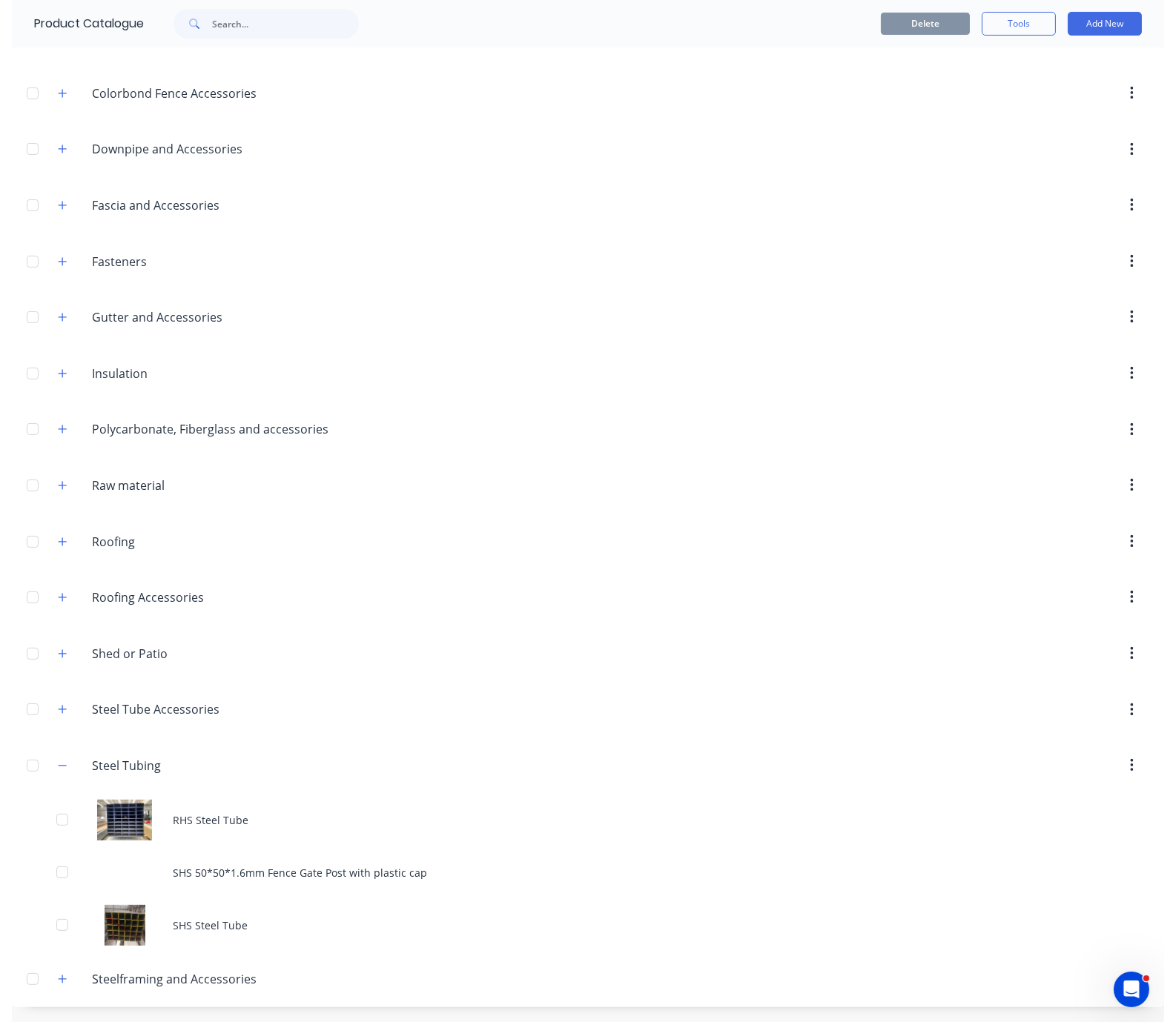
scroll to position [486, 0]
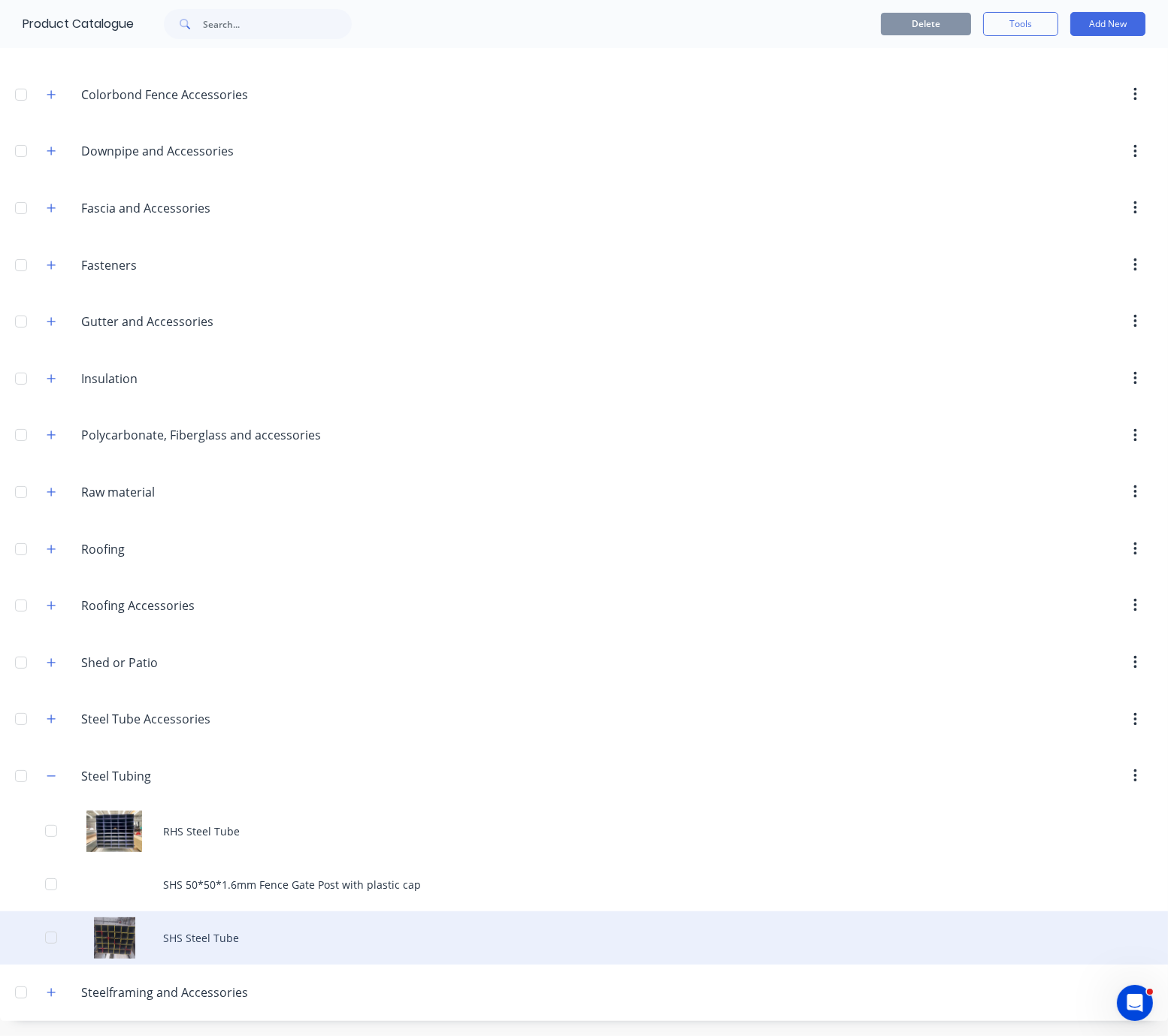
click at [241, 920] on div "SHS Steel Tube" at bounding box center [584, 938] width 1168 height 53
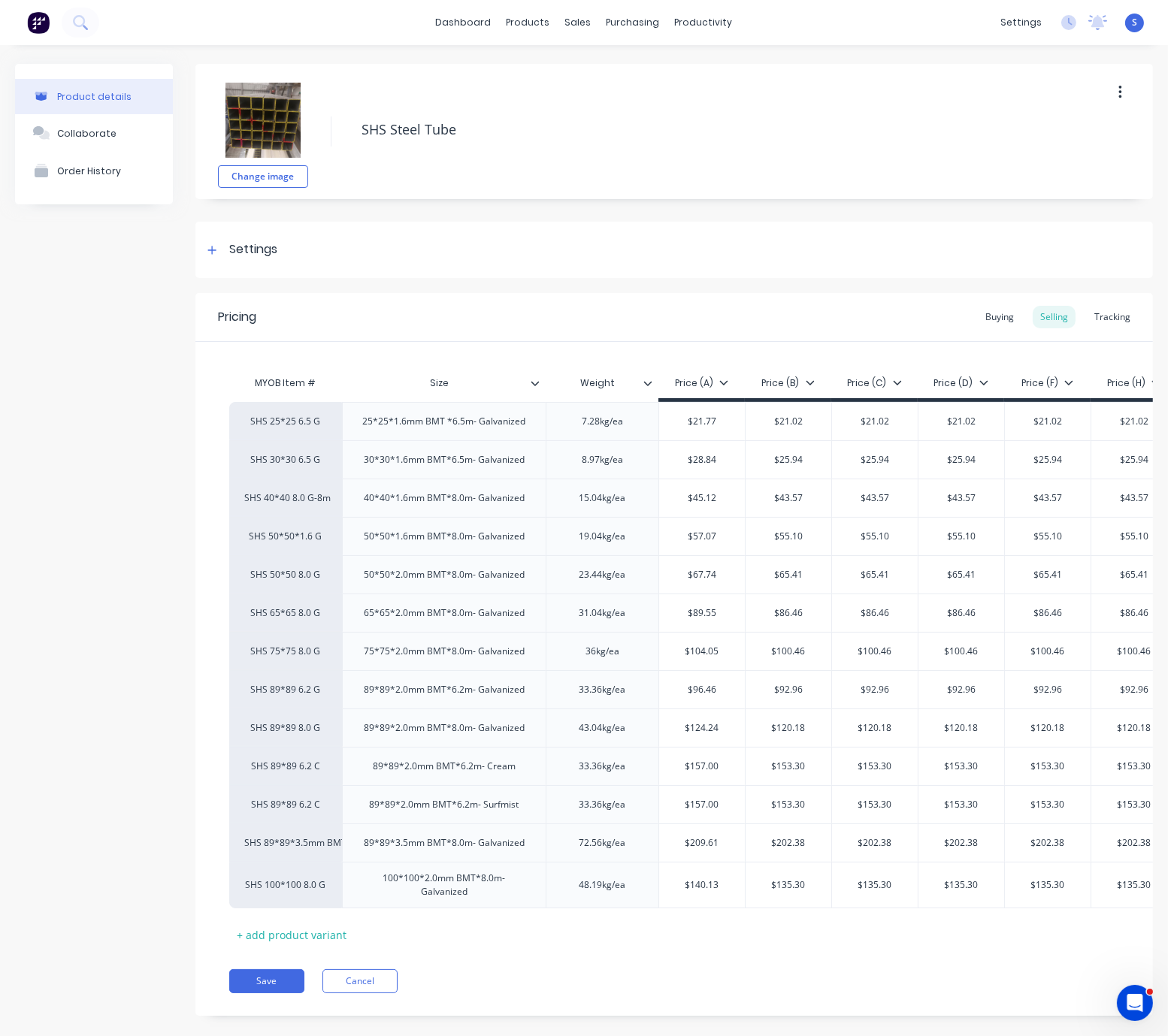
drag, startPoint x: 0, startPoint y: 463, endPoint x: -12, endPoint y: 461, distance: 12.2
click at [0, 461] on html "dashboard products sales purchasing productivity dashboard products Product Cat…" at bounding box center [584, 518] width 1168 height 1036
click at [97, 395] on div "Product details Collaborate Order History" at bounding box center [93, 551] width 158 height 975
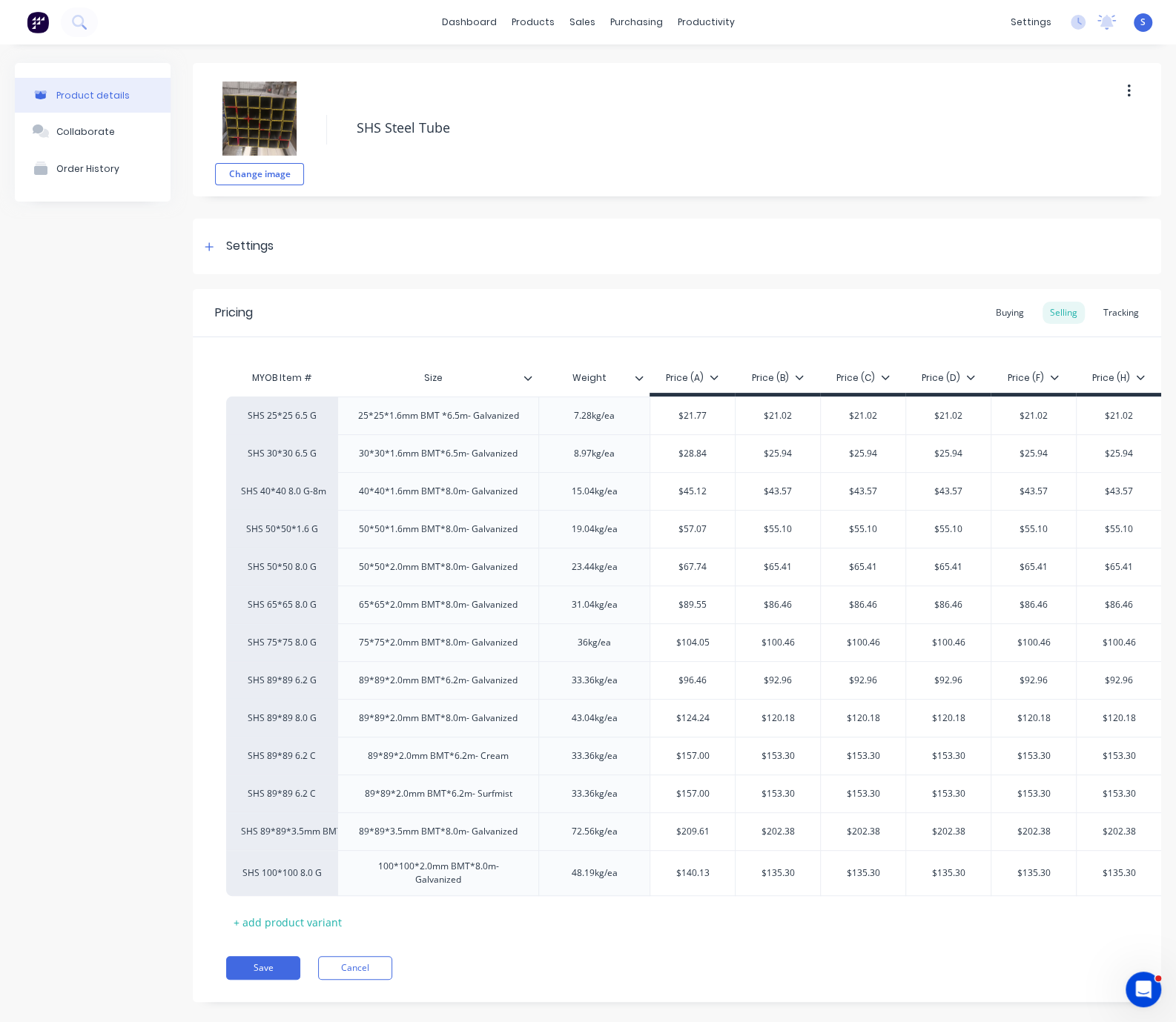
click at [82, 473] on div "Product details Collaborate Order History" at bounding box center [92, 543] width 156 height 961
click at [344, 980] on button "Cancel" at bounding box center [355, 968] width 74 height 23
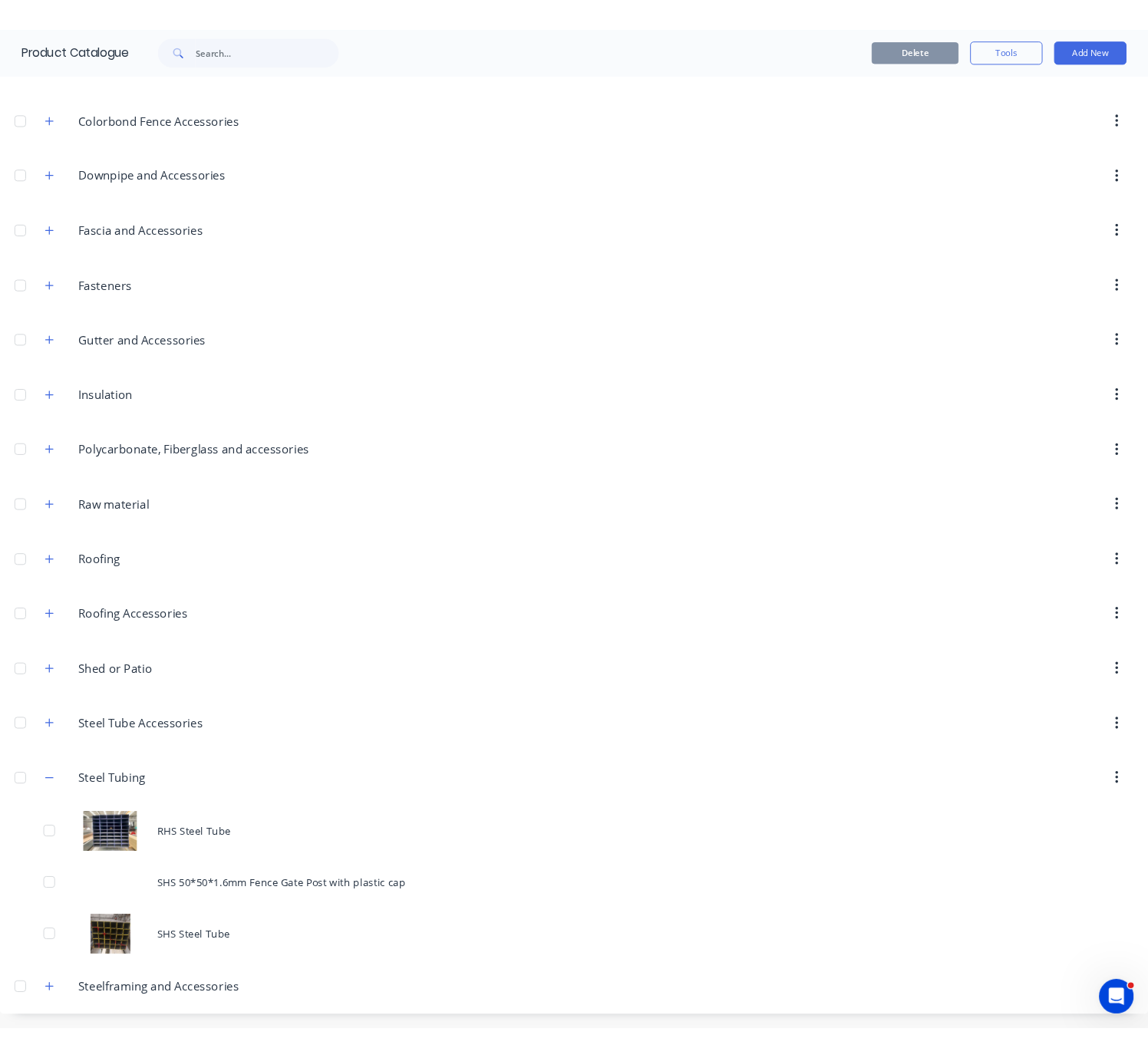
scroll to position [503, 0]
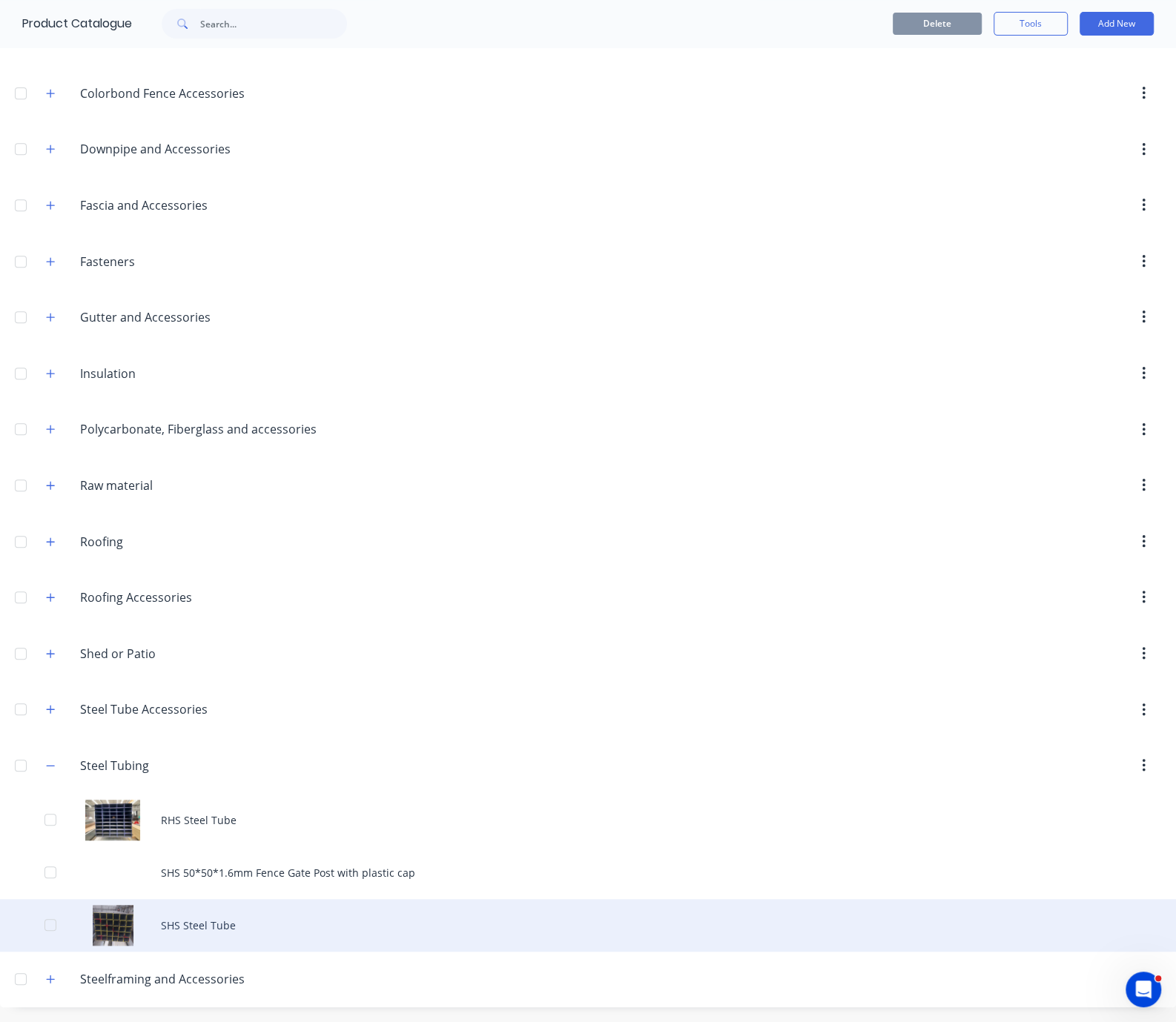
click at [202, 920] on div "SHS Steel Tube" at bounding box center [588, 925] width 1176 height 52
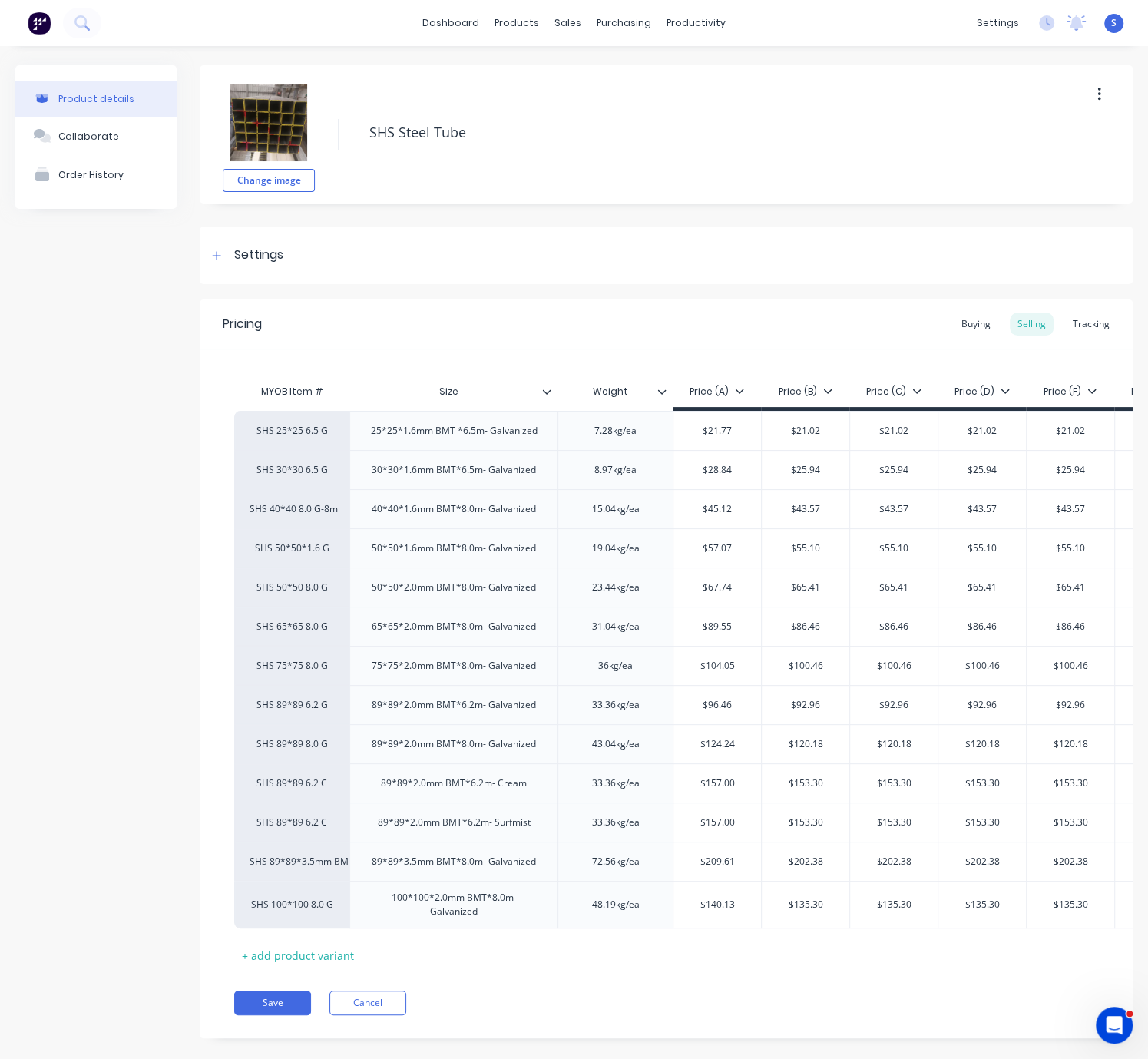
type textarea "x"
